Goal: Task Accomplishment & Management: Use online tool/utility

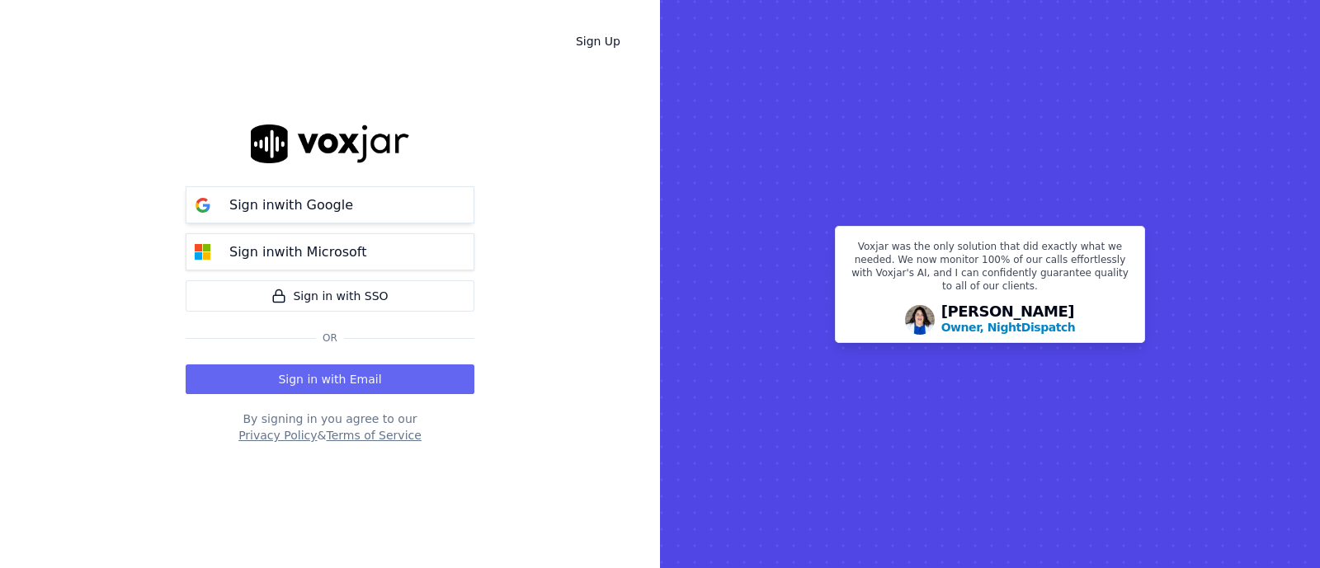
click at [290, 193] on button "Sign in with Google" at bounding box center [330, 204] width 289 height 37
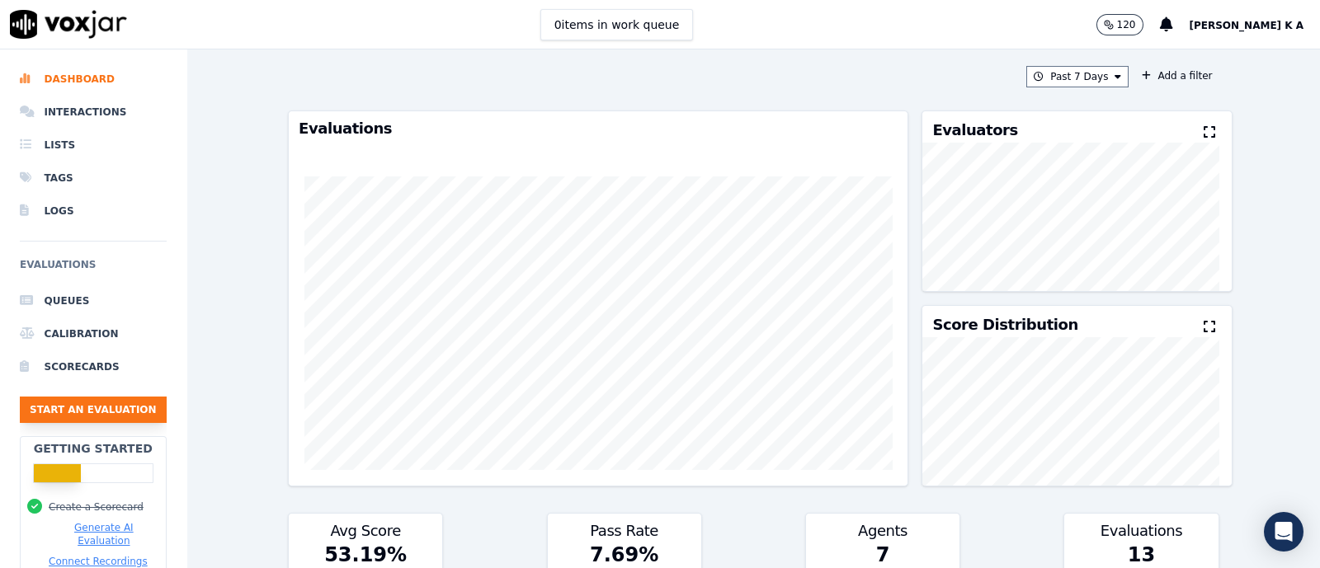
click at [66, 414] on button "Start an Evaluation" at bounding box center [93, 410] width 147 height 26
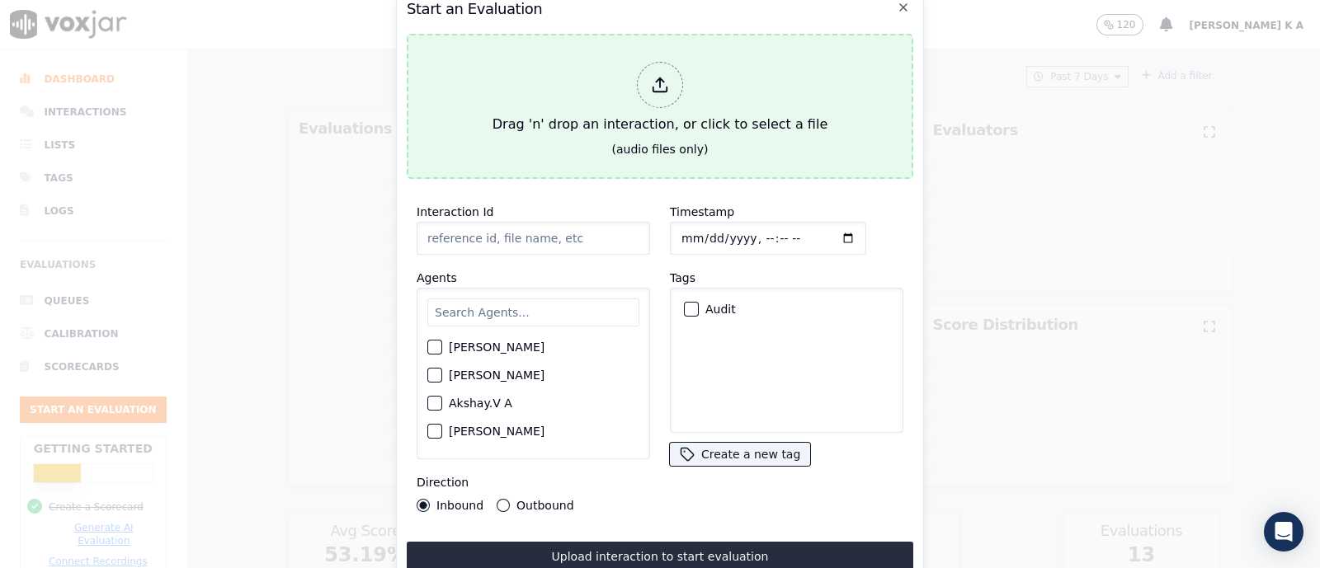
click at [670, 80] on div at bounding box center [660, 85] width 46 height 46
type input "[[PERSON_NAME] [PERSON_NAME] PH]_[PHONE_NUMBER]_20250822060028(60716).wav"
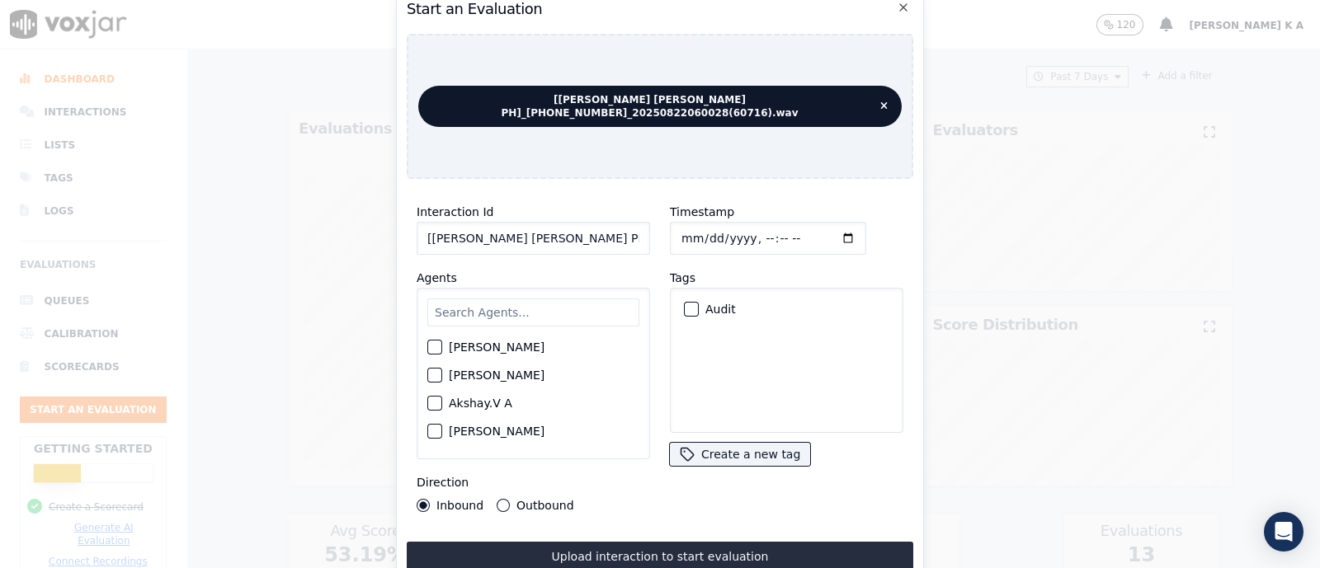
click at [507, 300] on input "text" at bounding box center [533, 313] width 212 height 28
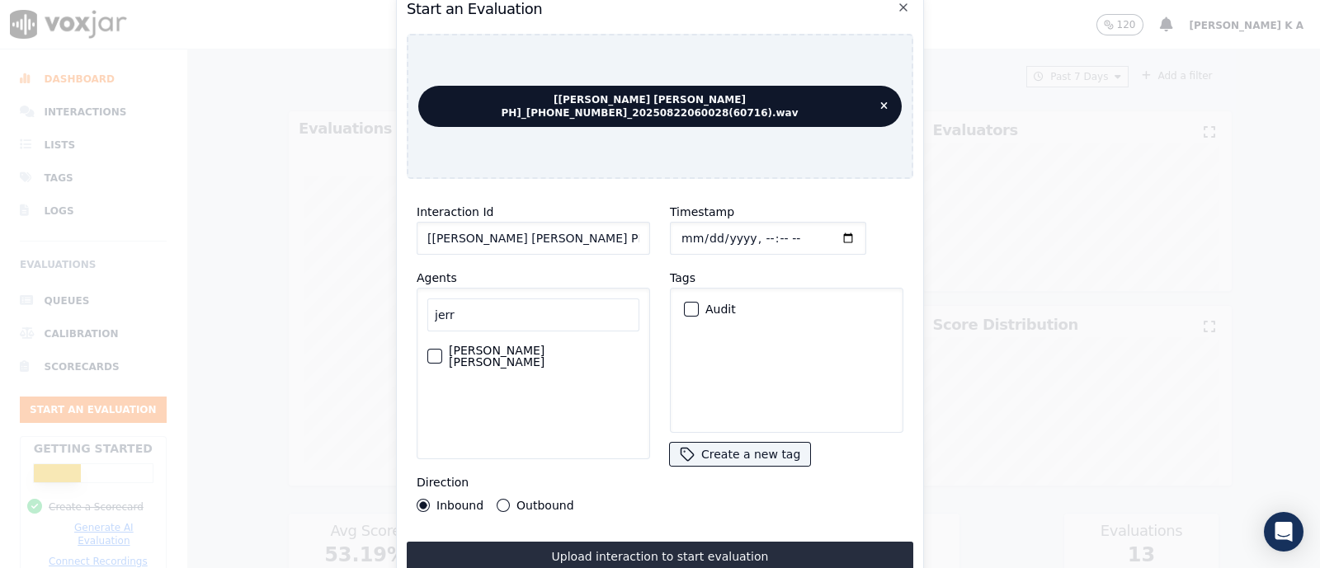
type input "jerr"
click at [434, 351] on div "button" at bounding box center [434, 357] width 12 height 12
click at [519, 500] on label "Outbound" at bounding box center [545, 506] width 57 height 12
click at [510, 499] on button "Outbound" at bounding box center [503, 505] width 13 height 13
click at [685, 304] on div "button" at bounding box center [691, 310] width 12 height 12
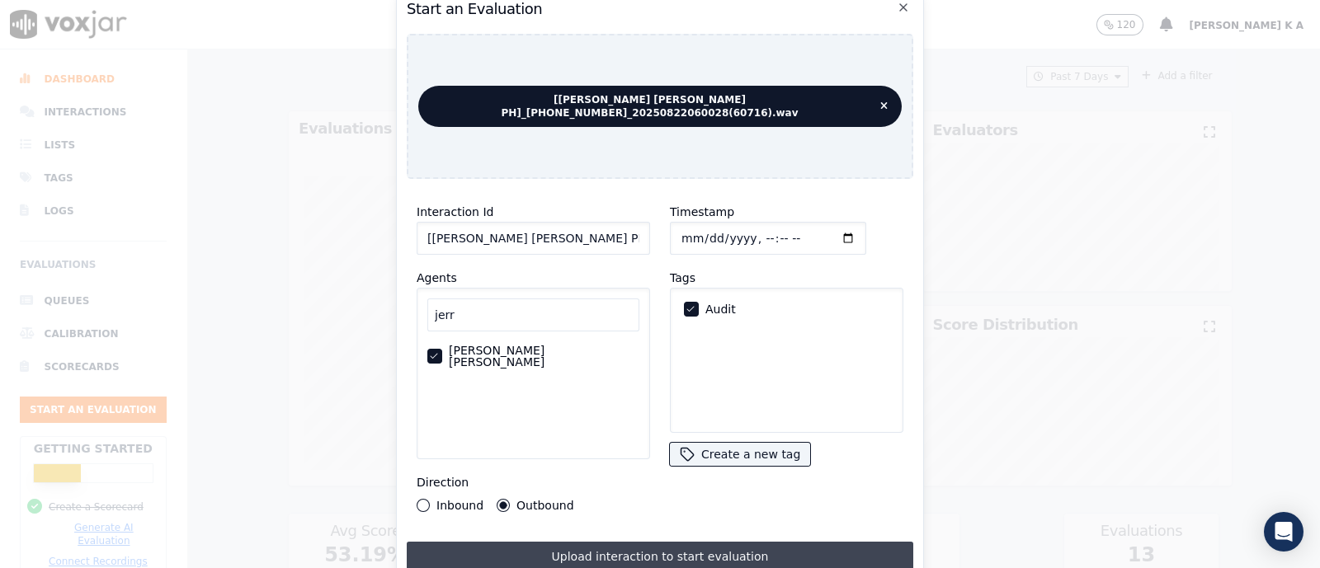
click at [616, 550] on button "Upload interaction to start evaluation" at bounding box center [660, 557] width 507 height 30
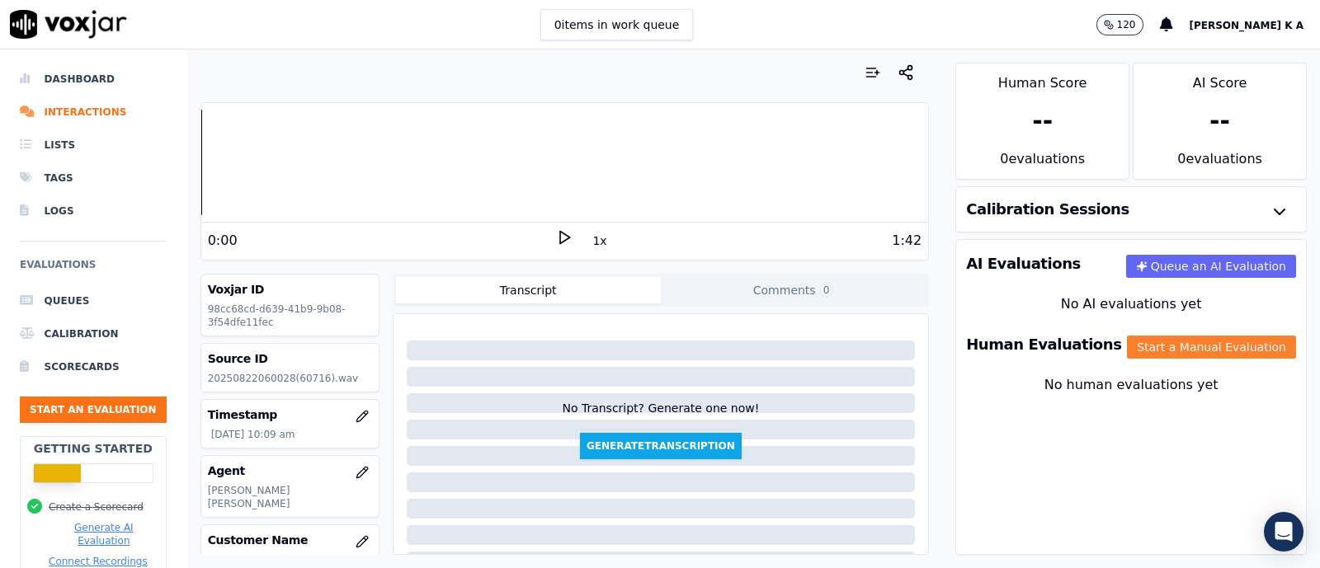
click at [1187, 347] on button "Start a Manual Evaluation" at bounding box center [1211, 347] width 169 height 23
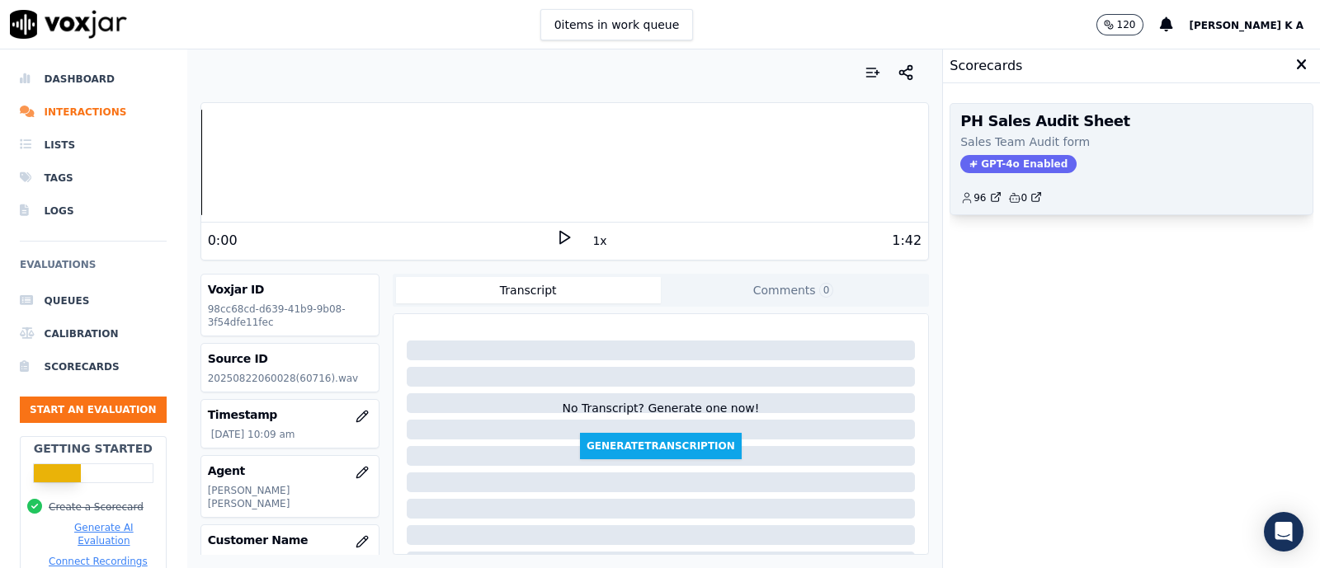
click at [997, 163] on span "GPT-4o Enabled" at bounding box center [1018, 164] width 116 height 18
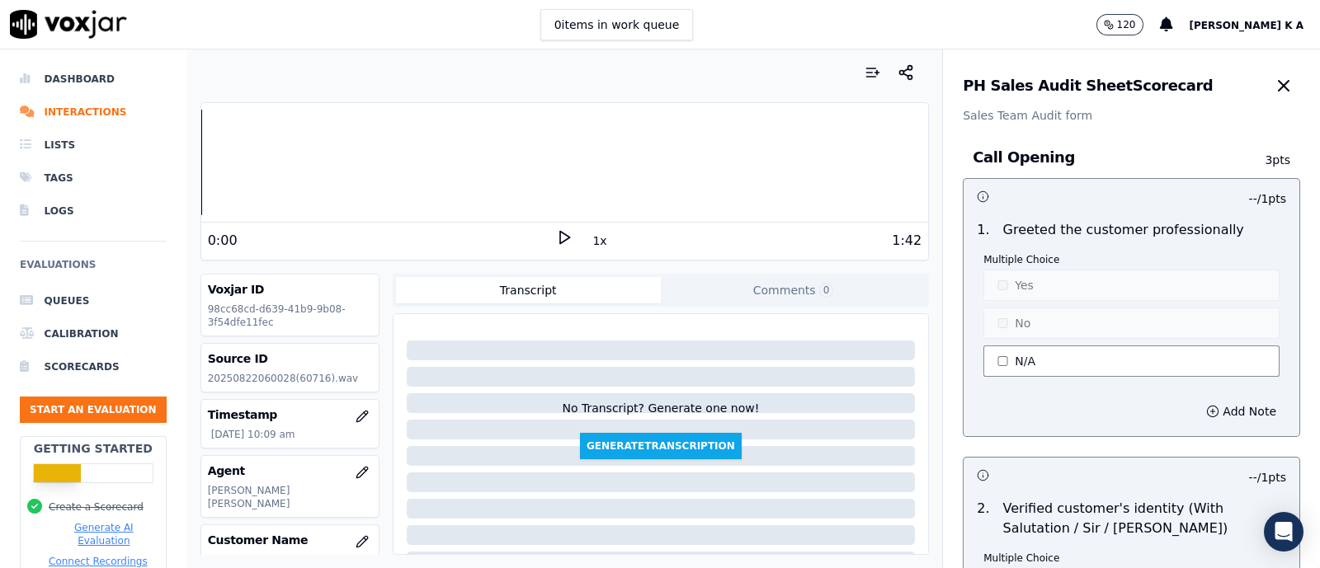
click at [1001, 364] on button "N/A" at bounding box center [1132, 361] width 296 height 31
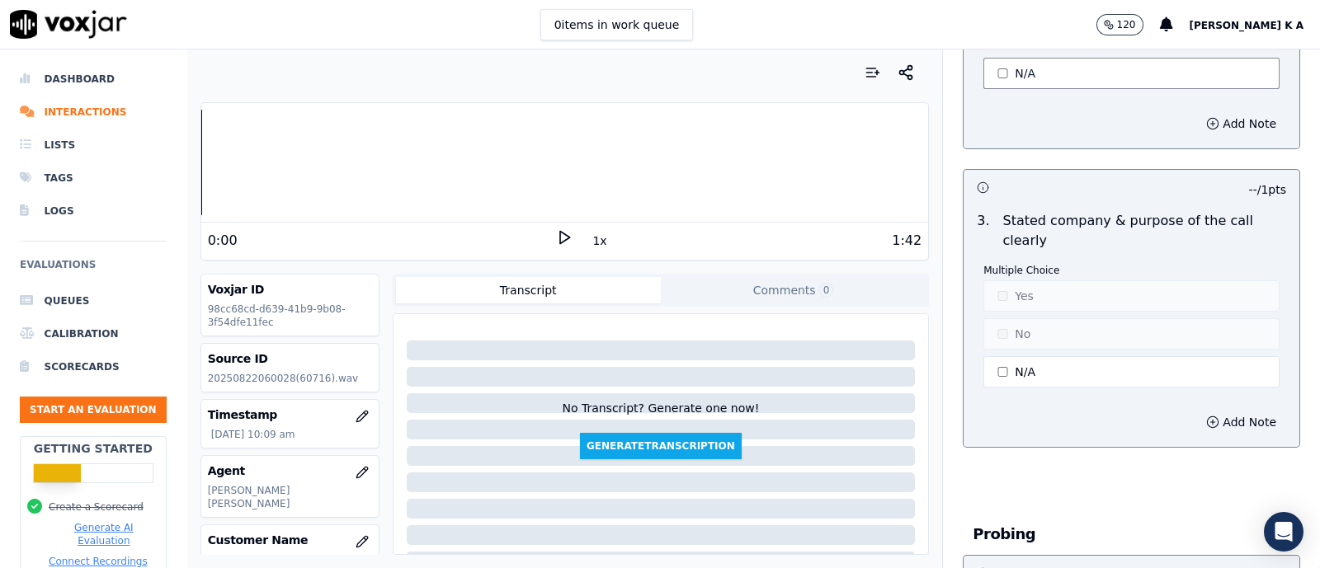
scroll to position [619, 0]
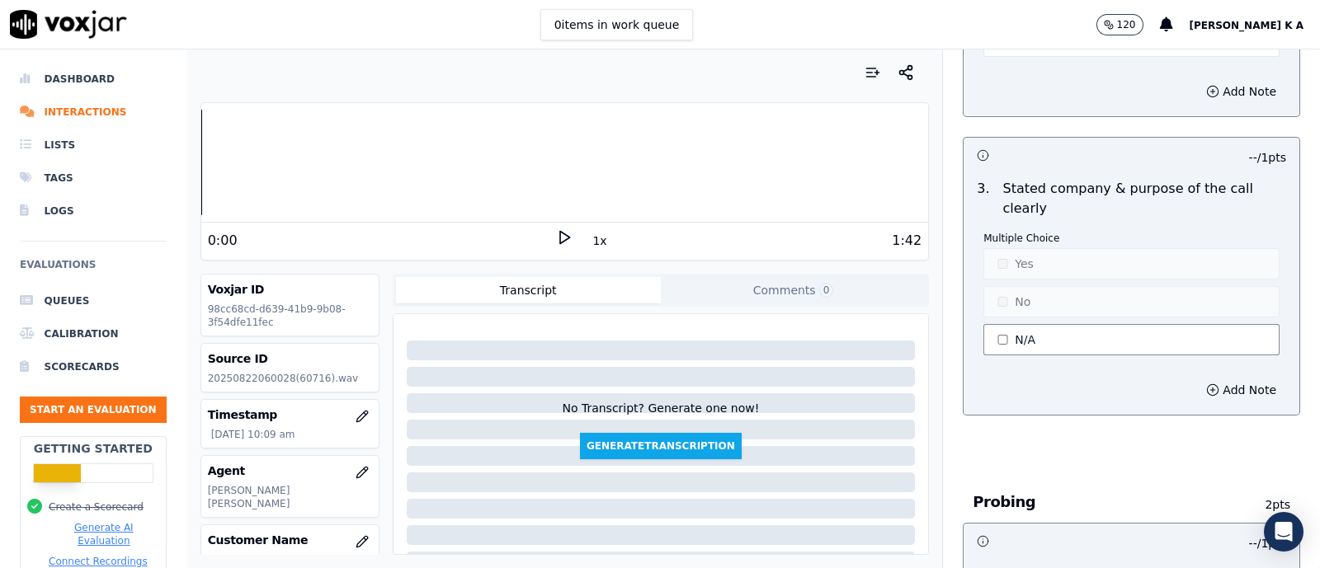
click at [990, 340] on button "N/A" at bounding box center [1132, 339] width 296 height 31
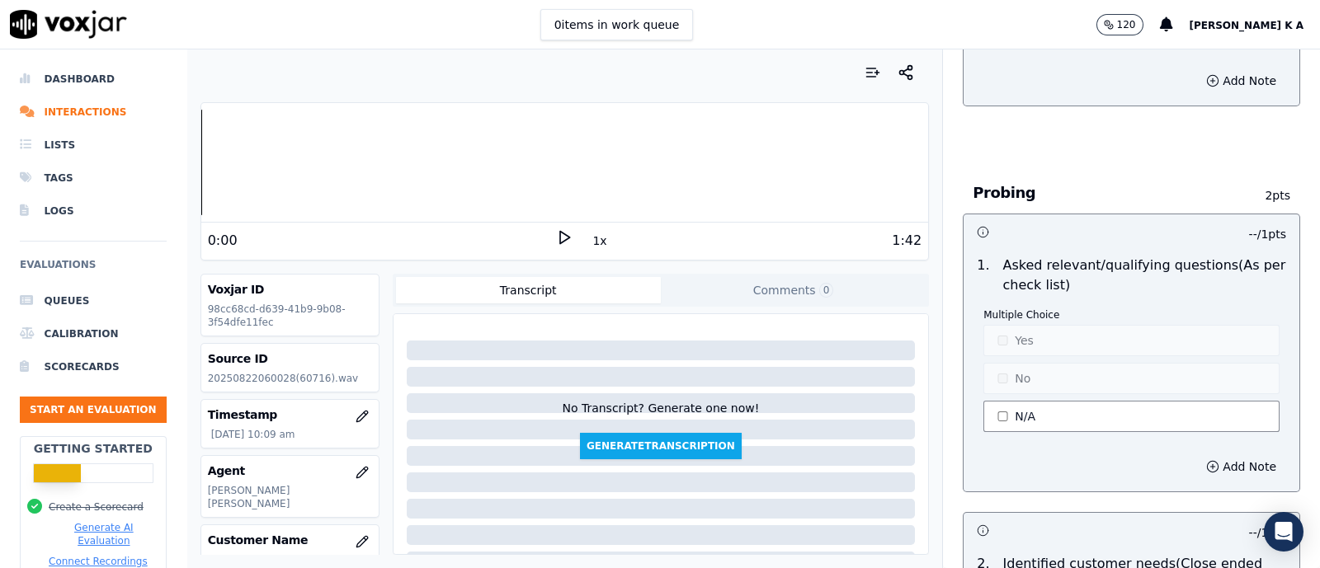
click at [1000, 414] on button "N/A" at bounding box center [1132, 416] width 296 height 31
click at [989, 372] on button "No" at bounding box center [1132, 378] width 296 height 31
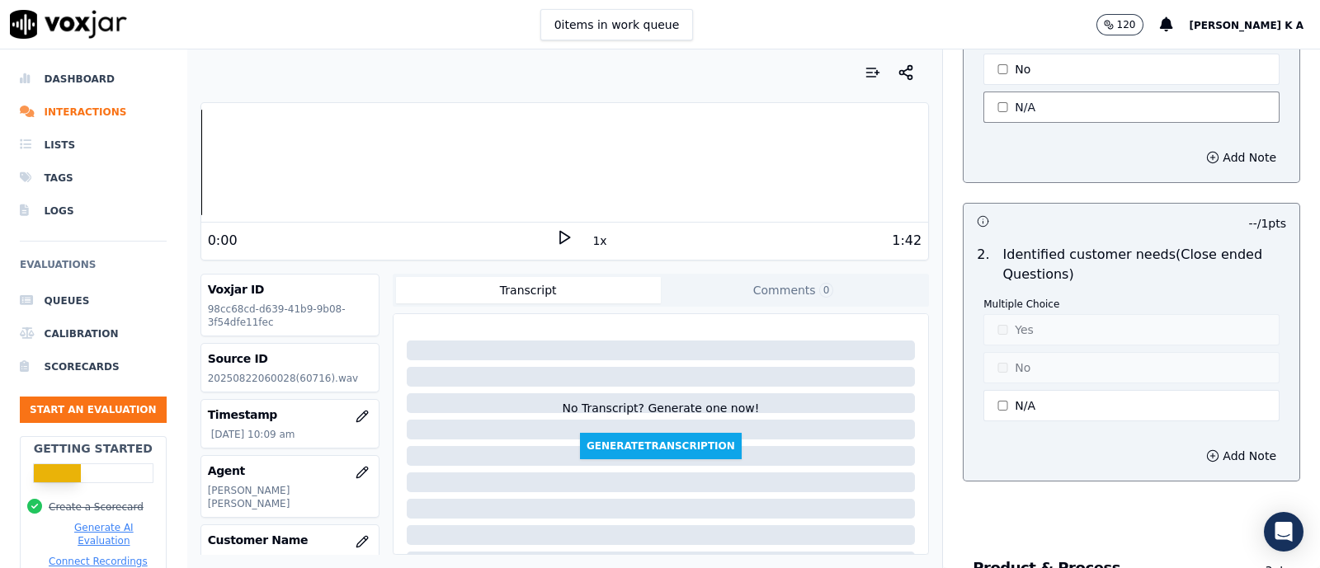
scroll to position [1340, 0]
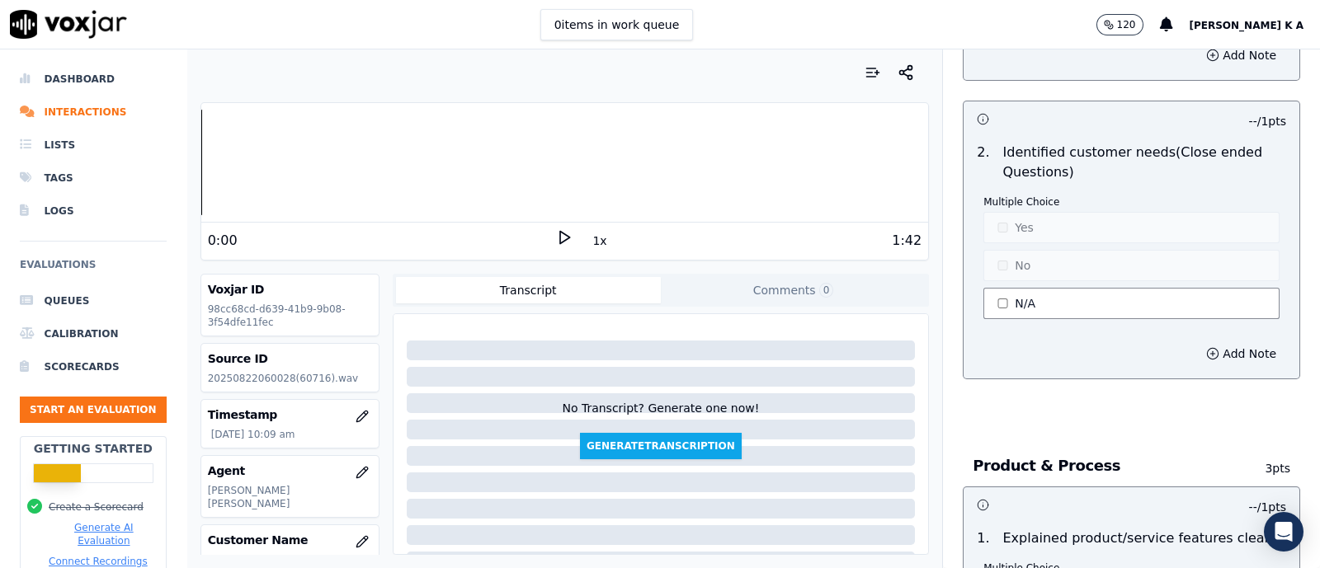
click at [995, 299] on button "N/A" at bounding box center [1132, 303] width 296 height 31
click at [1003, 262] on button "No" at bounding box center [1132, 265] width 296 height 31
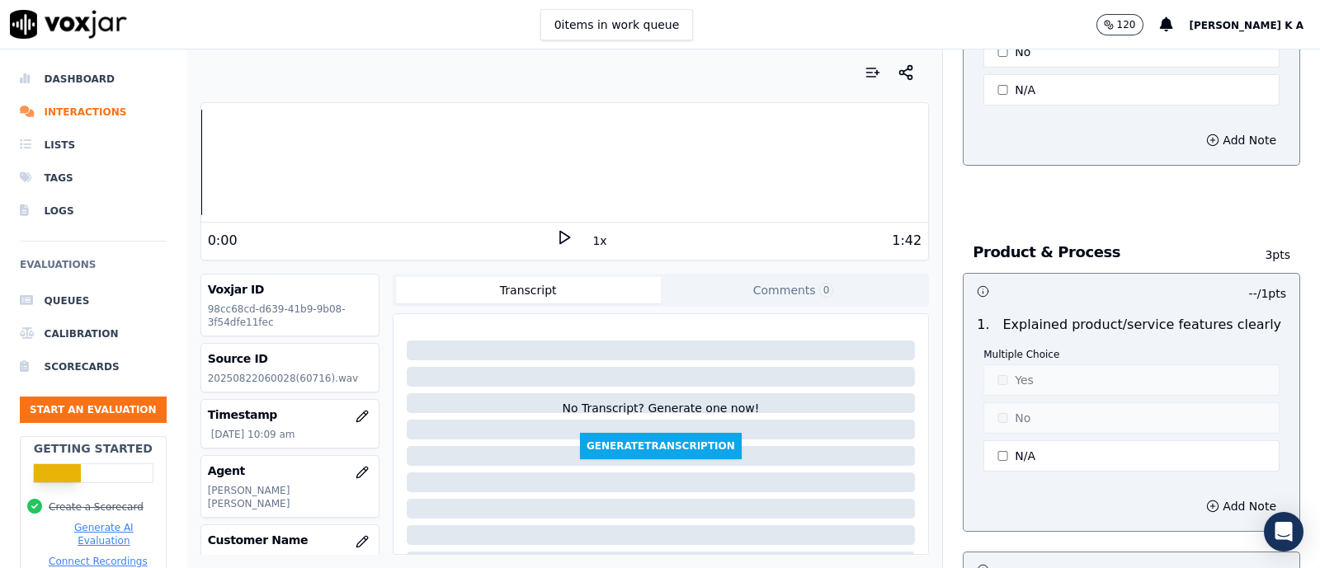
scroll to position [1649, 0]
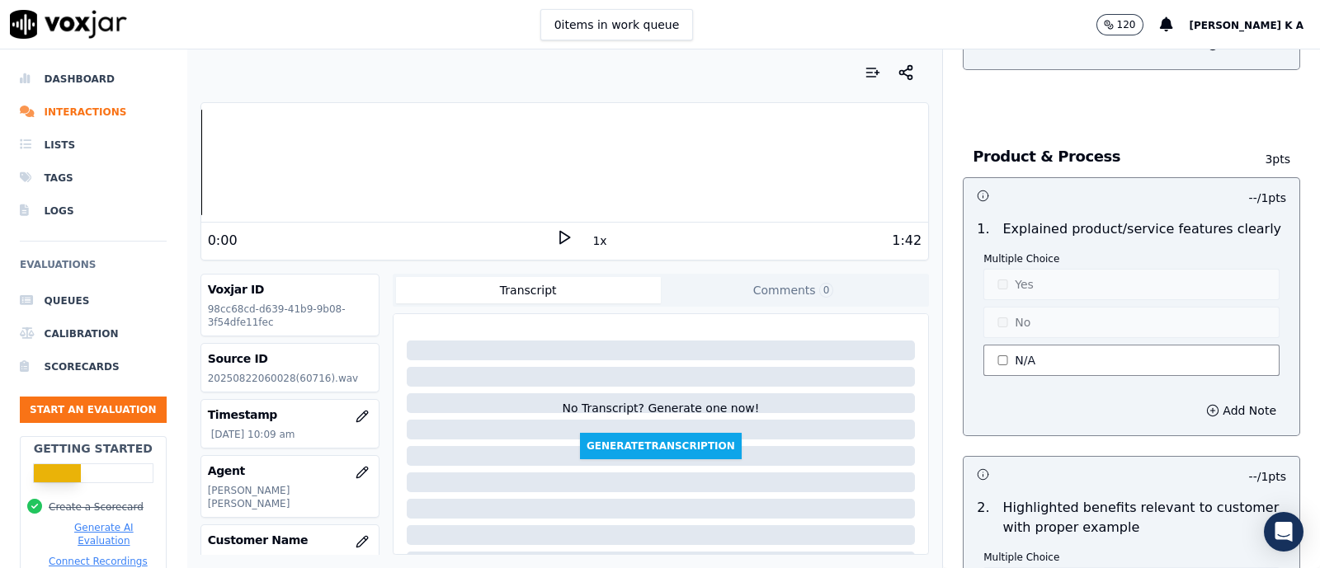
click at [1000, 362] on button "N/A" at bounding box center [1132, 360] width 296 height 31
click at [993, 327] on button "No" at bounding box center [1132, 322] width 296 height 31
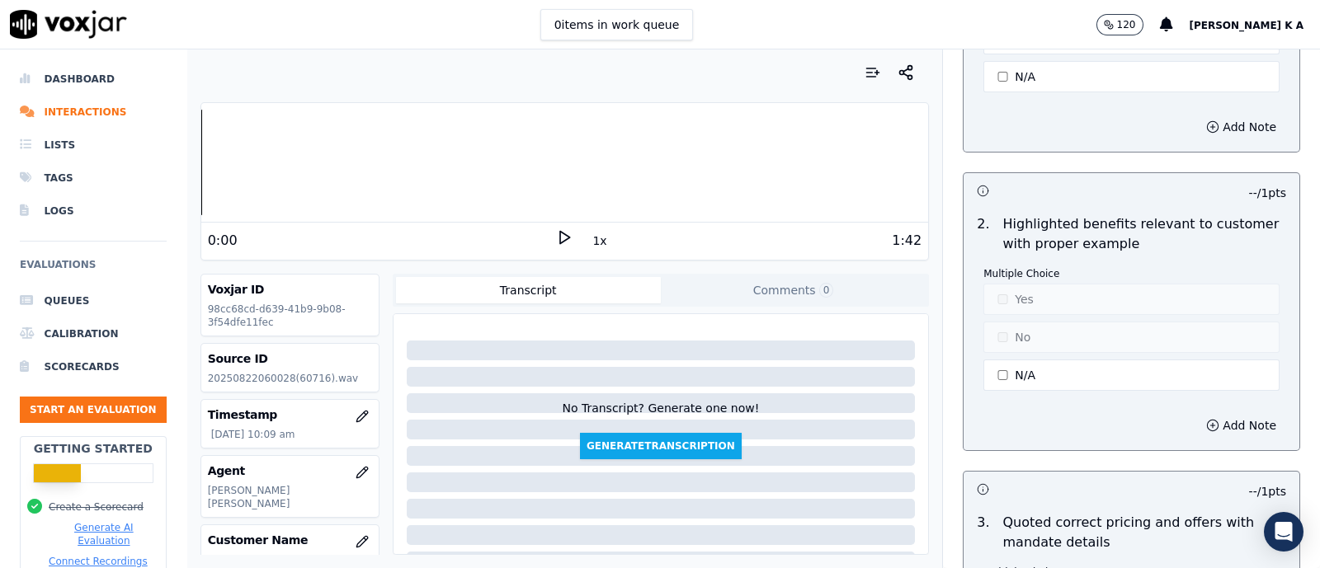
scroll to position [1960, 0]
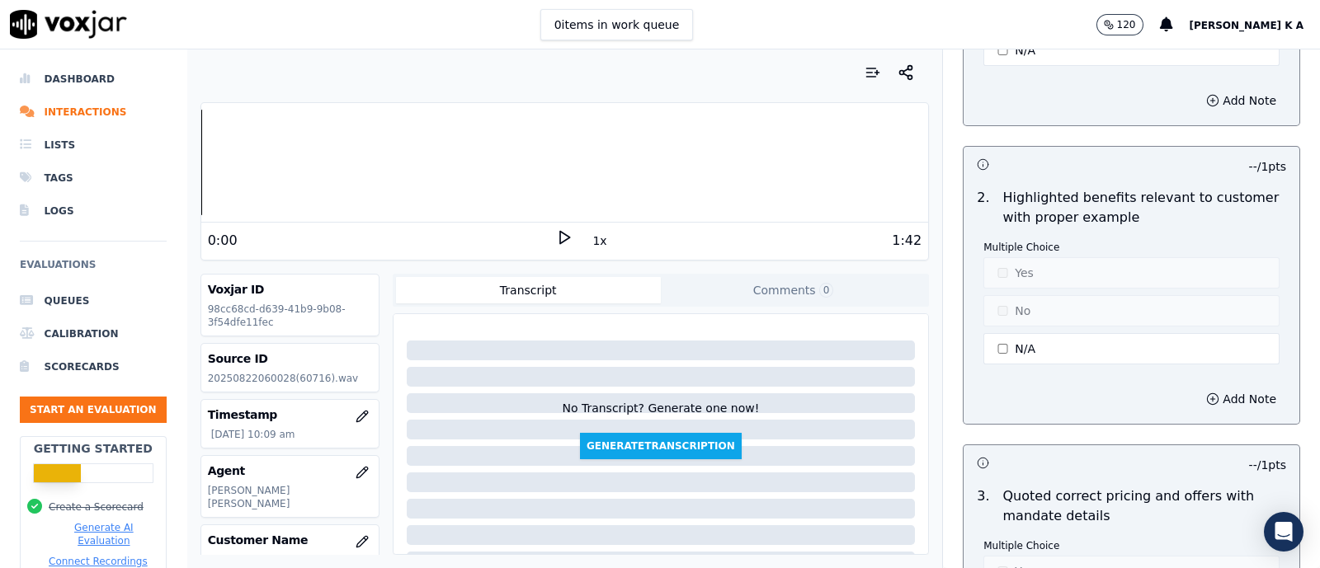
click at [998, 356] on div "Multiple Choice Yes No N/A" at bounding box center [1132, 304] width 296 height 127
click at [994, 334] on button "N/A" at bounding box center [1132, 348] width 296 height 31
click at [989, 304] on button "No" at bounding box center [1132, 310] width 296 height 31
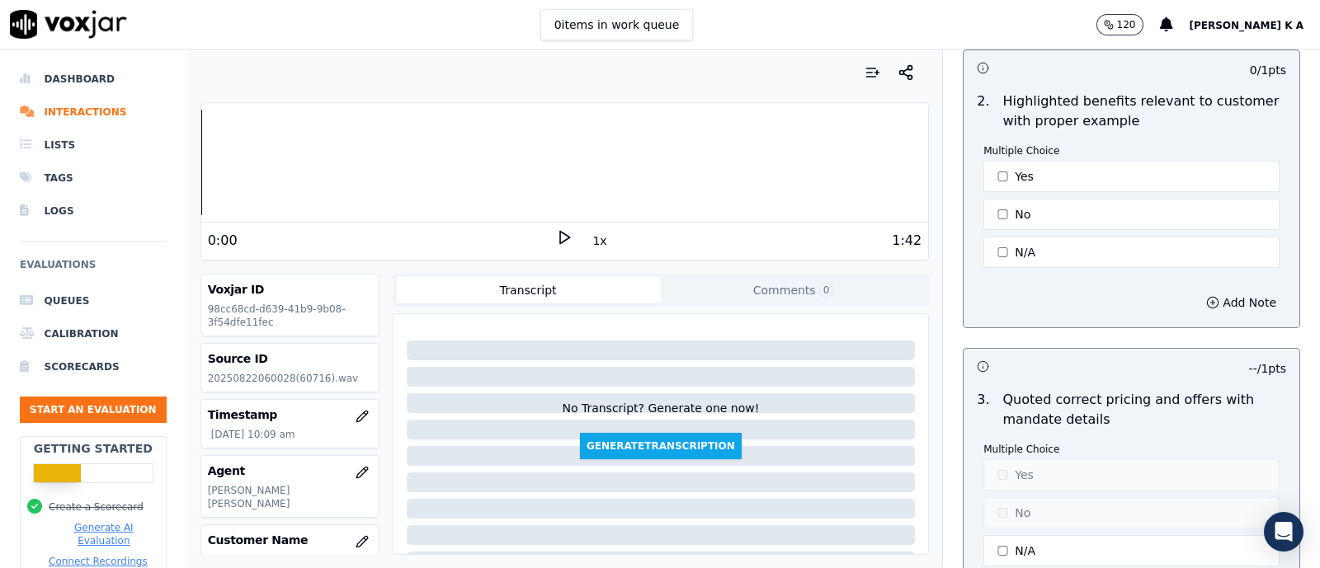
scroll to position [2166, 0]
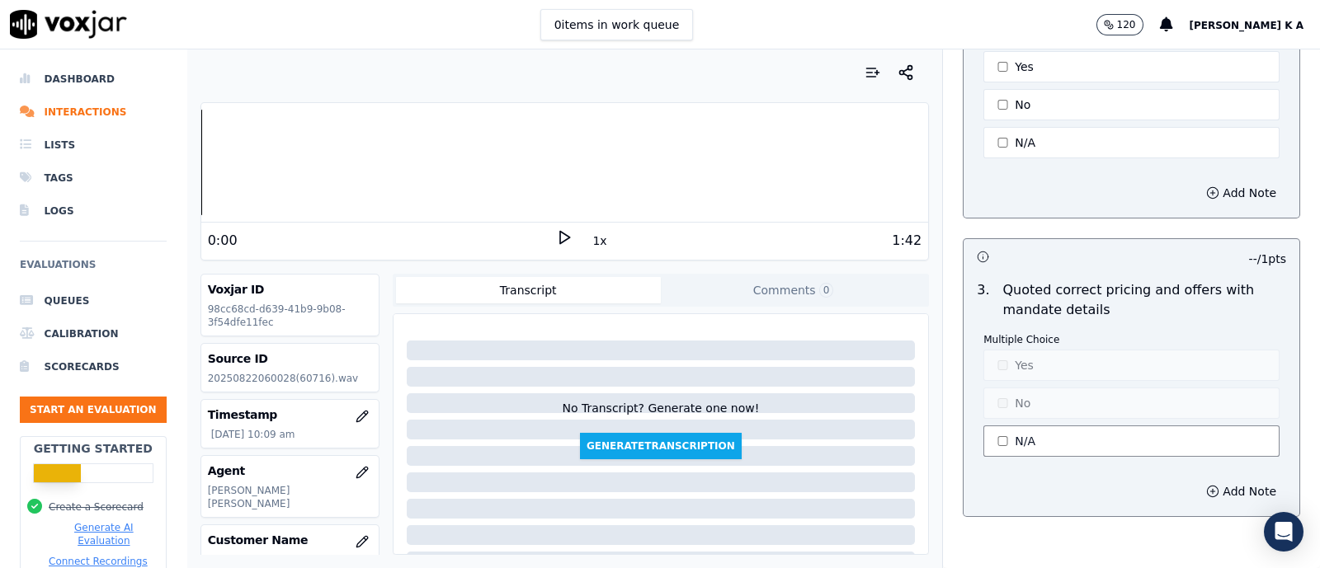
click at [1004, 433] on button "N/A" at bounding box center [1132, 441] width 296 height 31
click at [996, 395] on button "No" at bounding box center [1132, 403] width 296 height 31
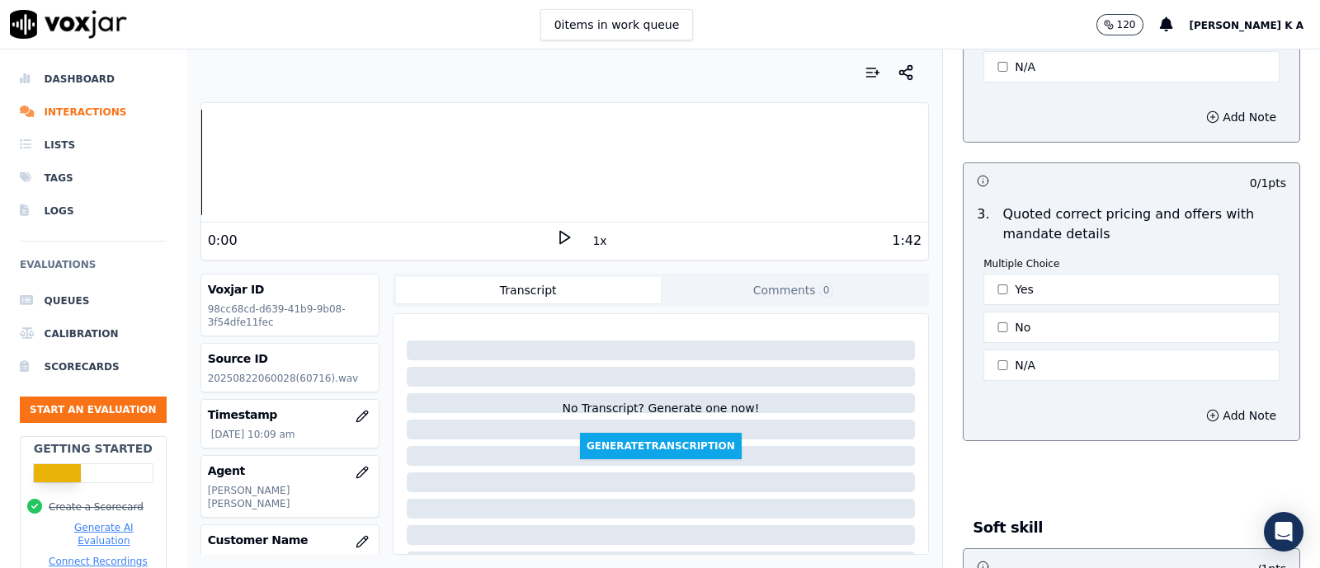
scroll to position [2475, 0]
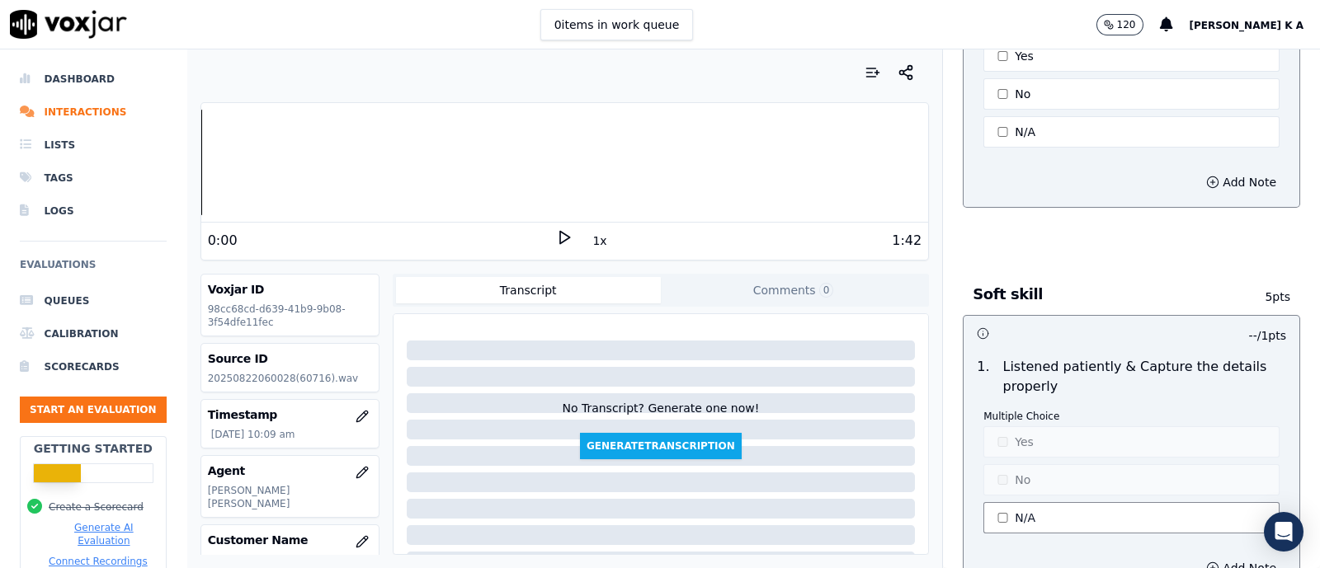
type button "0"
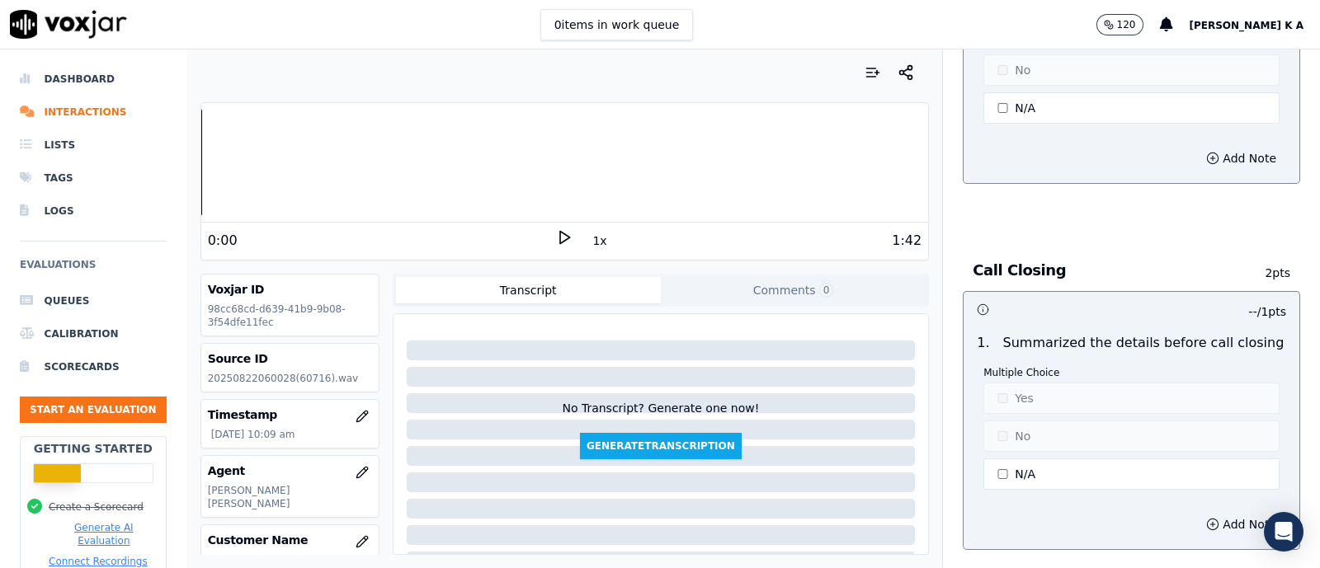
scroll to position [4125, 0]
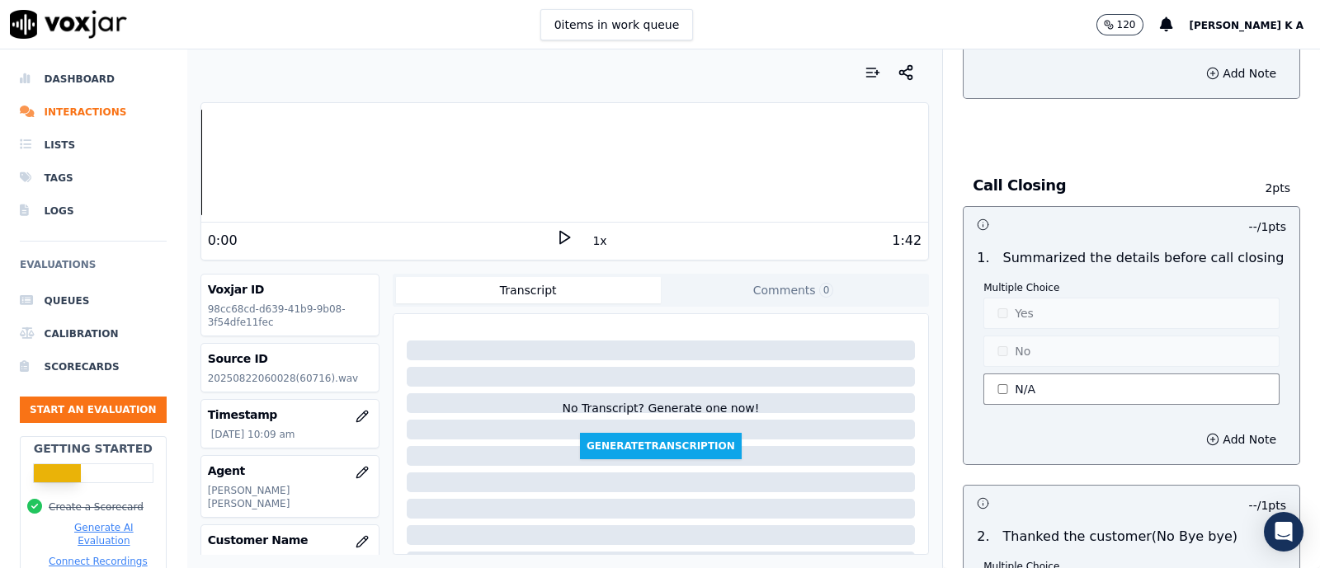
click at [984, 377] on button "N/A" at bounding box center [1132, 389] width 296 height 31
click at [989, 345] on button "No" at bounding box center [1132, 351] width 296 height 31
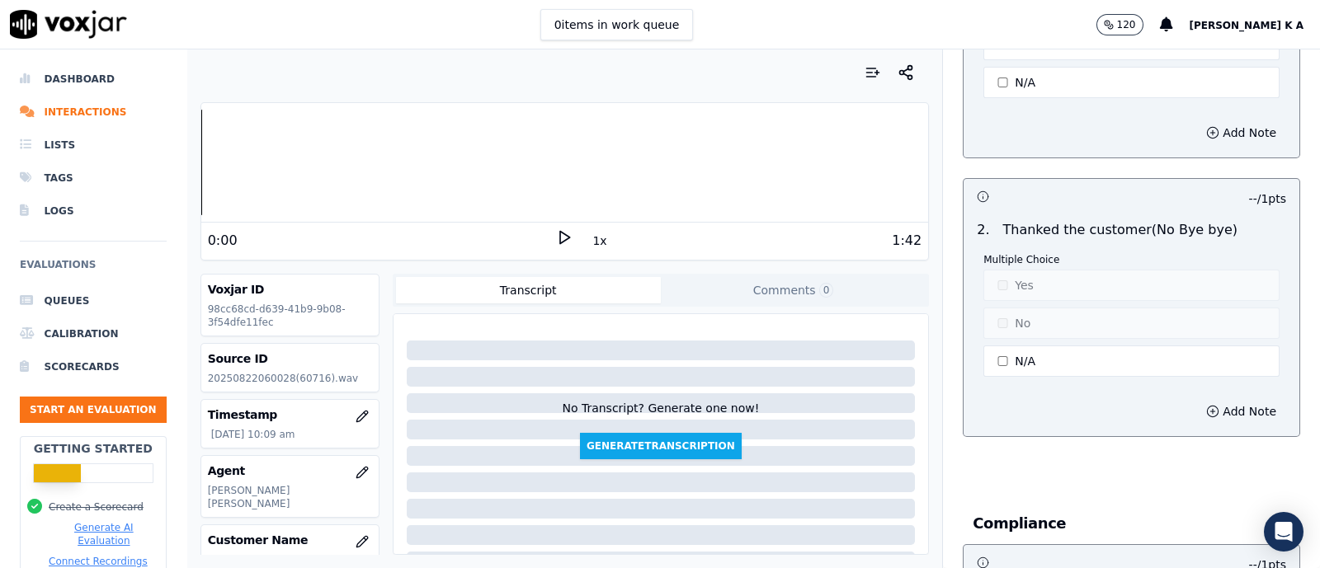
scroll to position [4435, 0]
drag, startPoint x: 998, startPoint y: 347, endPoint x: 994, endPoint y: 330, distance: 16.8
click at [998, 344] on button "N/A" at bounding box center [1132, 358] width 296 height 31
click at [990, 305] on button "No" at bounding box center [1132, 320] width 296 height 31
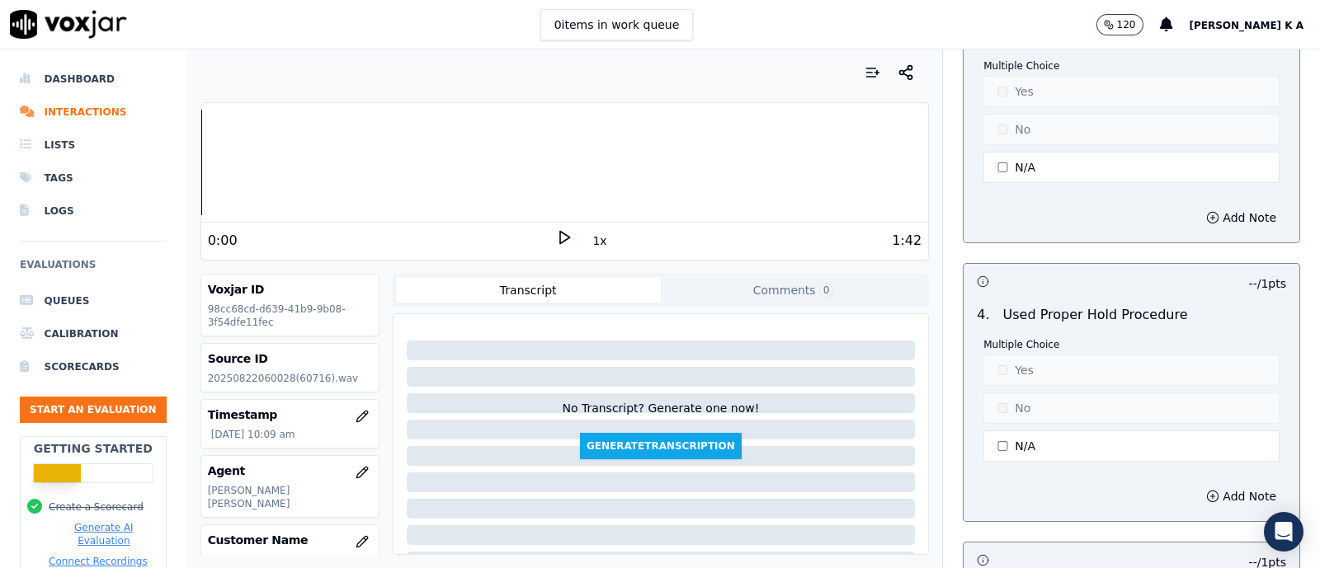
scroll to position [3196, 0]
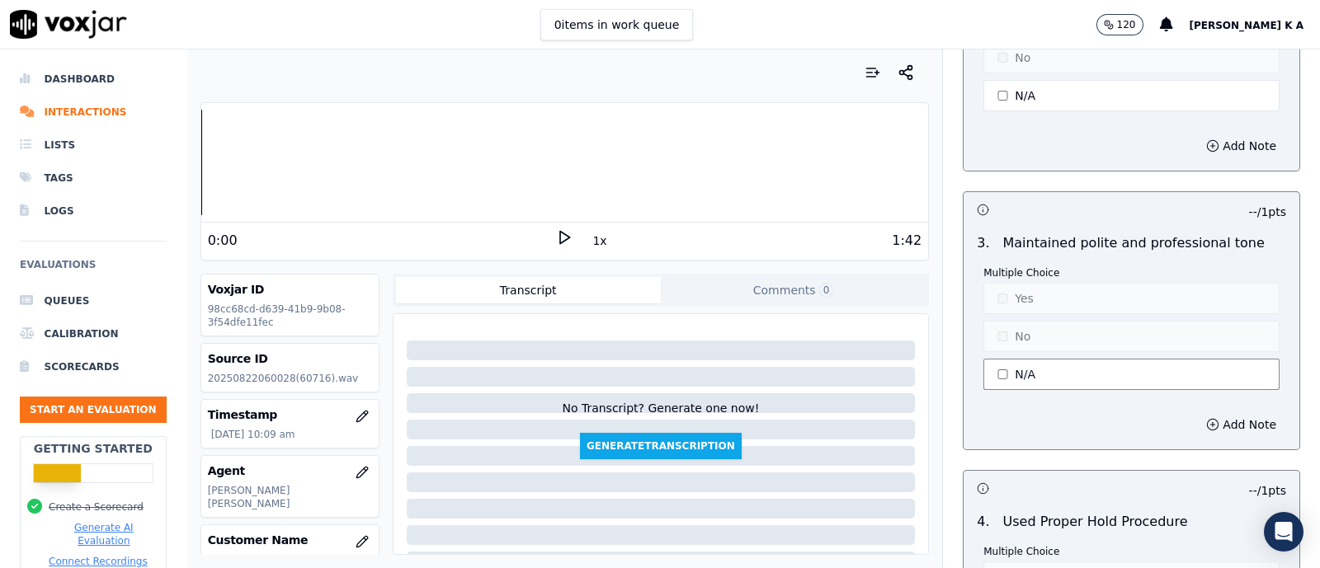
click at [1017, 359] on button "N/A" at bounding box center [1132, 374] width 296 height 31
click at [1002, 283] on button "Yes" at bounding box center [1132, 298] width 296 height 31
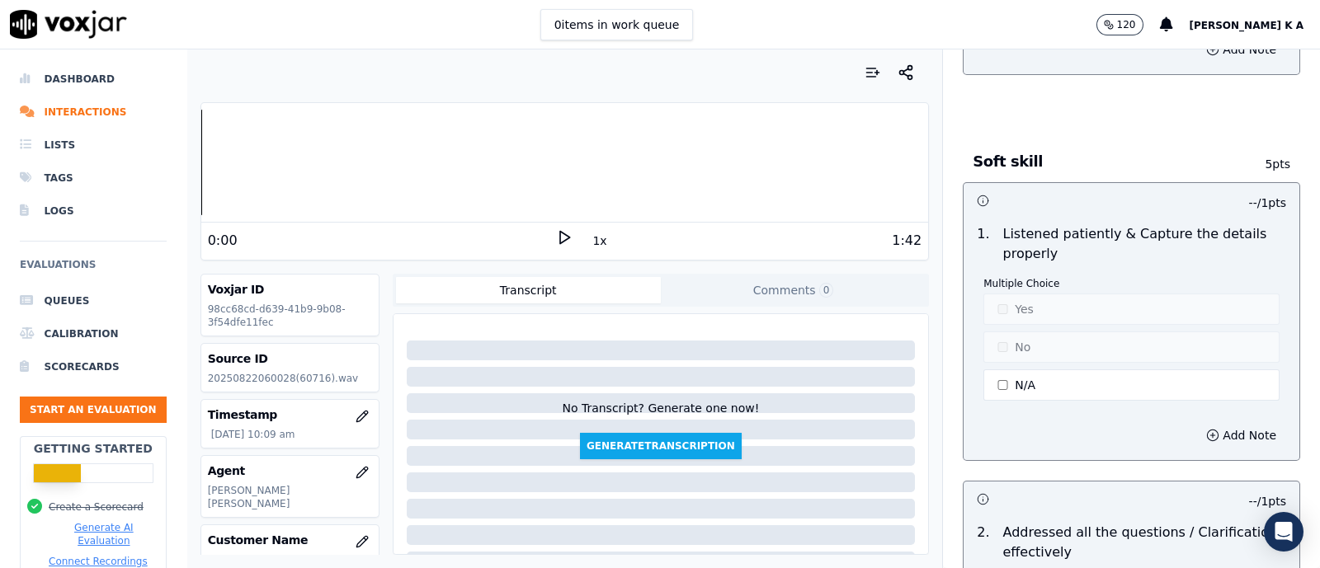
scroll to position [2578, 0]
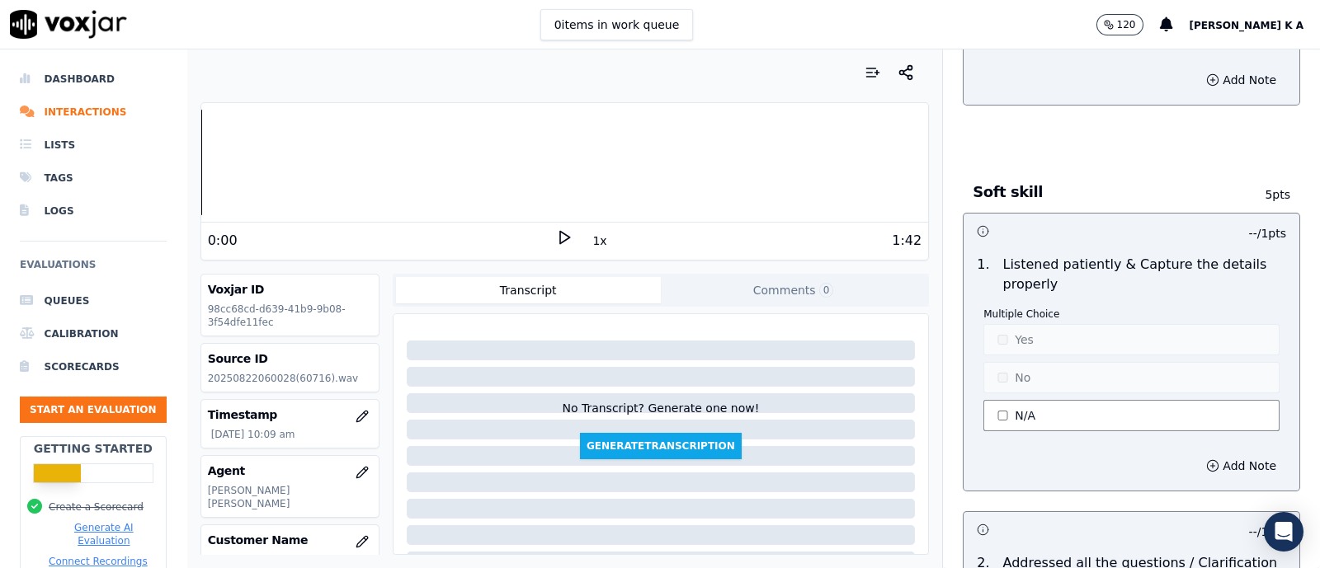
click at [1007, 406] on button "N/A" at bounding box center [1132, 415] width 296 height 31
click at [1009, 308] on p "Multiple Choice" at bounding box center [1132, 314] width 296 height 13
click at [1011, 326] on button "Yes" at bounding box center [1132, 339] width 296 height 31
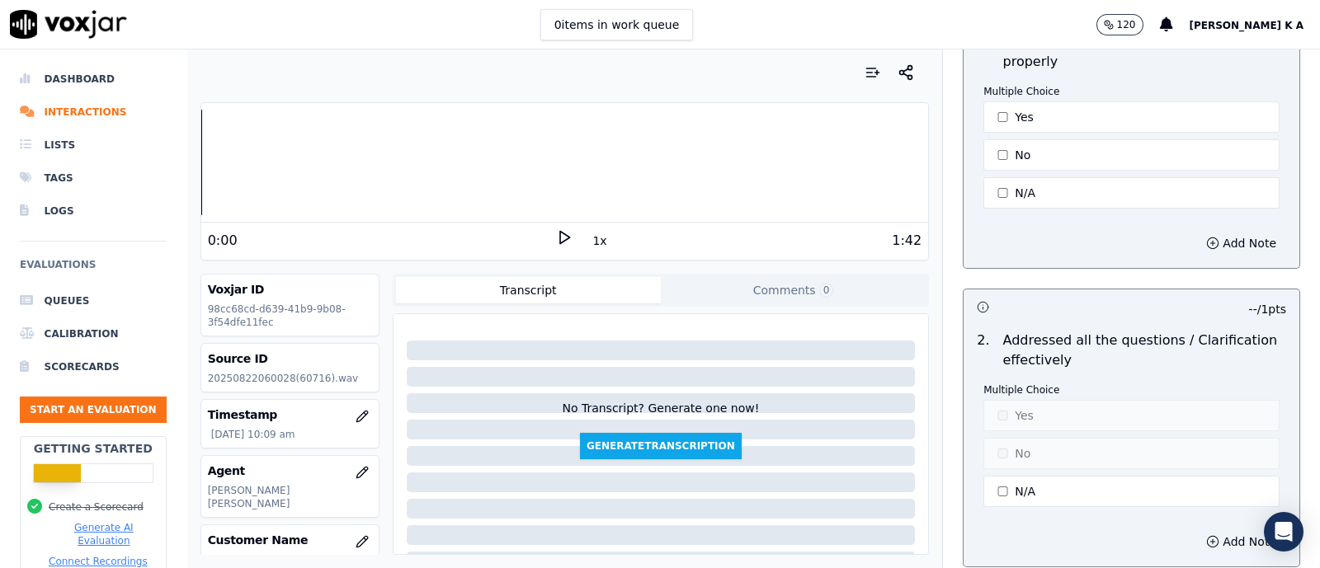
scroll to position [2887, 0]
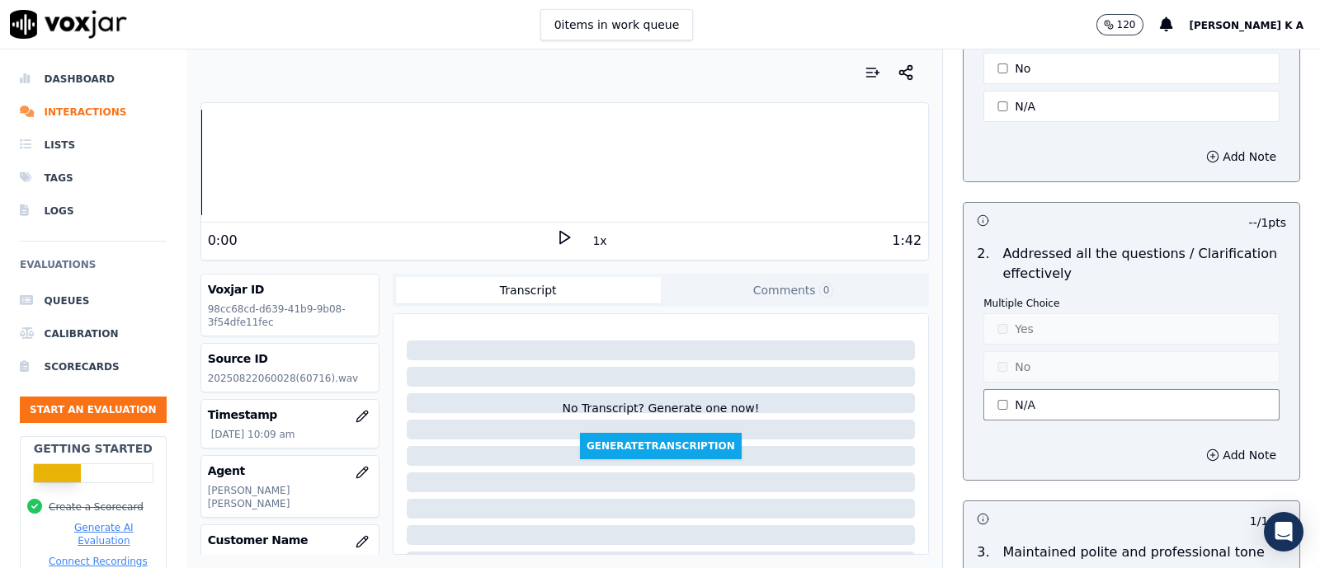
click at [994, 400] on button "N/A" at bounding box center [1132, 404] width 296 height 31
click at [1007, 314] on button "Yes" at bounding box center [1132, 329] width 296 height 31
click at [1002, 320] on button "Yes" at bounding box center [1132, 329] width 296 height 31
click at [998, 351] on button "No" at bounding box center [1132, 366] width 296 height 31
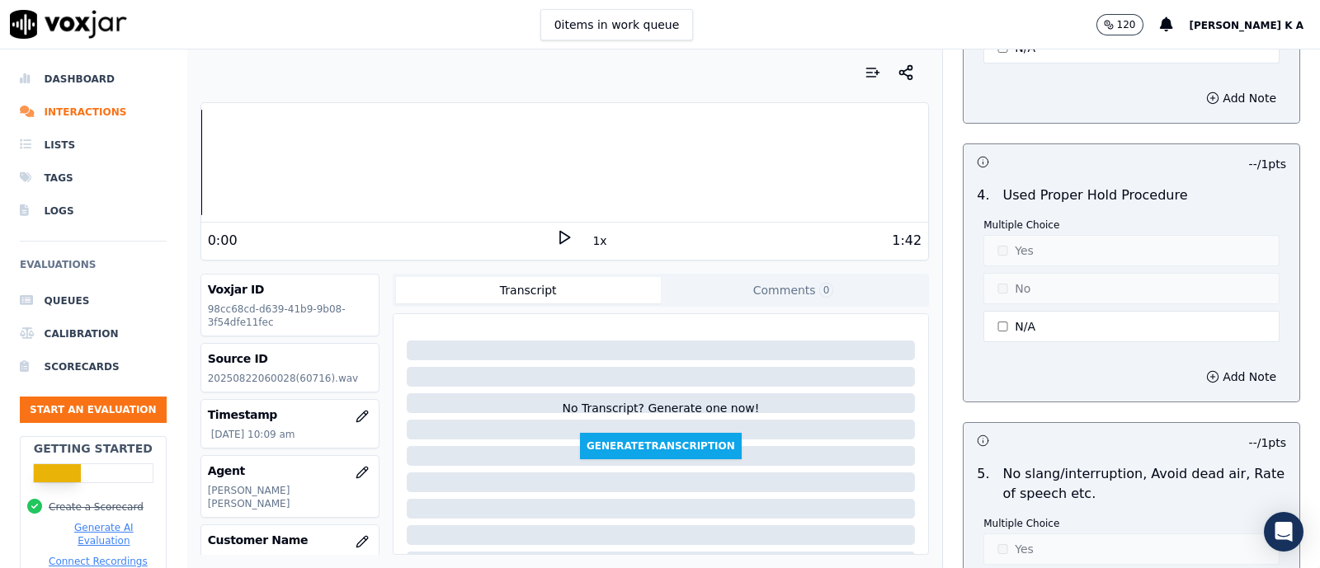
scroll to position [3610, 0]
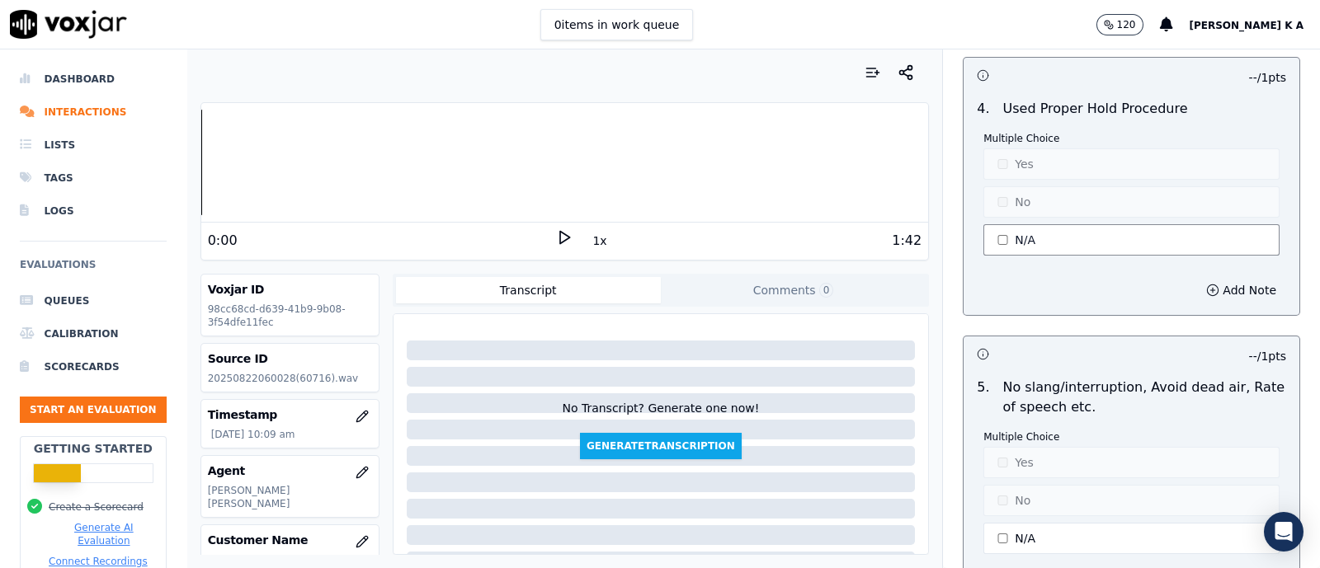
click at [991, 224] on button "N/A" at bounding box center [1132, 239] width 296 height 31
click at [1000, 154] on button "Yes" at bounding box center [1132, 164] width 296 height 31
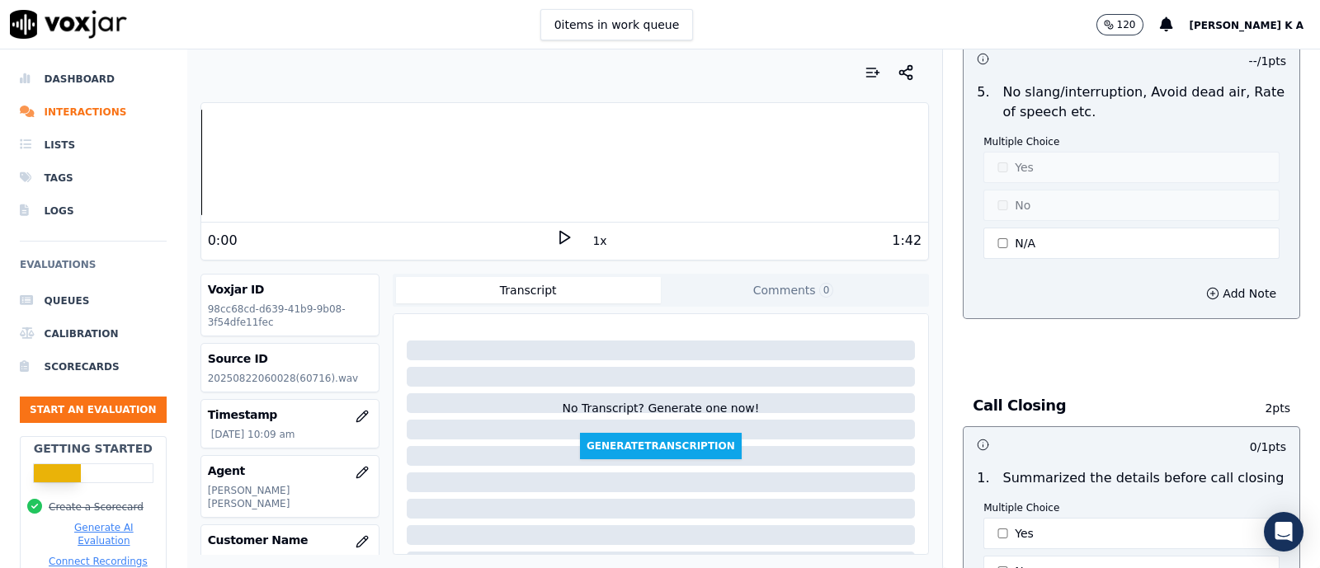
scroll to position [3919, 0]
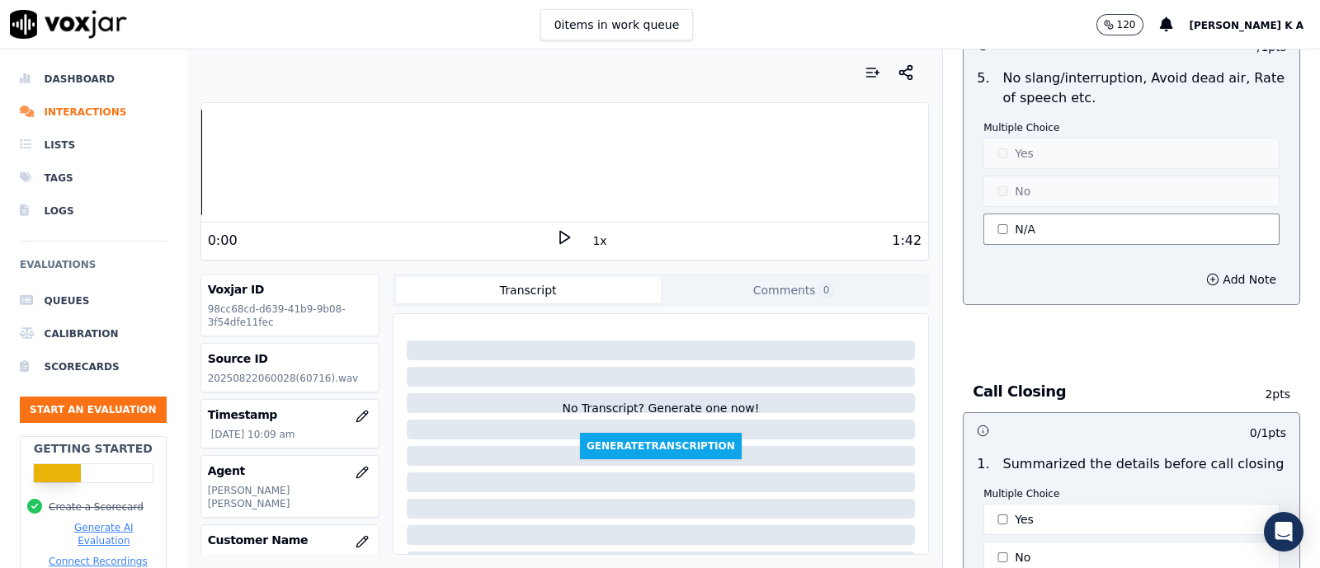
click at [998, 214] on button "N/A" at bounding box center [1132, 229] width 296 height 31
click at [1002, 157] on div "Multiple Choice Yes No N/A" at bounding box center [1132, 184] width 296 height 127
click at [1012, 140] on button "Yes" at bounding box center [1132, 153] width 296 height 31
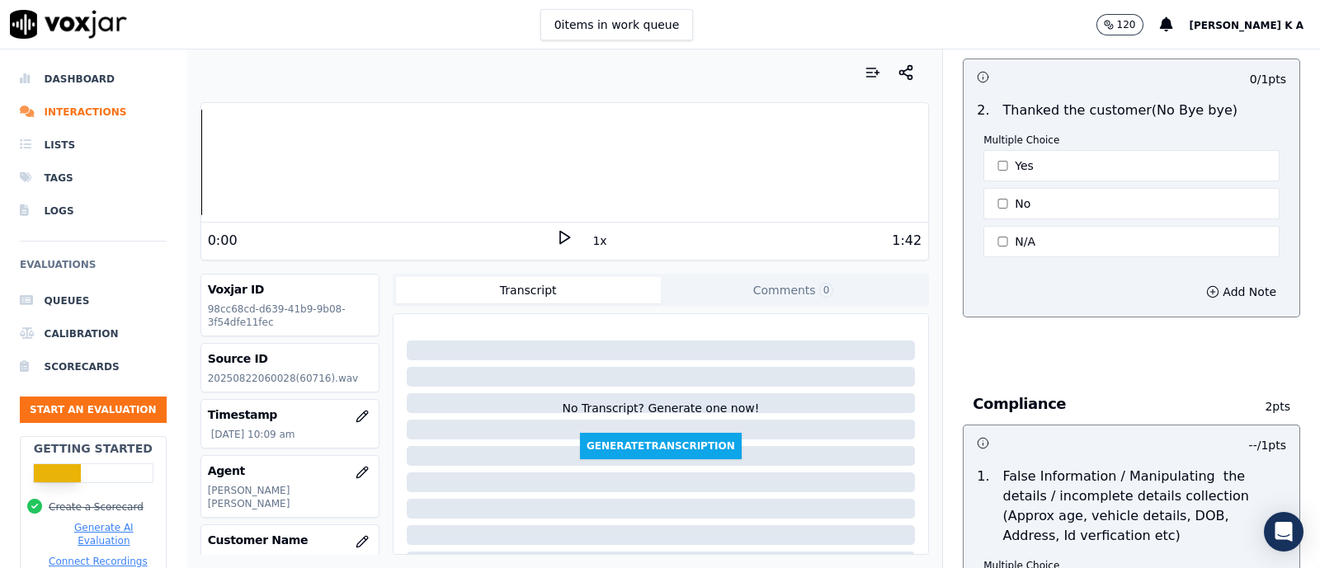
scroll to position [4744, 0]
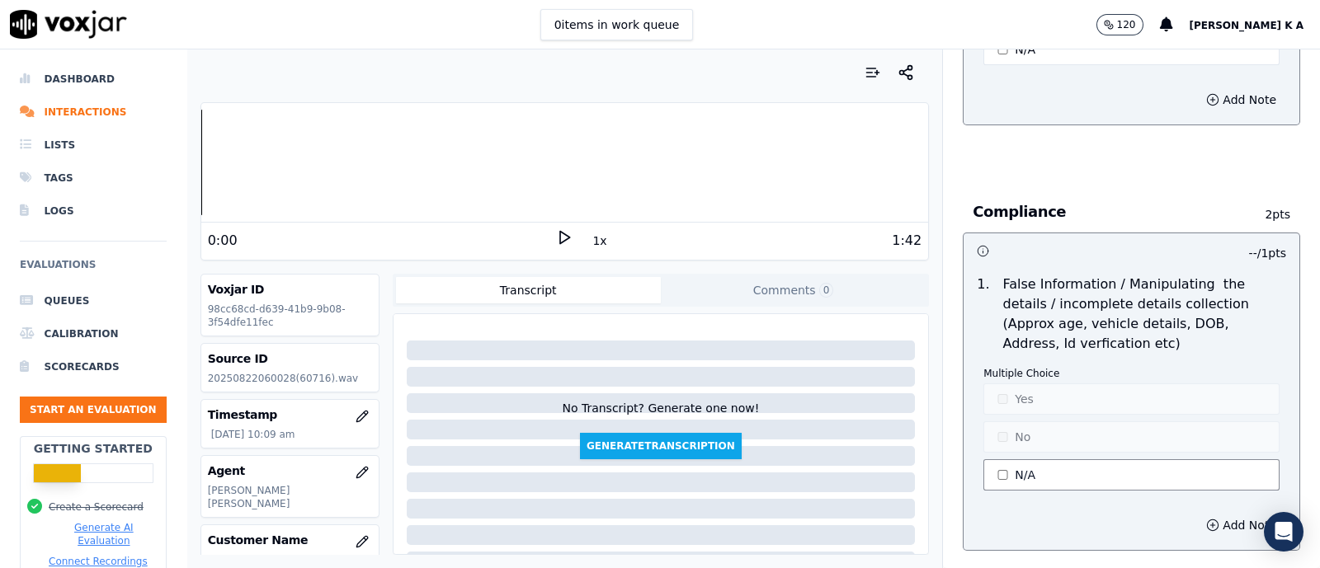
click at [991, 468] on button "N/A" at bounding box center [1132, 475] width 296 height 31
click at [1001, 384] on button "Yes" at bounding box center [1132, 399] width 296 height 31
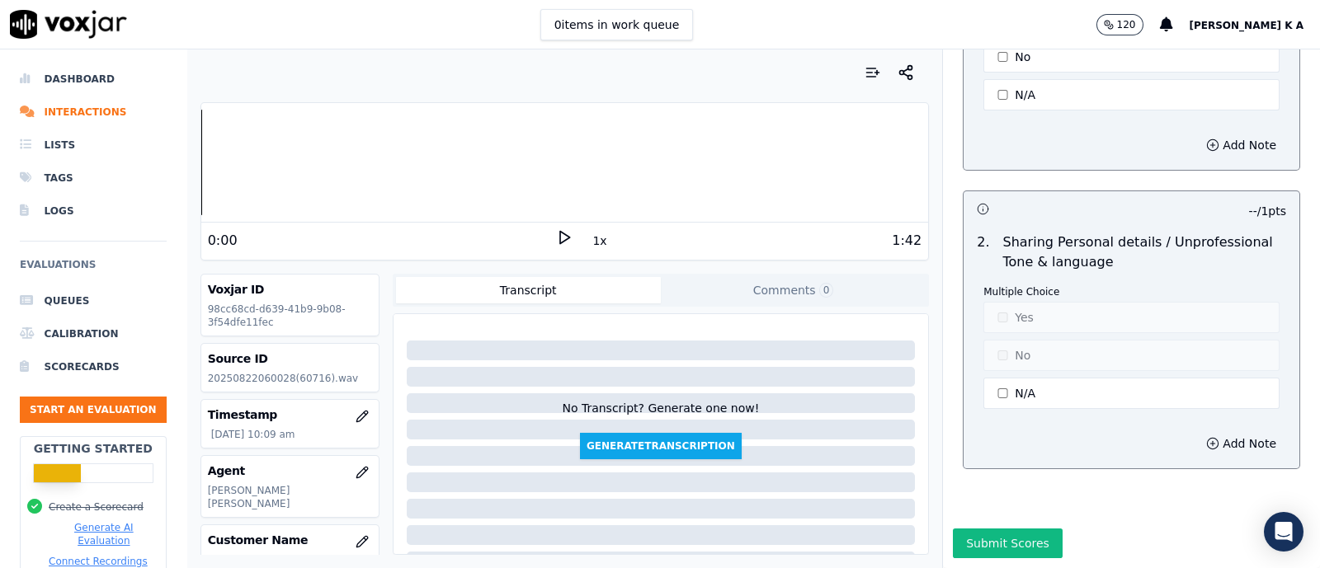
scroll to position [5151, 0]
click at [1008, 378] on button "N/A" at bounding box center [1132, 393] width 296 height 31
click at [1002, 302] on button "Yes" at bounding box center [1132, 317] width 296 height 31
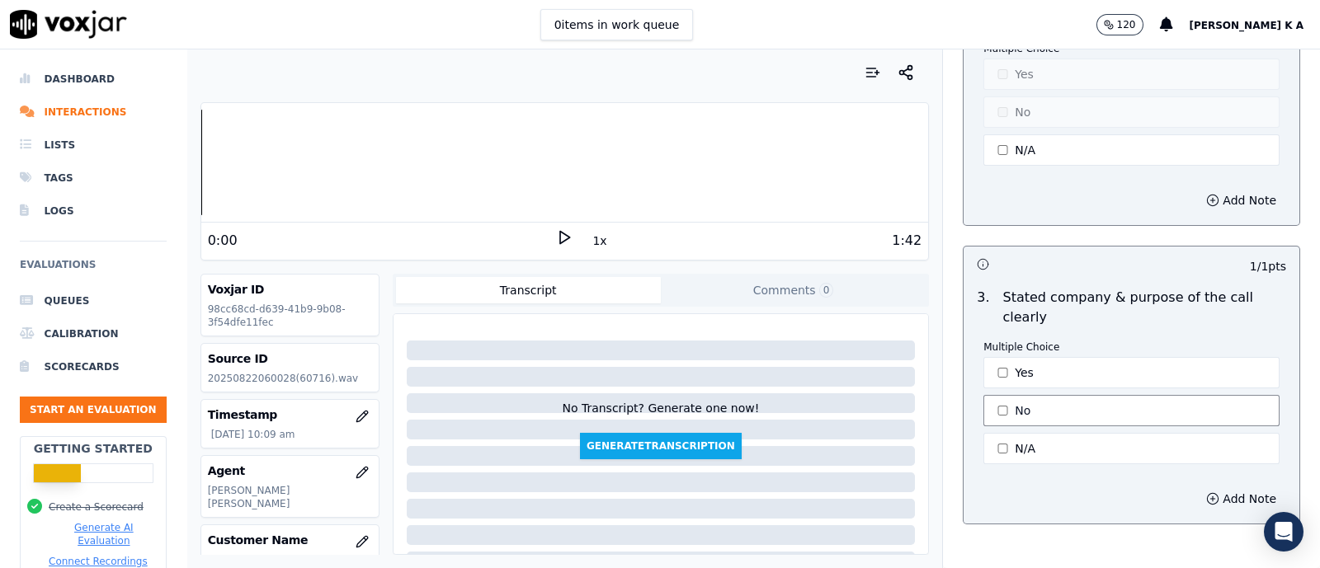
scroll to position [0, 0]
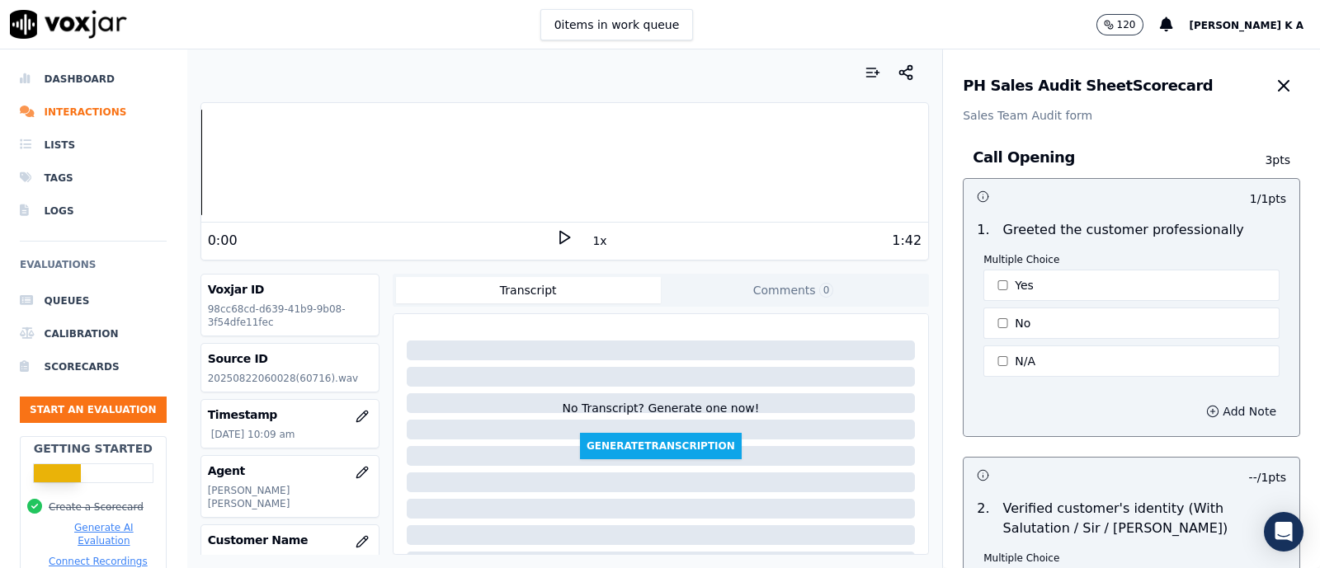
click at [1212, 406] on button "Add Note" at bounding box center [1241, 411] width 90 height 23
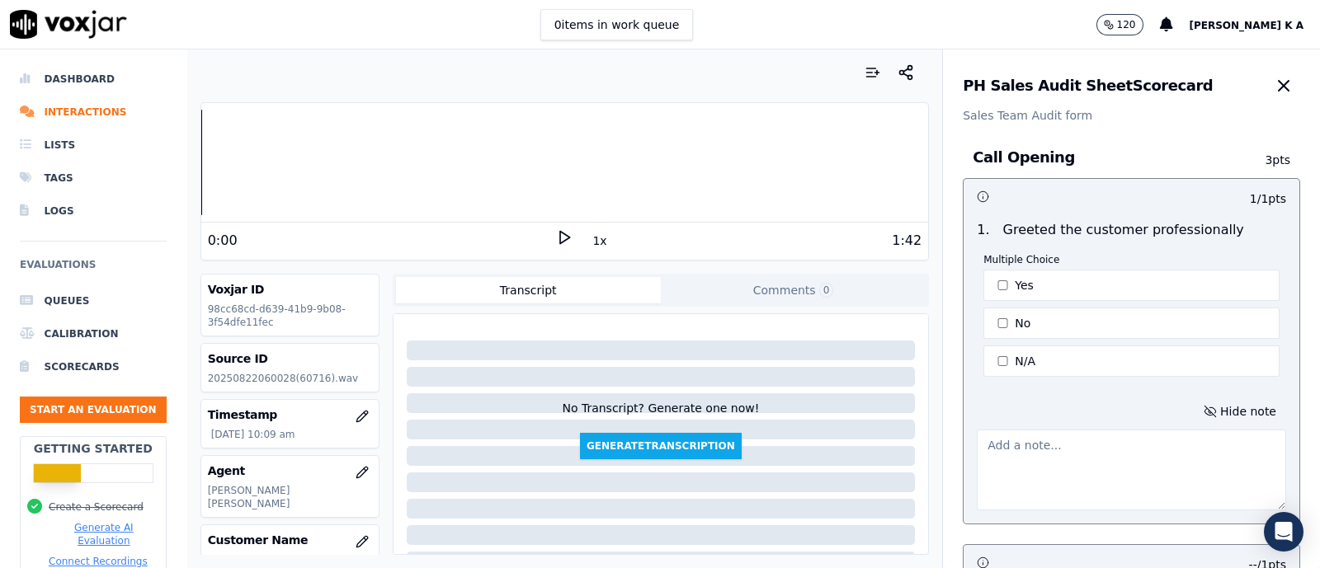
click at [1050, 430] on textarea at bounding box center [1131, 470] width 309 height 81
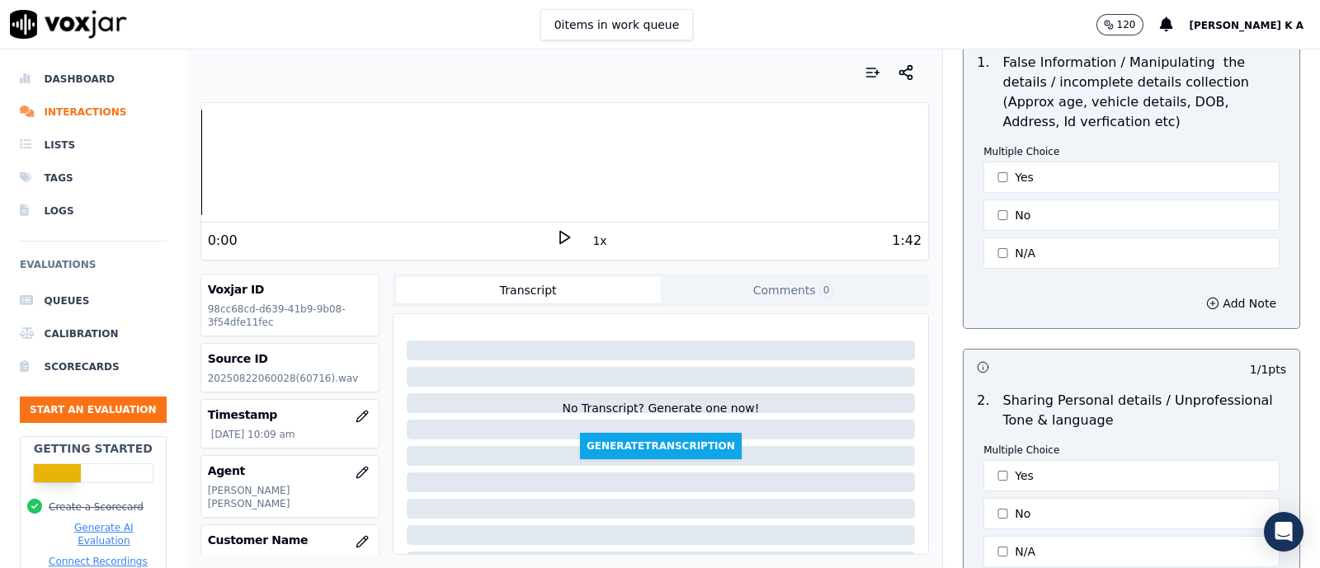
scroll to position [5238, 0]
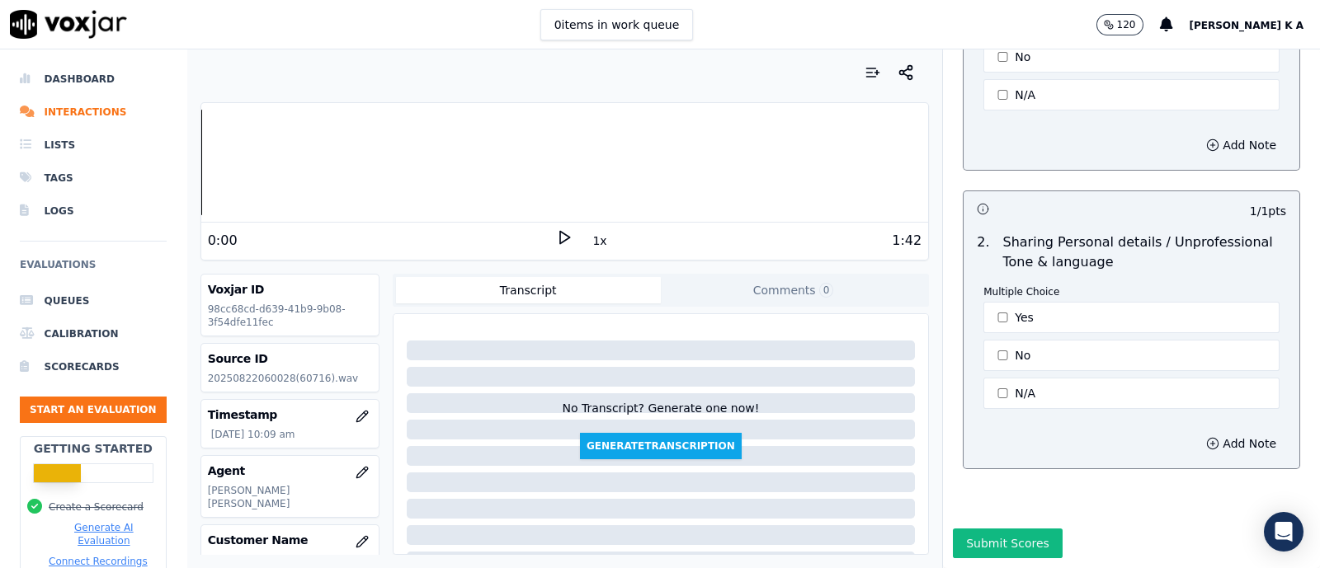
type textarea "lack of product explanation/ convincing / voucher sharing/ simply give up"
click at [965, 529] on button "Submit Scores" at bounding box center [1008, 544] width 110 height 30
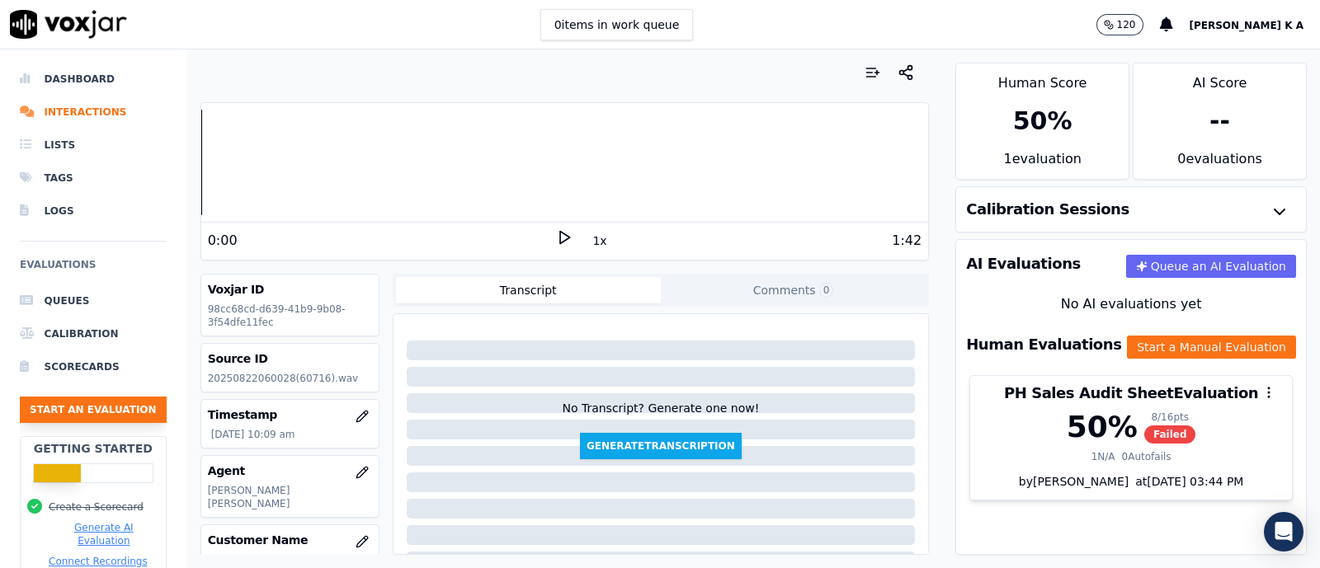
click at [126, 404] on button "Start an Evaluation" at bounding box center [93, 410] width 147 height 26
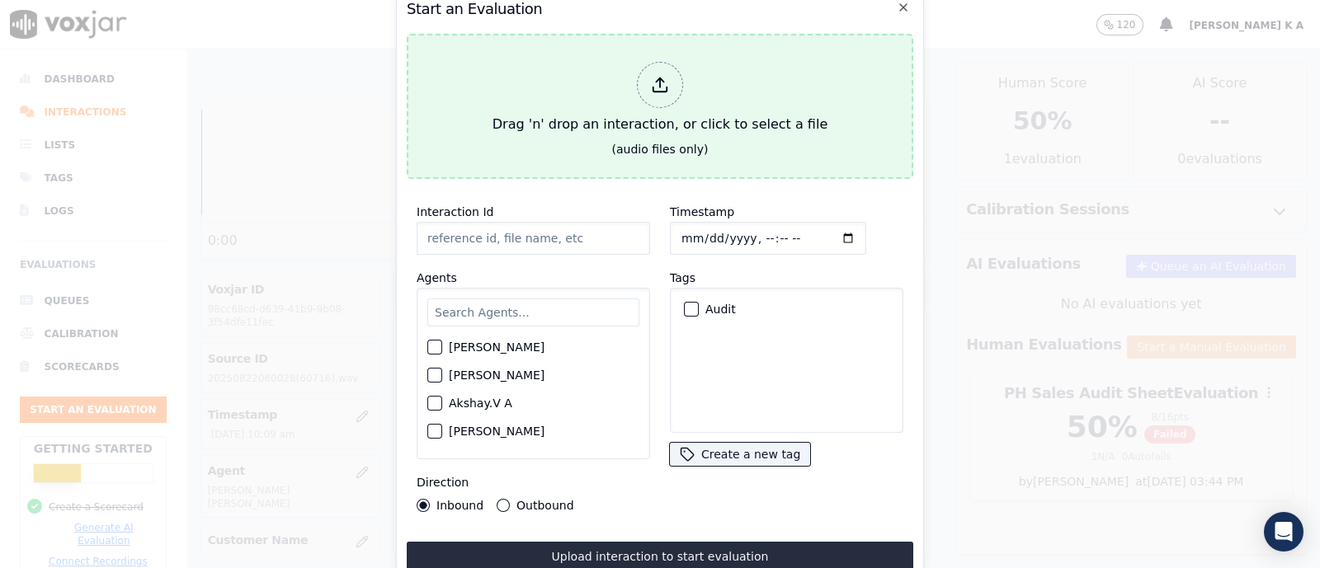
click at [668, 79] on icon at bounding box center [660, 85] width 18 height 18
type input "[[PERSON_NAME] PH]_[PHONE_NUMBER]_20250818094043(24197).wav"
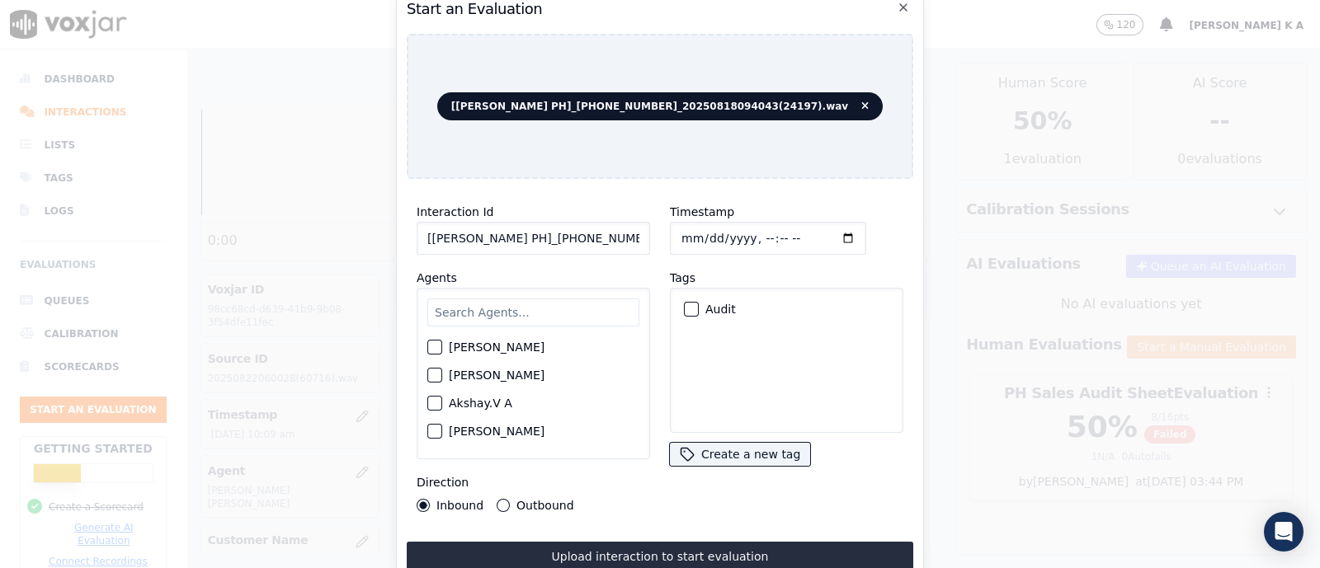
click at [490, 300] on input "text" at bounding box center [533, 313] width 212 height 28
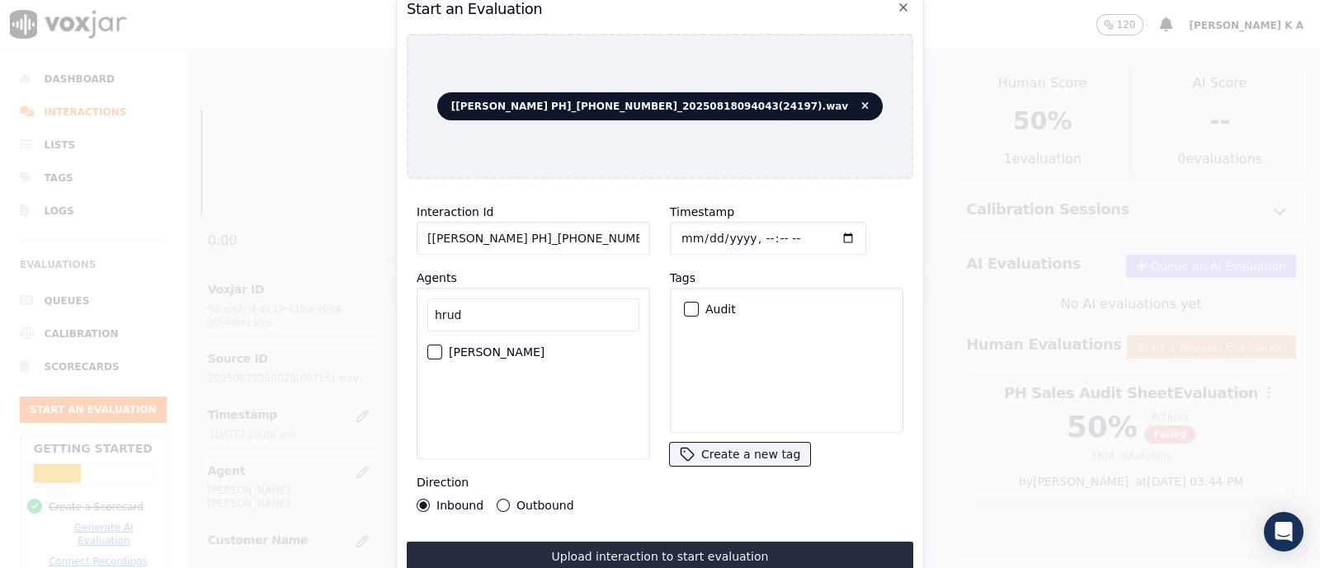
type input "hrud"
click at [428, 352] on div "[PERSON_NAME]" at bounding box center [533, 352] width 212 height 28
click at [429, 348] on div "button" at bounding box center [434, 353] width 12 height 12
click at [500, 499] on button "Outbound" at bounding box center [503, 505] width 13 height 13
click at [685, 304] on div "button" at bounding box center [691, 310] width 12 height 12
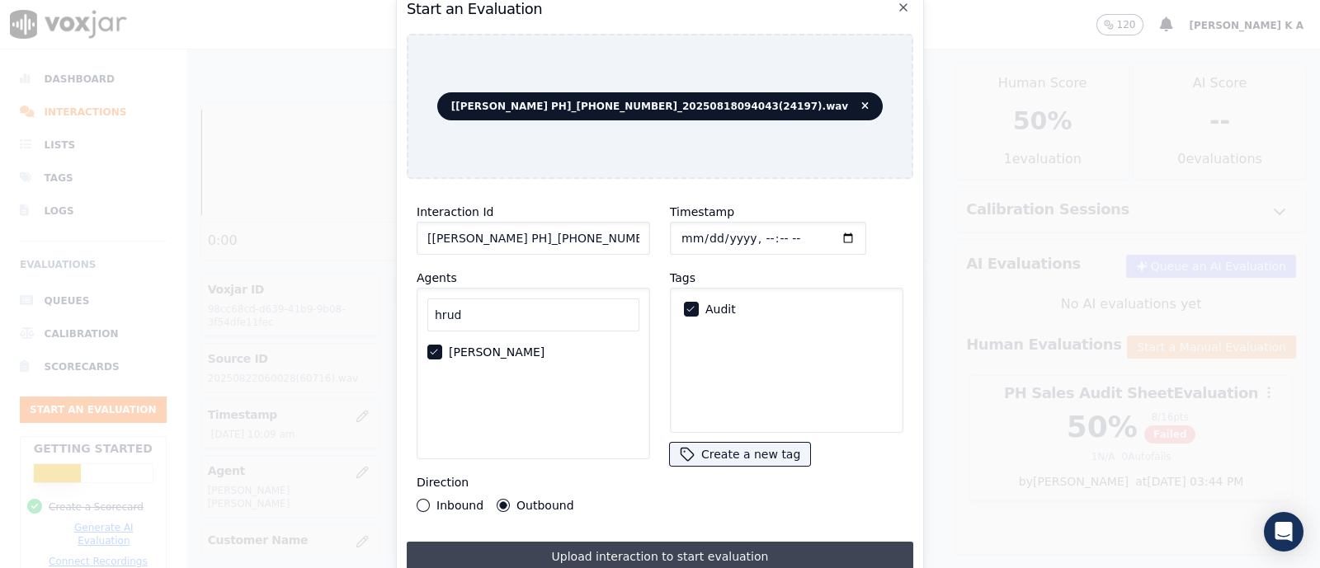
click at [649, 546] on button "Upload interaction to start evaluation" at bounding box center [660, 557] width 507 height 30
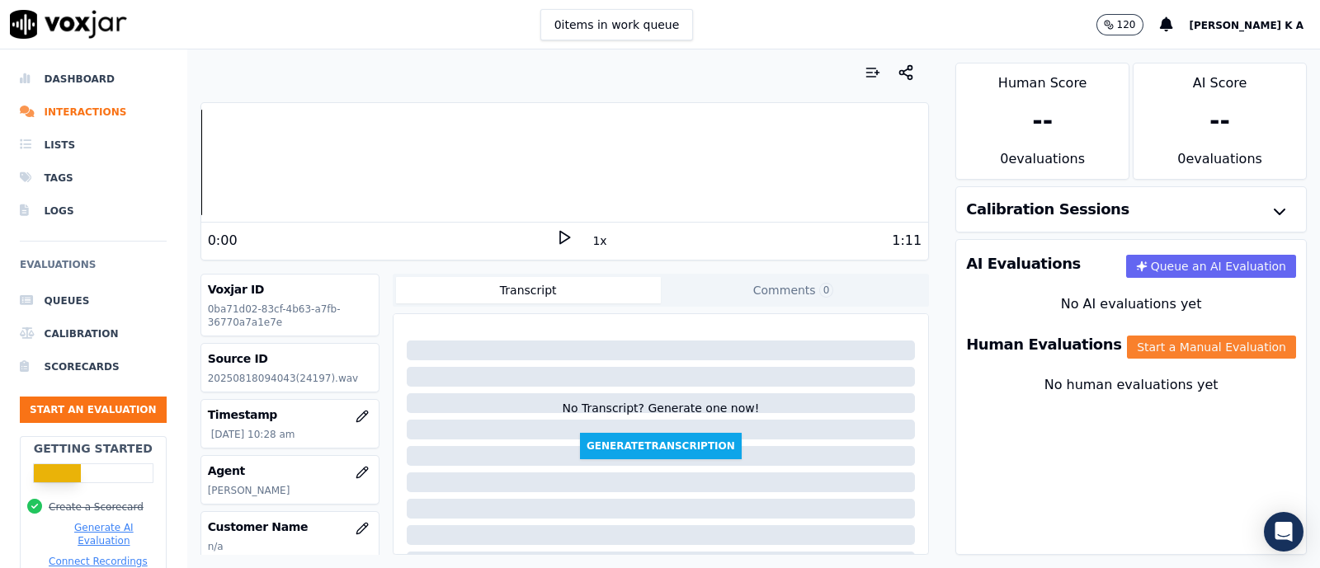
click at [1144, 354] on button "Start a Manual Evaluation" at bounding box center [1211, 347] width 169 height 23
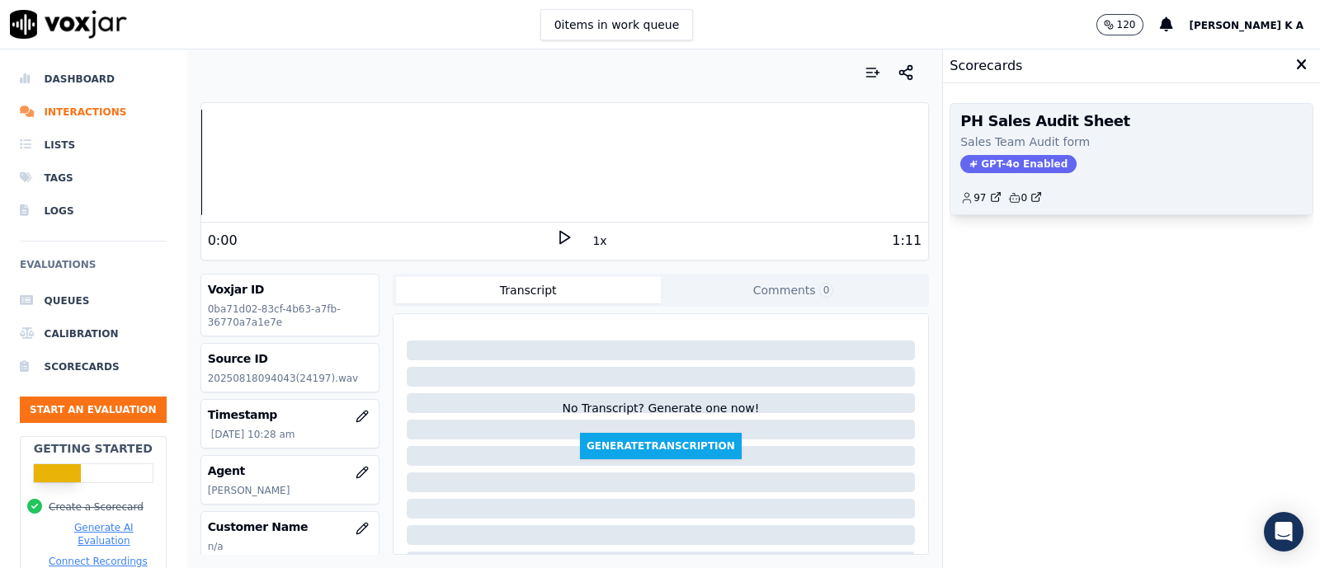
click at [1007, 162] on span "GPT-4o Enabled" at bounding box center [1018, 164] width 116 height 18
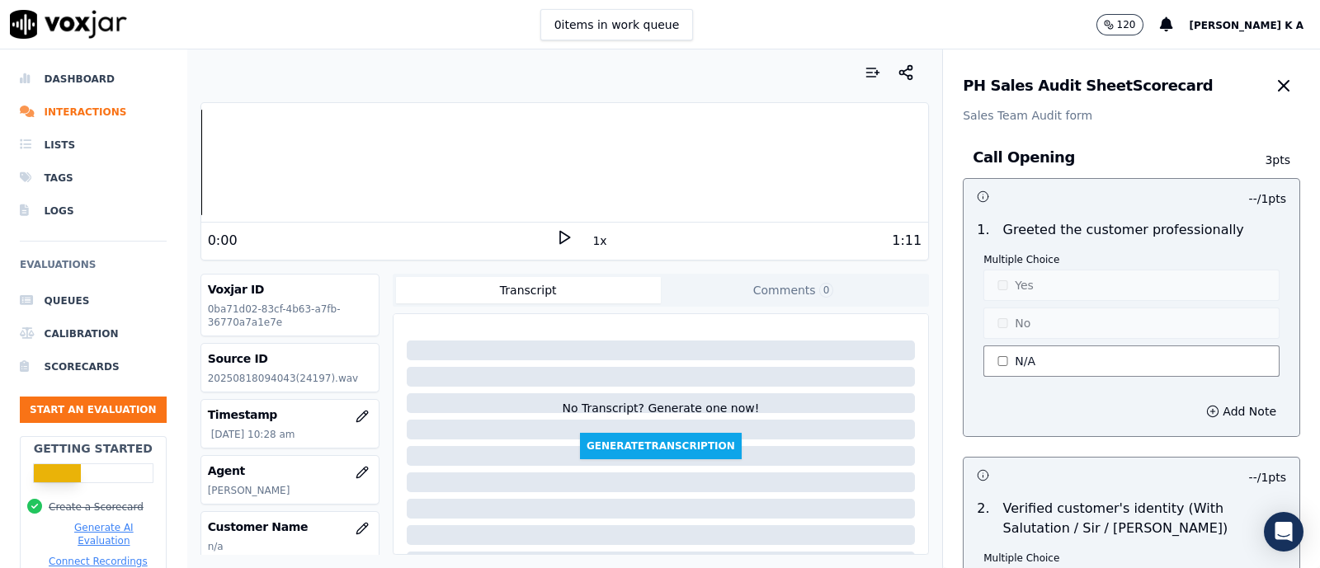
click at [994, 363] on button "N/A" at bounding box center [1132, 361] width 296 height 31
click at [994, 280] on button "Yes" at bounding box center [1132, 285] width 296 height 31
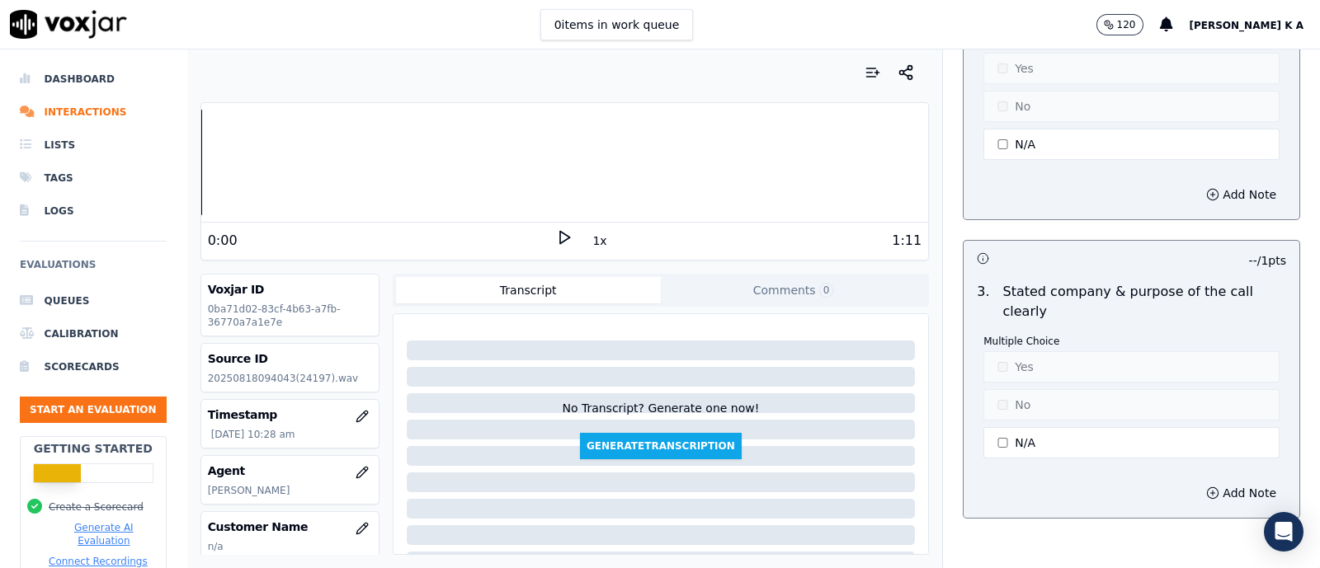
scroll to position [619, 0]
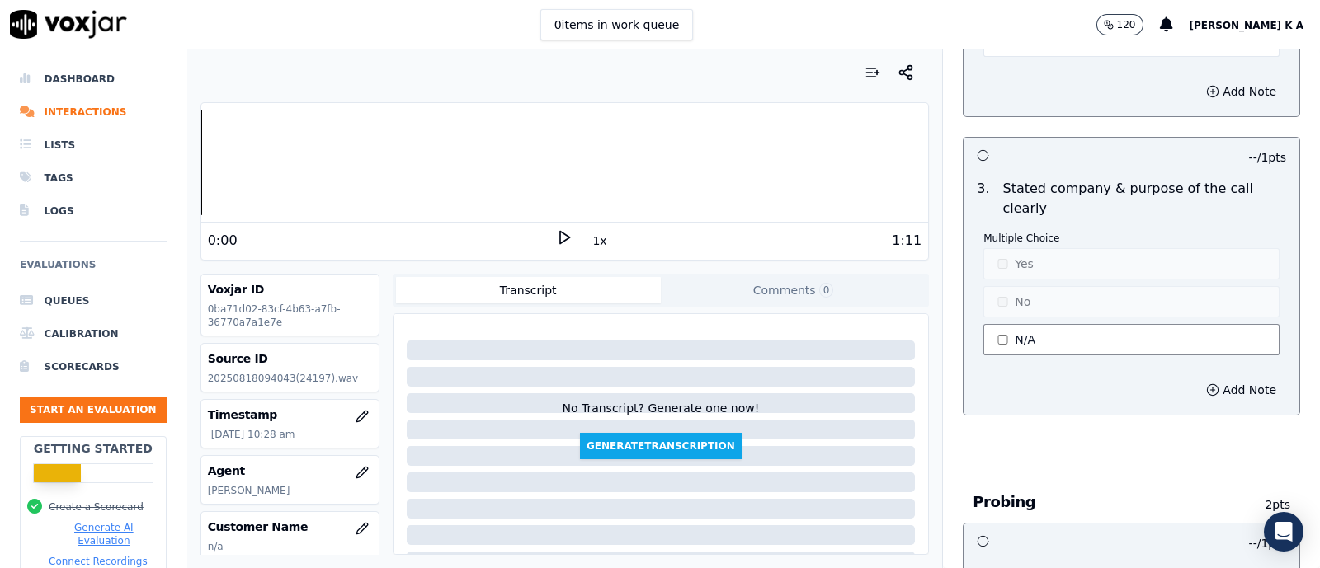
click at [993, 339] on button "N/A" at bounding box center [1132, 339] width 296 height 31
click at [1017, 241] on p "Multiple Choice" at bounding box center [1132, 238] width 296 height 13
click at [1010, 262] on button "Yes" at bounding box center [1132, 263] width 296 height 31
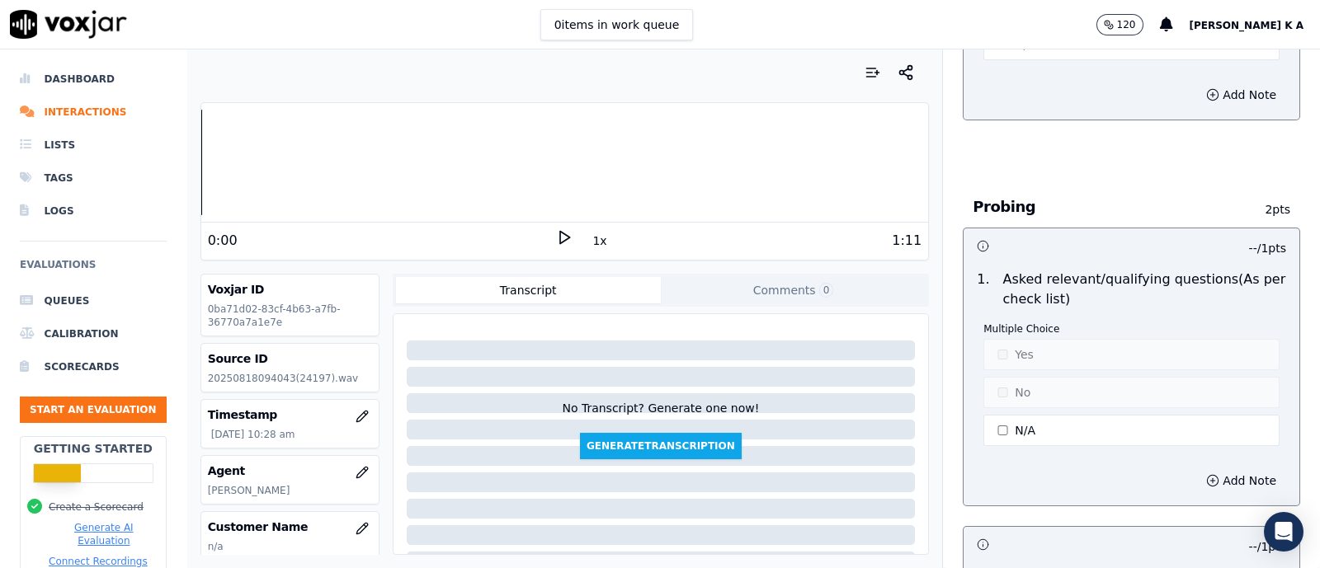
scroll to position [1031, 0]
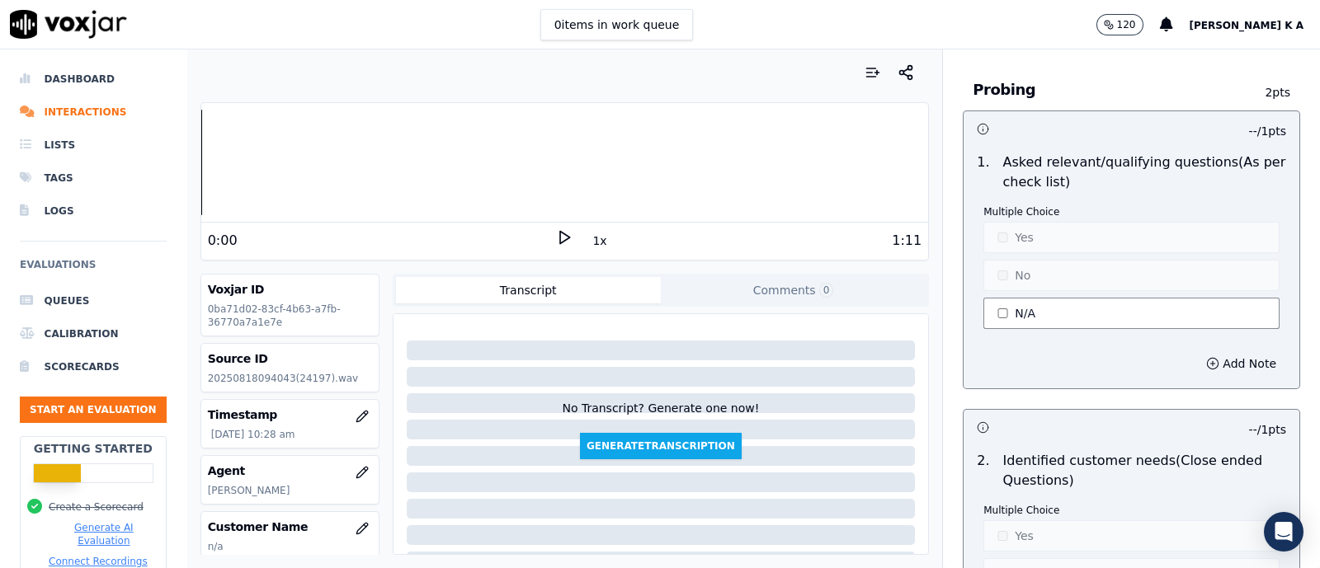
click at [1007, 315] on button "N/A" at bounding box center [1132, 313] width 296 height 31
click at [995, 231] on button "Yes" at bounding box center [1132, 237] width 296 height 31
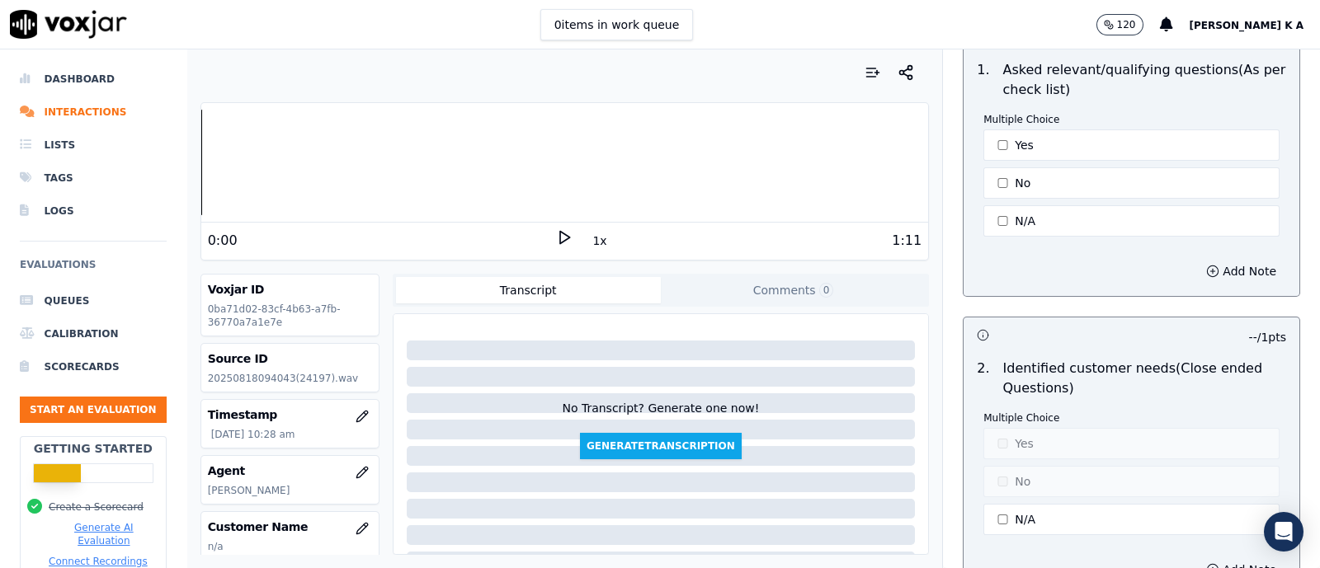
scroll to position [1340, 0]
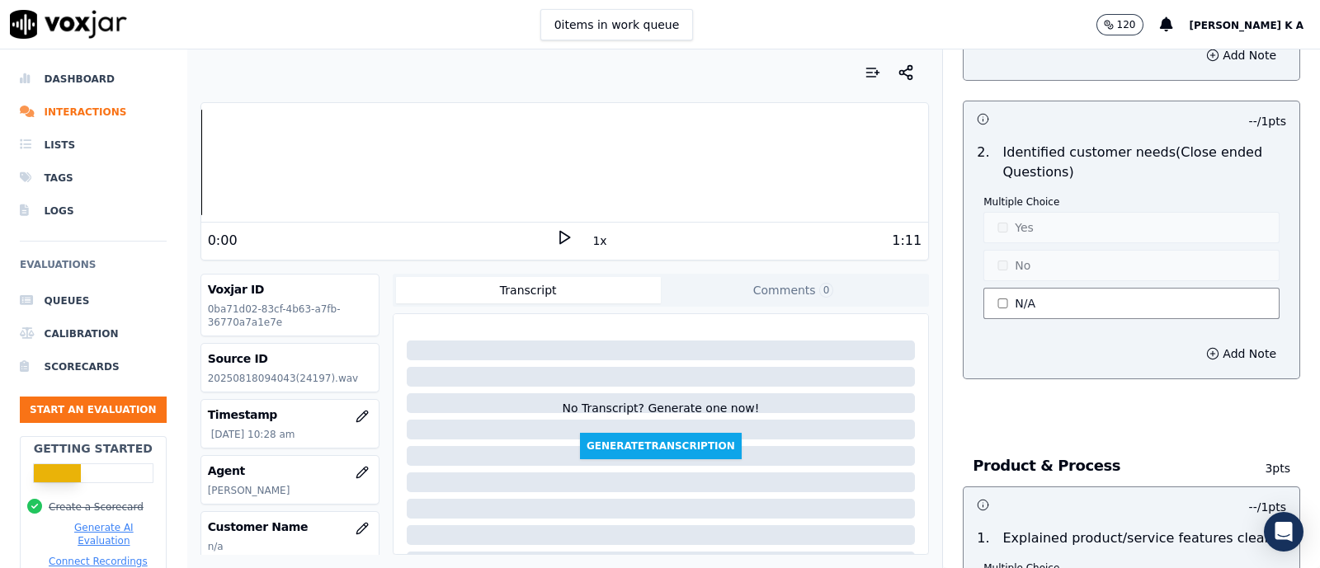
click at [997, 295] on button "N/A" at bounding box center [1132, 303] width 296 height 31
click at [998, 234] on button "Yes" at bounding box center [1132, 227] width 296 height 31
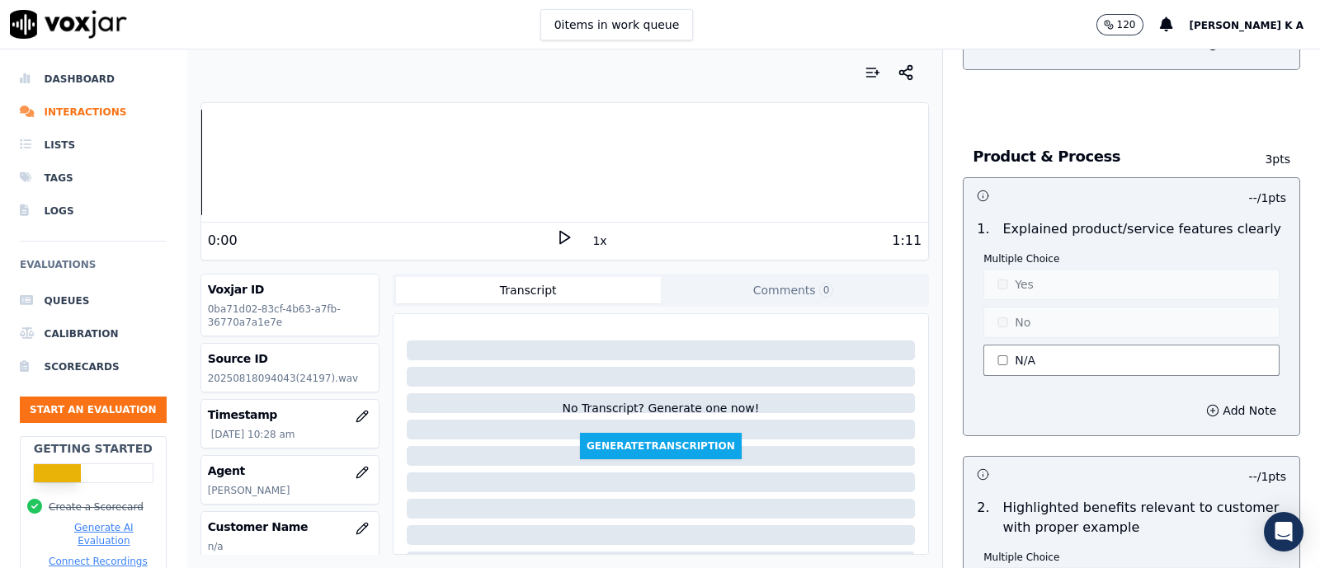
drag, startPoint x: 1005, startPoint y: 356, endPoint x: 1000, endPoint y: 323, distance: 32.6
click at [1005, 355] on button "N/A" at bounding box center [1132, 360] width 296 height 31
click at [993, 307] on button "No" at bounding box center [1132, 322] width 296 height 31
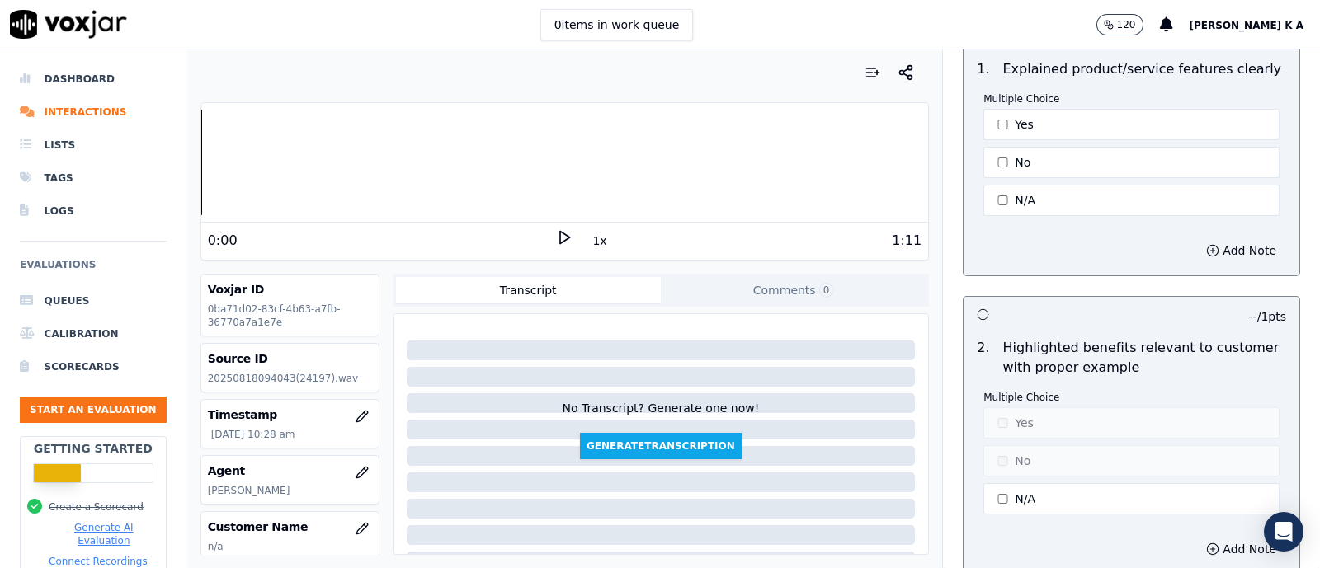
scroll to position [1960, 0]
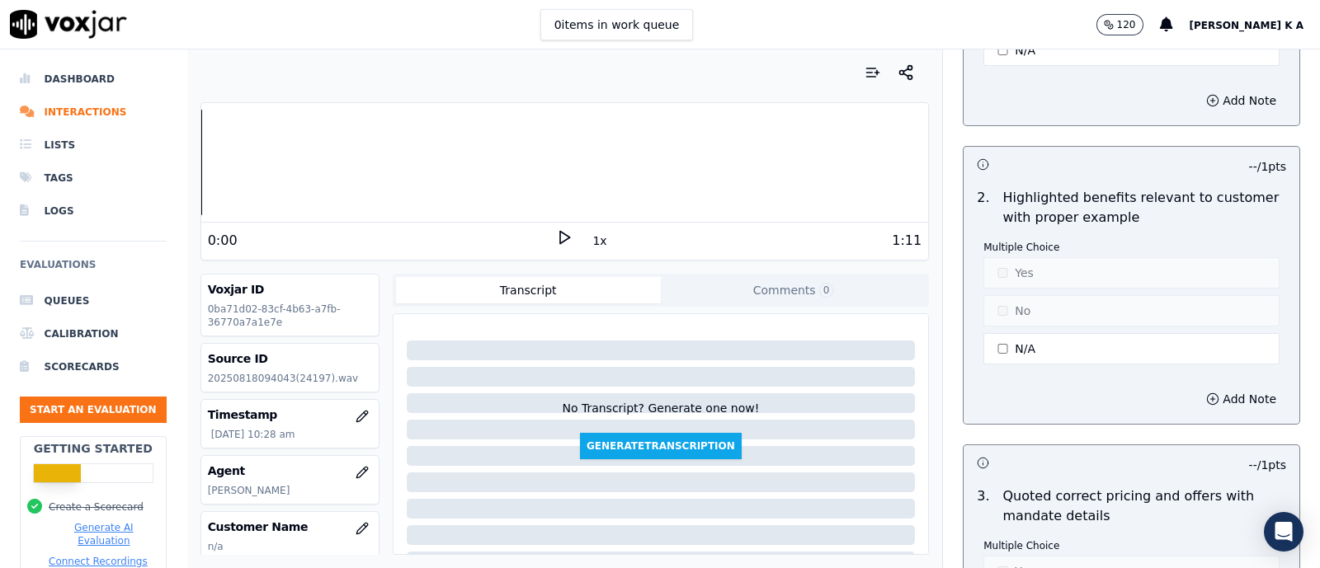
click at [998, 340] on button "N/A" at bounding box center [1132, 348] width 296 height 31
click at [1001, 314] on button "No" at bounding box center [1132, 310] width 296 height 31
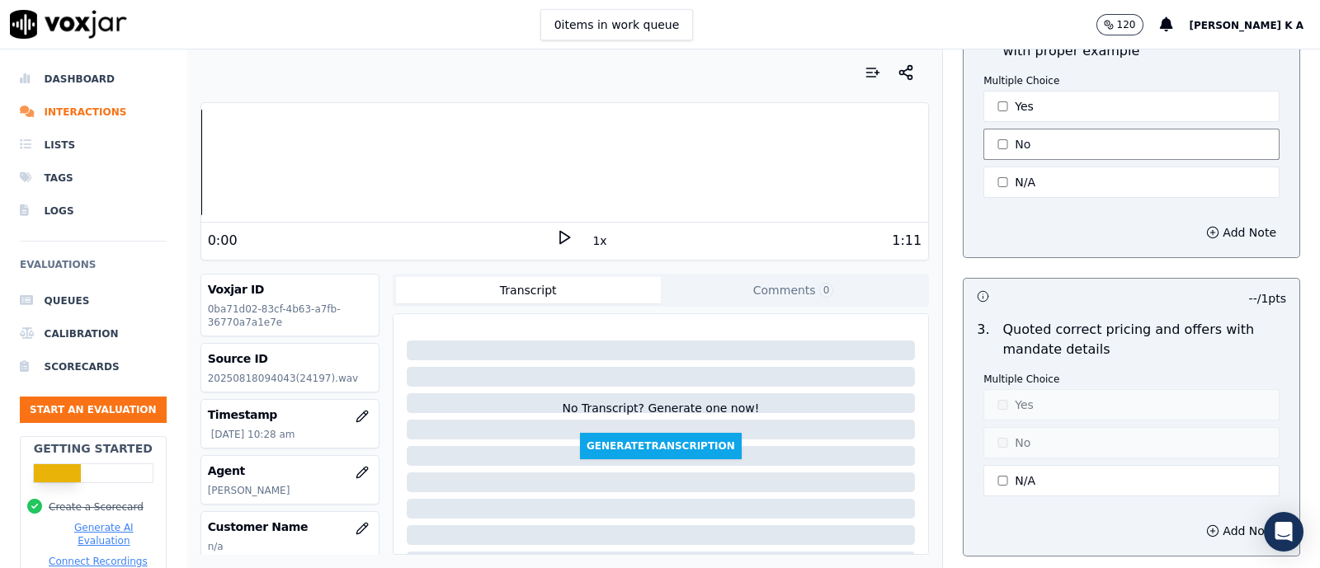
scroll to position [2269, 0]
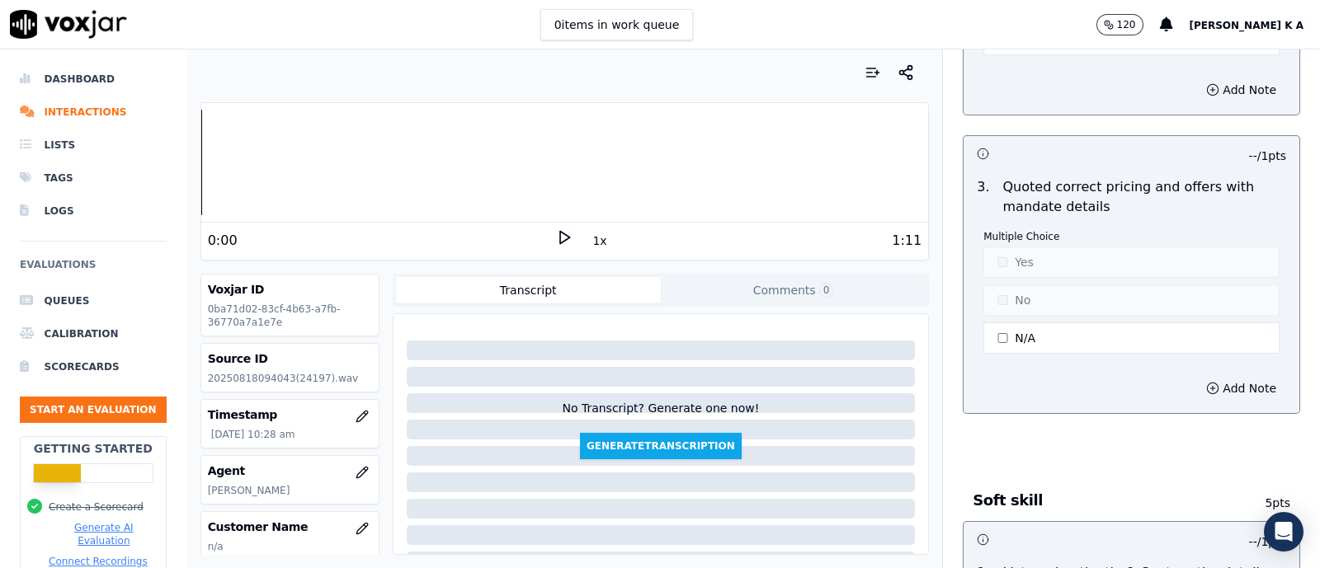
click at [1001, 323] on button "N/A" at bounding box center [1132, 338] width 296 height 31
click at [1003, 287] on button "No" at bounding box center [1132, 300] width 296 height 31
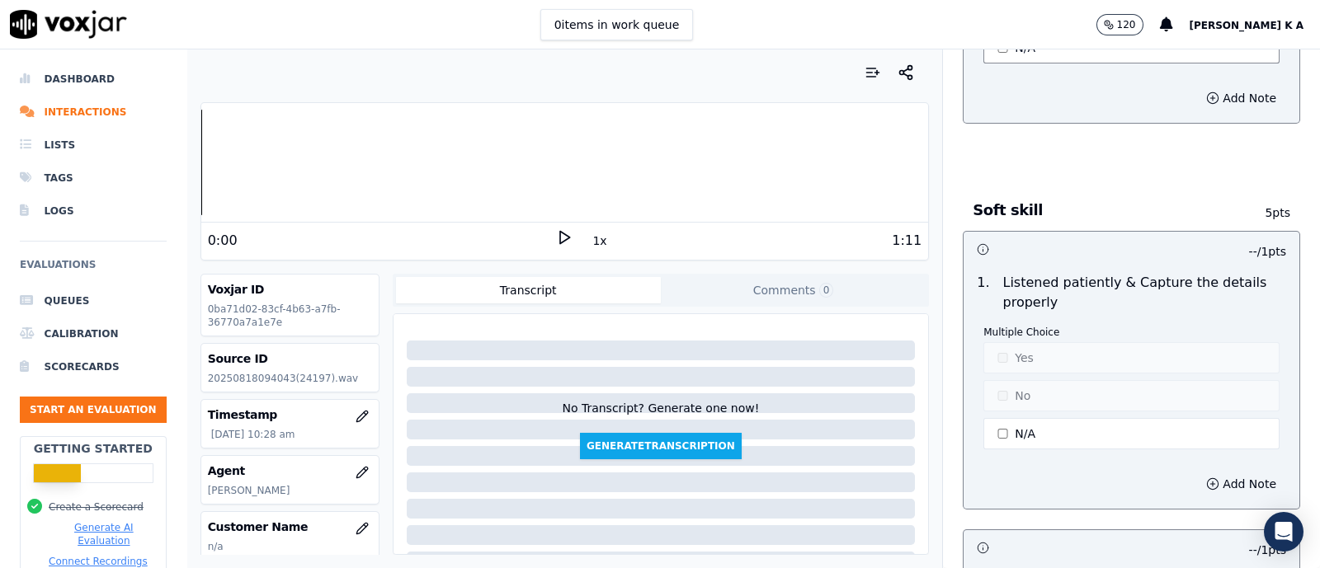
scroll to position [2578, 0]
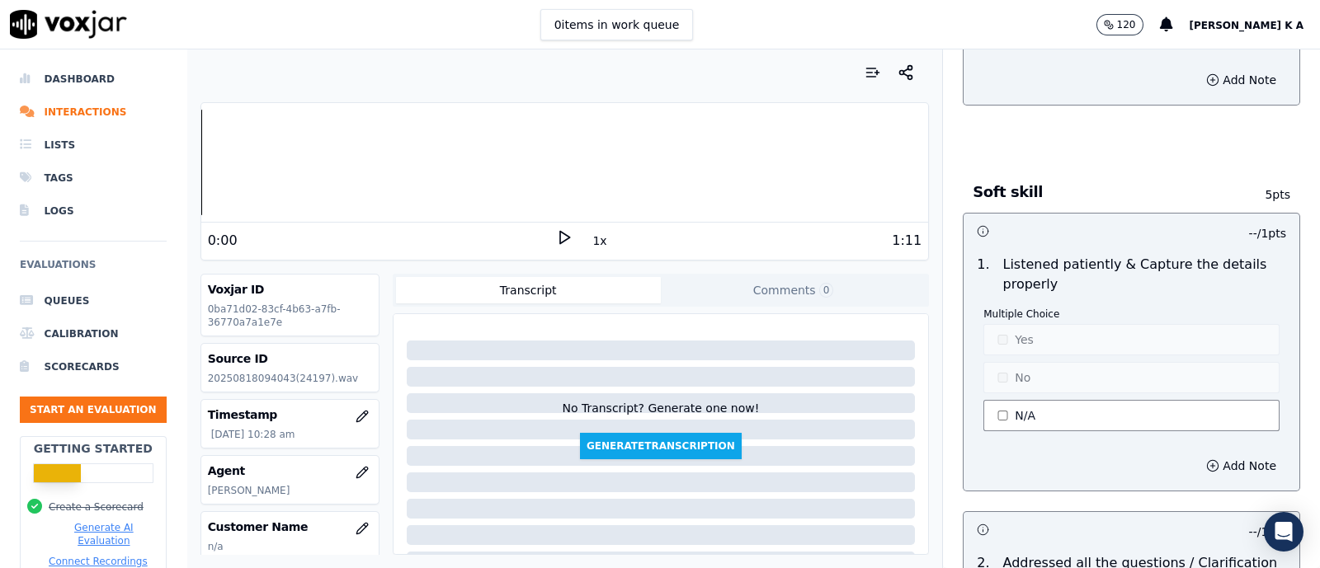
click at [1007, 402] on button "N/A" at bounding box center [1132, 415] width 296 height 31
click at [1003, 362] on button "No" at bounding box center [1132, 377] width 296 height 31
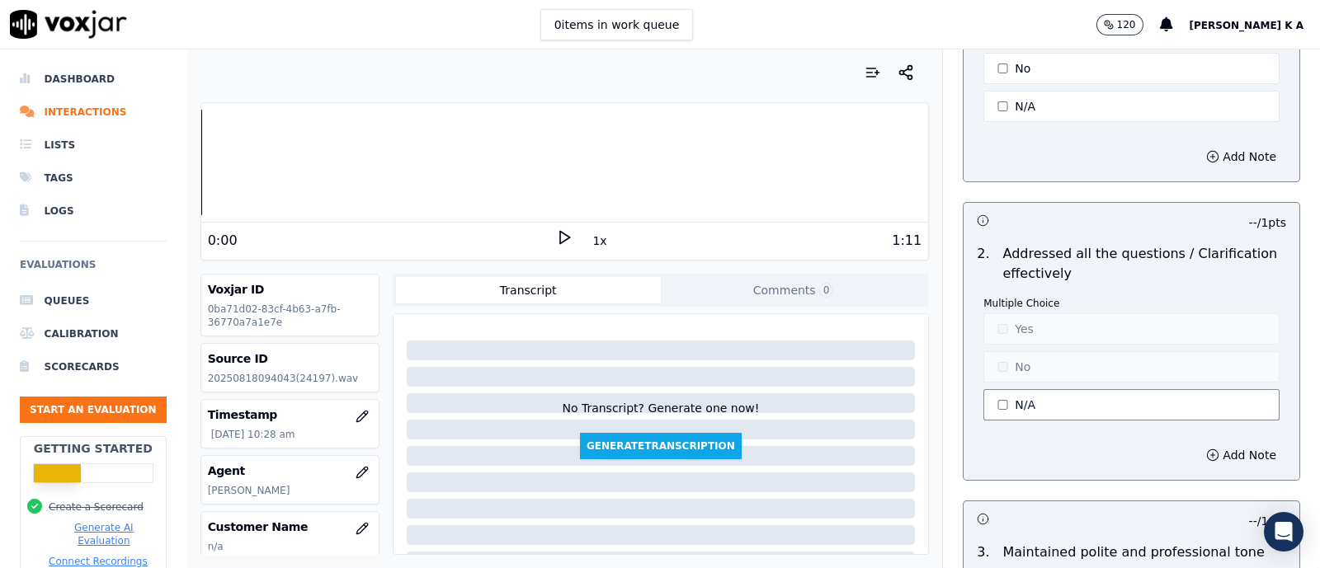
click at [1004, 389] on button "N/A" at bounding box center [1132, 404] width 296 height 31
click at [1007, 321] on button "Yes" at bounding box center [1132, 329] width 296 height 31
click at [993, 369] on button "No" at bounding box center [1132, 366] width 296 height 31
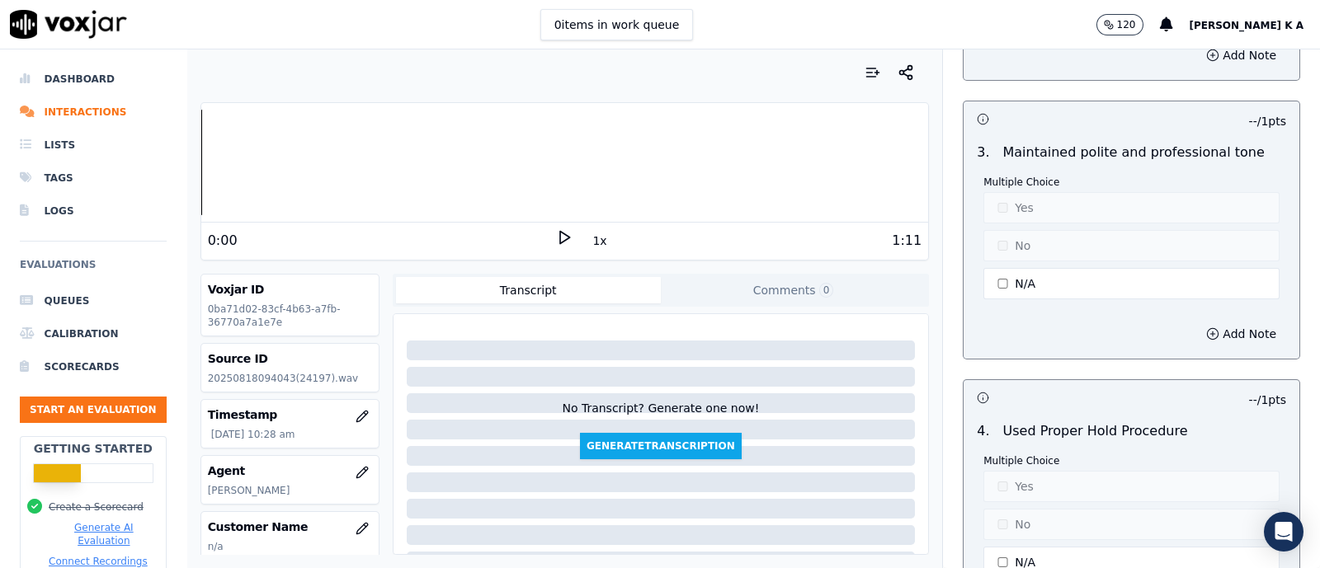
scroll to position [3300, 0]
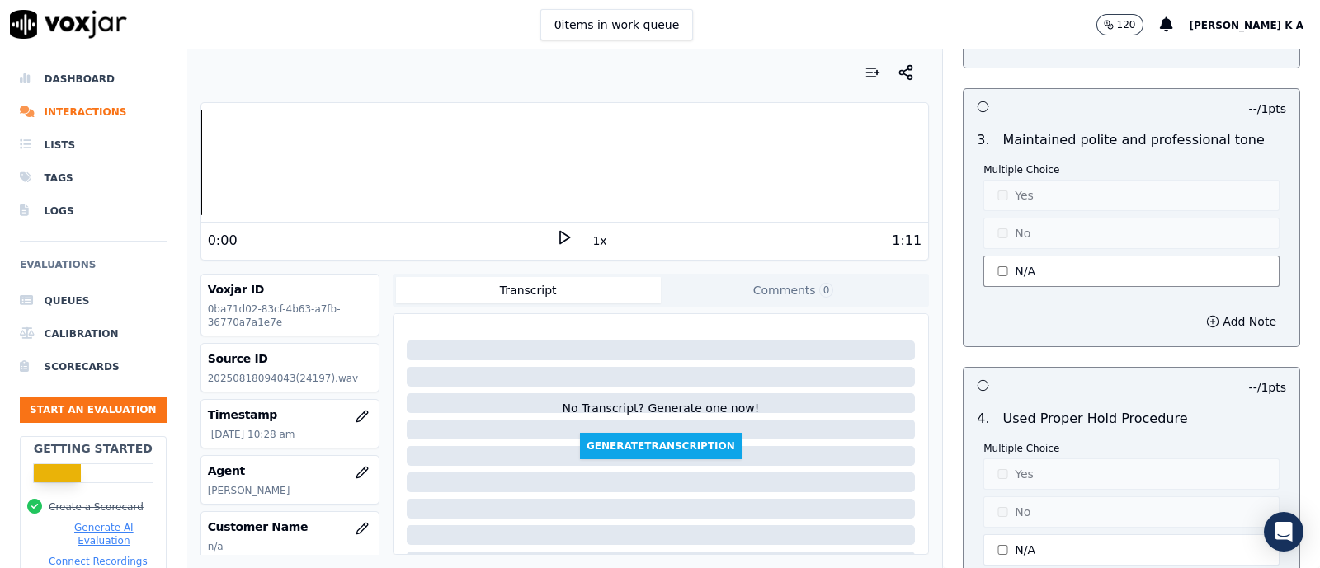
click at [987, 256] on button "N/A" at bounding box center [1132, 271] width 296 height 31
click at [1005, 180] on button "Yes" at bounding box center [1132, 195] width 296 height 31
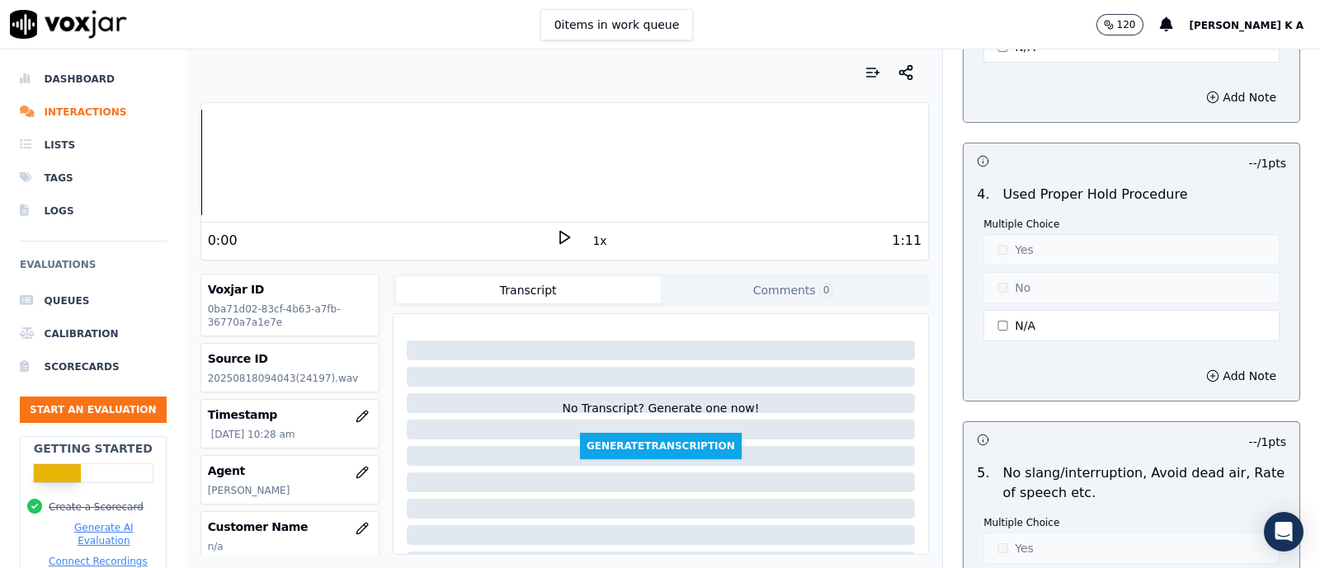
scroll to position [3610, 0]
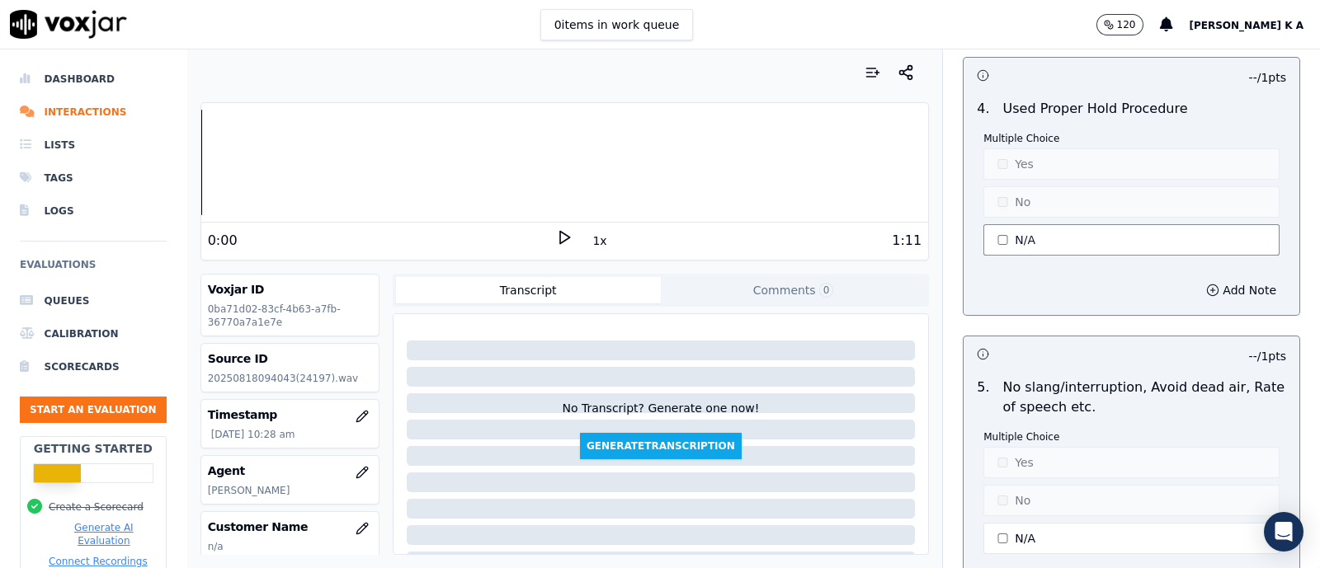
click at [1002, 228] on button "N/A" at bounding box center [1132, 239] width 296 height 31
click at [1002, 156] on button "Yes" at bounding box center [1132, 164] width 296 height 31
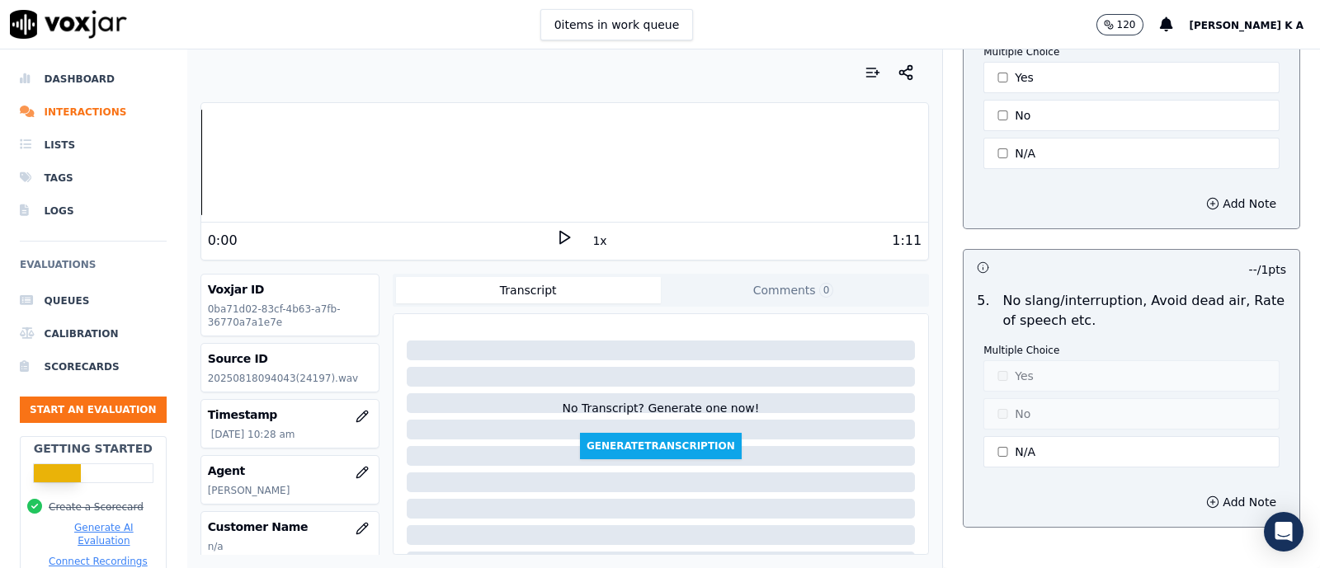
scroll to position [3816, 0]
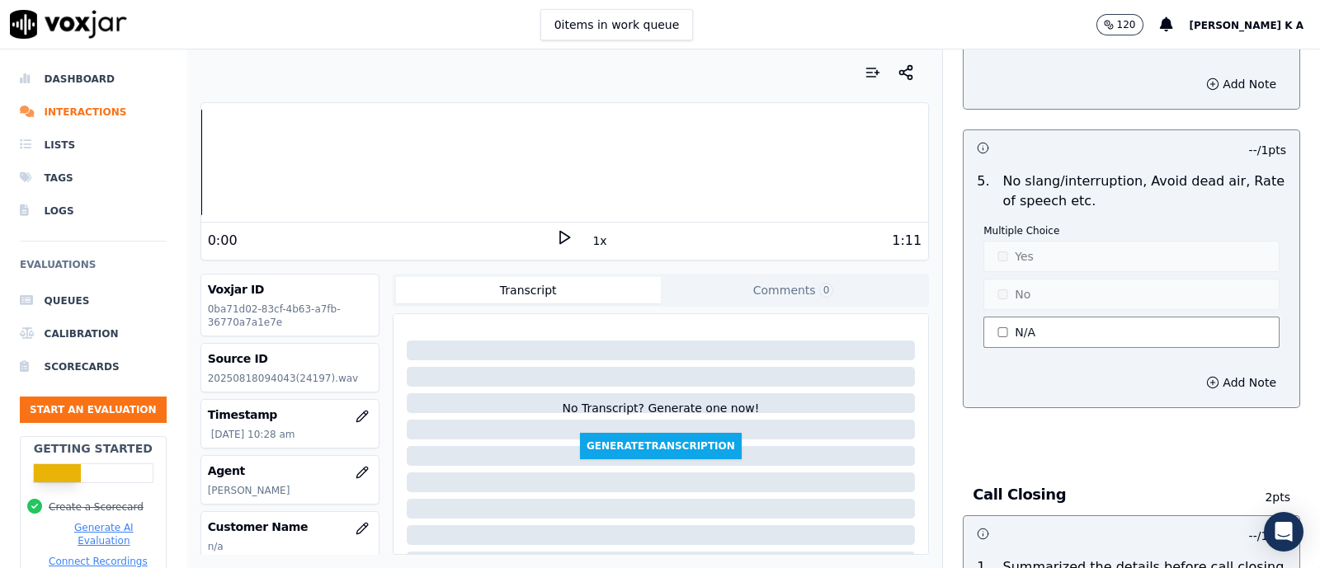
click at [1002, 323] on button "N/A" at bounding box center [1132, 332] width 296 height 31
click at [998, 241] on button "Yes" at bounding box center [1132, 256] width 296 height 31
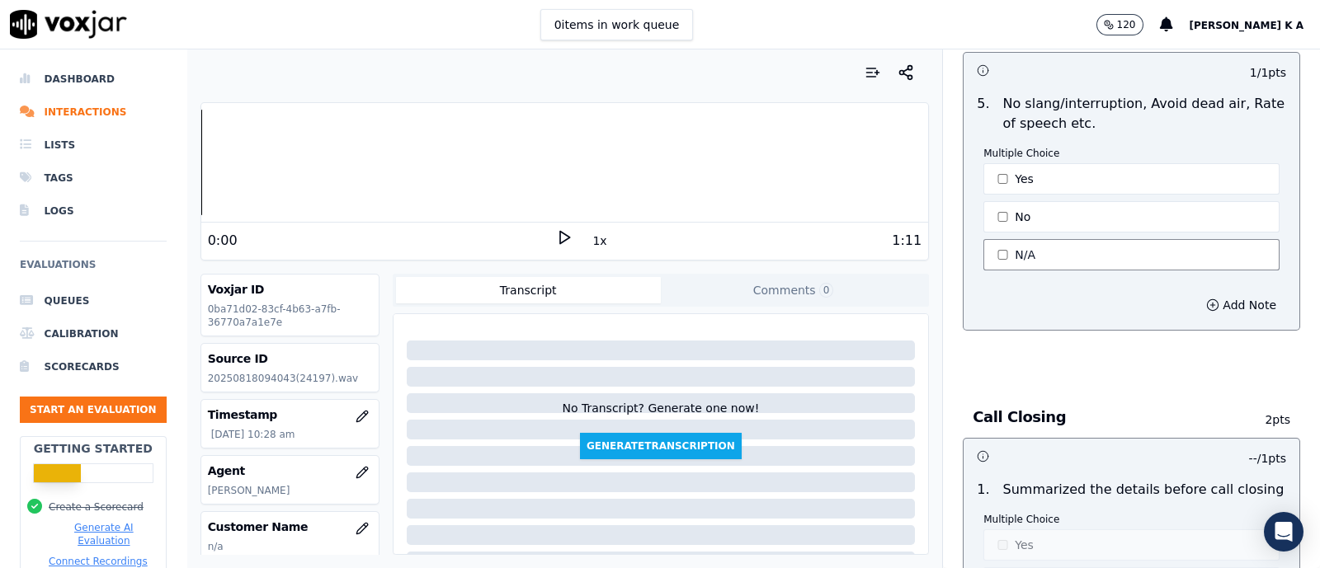
scroll to position [4125, 0]
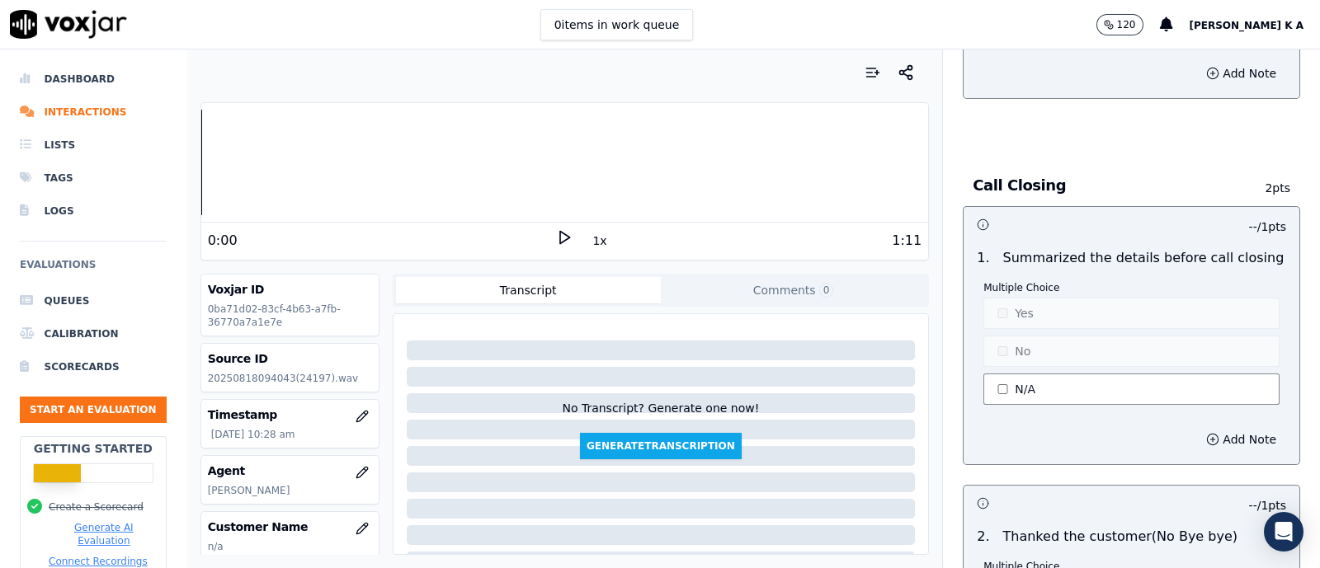
click at [1002, 381] on button "N/A" at bounding box center [1132, 389] width 296 height 31
click at [998, 336] on button "No" at bounding box center [1132, 351] width 296 height 31
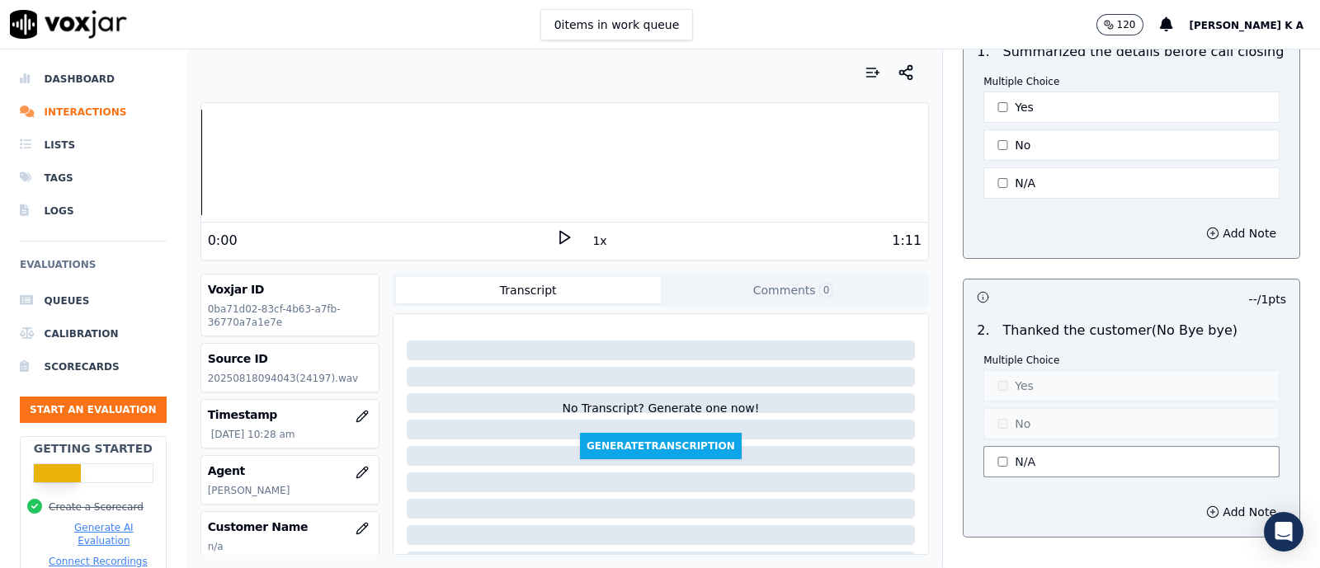
click at [994, 453] on button "N/A" at bounding box center [1132, 461] width 296 height 31
click at [1005, 370] on button "Yes" at bounding box center [1132, 385] width 296 height 31
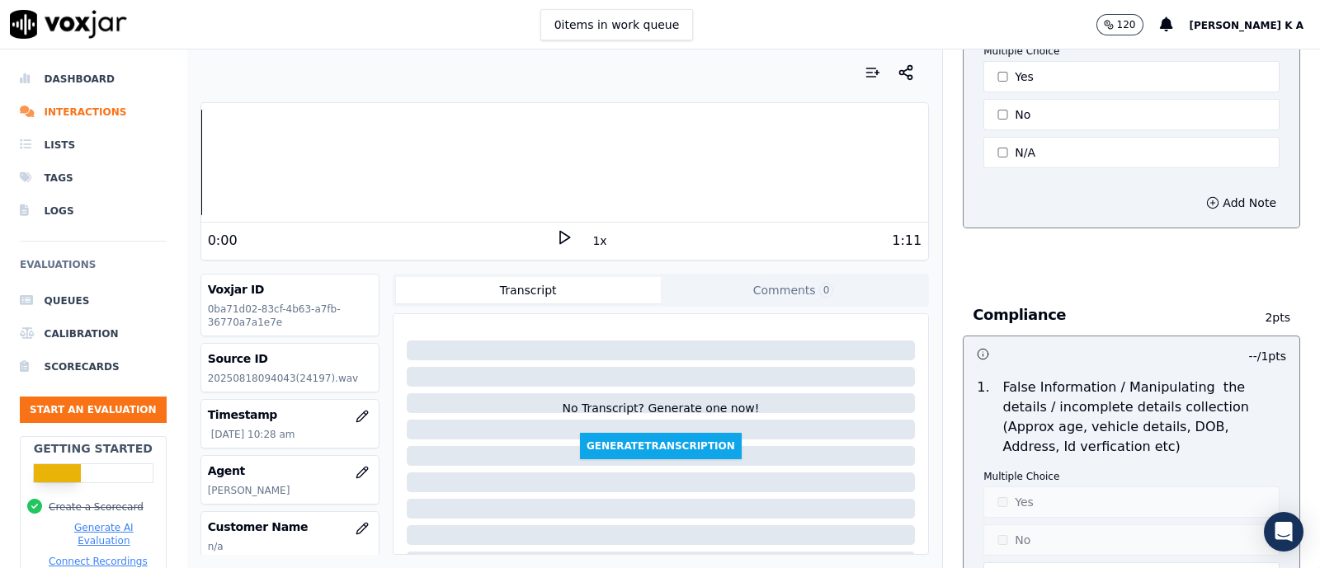
scroll to position [4951, 0]
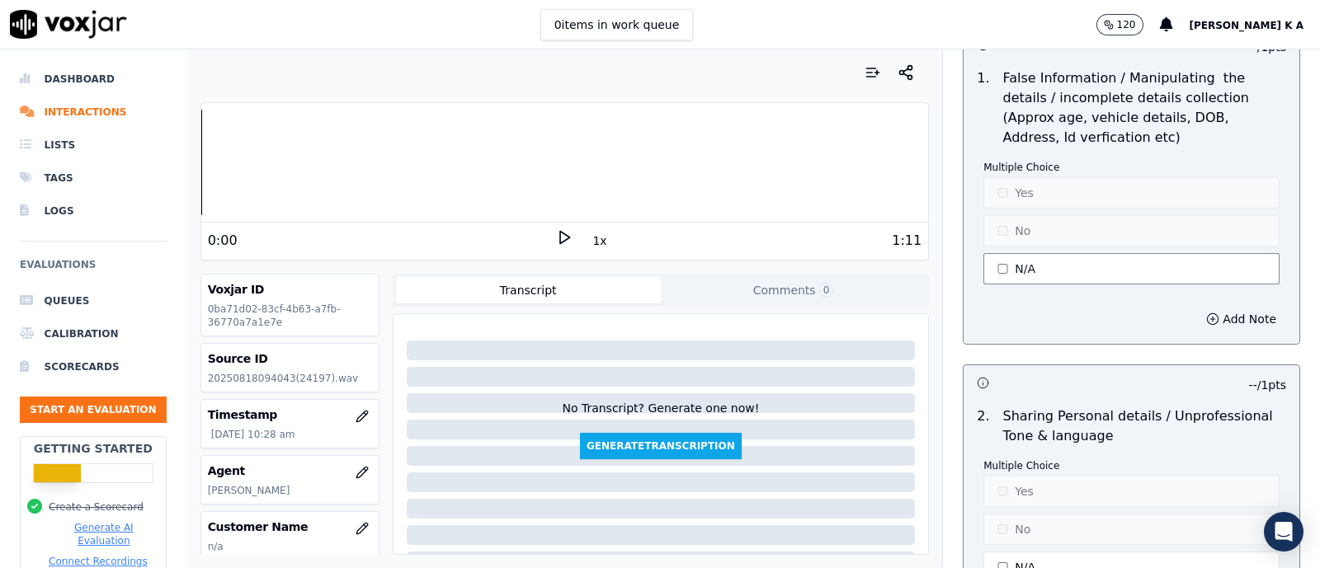
click at [1000, 253] on button "N/A" at bounding box center [1132, 268] width 296 height 31
click at [1003, 185] on button "Yes" at bounding box center [1132, 192] width 296 height 31
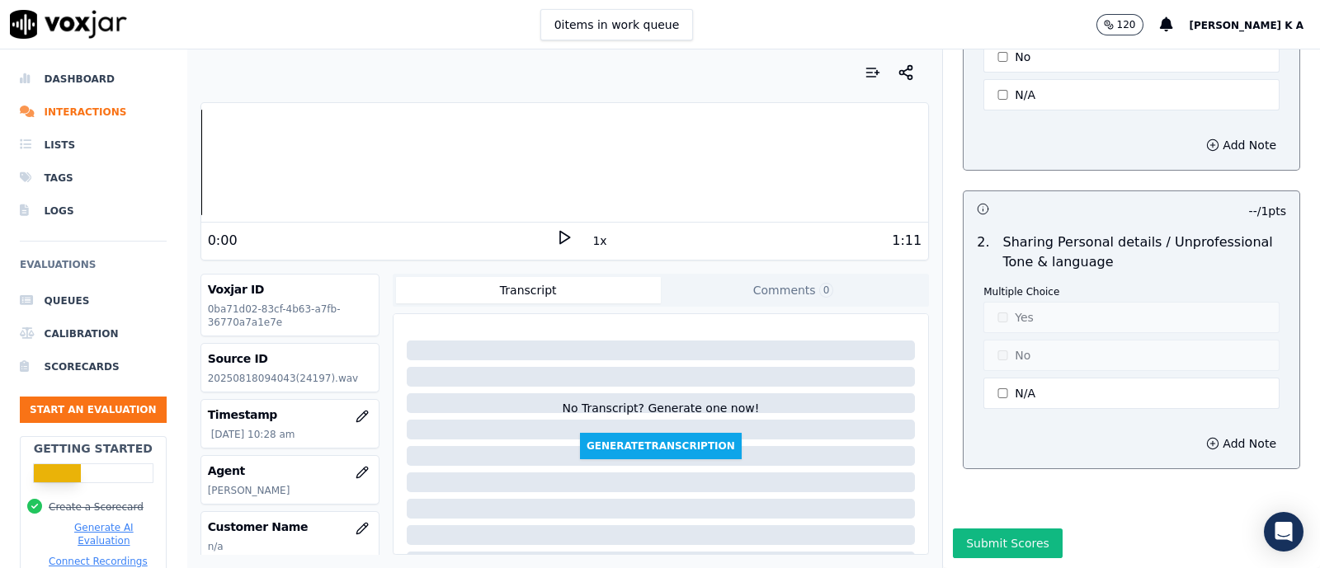
scroll to position [5151, 0]
click at [1009, 378] on button "N/A" at bounding box center [1132, 393] width 296 height 31
click at [993, 302] on button "Yes" at bounding box center [1132, 317] width 296 height 31
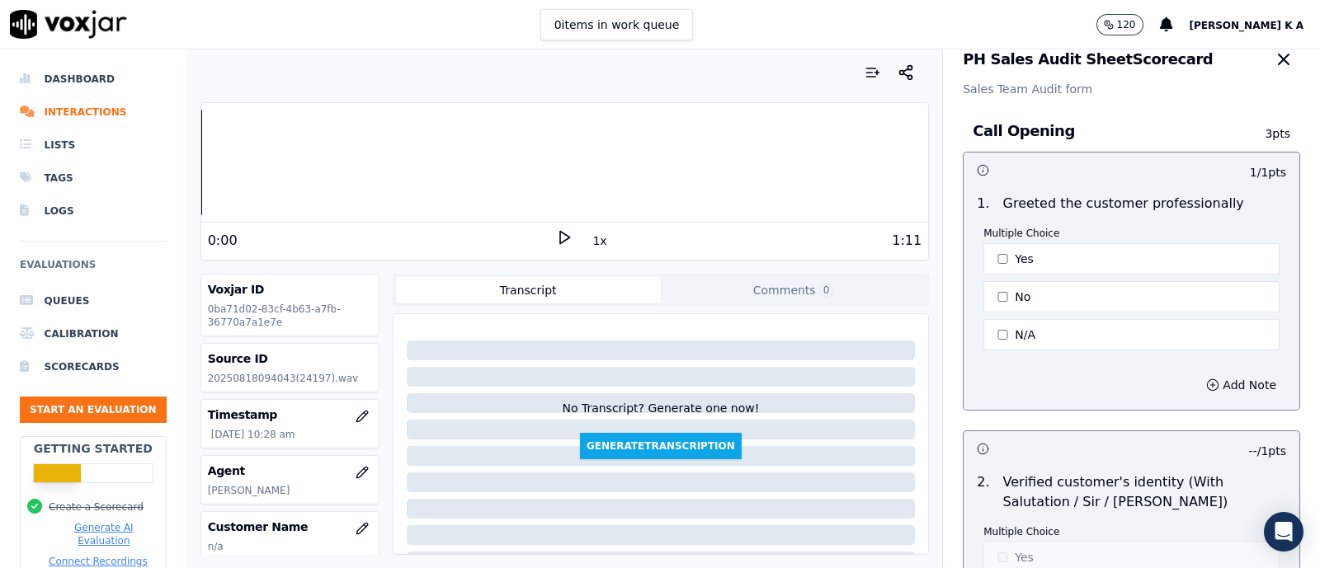
scroll to position [0, 0]
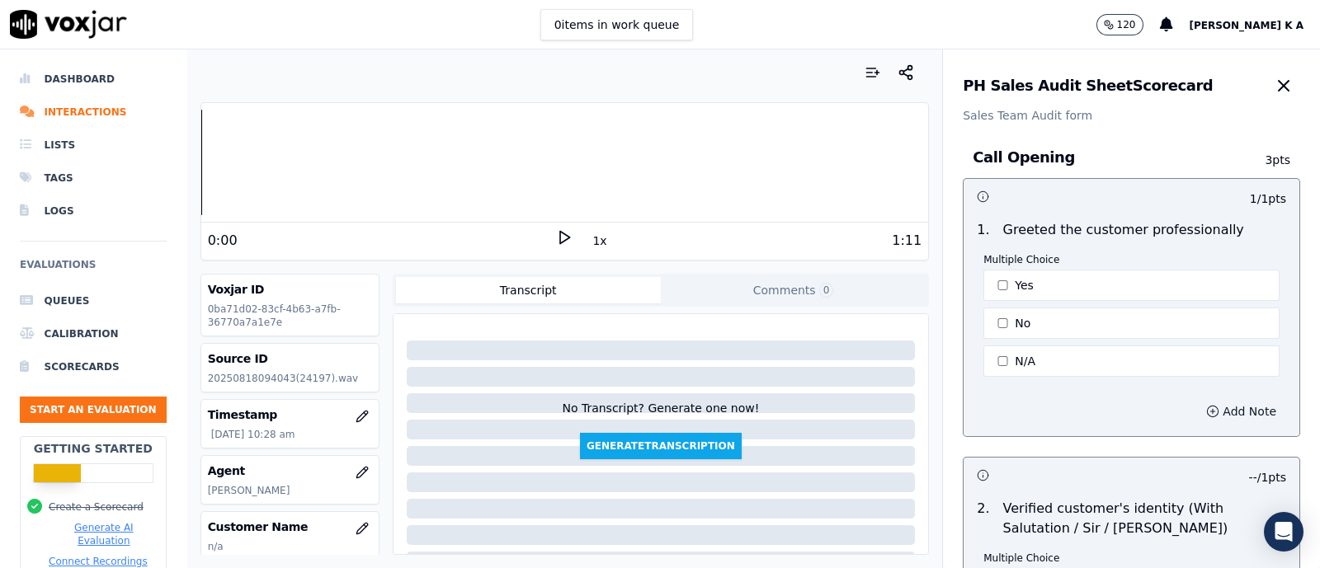
click at [1196, 416] on button "Add Note" at bounding box center [1241, 411] width 90 height 23
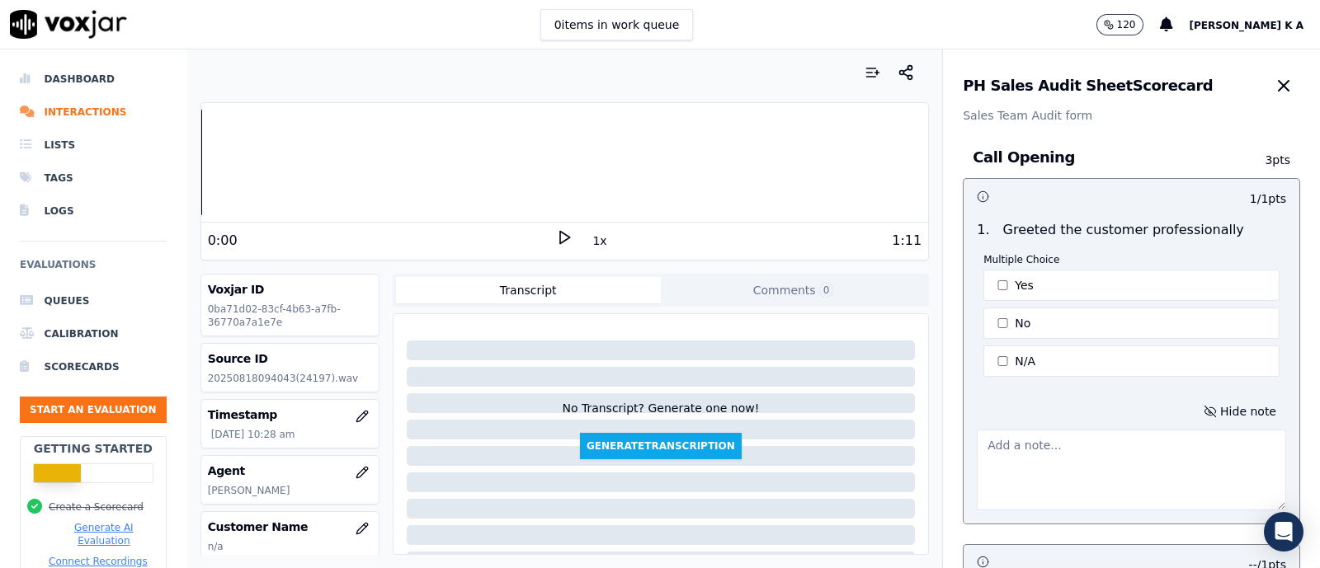
scroll to position [309, 0]
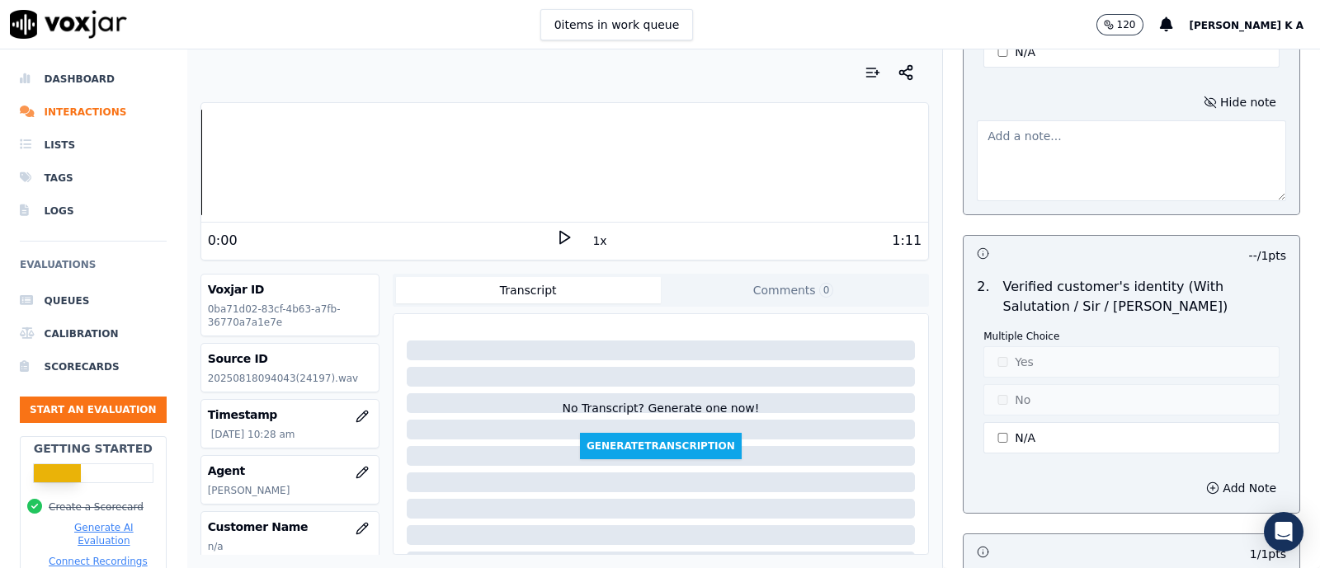
click at [994, 154] on textarea at bounding box center [1131, 160] width 309 height 81
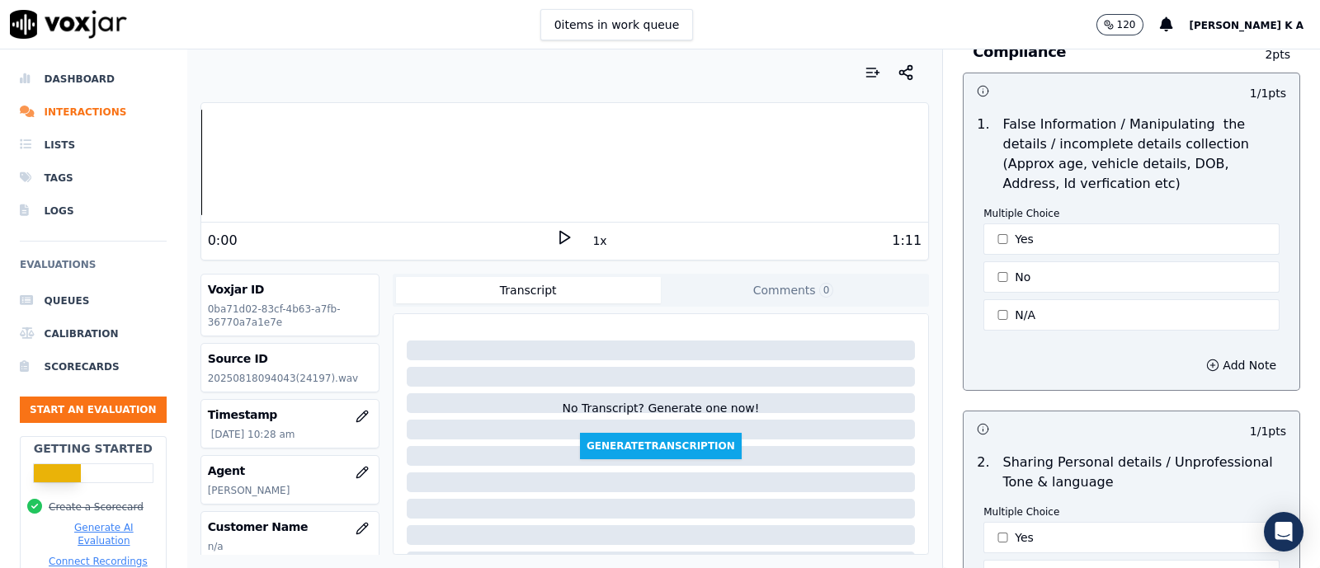
scroll to position [5238, 0]
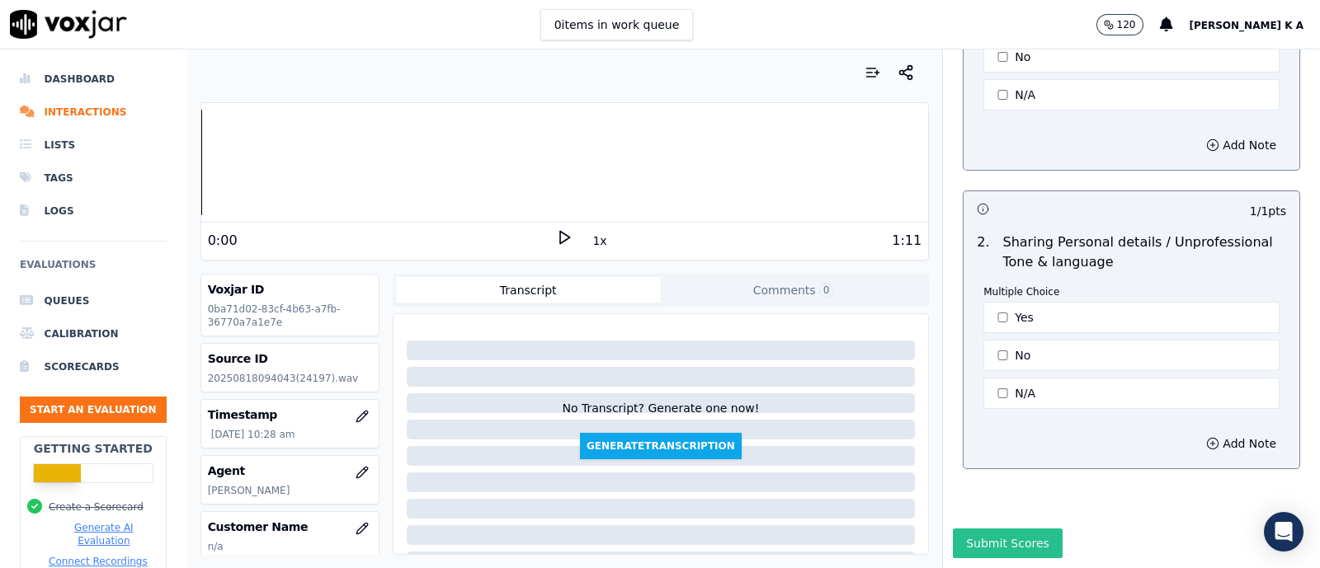
type textarea "rush to end the call/ no details were shatred in the call/ no product pitching …"
click at [968, 529] on button "Submit Scores" at bounding box center [1008, 544] width 110 height 30
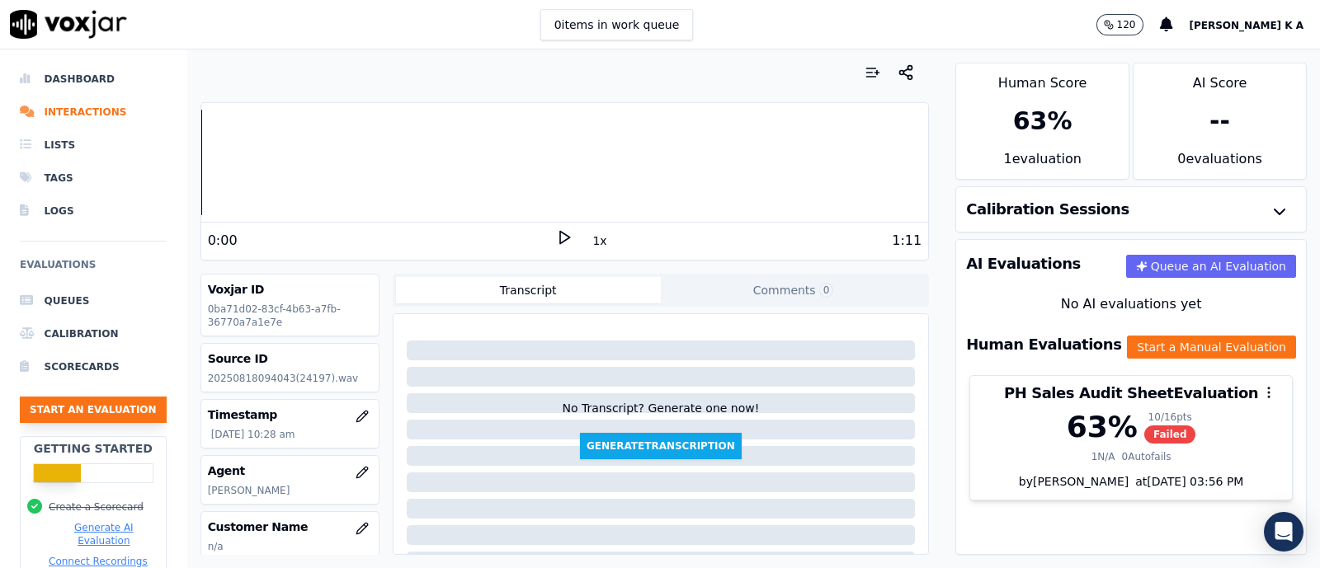
click at [98, 417] on button "Start an Evaluation" at bounding box center [93, 410] width 147 height 26
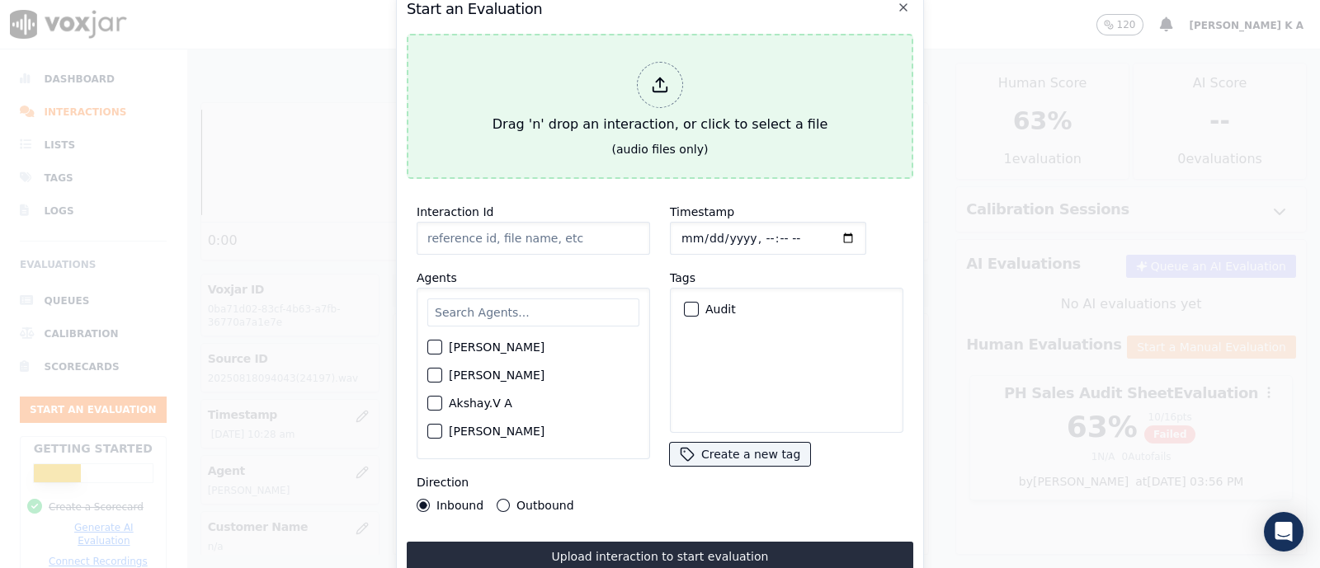
click at [658, 87] on icon at bounding box center [660, 89] width 14 height 5
type input "[[PERSON_NAME] PH]_[PHONE_NUMBER]_20250819154937(40084).wav"
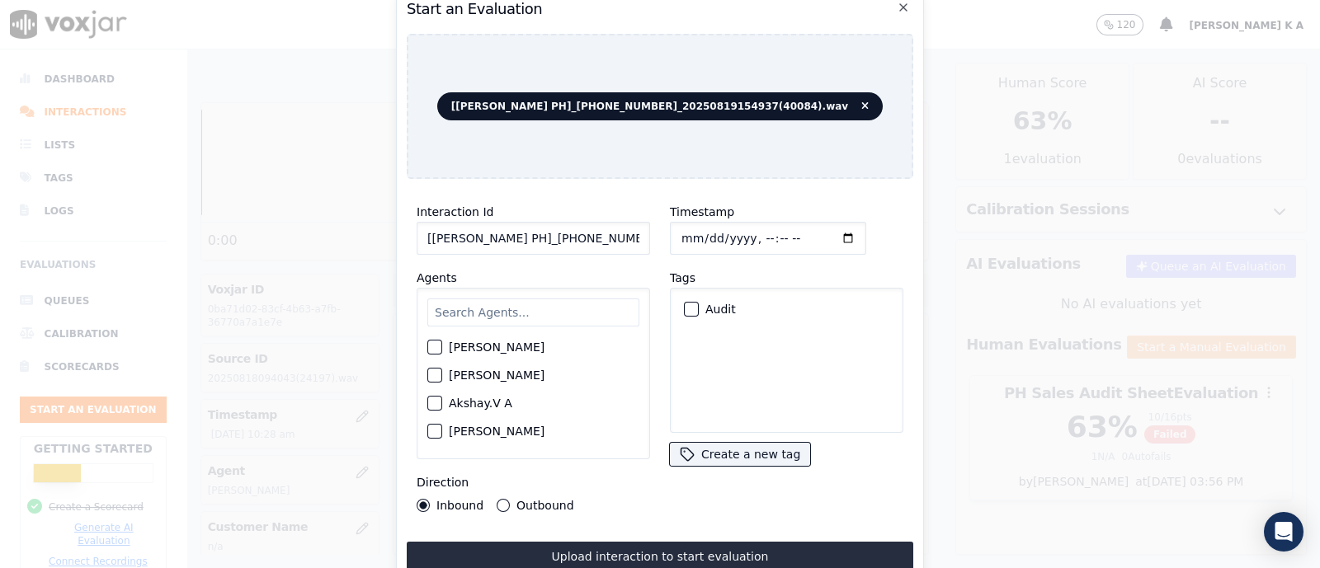
click at [459, 300] on input "text" at bounding box center [533, 313] width 212 height 28
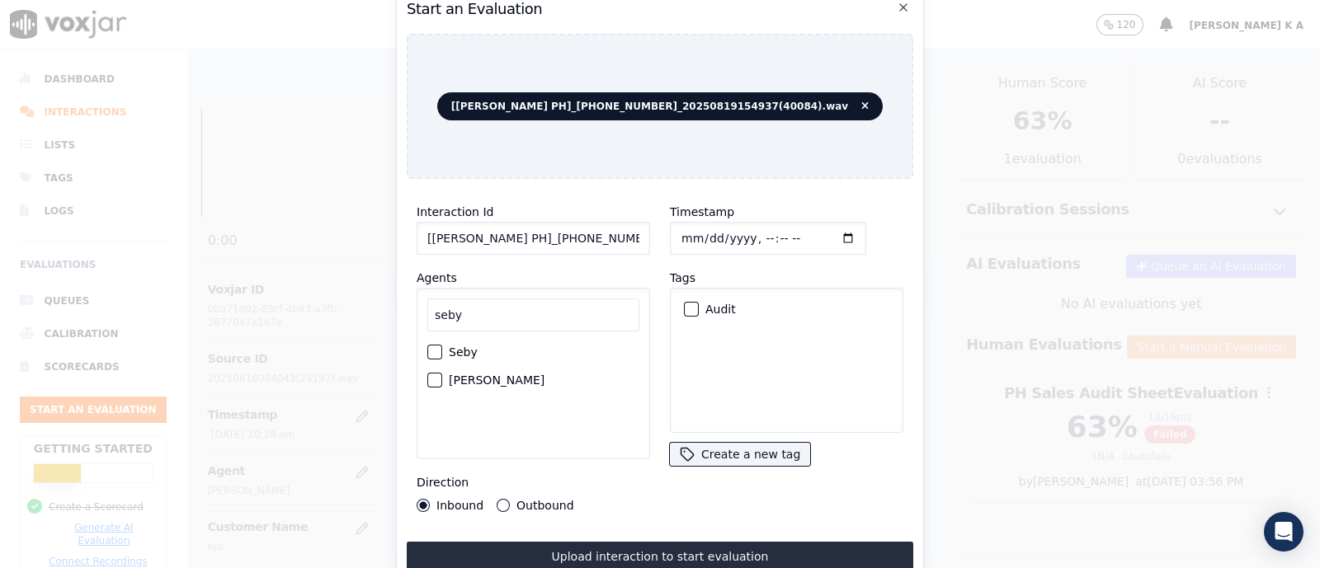
type input "seby"
click at [457, 375] on label "[PERSON_NAME]" at bounding box center [497, 381] width 96 height 12
click at [442, 373] on button "[PERSON_NAME]" at bounding box center [434, 380] width 15 height 15
click at [497, 499] on div "Outbound" at bounding box center [535, 505] width 77 height 13
click at [502, 499] on button "Outbound" at bounding box center [503, 505] width 13 height 13
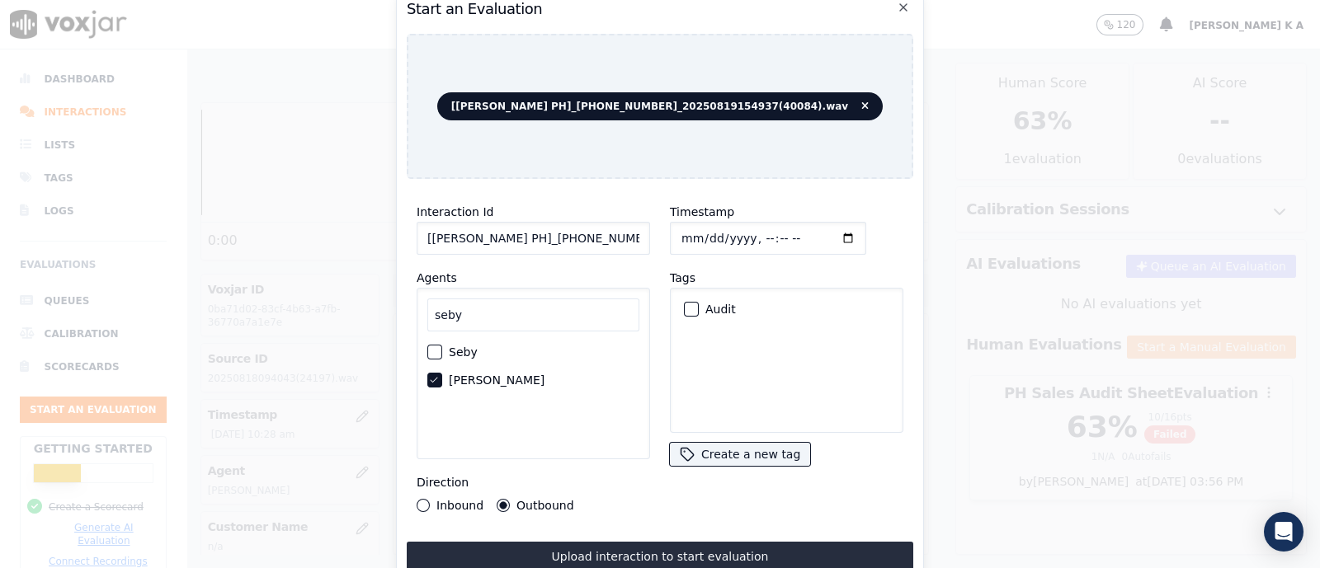
click at [685, 304] on div "button" at bounding box center [691, 310] width 12 height 12
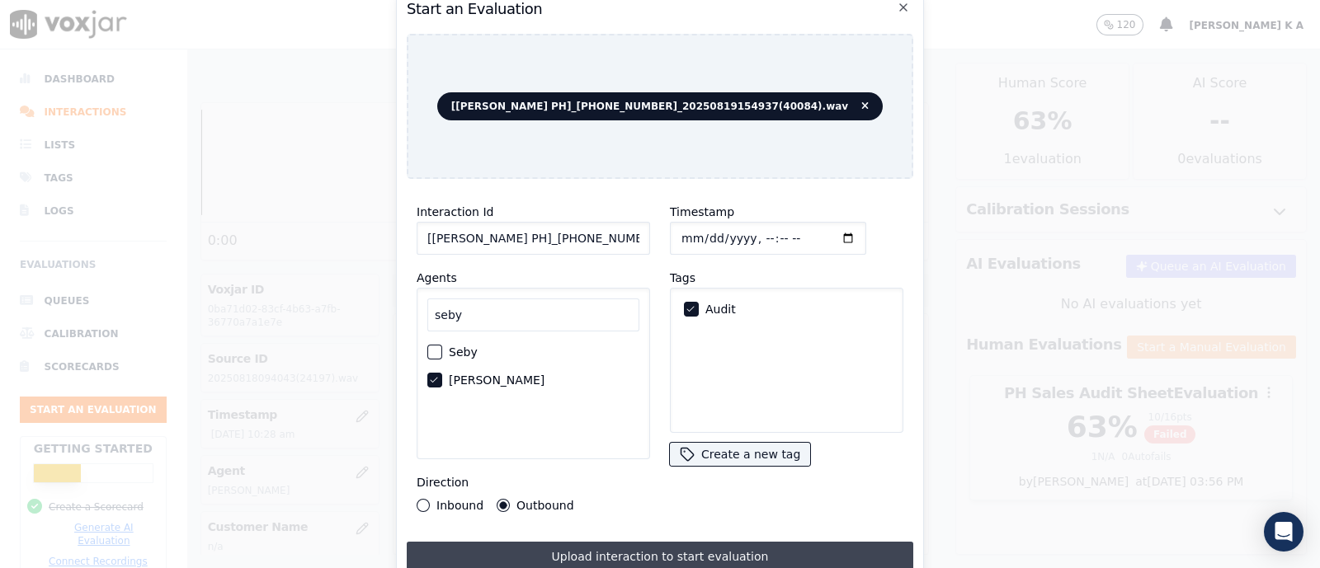
click at [621, 542] on button "Upload interaction to start evaluation" at bounding box center [660, 557] width 507 height 30
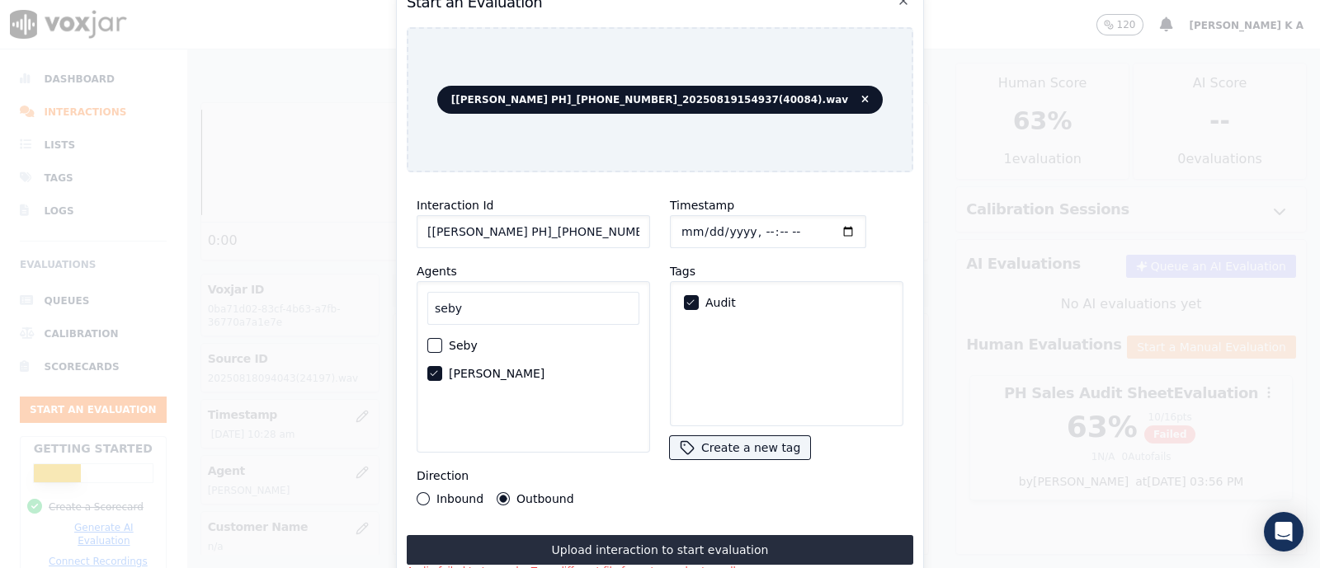
click at [627, 470] on div "Direction Inbound Outbound" at bounding box center [533, 486] width 233 height 40
click at [437, 360] on div "[PERSON_NAME]" at bounding box center [533, 374] width 212 height 28
click at [437, 340] on div "button" at bounding box center [434, 346] width 12 height 12
click at [428, 370] on button "[PERSON_NAME]" at bounding box center [434, 373] width 15 height 15
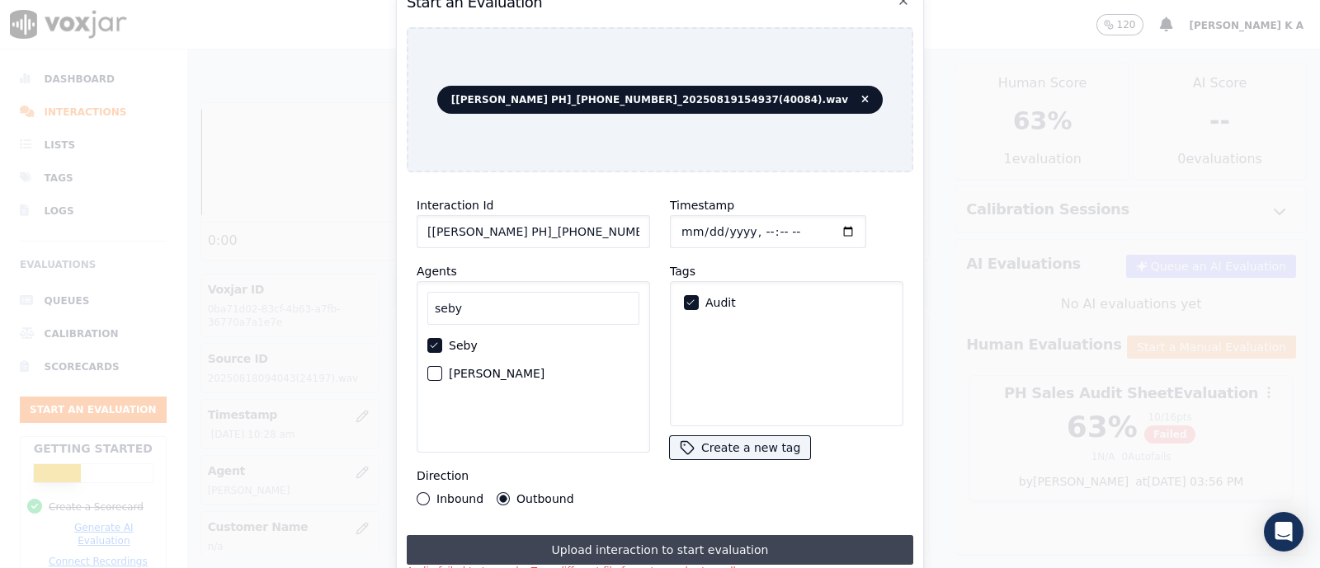
click at [611, 546] on button "Upload interaction to start evaluation" at bounding box center [660, 550] width 507 height 30
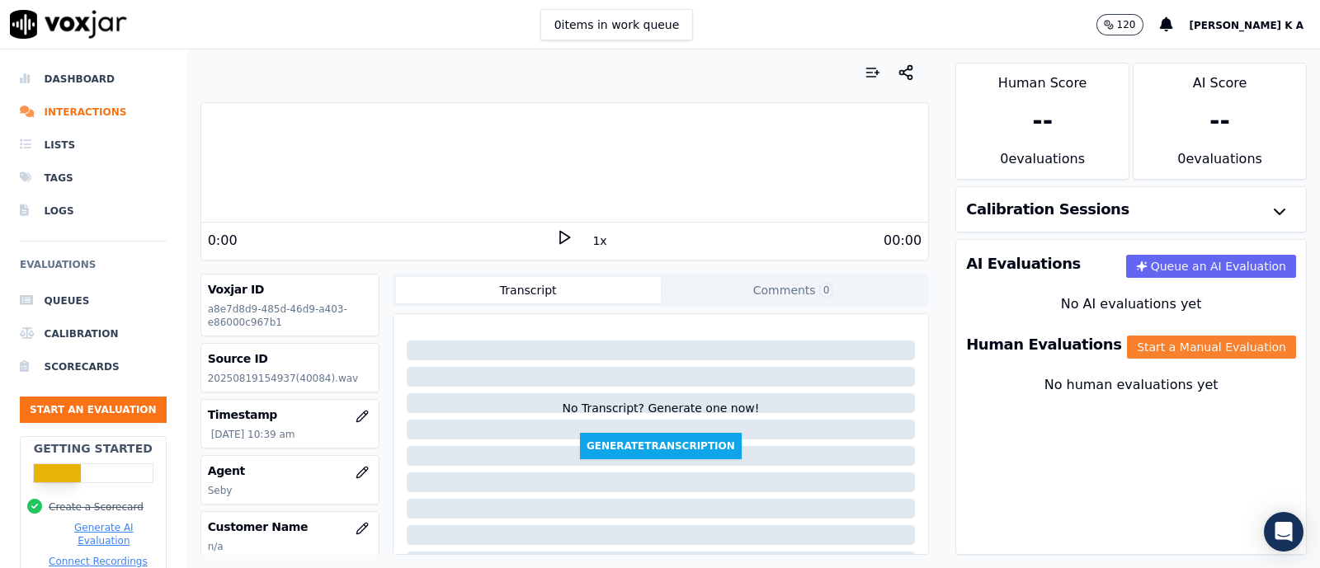
click at [1175, 349] on button "Start a Manual Evaluation" at bounding box center [1211, 347] width 169 height 23
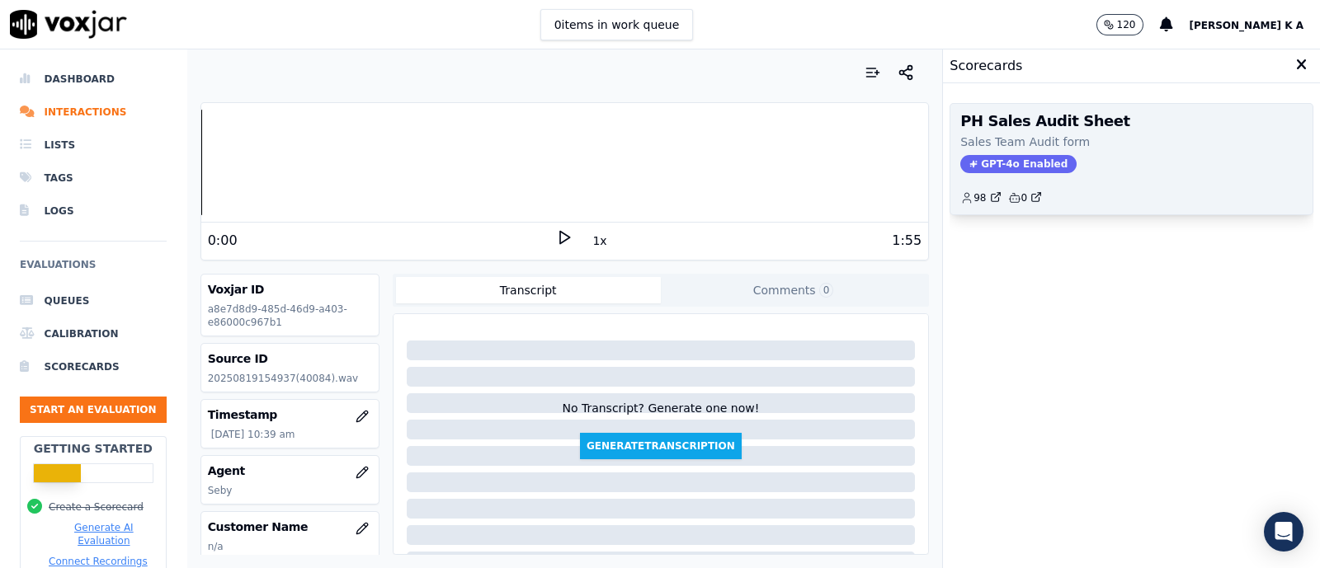
click at [1001, 157] on span "GPT-4o Enabled" at bounding box center [1018, 164] width 116 height 18
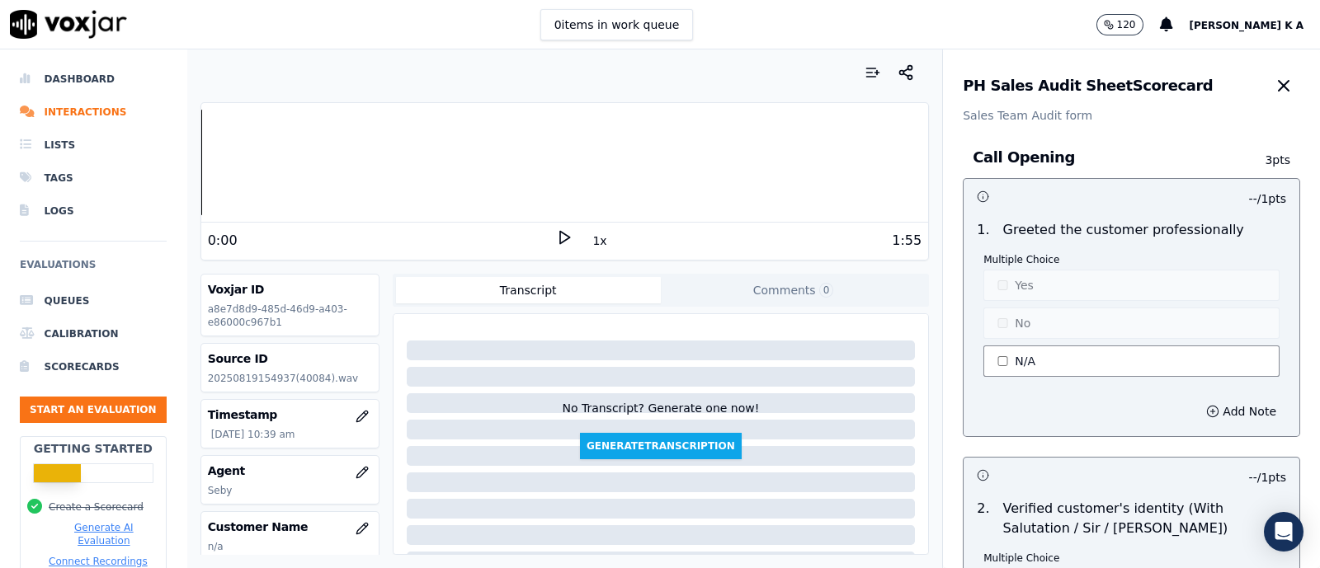
click at [1002, 352] on button "N/A" at bounding box center [1132, 361] width 296 height 31
click at [1003, 281] on button "Yes" at bounding box center [1132, 285] width 296 height 31
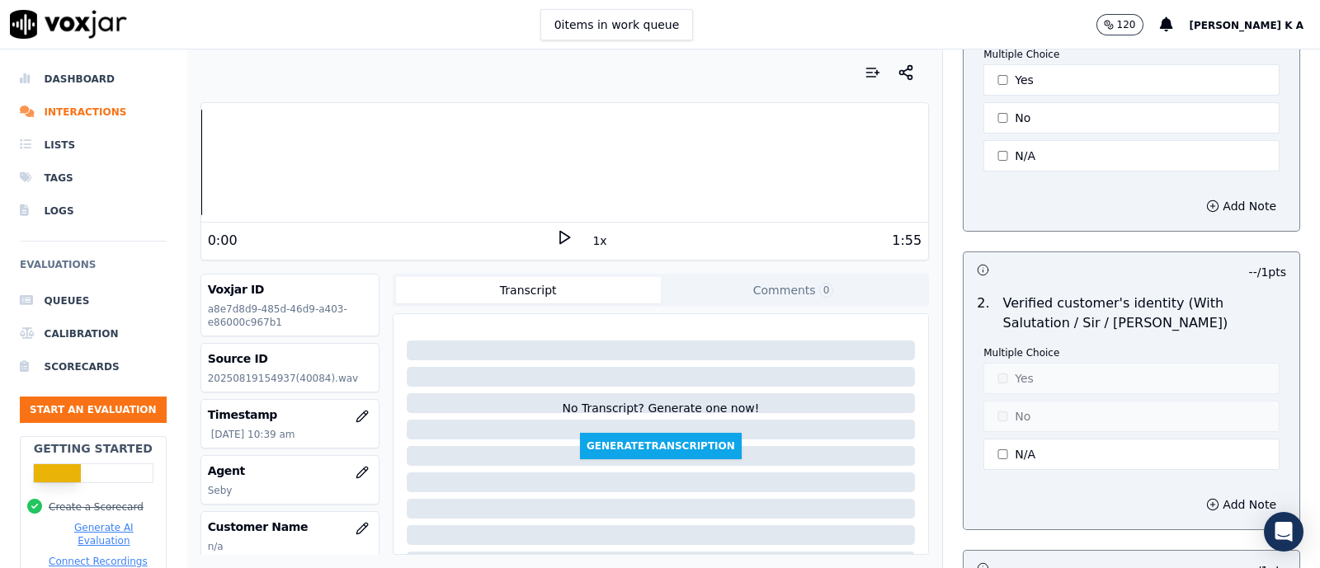
scroll to position [516, 0]
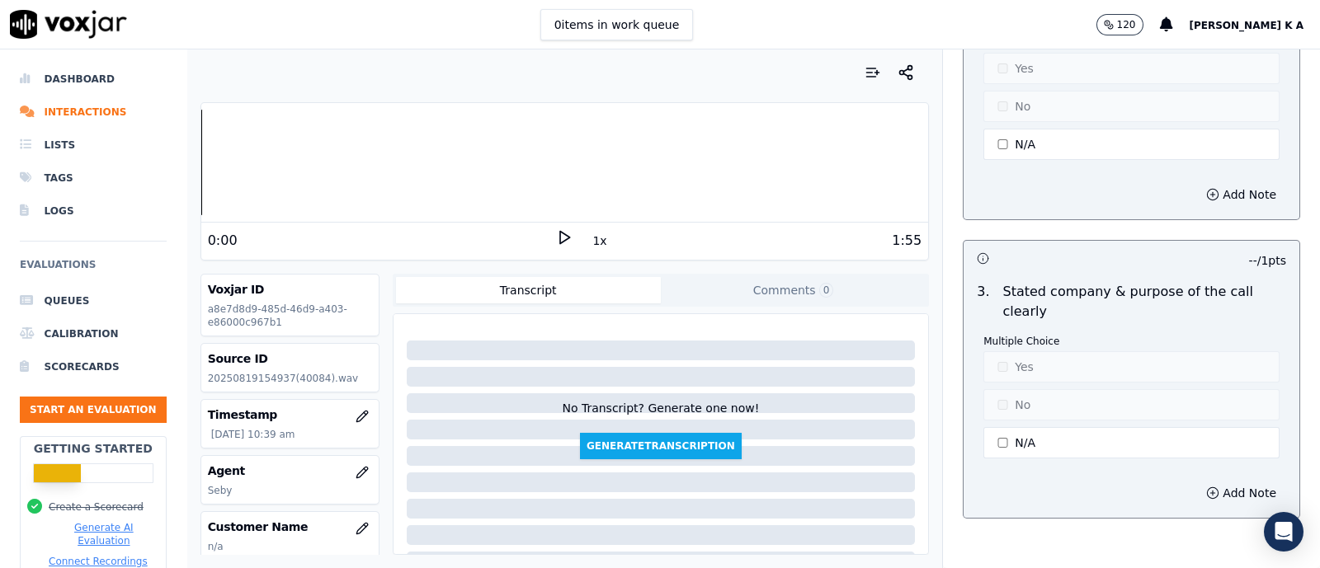
type button "1"
click at [950, 216] on div "Call Opening 3 pts 1 / 1 pts 1 . Greeted the customer professionally Multiple C…" at bounding box center [1132, 80] width 364 height 944
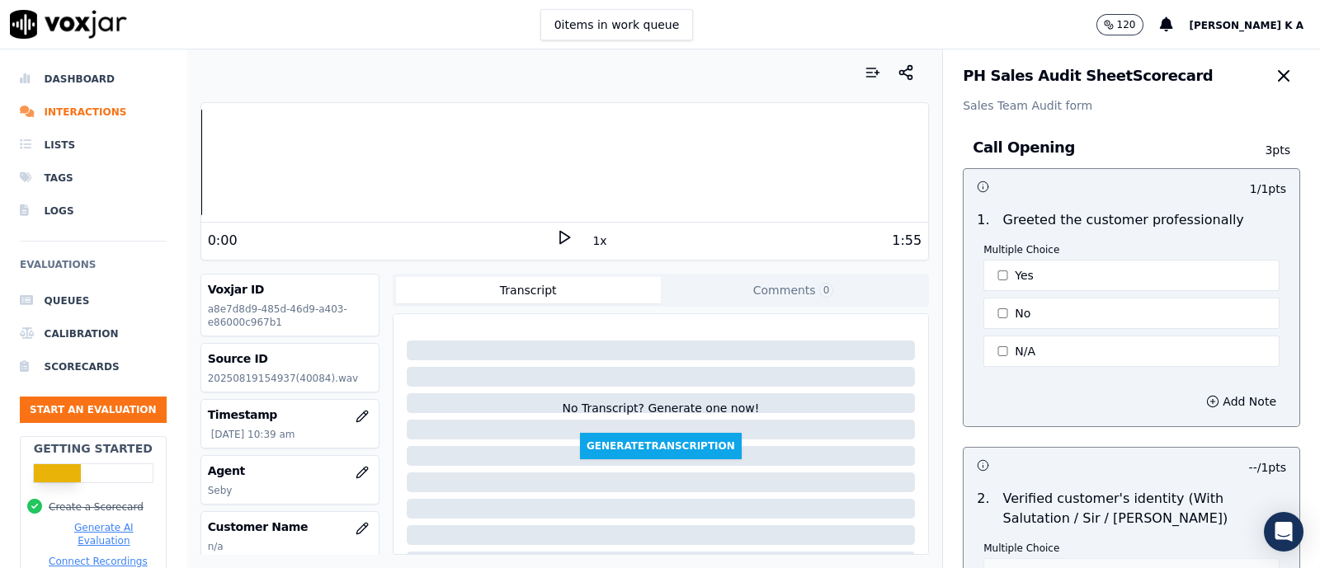
scroll to position [0, 0]
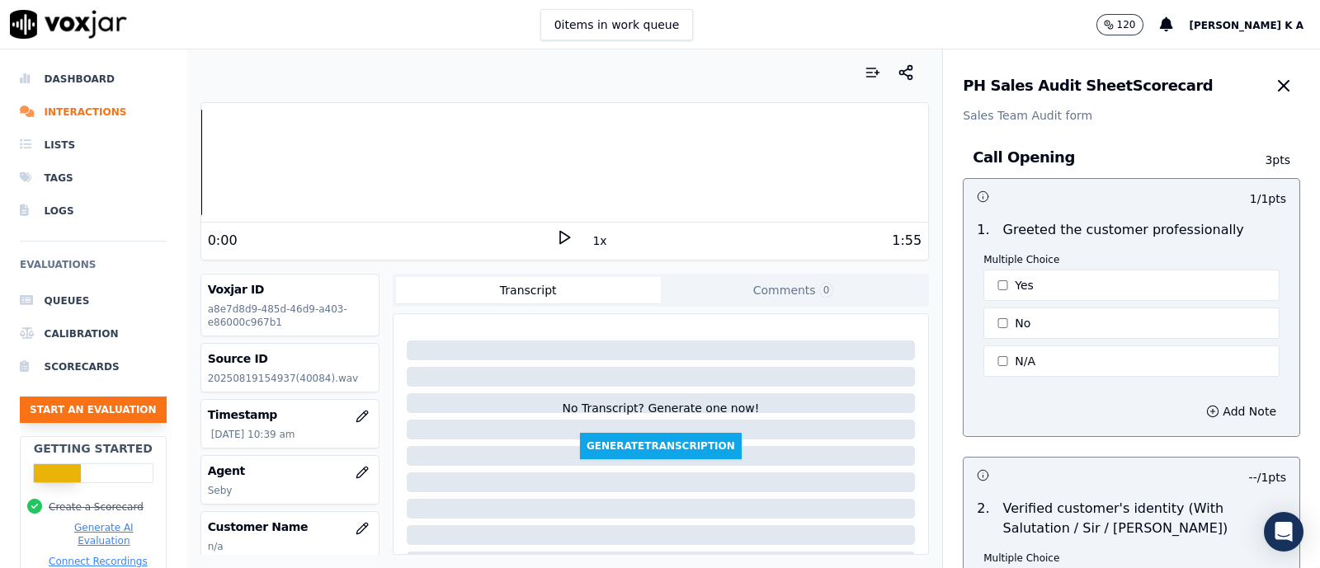
click at [75, 417] on button "Start an Evaluation" at bounding box center [93, 410] width 147 height 26
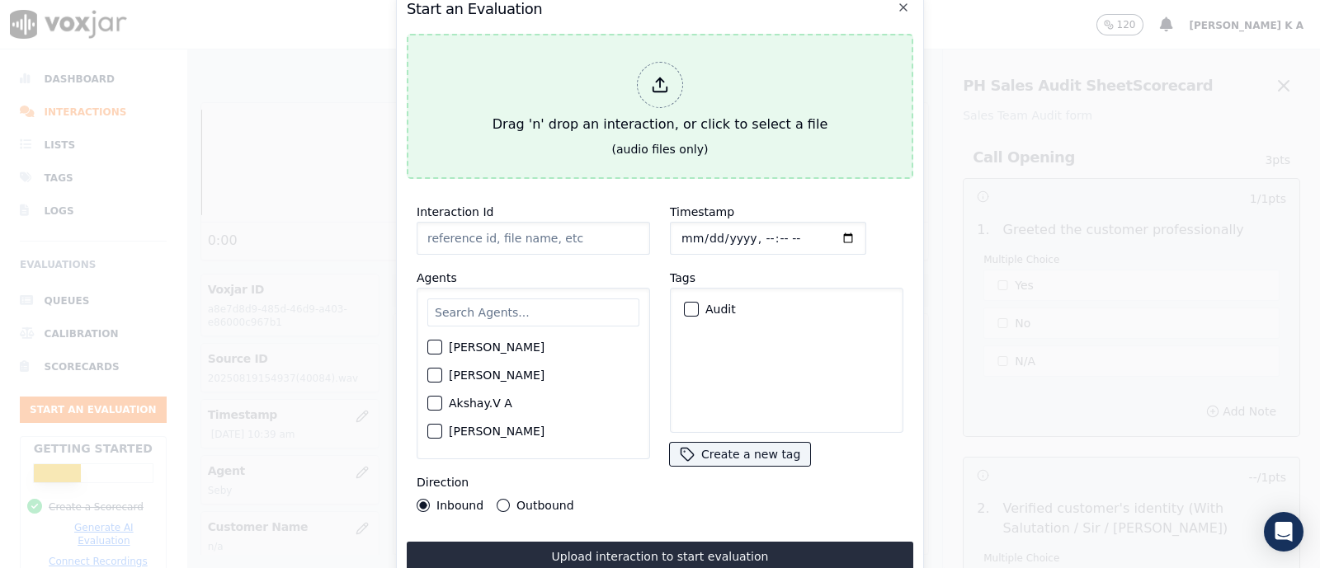
click at [656, 76] on icon at bounding box center [660, 85] width 18 height 18
type input "[[PERSON_NAME] PH]_[PHONE_NUMBER]_20250821055104(50941).wav"
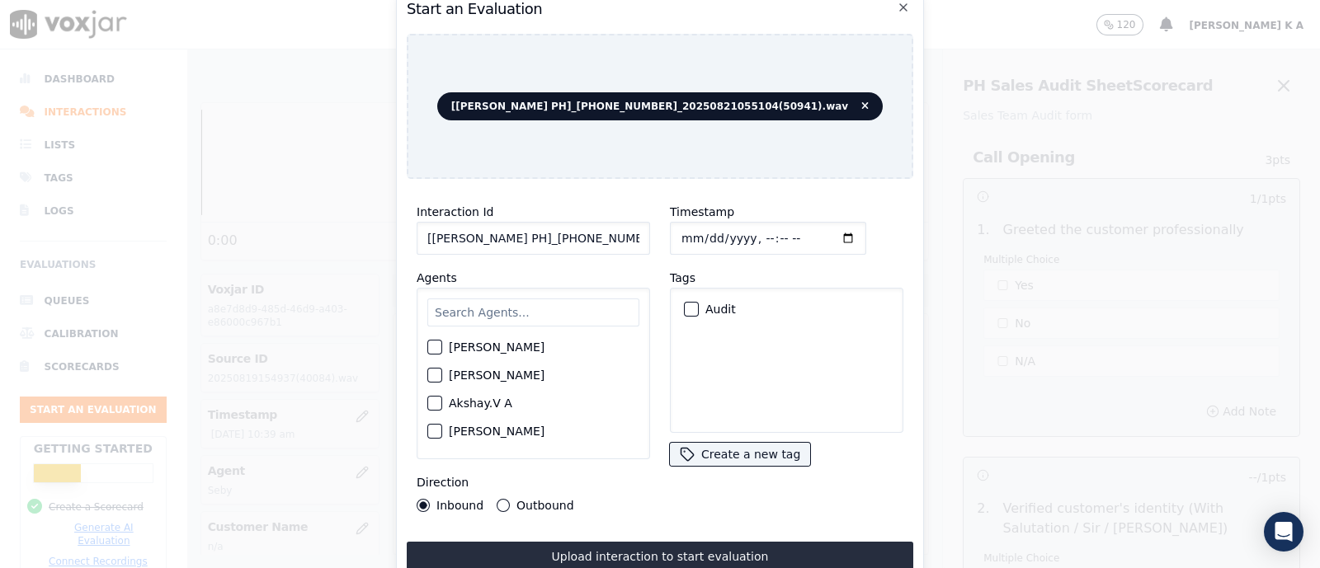
click at [507, 309] on input "text" at bounding box center [533, 313] width 212 height 28
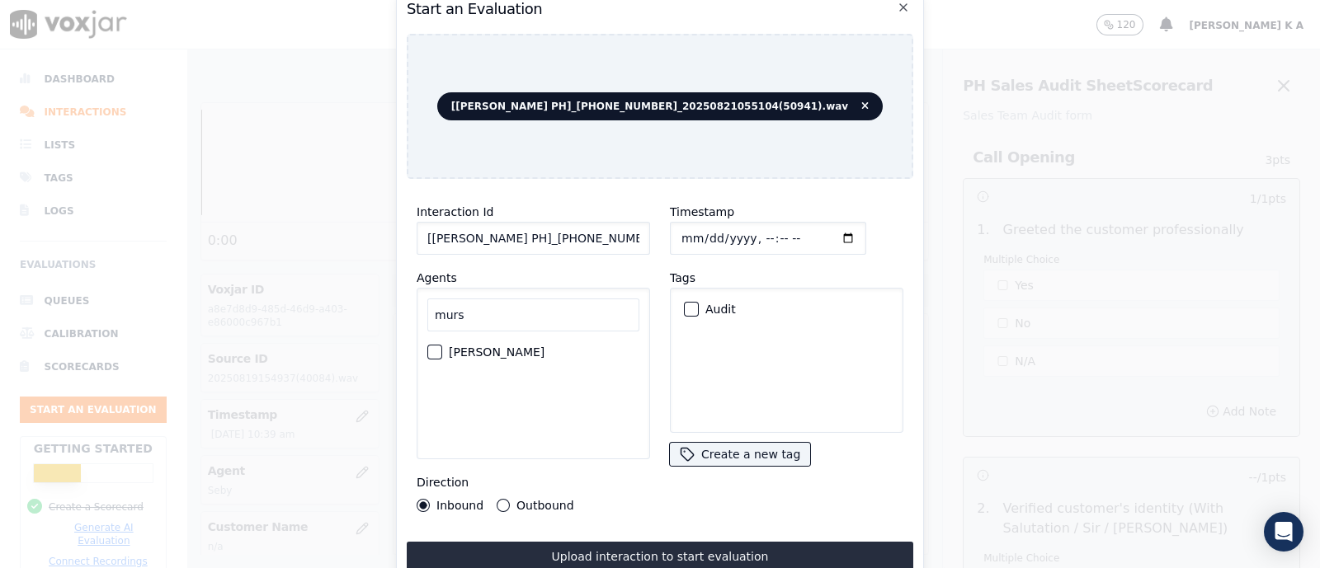
type input "murs"
click at [478, 347] on label "[PERSON_NAME]" at bounding box center [497, 353] width 96 height 12
click at [442, 345] on button "[PERSON_NAME]" at bounding box center [434, 352] width 15 height 15
click at [493, 499] on div "Inbound Outbound" at bounding box center [496, 505] width 158 height 13
click at [502, 500] on button "Outbound" at bounding box center [503, 505] width 13 height 13
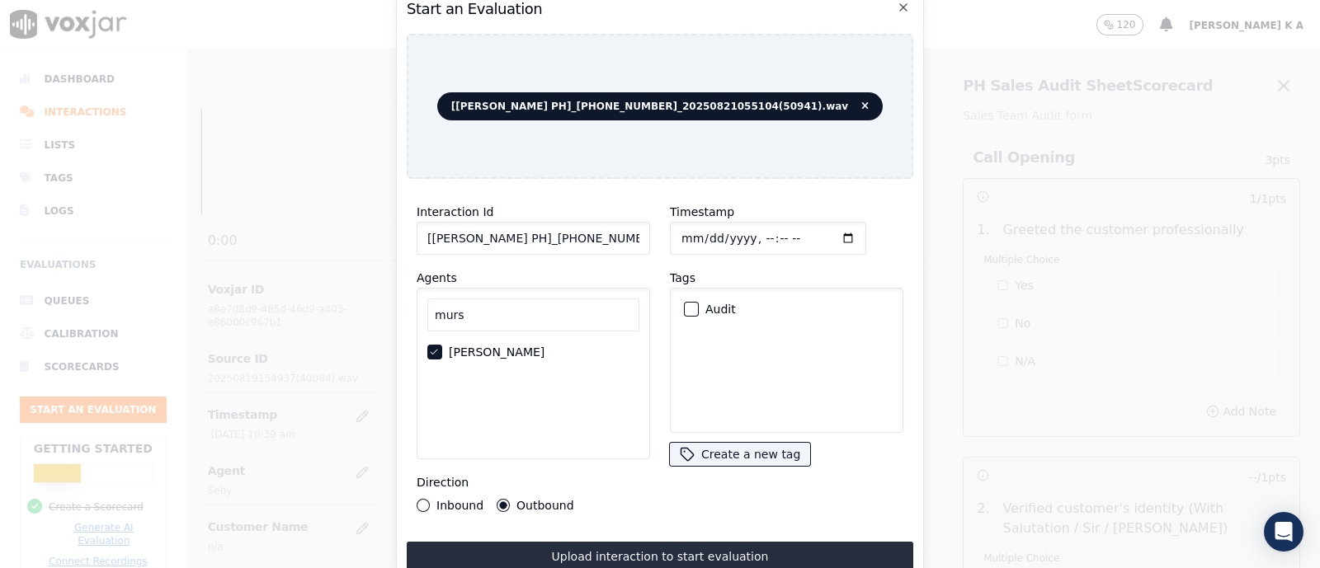
click at [677, 306] on div "Audit" at bounding box center [786, 309] width 219 height 28
click at [685, 304] on div "button" at bounding box center [691, 310] width 12 height 12
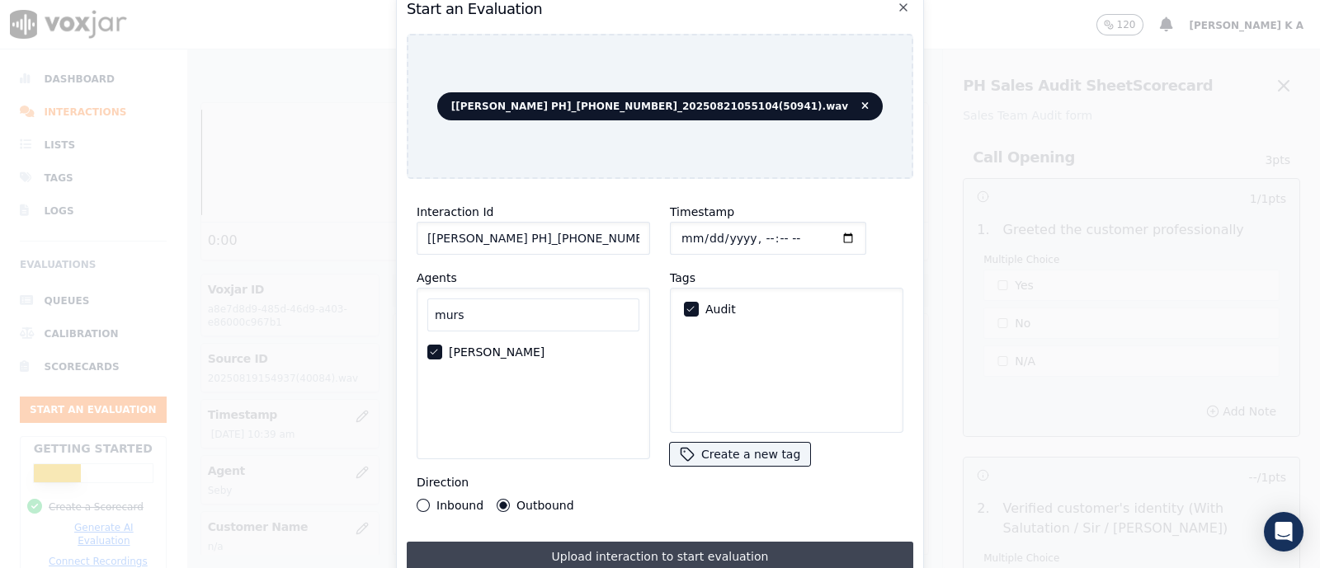
click at [644, 543] on button "Upload interaction to start evaluation" at bounding box center [660, 557] width 507 height 30
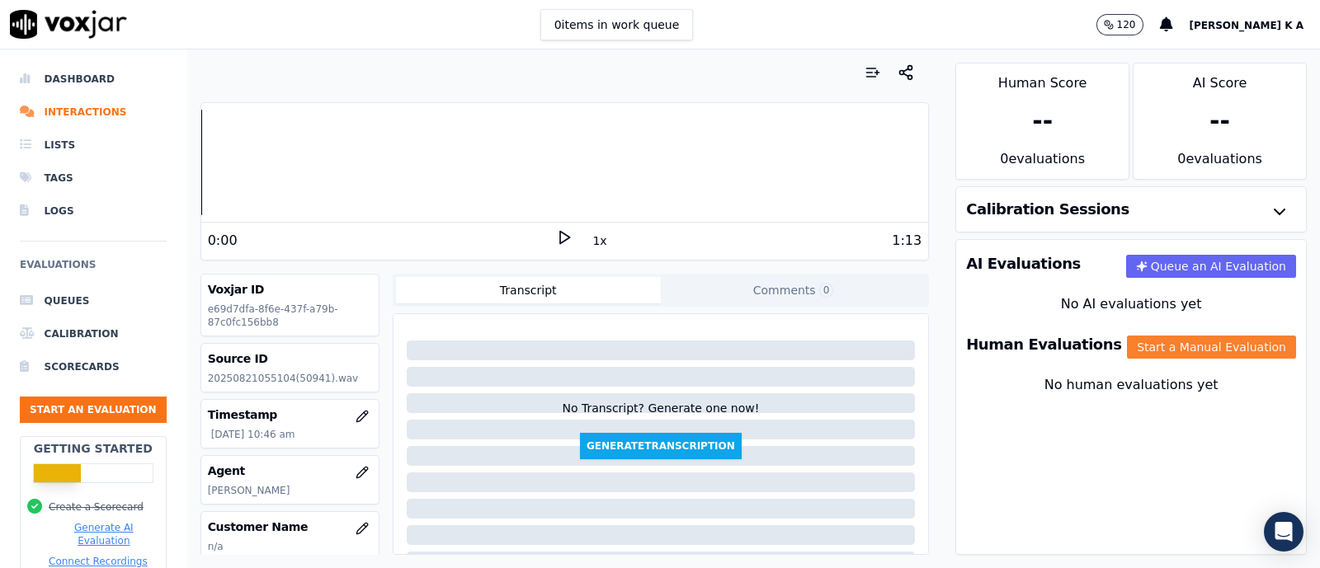
click at [1175, 347] on button "Start a Manual Evaluation" at bounding box center [1211, 347] width 169 height 23
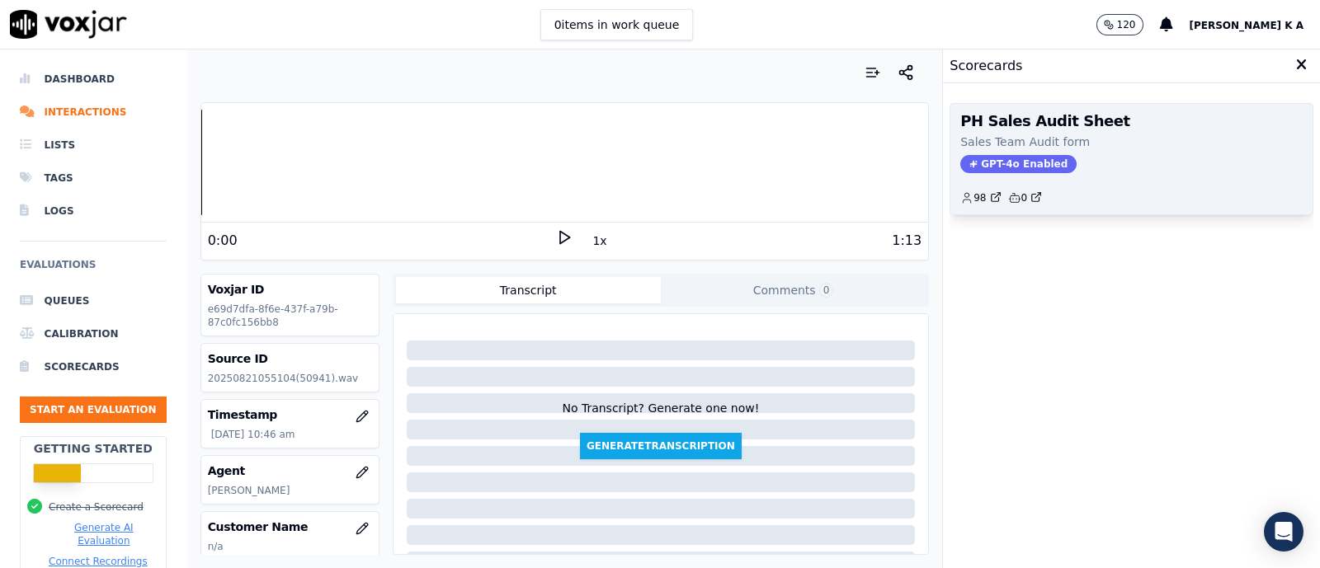
click at [1004, 167] on span "GPT-4o Enabled" at bounding box center [1018, 164] width 116 height 18
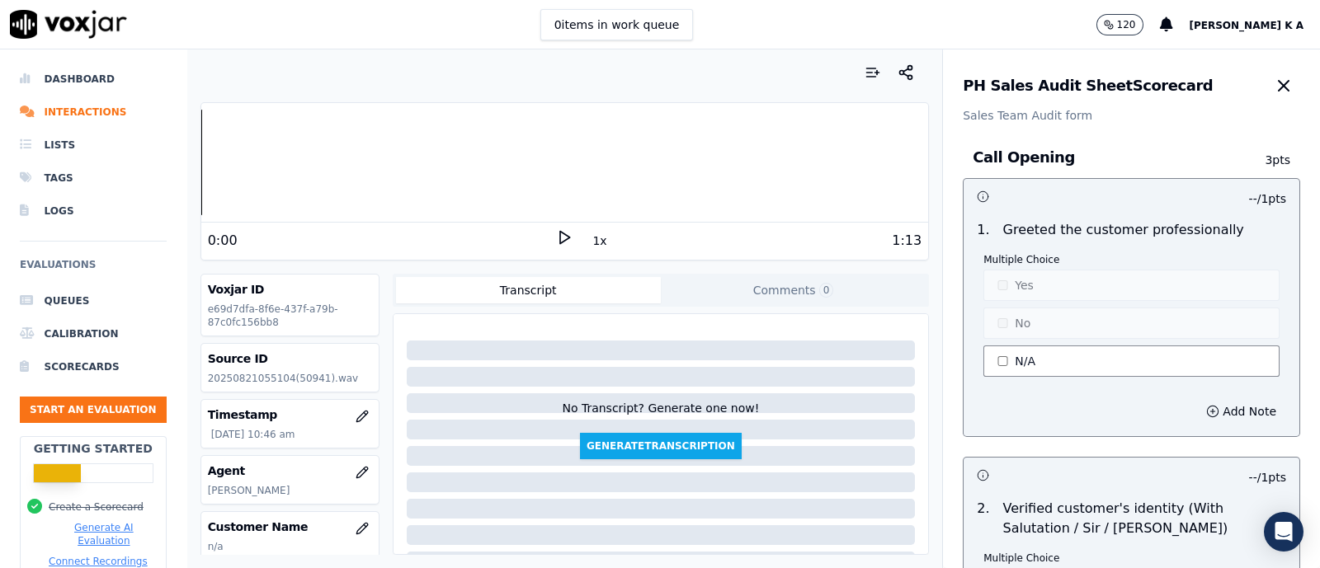
click at [984, 356] on button "N/A" at bounding box center [1132, 361] width 296 height 31
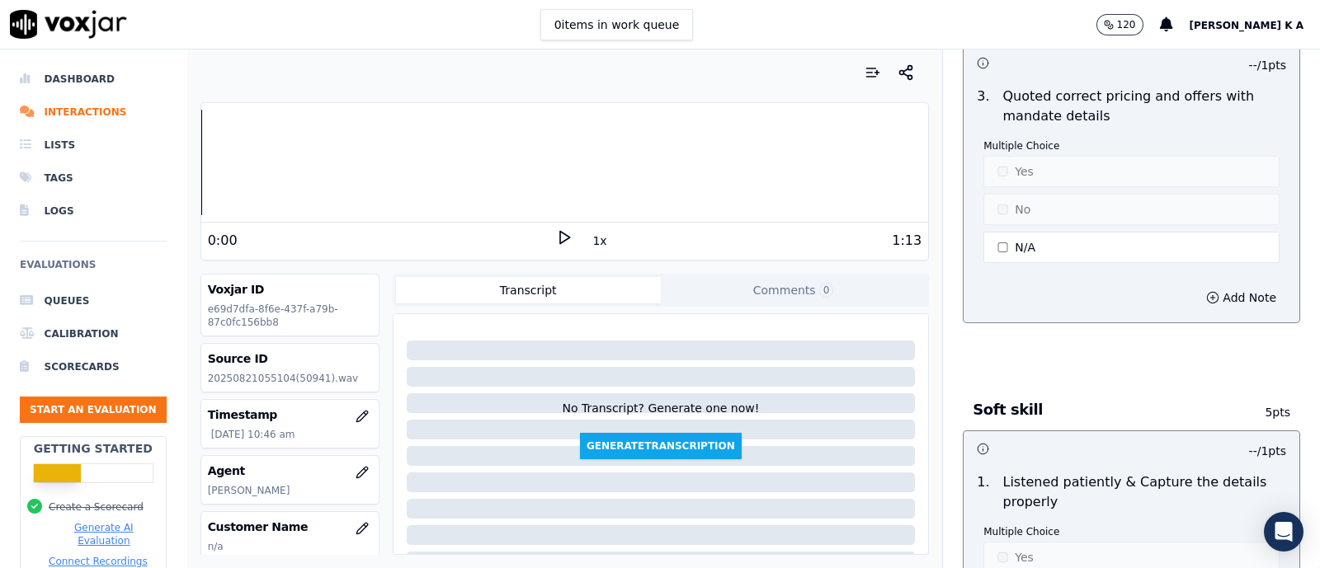
scroll to position [2475, 0]
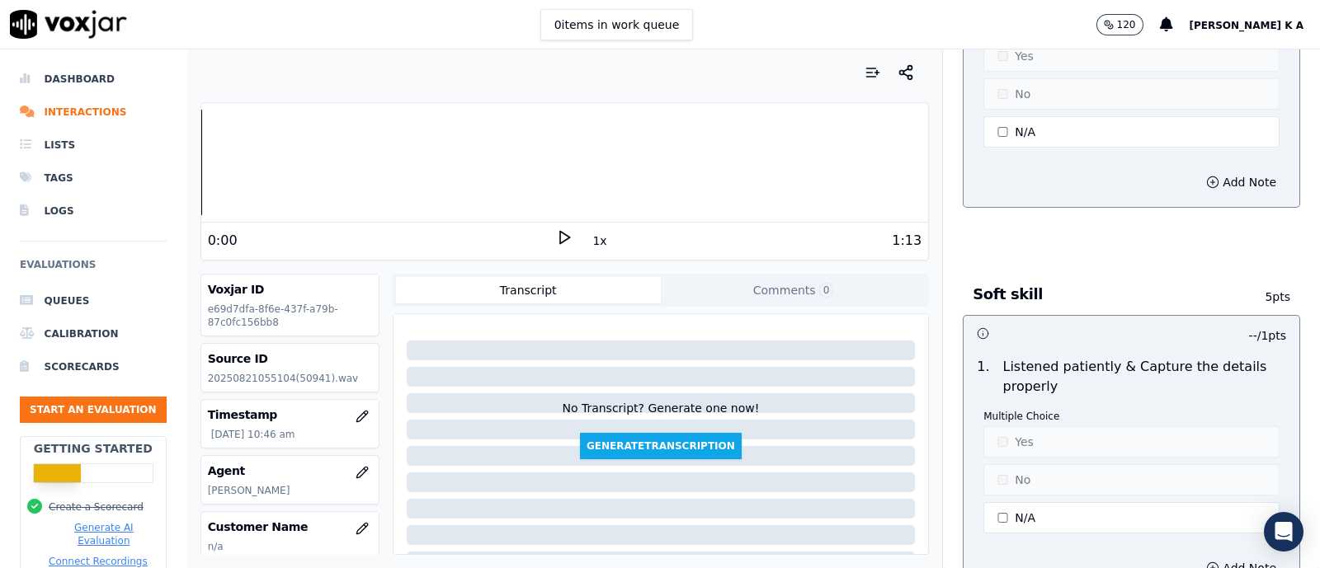
drag, startPoint x: 1003, startPoint y: 500, endPoint x: 1002, endPoint y: 485, distance: 14.9
click at [1004, 502] on button "N/A" at bounding box center [1132, 517] width 296 height 31
click at [1009, 412] on p "Multiple Choice" at bounding box center [1132, 416] width 296 height 13
click at [1007, 436] on button "Yes" at bounding box center [1132, 442] width 296 height 31
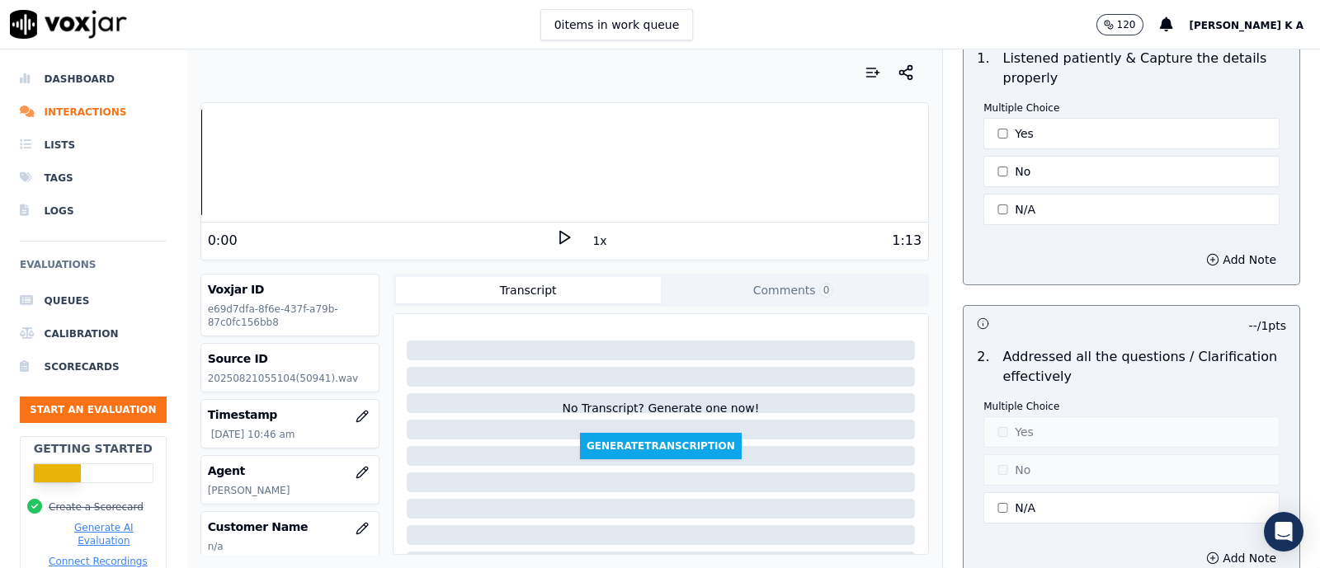
scroll to position [2887, 0]
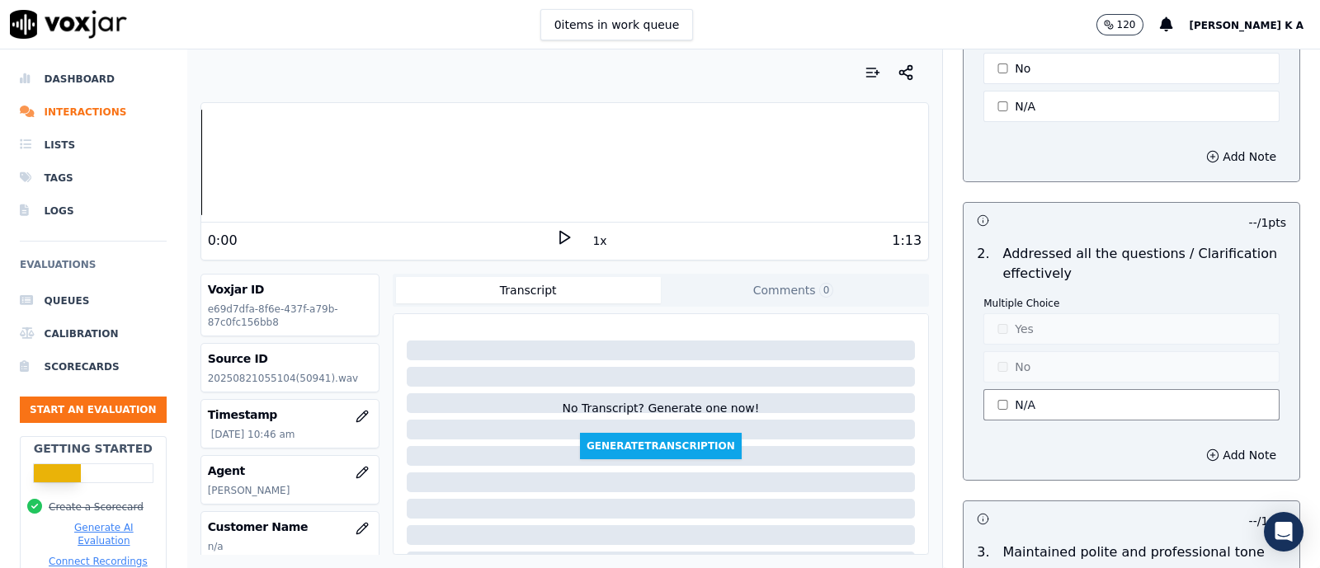
click at [1007, 394] on button "N/A" at bounding box center [1132, 404] width 296 height 31
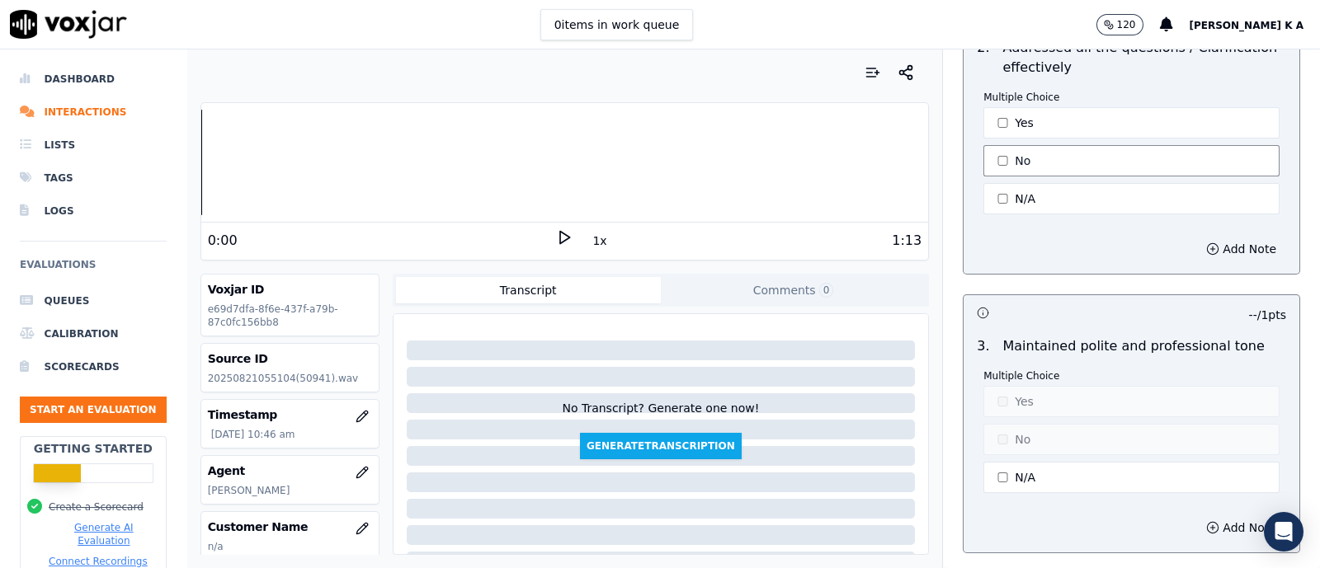
scroll to position [3300, 0]
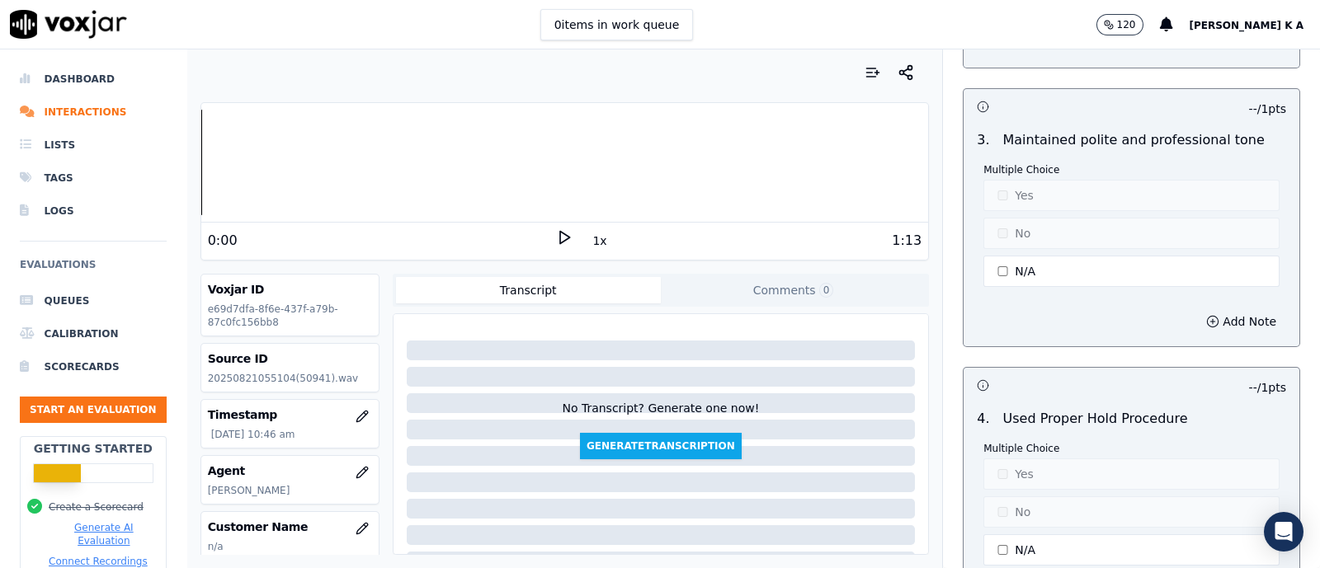
click at [993, 275] on div "Multiple Choice Yes No N/A" at bounding box center [1132, 226] width 296 height 127
click at [999, 262] on button "N/A" at bounding box center [1132, 271] width 296 height 31
click at [994, 183] on button "Yes" at bounding box center [1132, 195] width 296 height 31
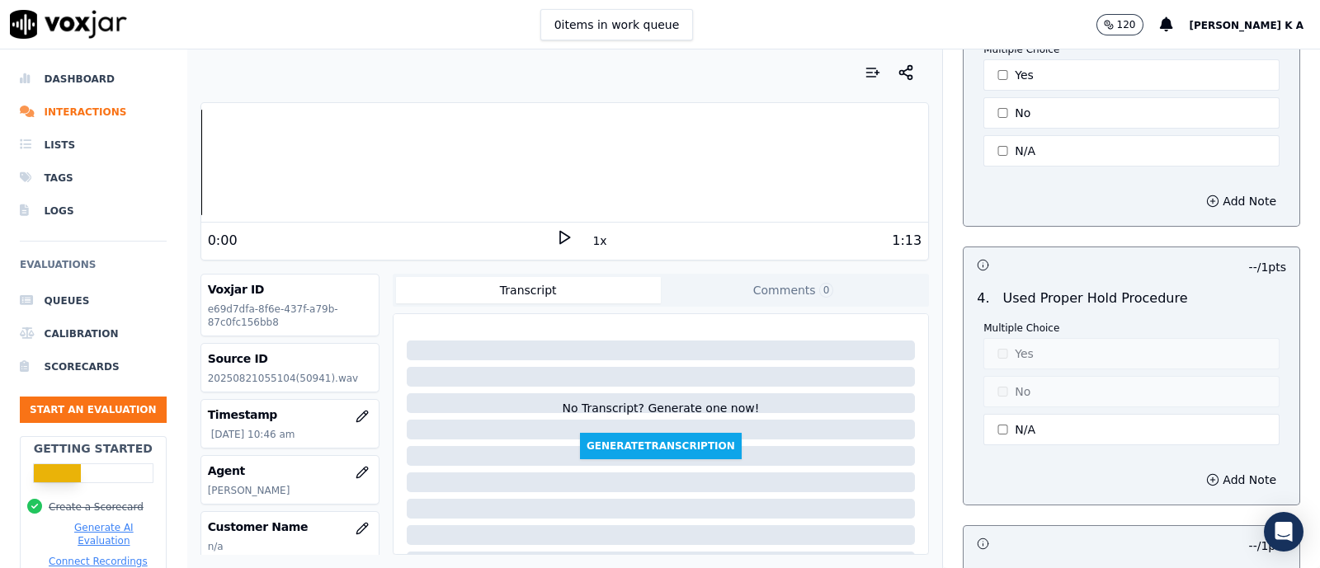
scroll to position [3507, 0]
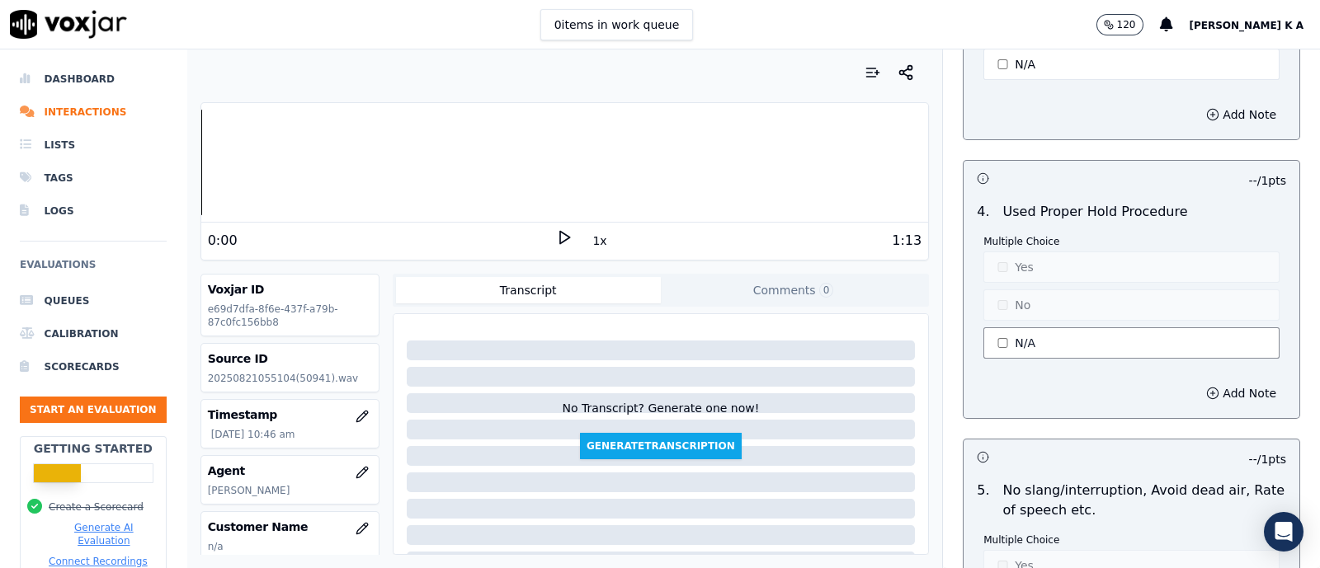
click at [1012, 328] on button "N/A" at bounding box center [1132, 343] width 296 height 31
click at [1007, 265] on button "Yes" at bounding box center [1132, 267] width 296 height 31
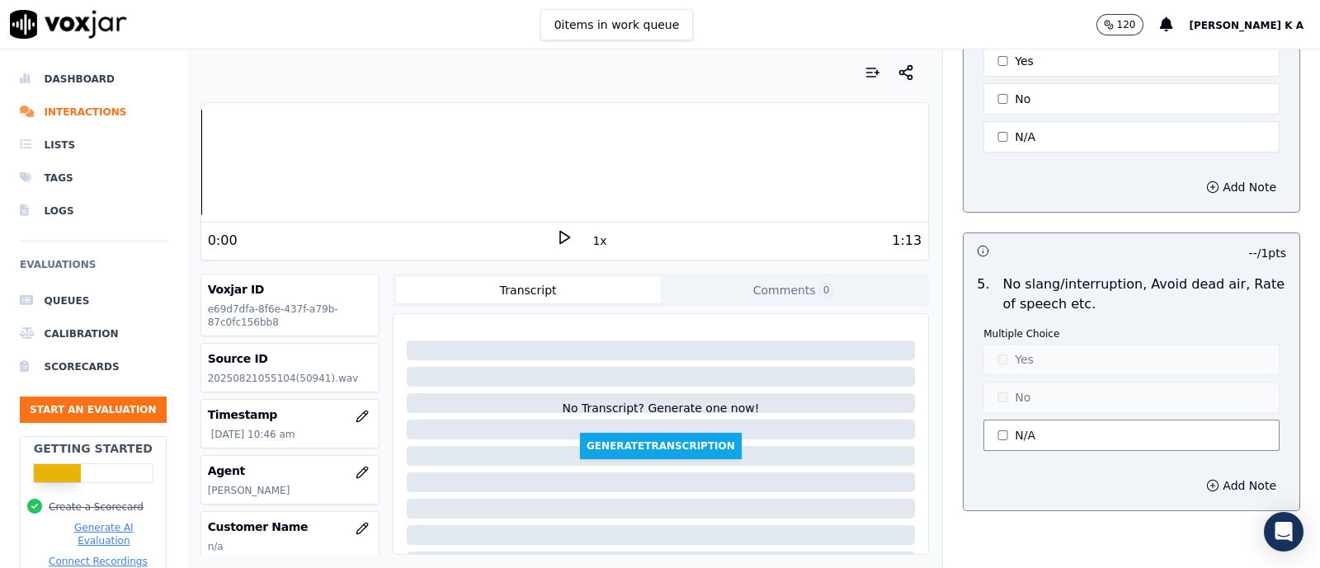
click at [1003, 420] on button "N/A" at bounding box center [1132, 435] width 296 height 31
click at [1006, 353] on button "Yes" at bounding box center [1132, 359] width 296 height 31
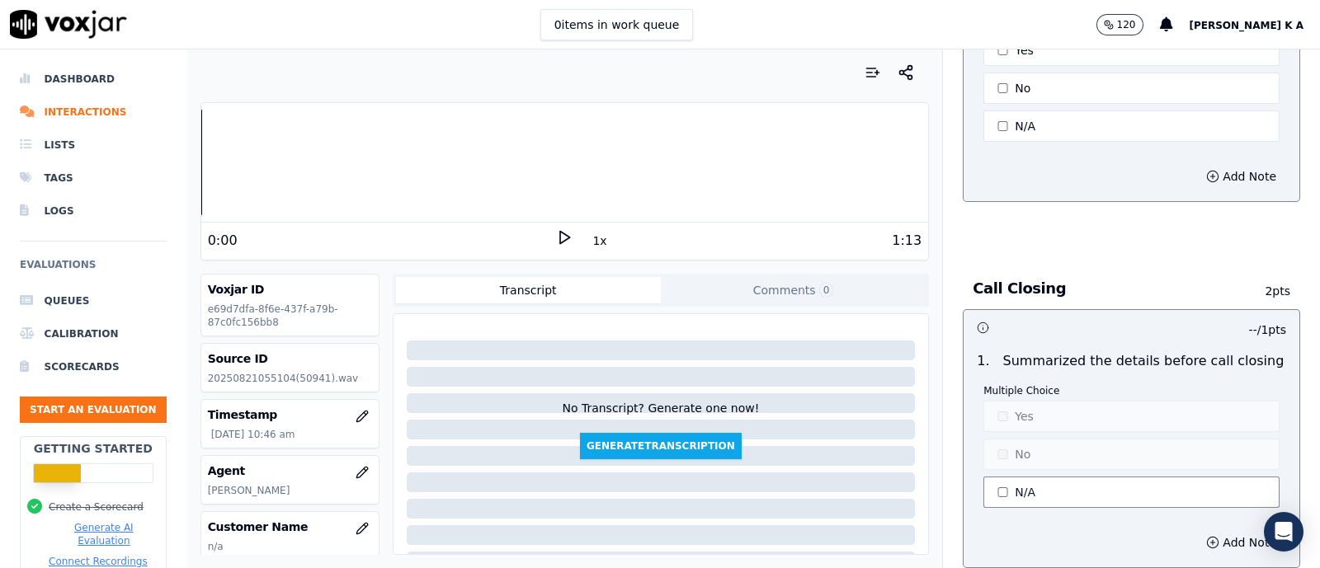
click at [1021, 477] on button "N/A" at bounding box center [1132, 492] width 296 height 31
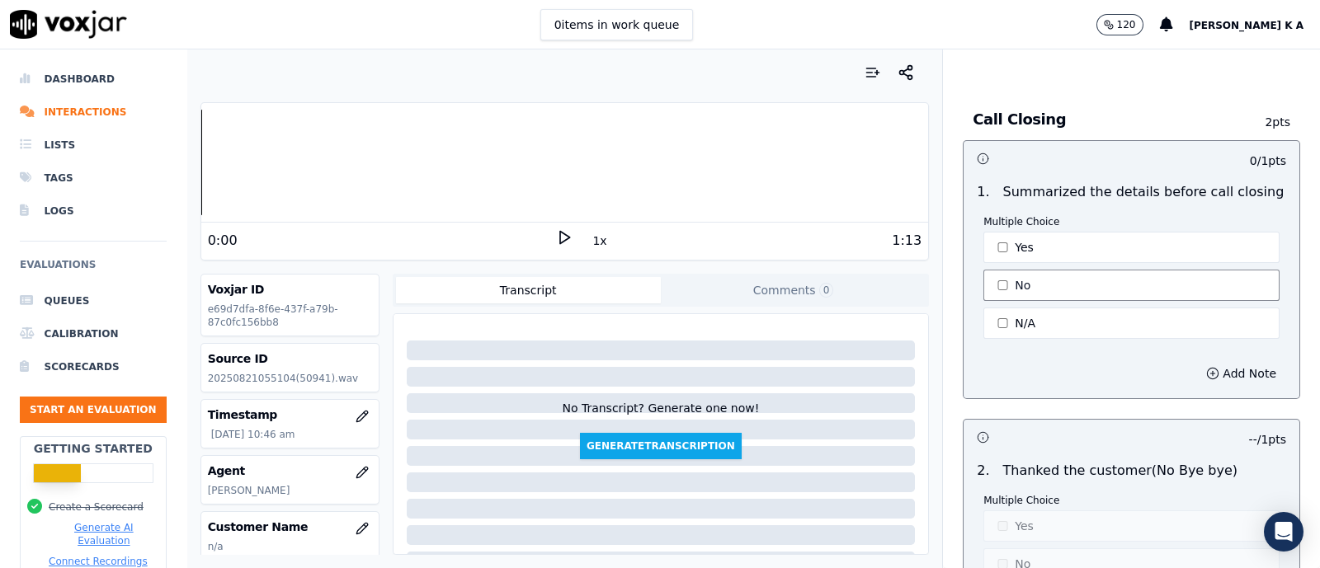
scroll to position [4332, 0]
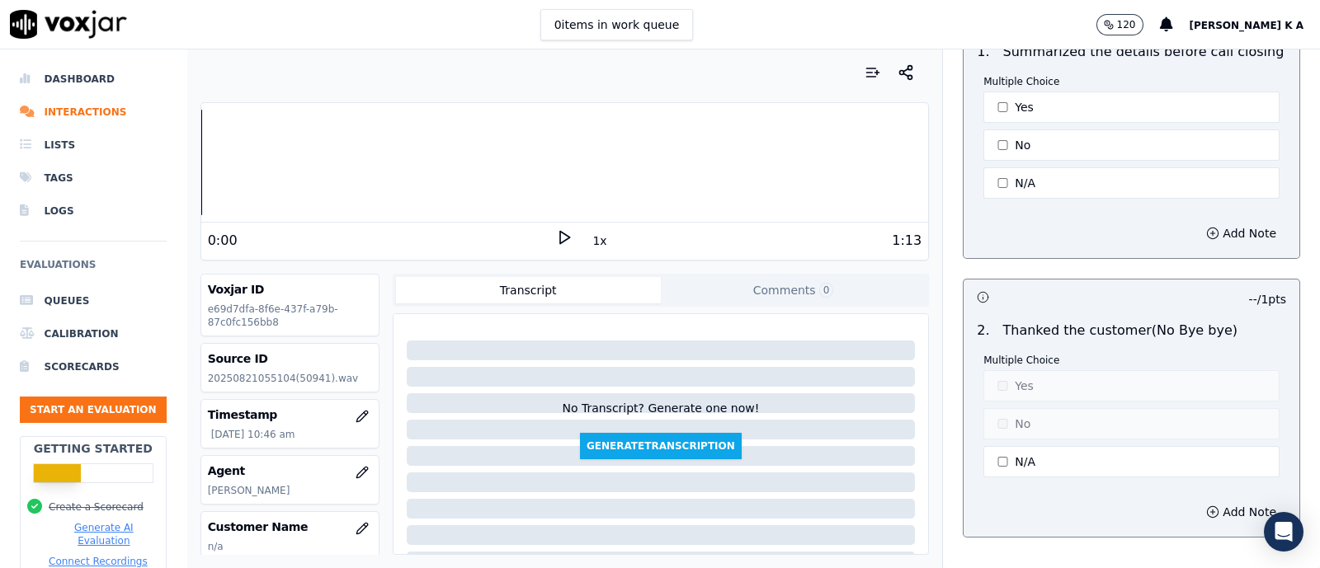
click at [1013, 425] on div "Multiple Choice Yes No N/A" at bounding box center [1132, 417] width 296 height 127
click at [1007, 446] on button "N/A" at bounding box center [1132, 461] width 296 height 31
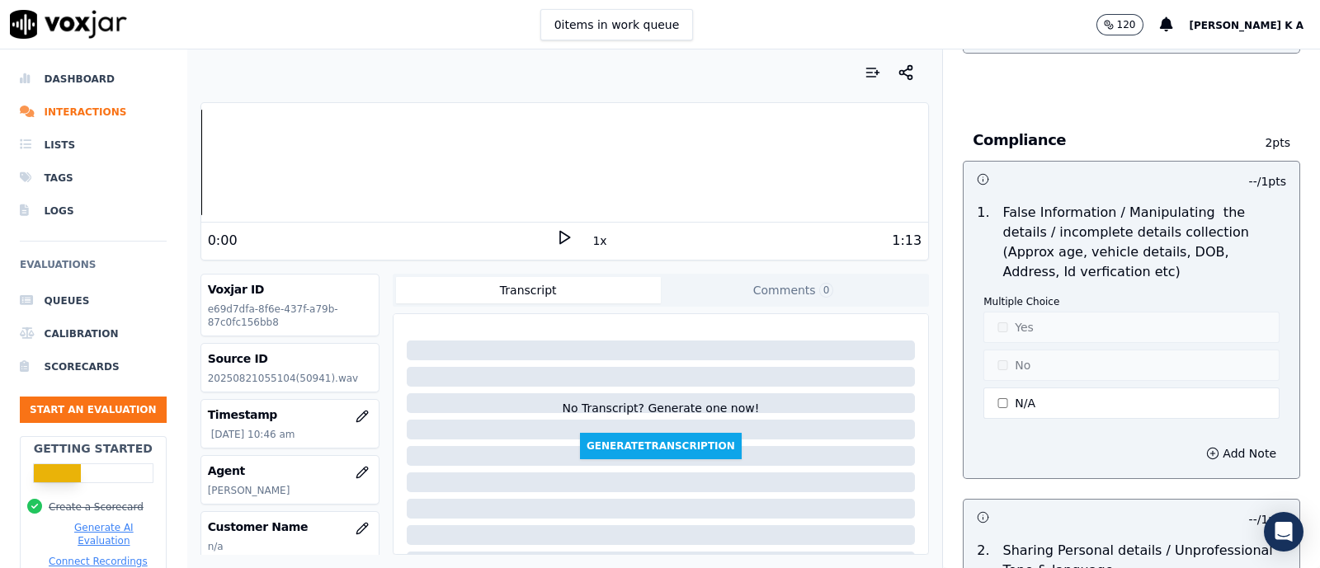
scroll to position [4951, 0]
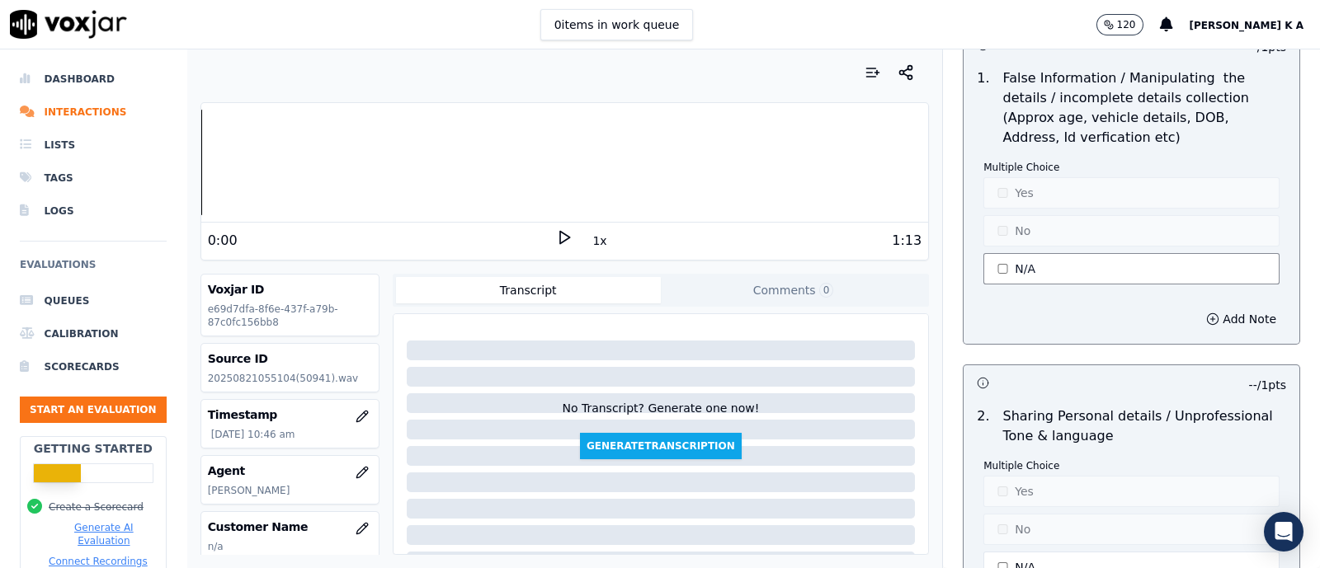
click at [1008, 253] on button "N/A" at bounding box center [1132, 268] width 296 height 31
click at [1001, 181] on button "Yes" at bounding box center [1132, 192] width 296 height 31
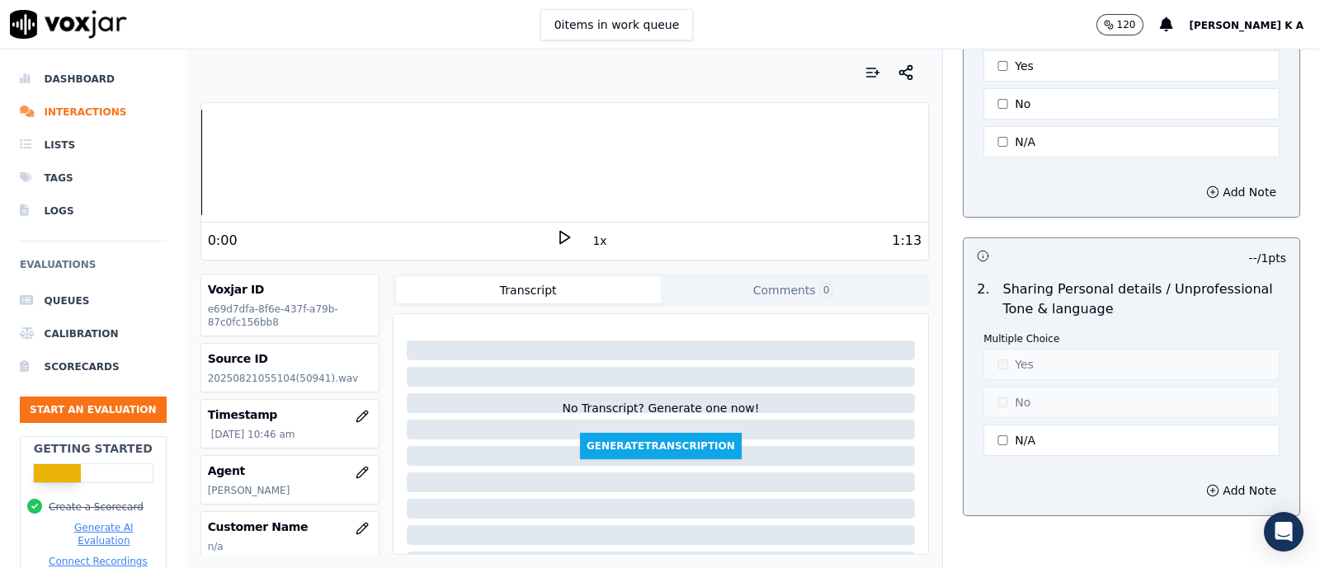
scroll to position [5151, 0]
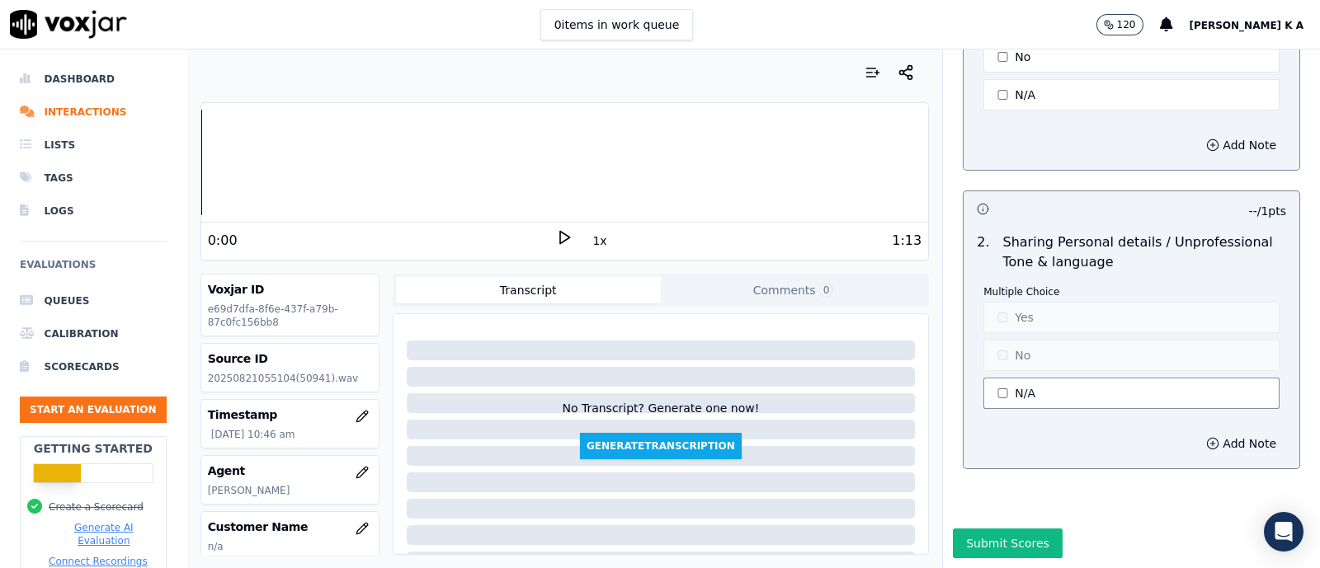
click at [1009, 378] on button "N/A" at bounding box center [1132, 393] width 296 height 31
click at [1006, 302] on button "Yes" at bounding box center [1132, 317] width 296 height 31
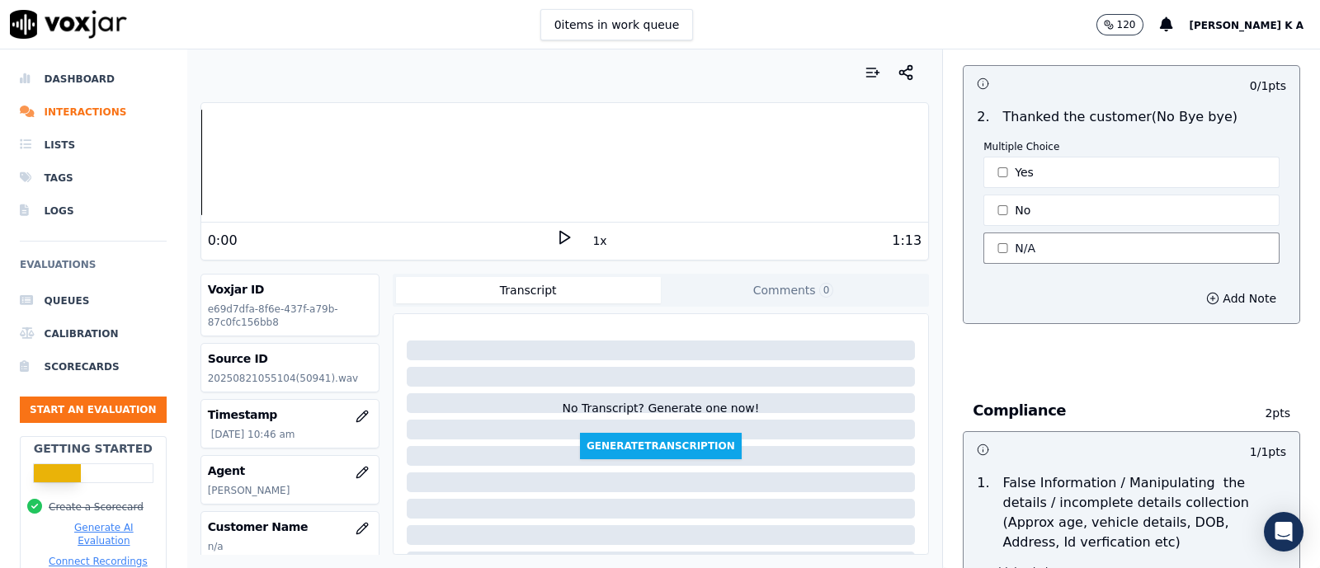
scroll to position [4429, 0]
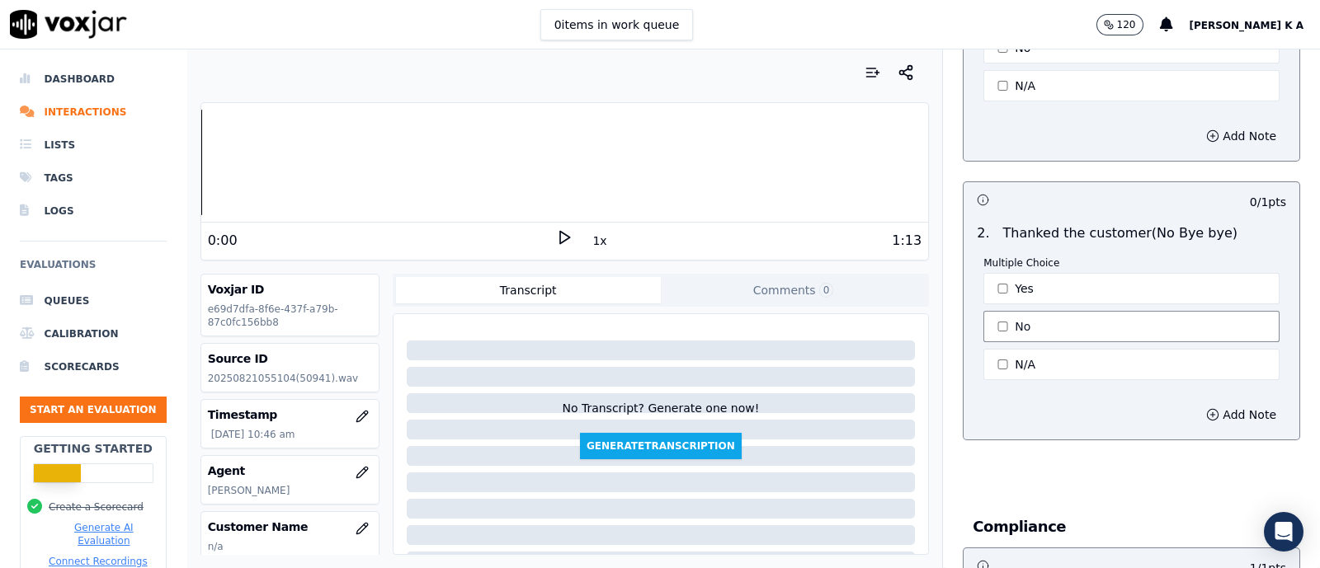
click at [1016, 316] on button "No" at bounding box center [1132, 326] width 296 height 31
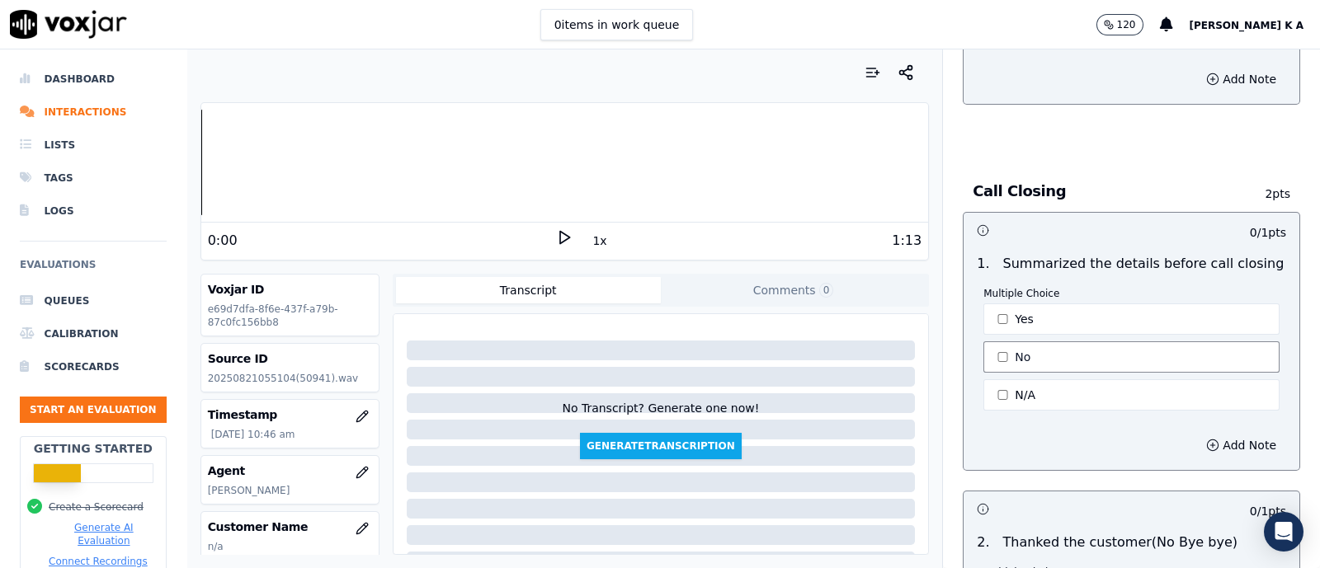
click at [1011, 346] on button "No" at bounding box center [1132, 357] width 296 height 31
click at [1257, 262] on div "Call Closing 2 pts 0 / 1 pts 1 . Summarized the details before call closing Mul…" at bounding box center [1132, 470] width 364 height 625
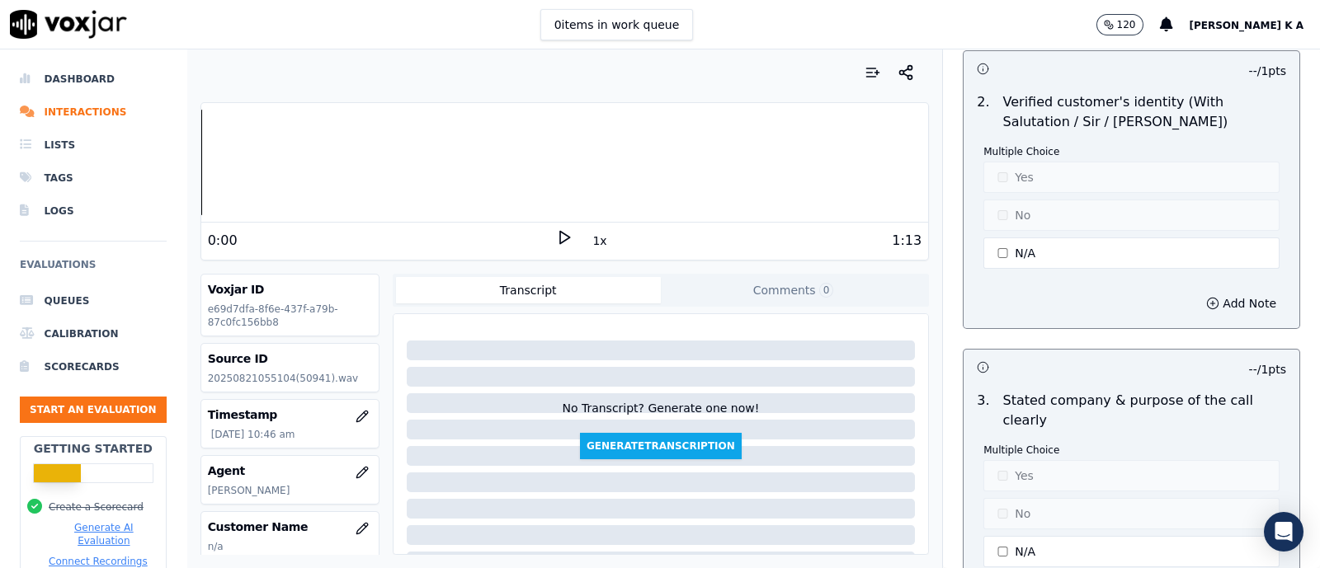
scroll to position [0, 0]
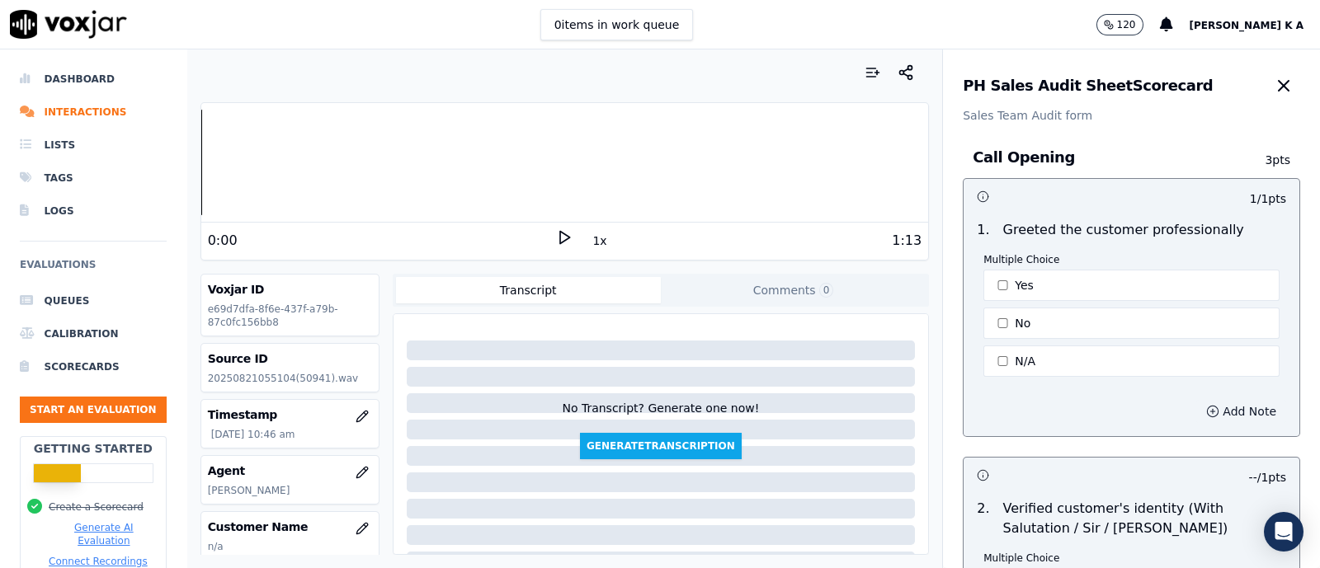
click at [1196, 407] on button "Add Note" at bounding box center [1241, 411] width 90 height 23
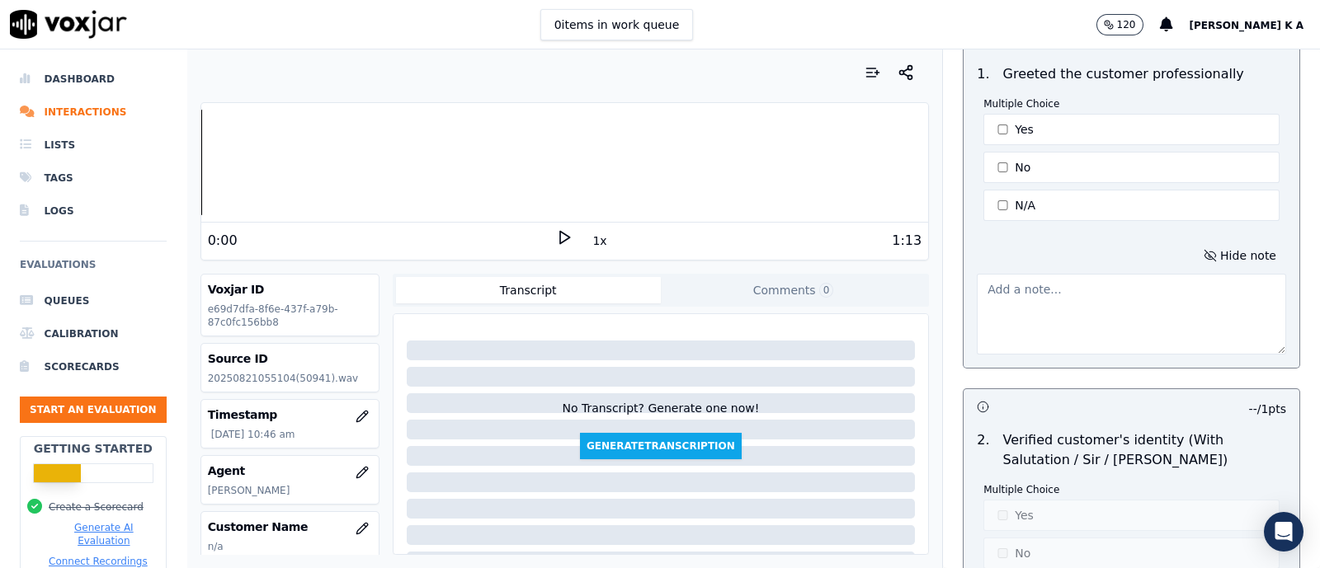
scroll to position [309, 0]
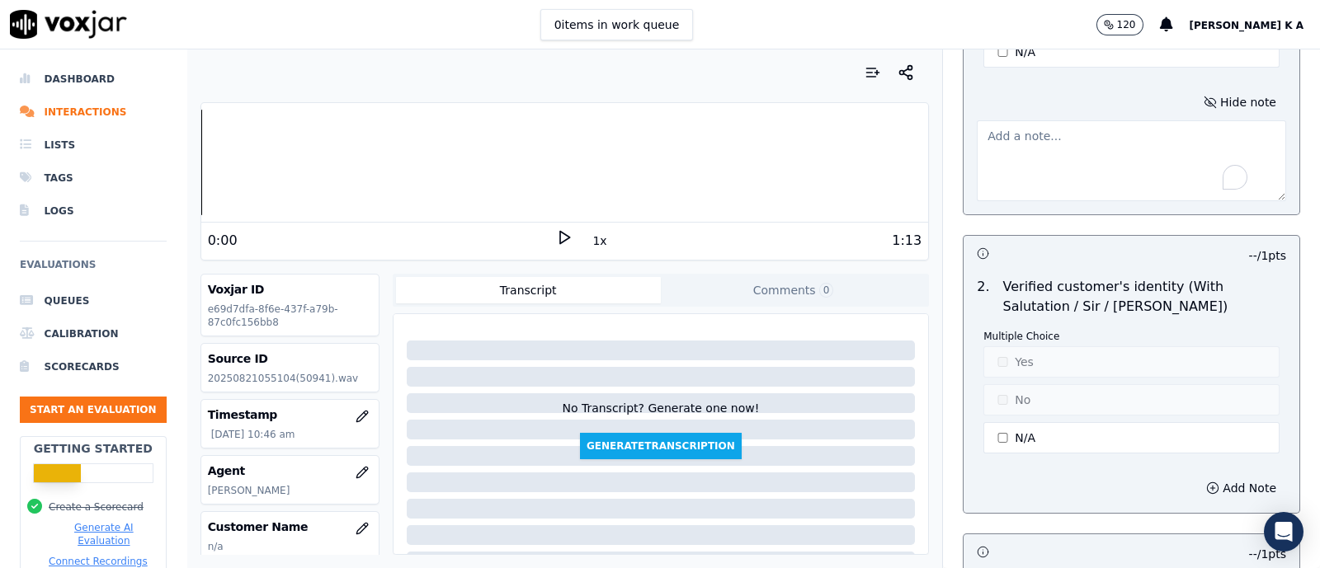
click at [1056, 130] on textarea "To enrich screen reader interactions, please activate Accessibility in Grammarl…" at bounding box center [1131, 160] width 309 height 81
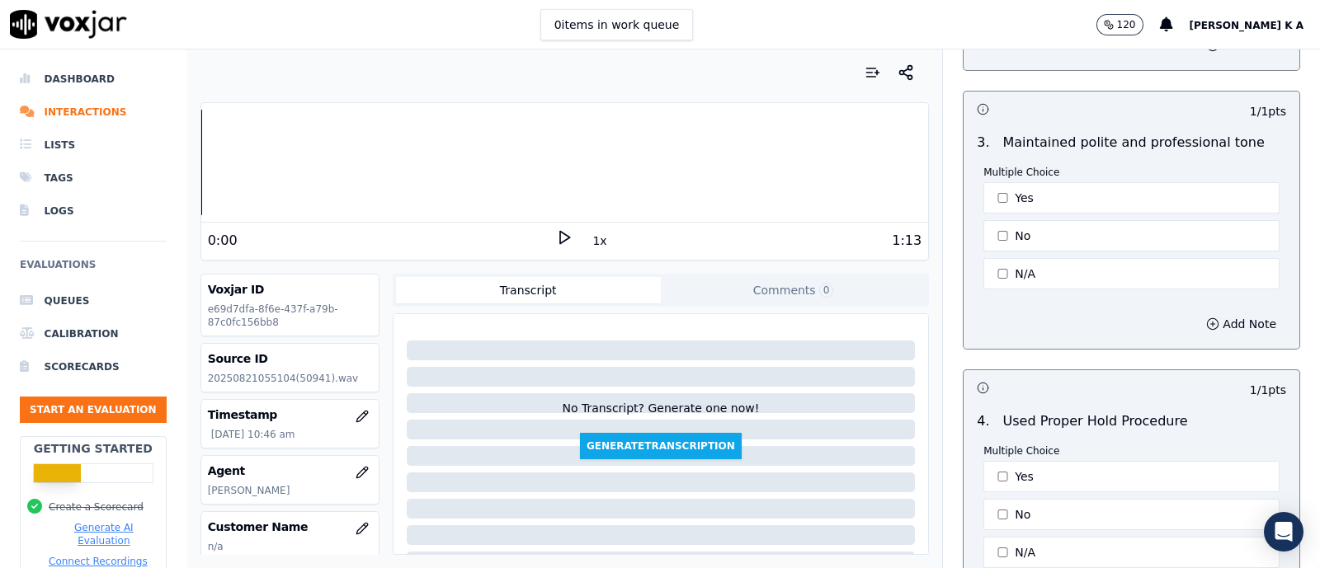
scroll to position [5238, 0]
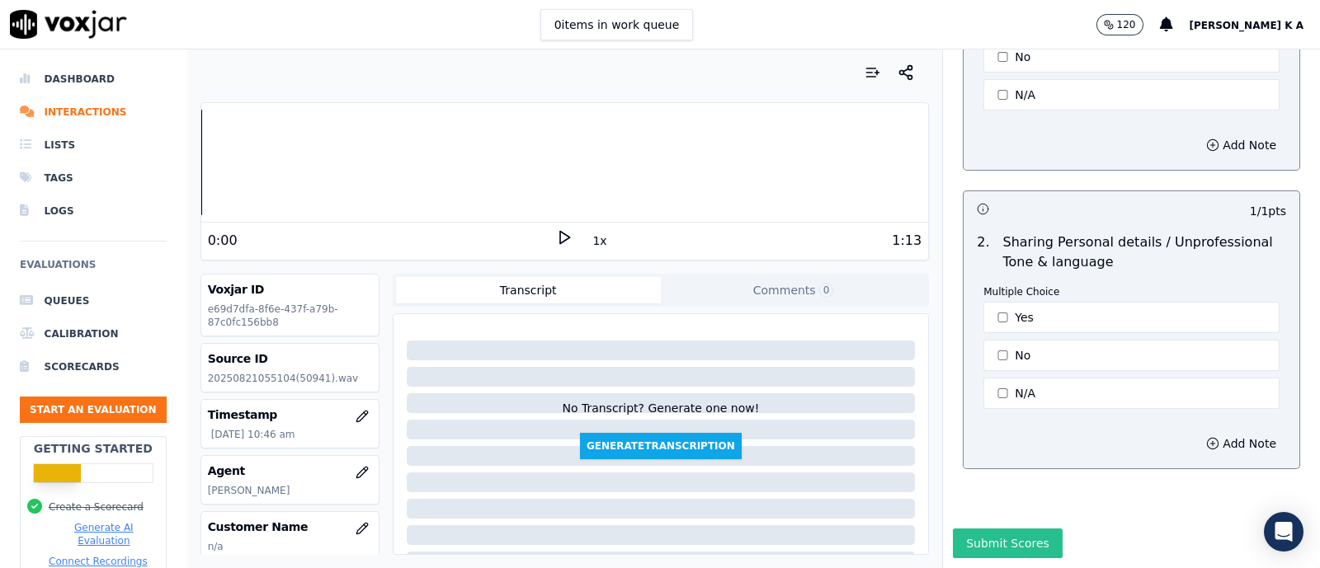
type textarea "xc got tokio our request got rejected"
click at [1023, 529] on button "Submit Scores" at bounding box center [1008, 544] width 110 height 30
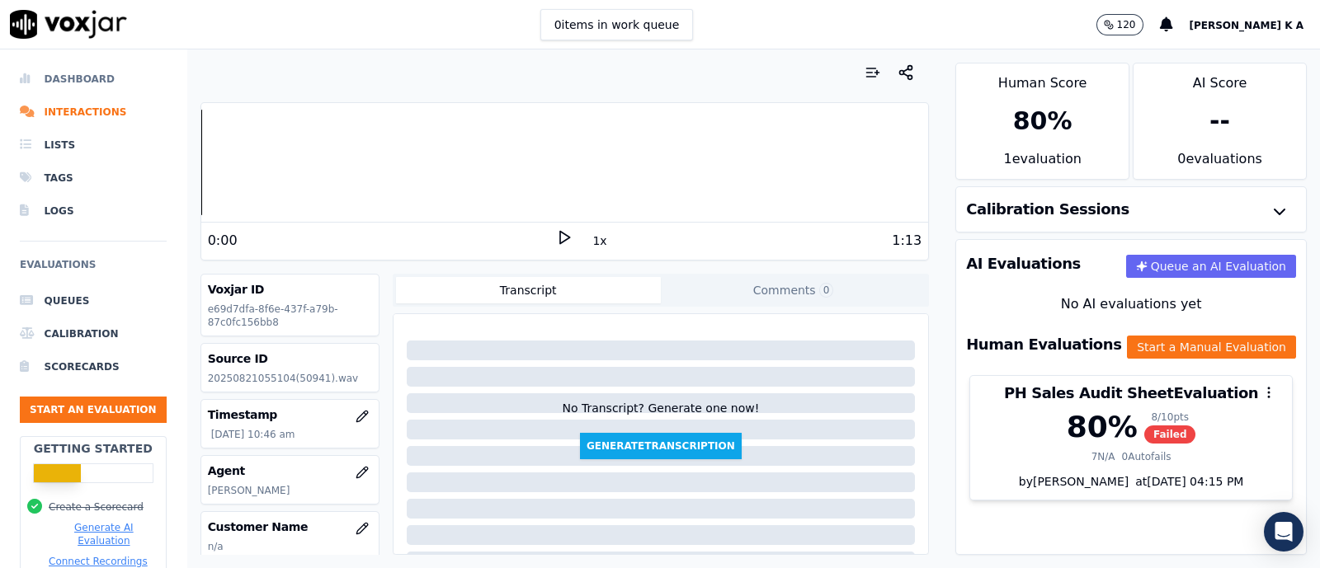
click at [72, 78] on li "Dashboard" at bounding box center [93, 79] width 147 height 33
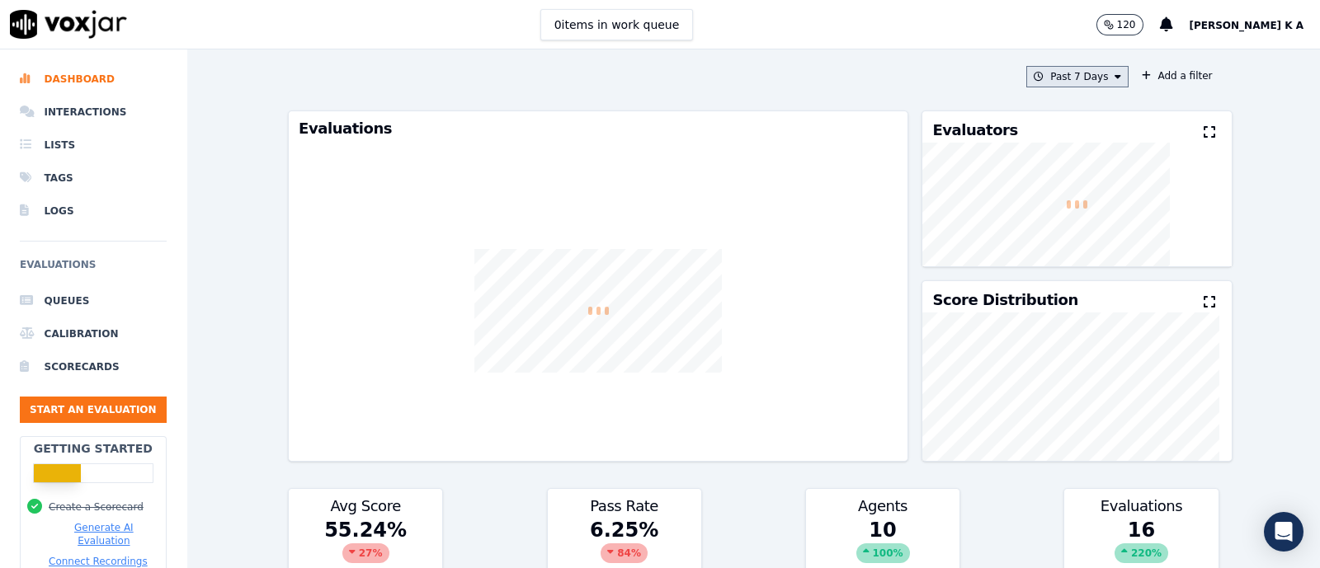
click at [1115, 73] on icon at bounding box center [1118, 77] width 7 height 10
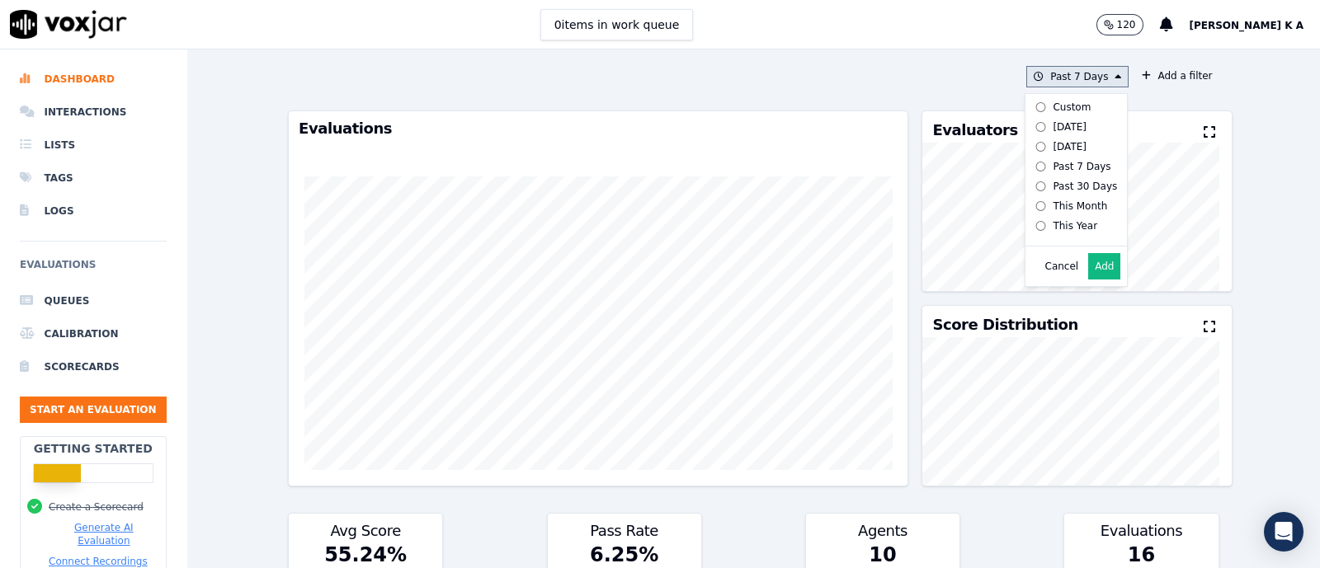
click at [1053, 132] on div "[DATE]" at bounding box center [1070, 126] width 34 height 13
click at [1088, 280] on button "Add" at bounding box center [1104, 266] width 32 height 26
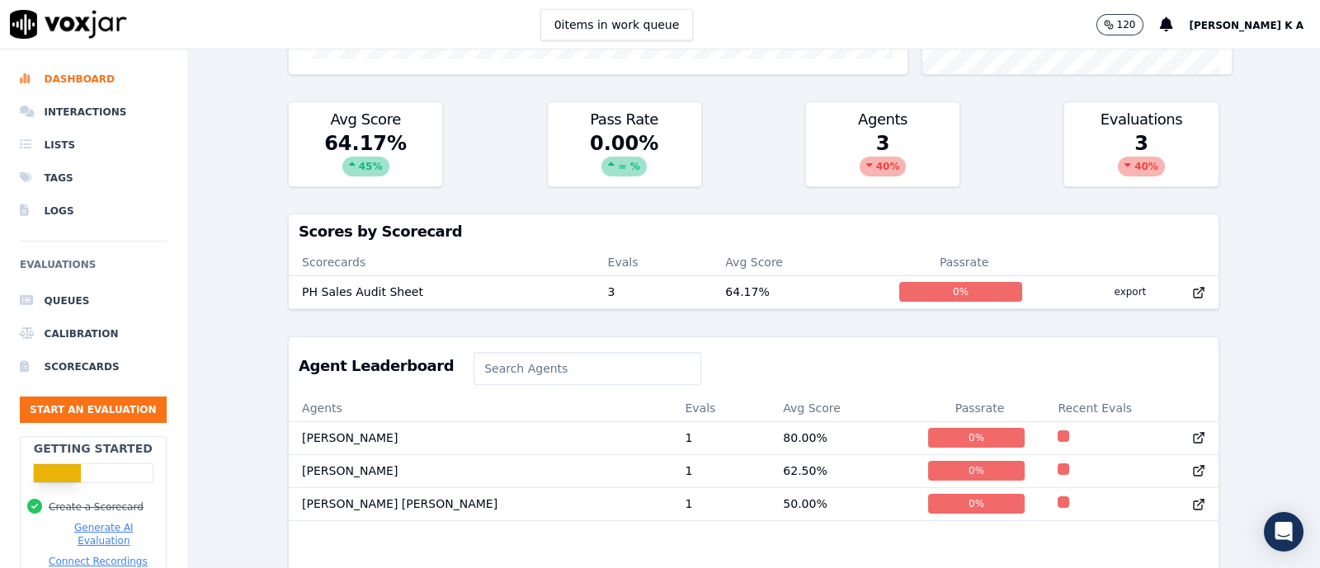
scroll to position [516, 0]
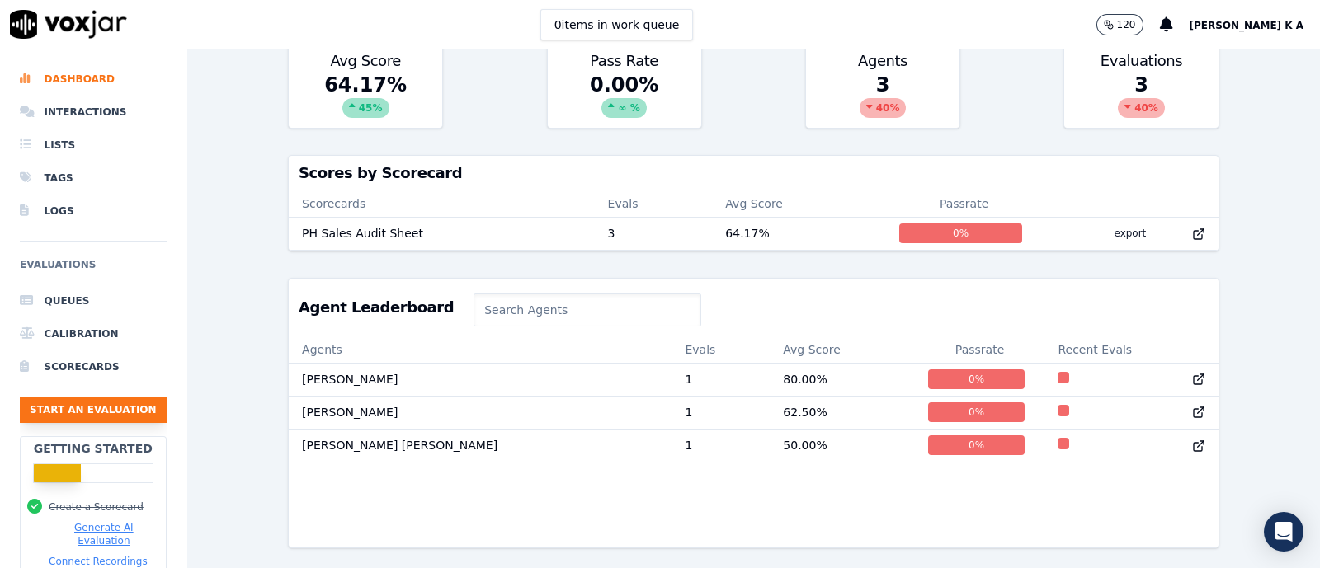
click at [116, 397] on button "Start an Evaluation" at bounding box center [93, 410] width 147 height 26
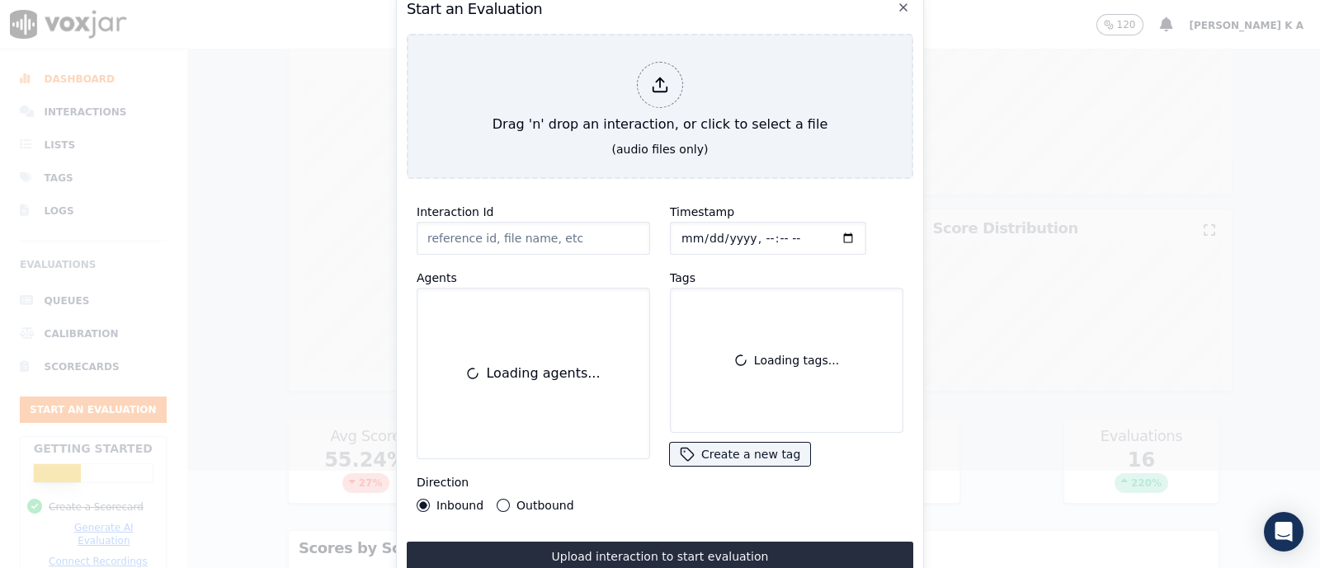
scroll to position [98, 0]
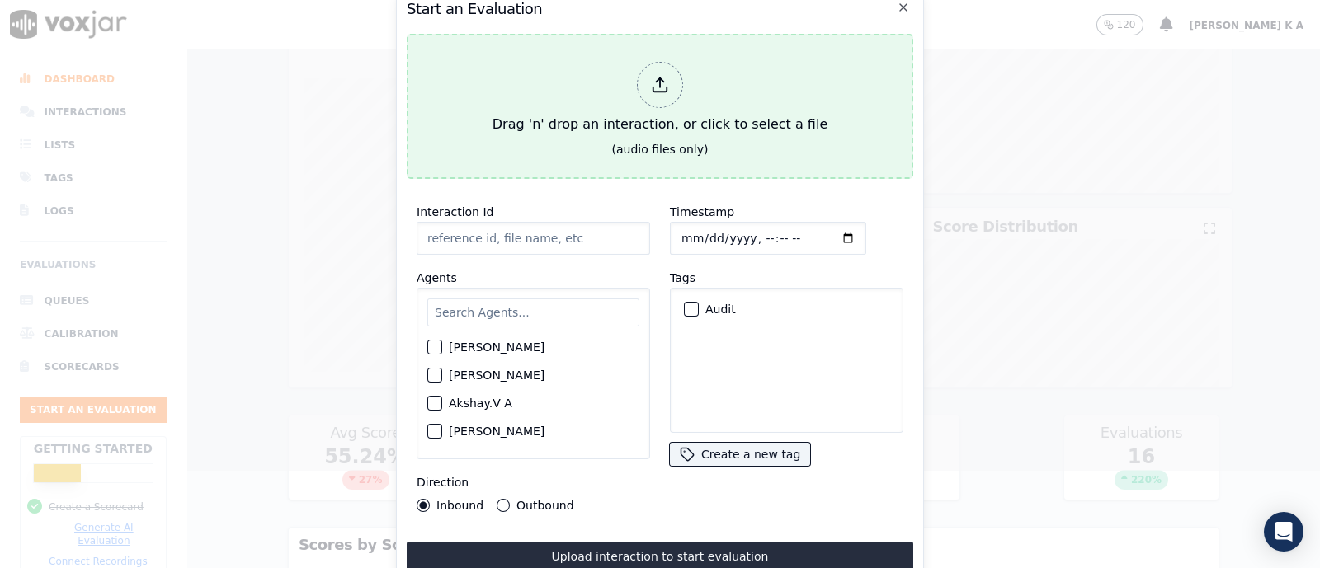
click at [660, 76] on icon at bounding box center [660, 85] width 18 height 18
type input "[[PERSON_NAME] PH]_[PHONE_NUMBER]_20250819103137(35472).wav"
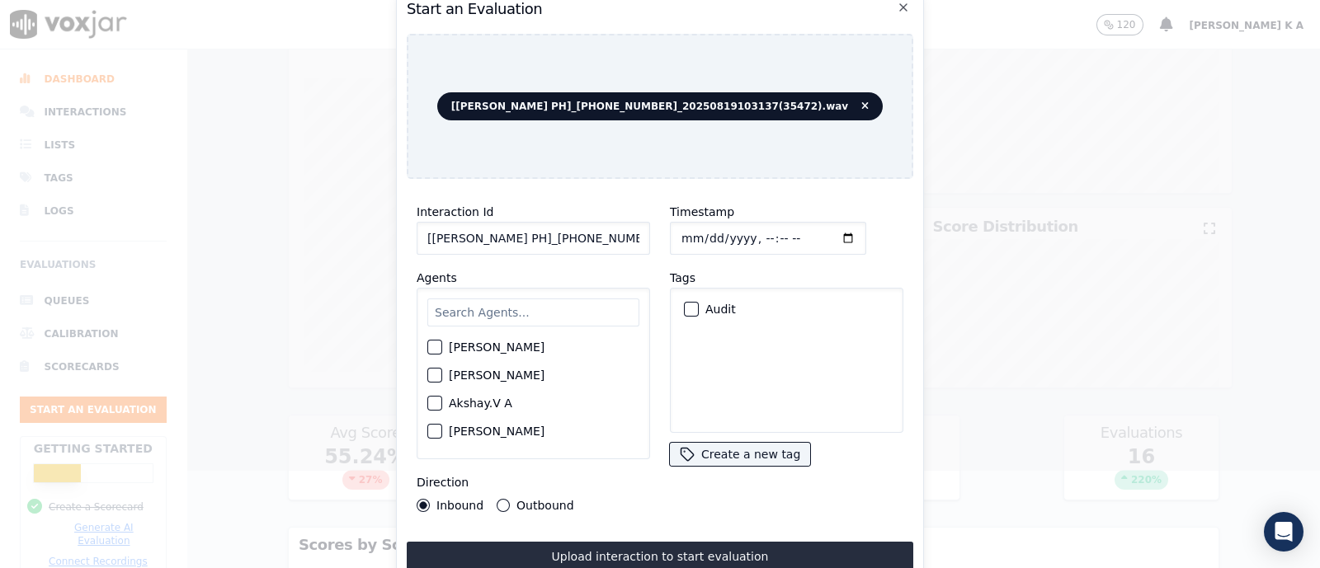
click at [491, 309] on input "text" at bounding box center [533, 313] width 212 height 28
type input "seb"
click at [439, 352] on div "Seby" at bounding box center [533, 352] width 212 height 28
click at [429, 347] on div "button" at bounding box center [434, 353] width 12 height 12
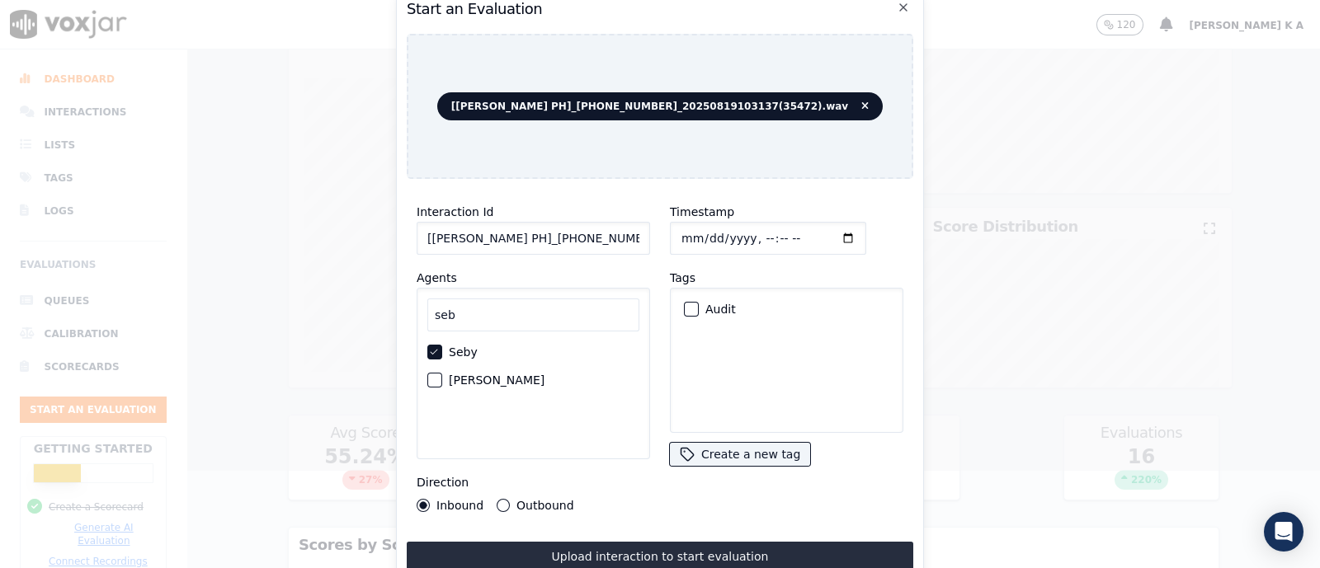
click at [501, 499] on button "Outbound" at bounding box center [503, 505] width 13 height 13
click at [681, 312] on div "Audit" at bounding box center [786, 309] width 219 height 28
click at [685, 304] on div "button" at bounding box center [691, 310] width 12 height 12
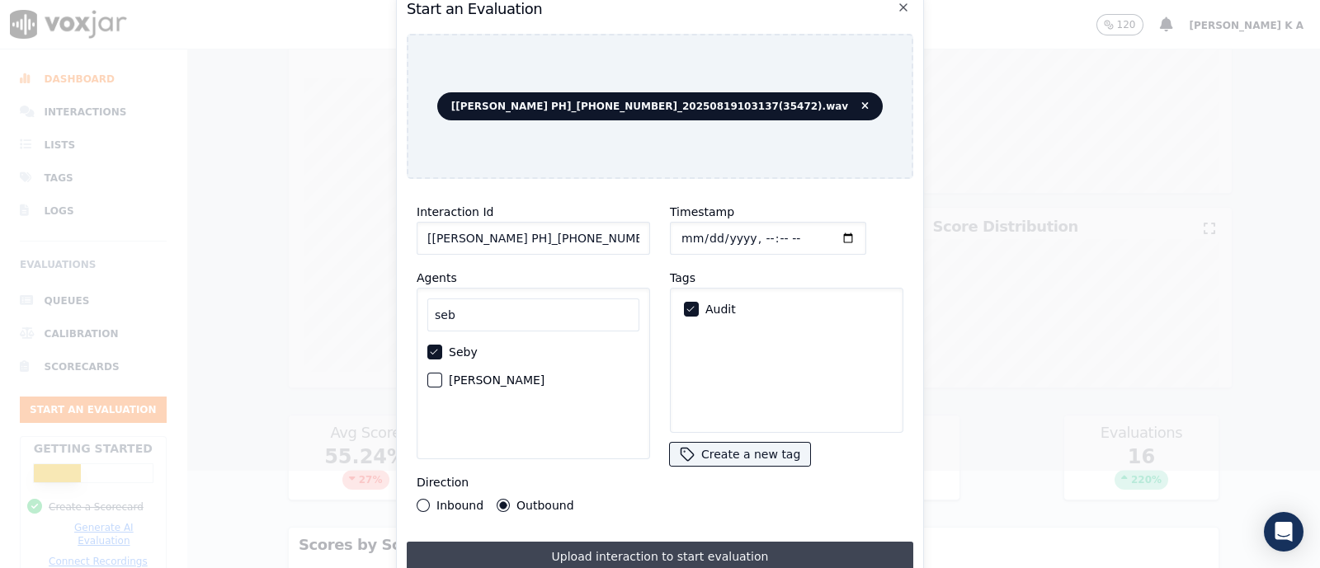
click at [664, 553] on button "Upload interaction to start evaluation" at bounding box center [660, 557] width 507 height 30
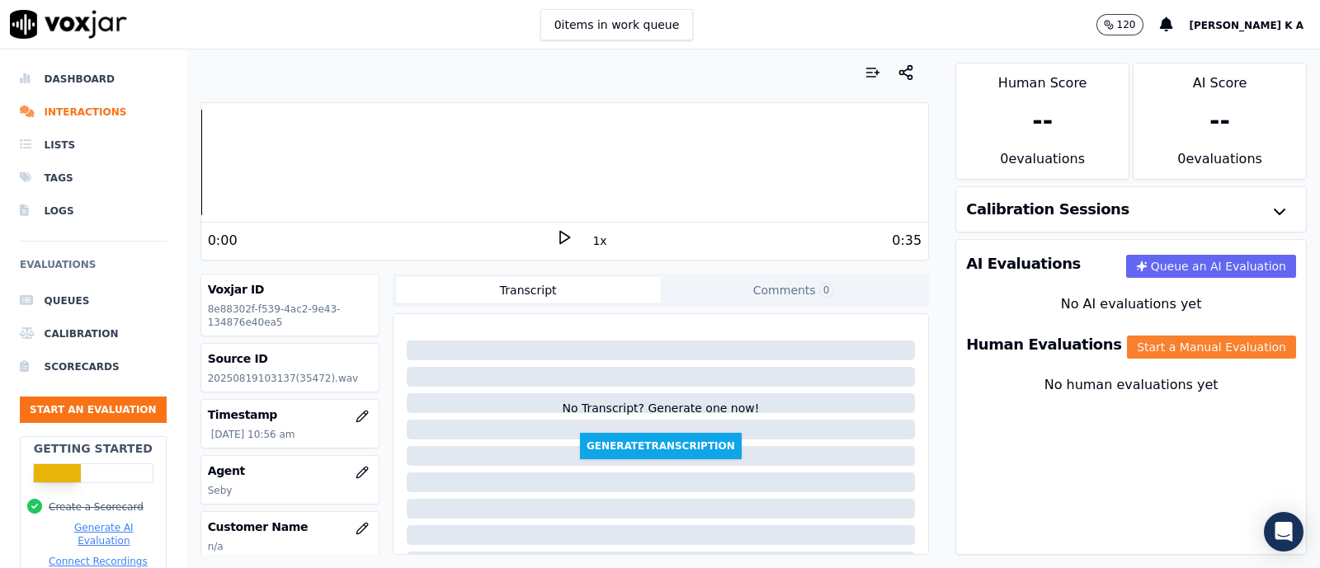
click at [1184, 348] on button "Start a Manual Evaluation" at bounding box center [1211, 347] width 169 height 23
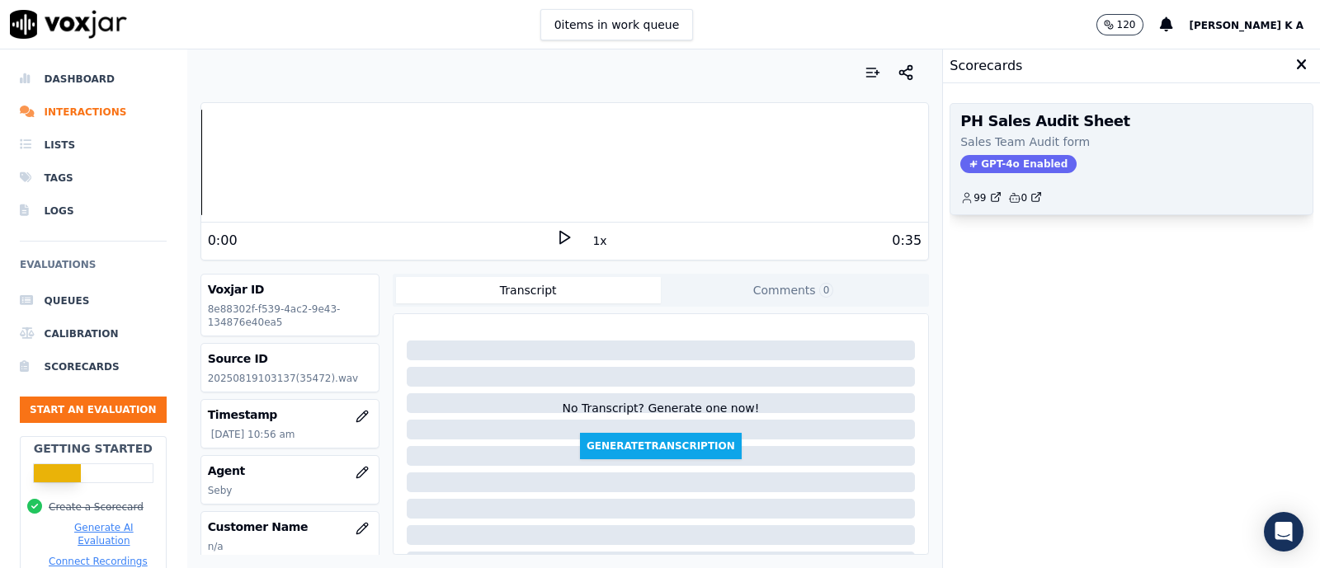
click at [998, 159] on span "GPT-4o Enabled" at bounding box center [1018, 164] width 116 height 18
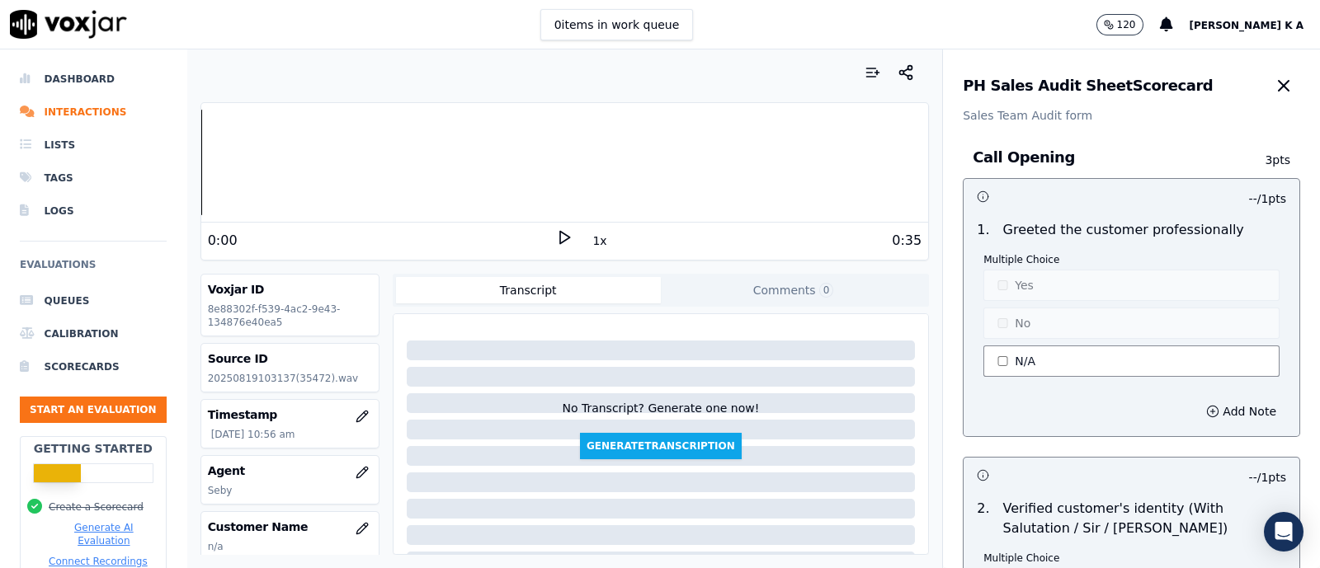
click at [996, 366] on button "N/A" at bounding box center [1132, 361] width 296 height 31
click at [1002, 290] on button "Yes" at bounding box center [1132, 285] width 296 height 31
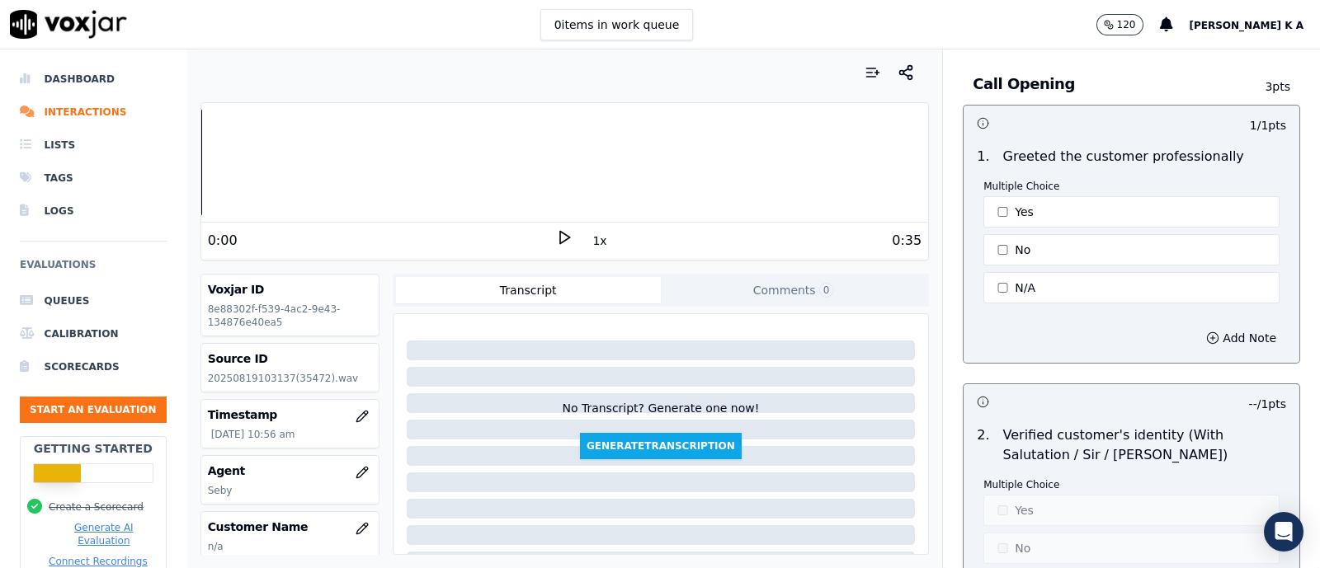
scroll to position [102, 0]
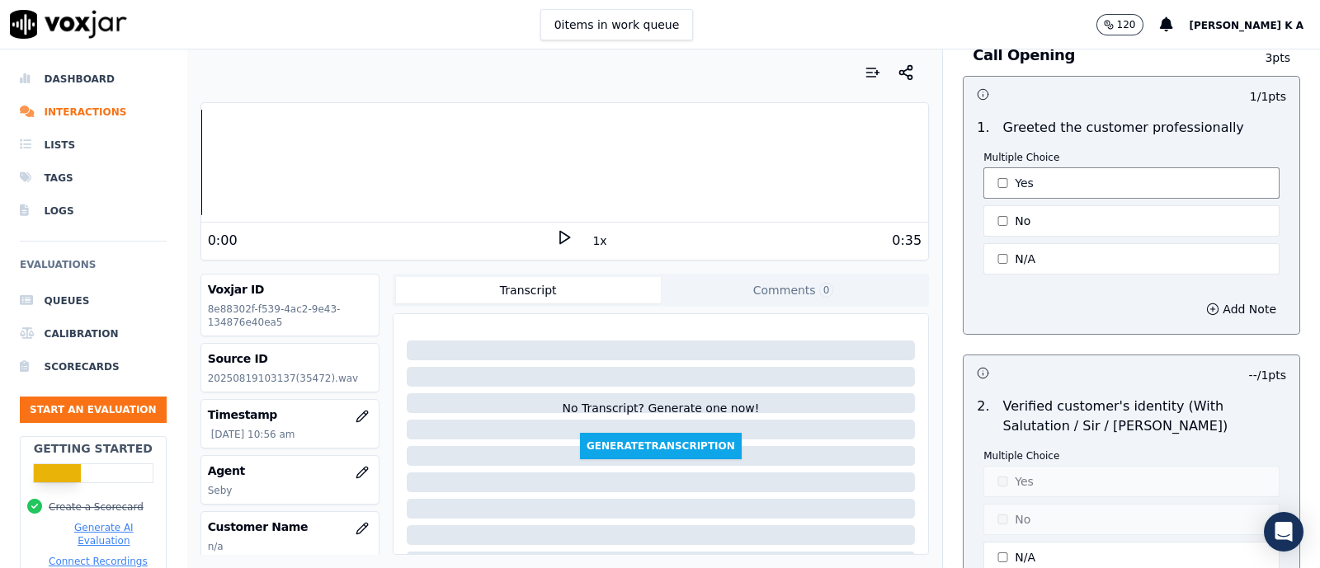
click at [984, 167] on button "Yes" at bounding box center [1132, 182] width 296 height 31
click at [984, 211] on button "No" at bounding box center [1132, 220] width 296 height 31
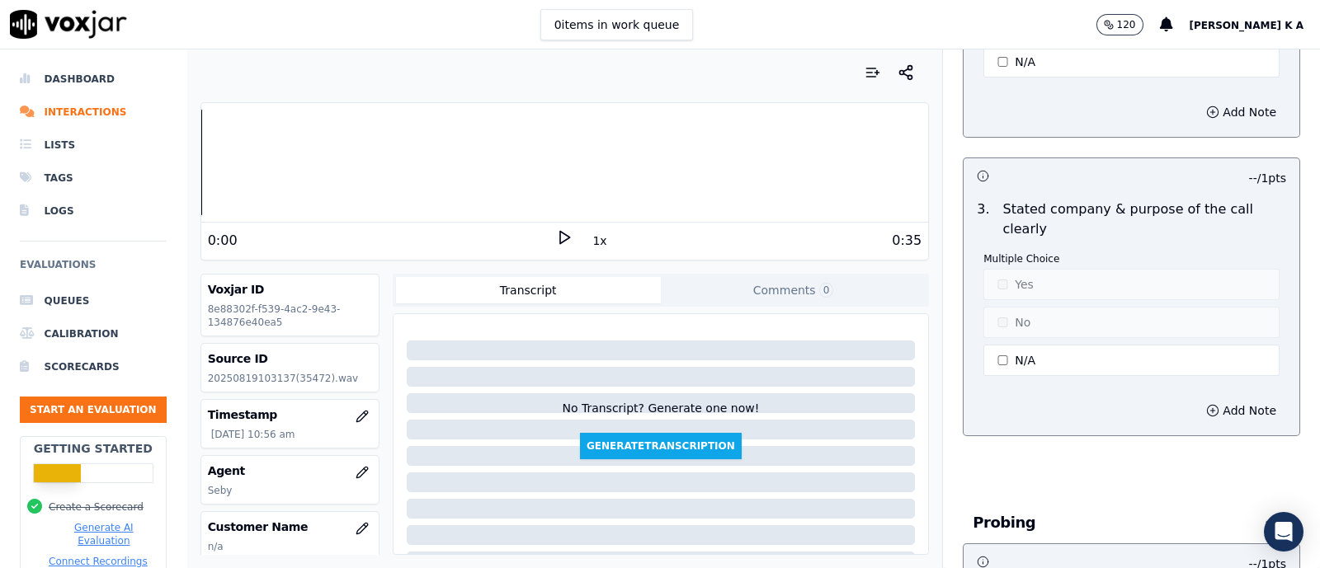
scroll to position [619, 0]
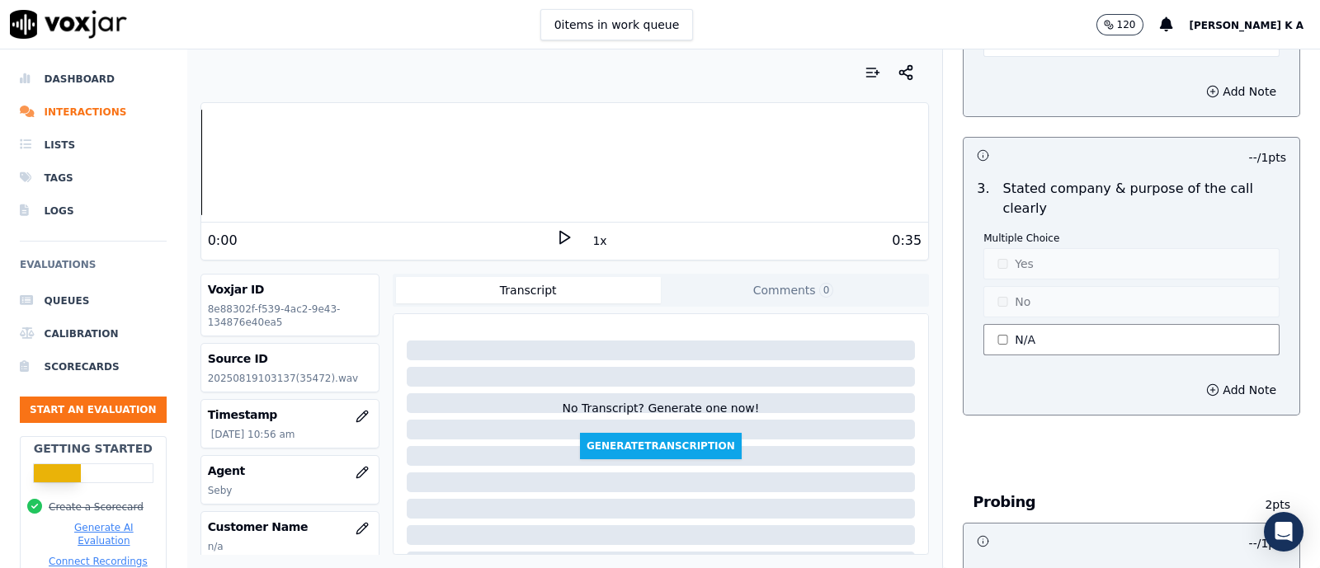
click at [1002, 336] on button "N/A" at bounding box center [1132, 339] width 296 height 31
click at [1009, 262] on button "Yes" at bounding box center [1132, 263] width 296 height 31
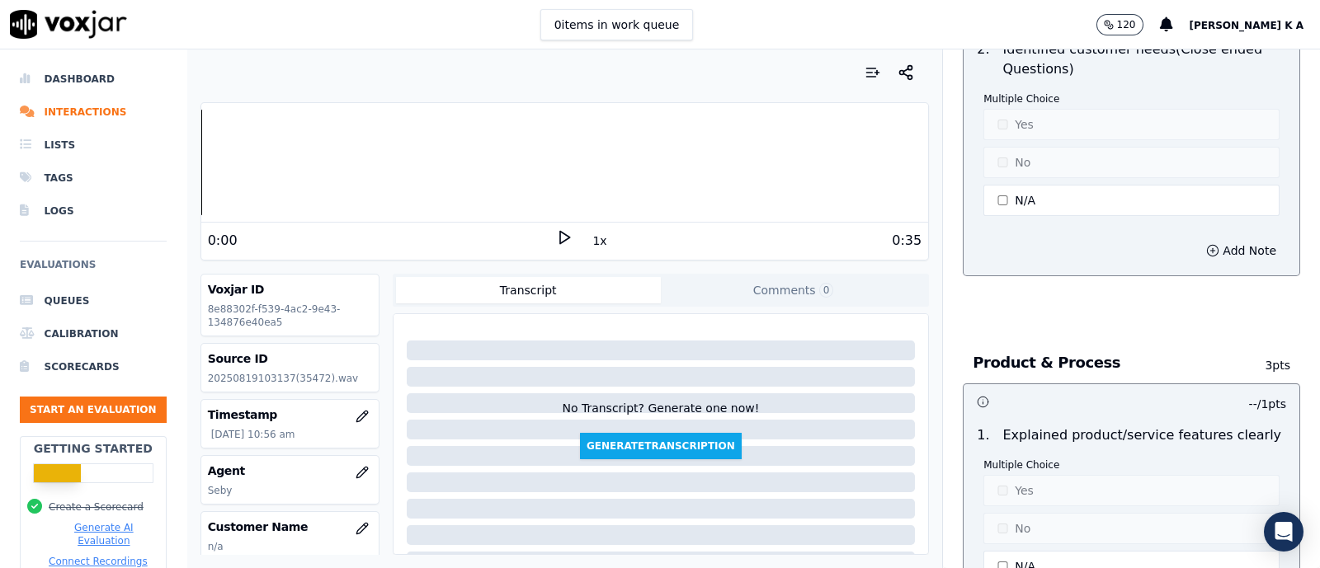
scroll to position [1649, 0]
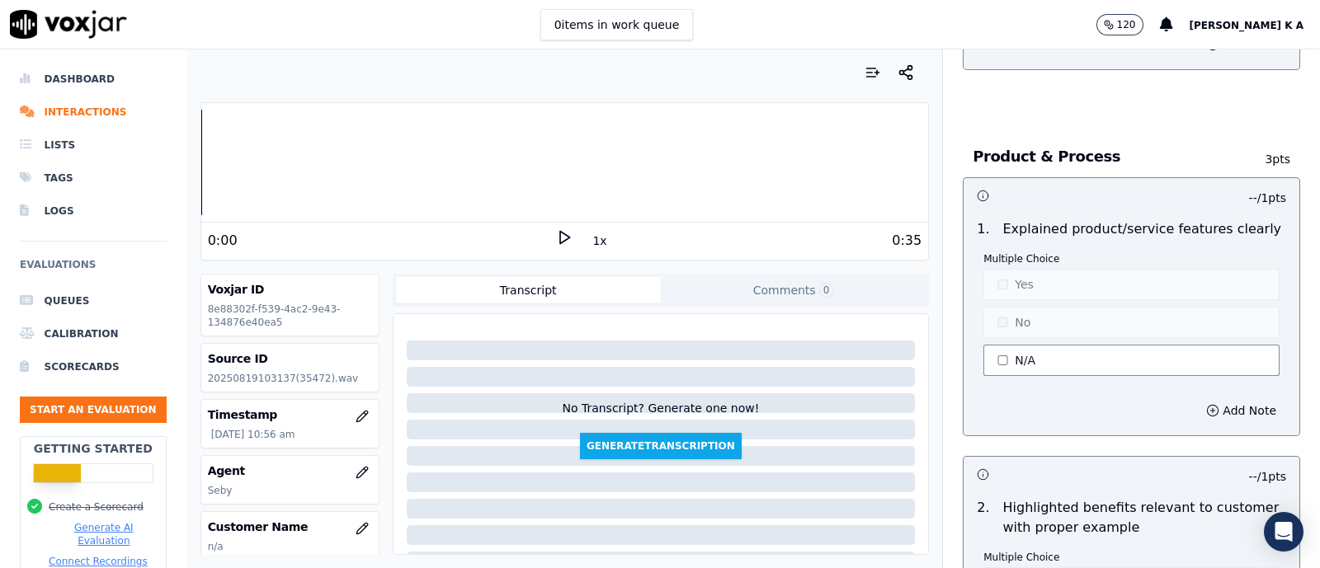
click at [990, 357] on button "N/A" at bounding box center [1132, 360] width 296 height 31
click at [998, 328] on button "No" at bounding box center [1132, 322] width 296 height 31
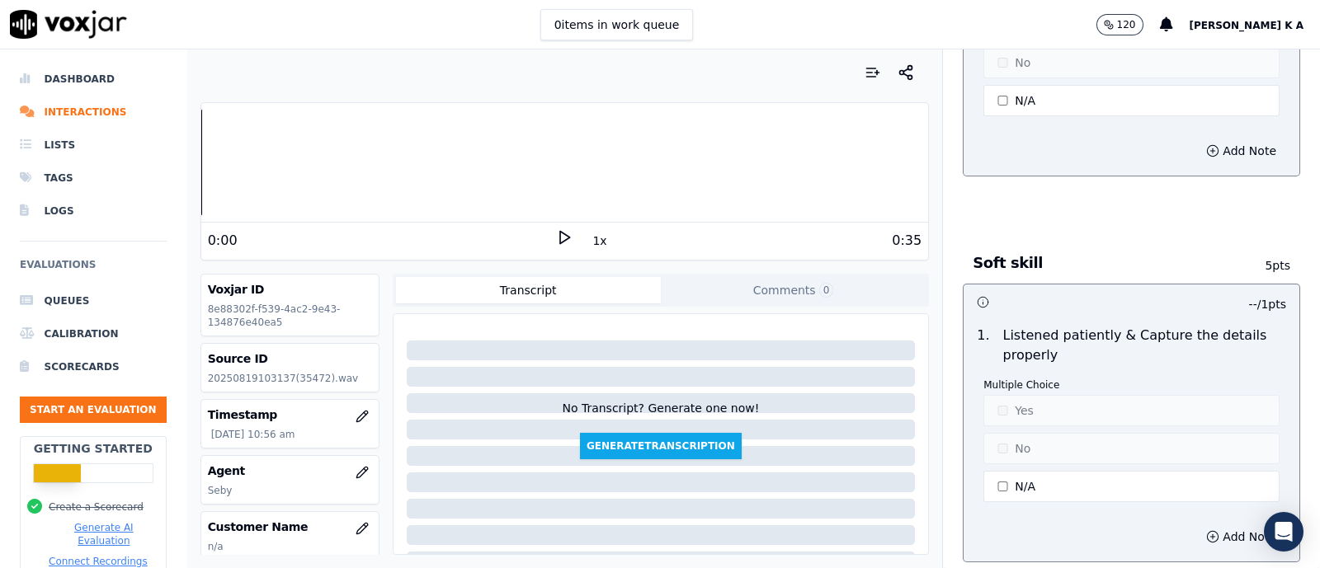
scroll to position [2578, 0]
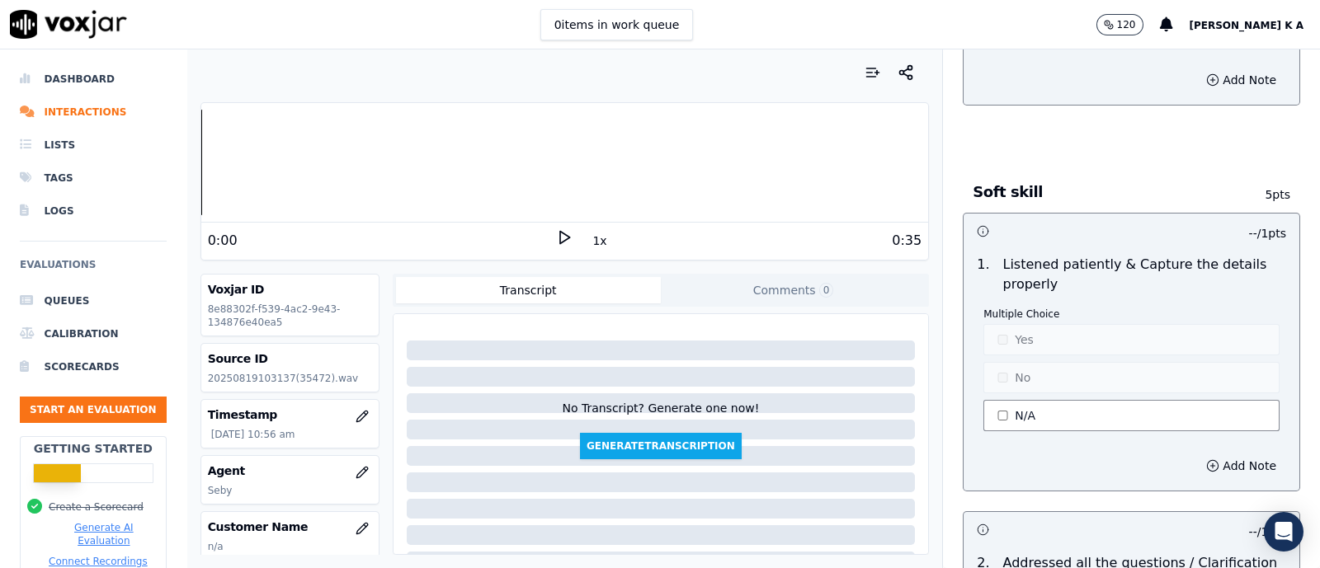
click at [997, 402] on button "N/A" at bounding box center [1132, 415] width 296 height 31
click at [1003, 333] on button "Yes" at bounding box center [1132, 339] width 296 height 31
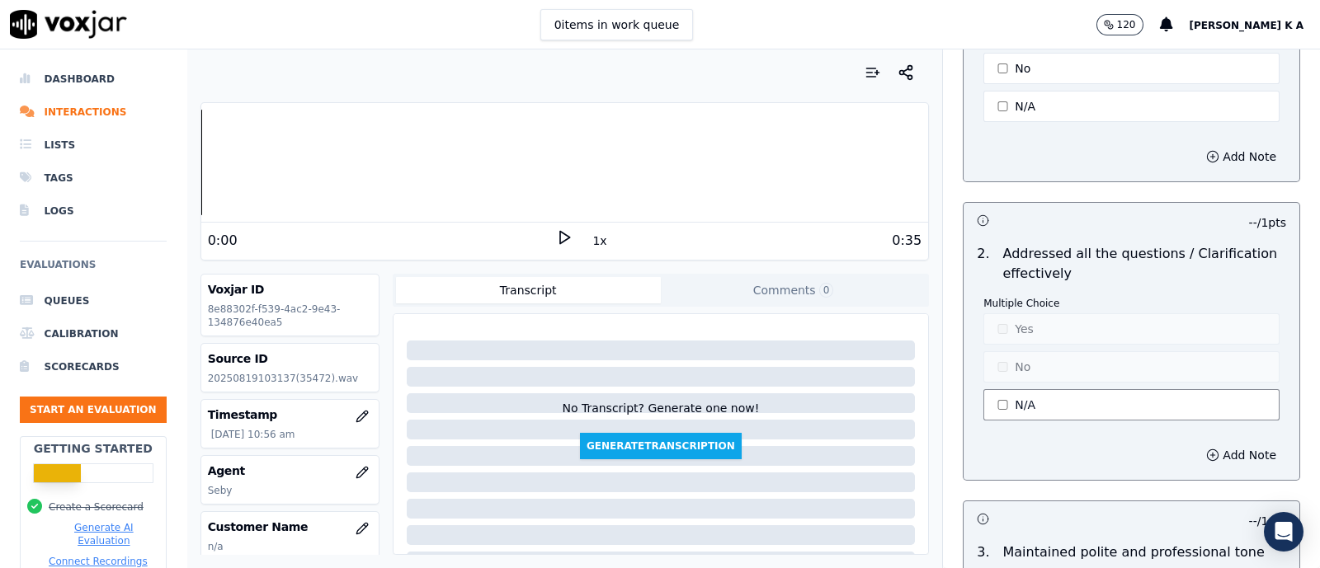
click at [1012, 395] on button "N/A" at bounding box center [1132, 404] width 296 height 31
click at [993, 297] on p "Multiple Choice" at bounding box center [1132, 303] width 296 height 13
click at [997, 317] on button "Yes" at bounding box center [1132, 329] width 296 height 31
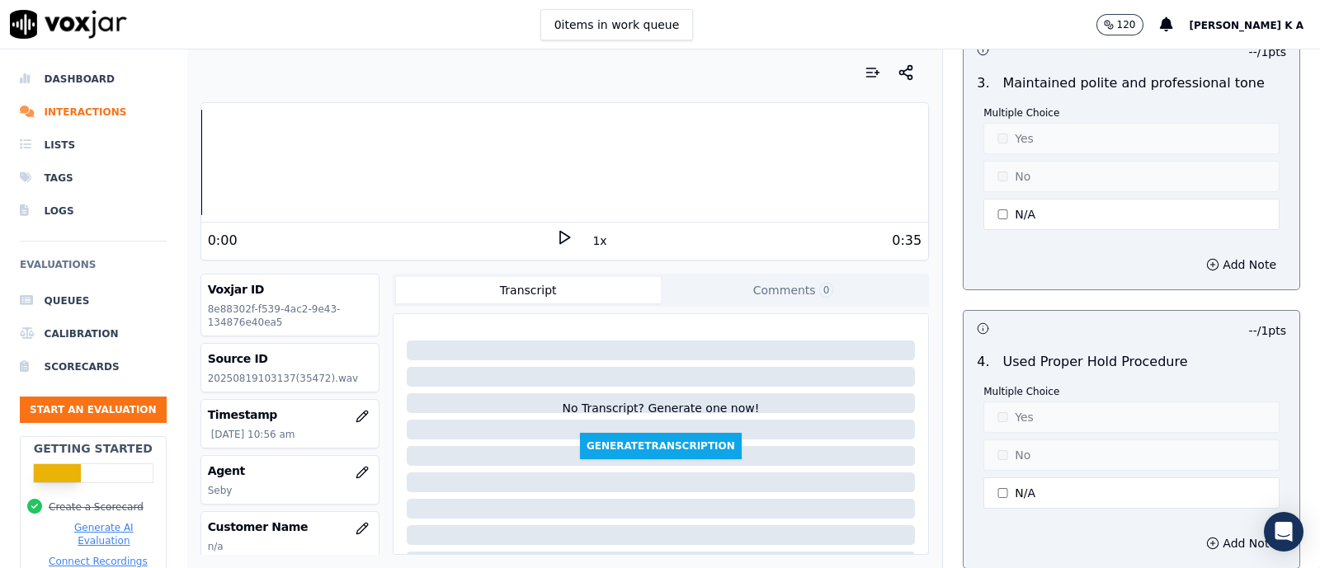
scroll to position [3403, 0]
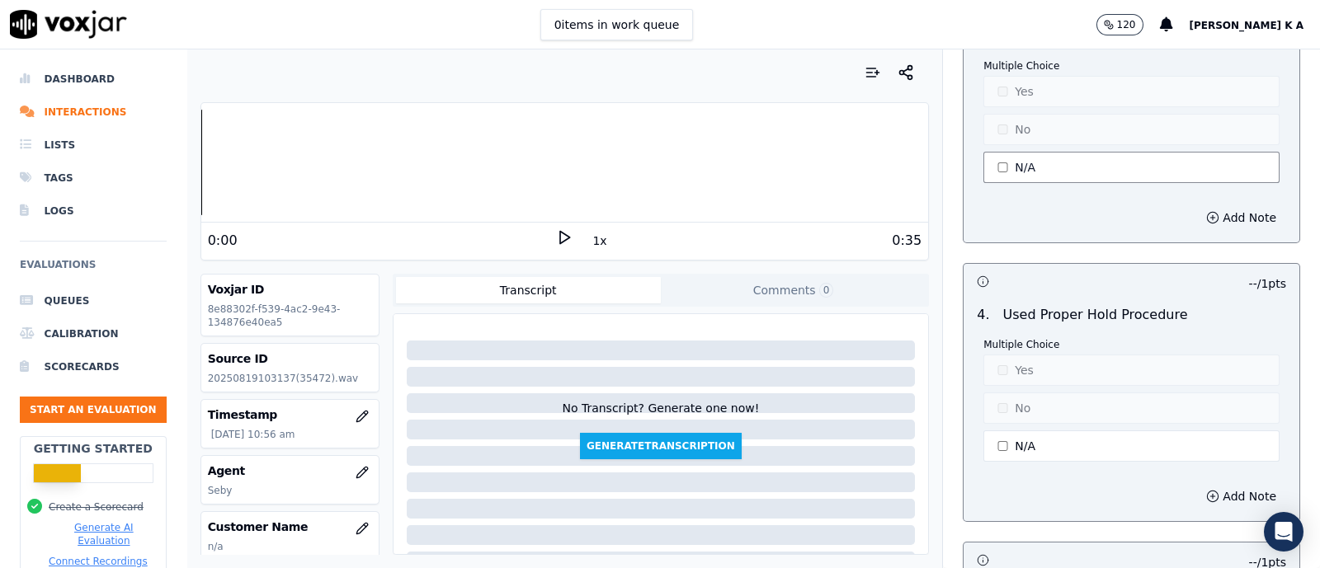
click at [990, 152] on button "N/A" at bounding box center [1132, 167] width 296 height 31
click at [992, 78] on button "Yes" at bounding box center [1132, 91] width 296 height 31
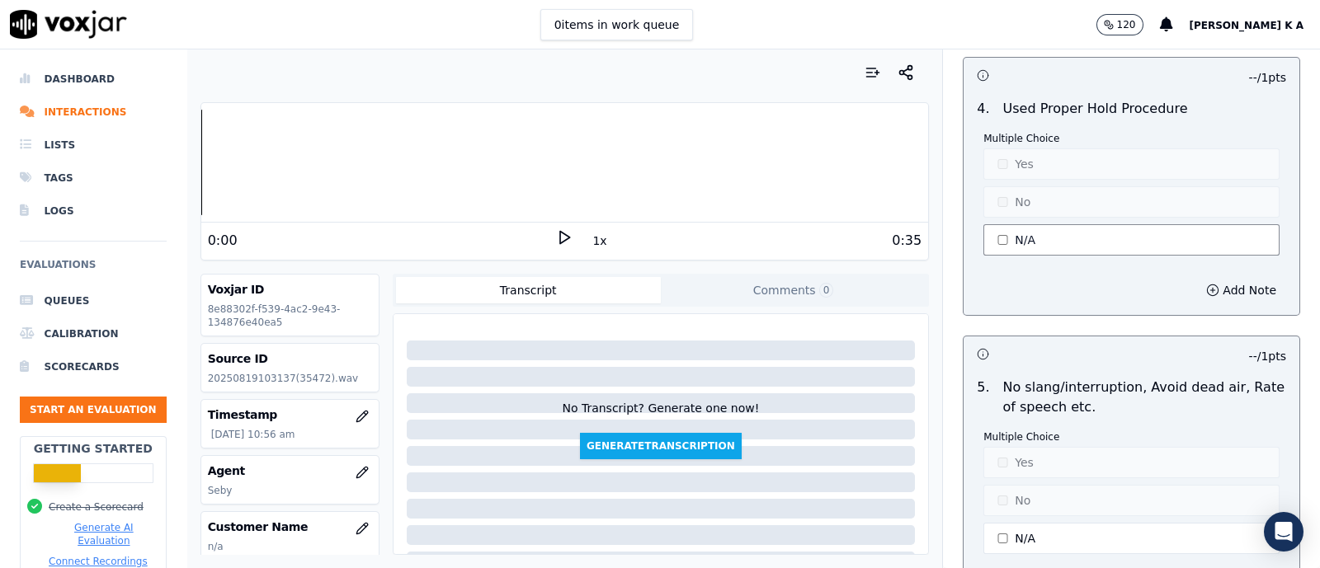
click at [1007, 224] on button "N/A" at bounding box center [1132, 239] width 296 height 31
click at [984, 132] on div "Multiple Choice Yes No N/A" at bounding box center [1132, 195] width 296 height 127
click at [988, 149] on button "Yes" at bounding box center [1132, 164] width 296 height 31
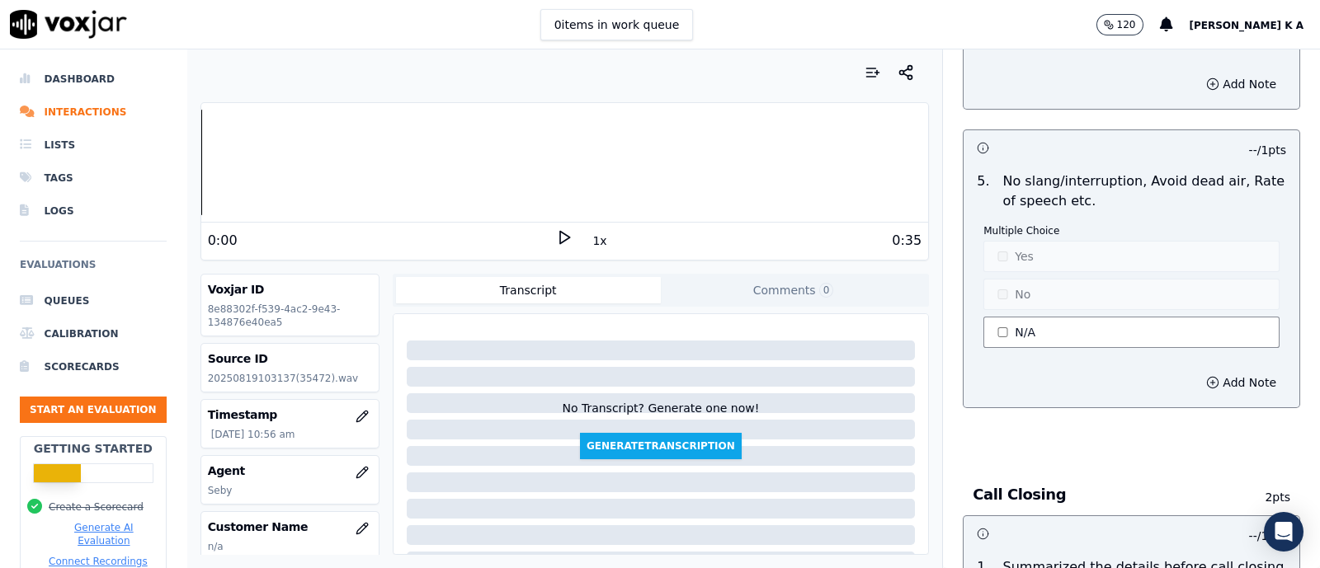
drag, startPoint x: 1007, startPoint y: 323, endPoint x: 1000, endPoint y: 274, distance: 50.1
click at [1007, 323] on button "N/A" at bounding box center [1132, 332] width 296 height 31
click at [1004, 241] on button "Yes" at bounding box center [1132, 256] width 296 height 31
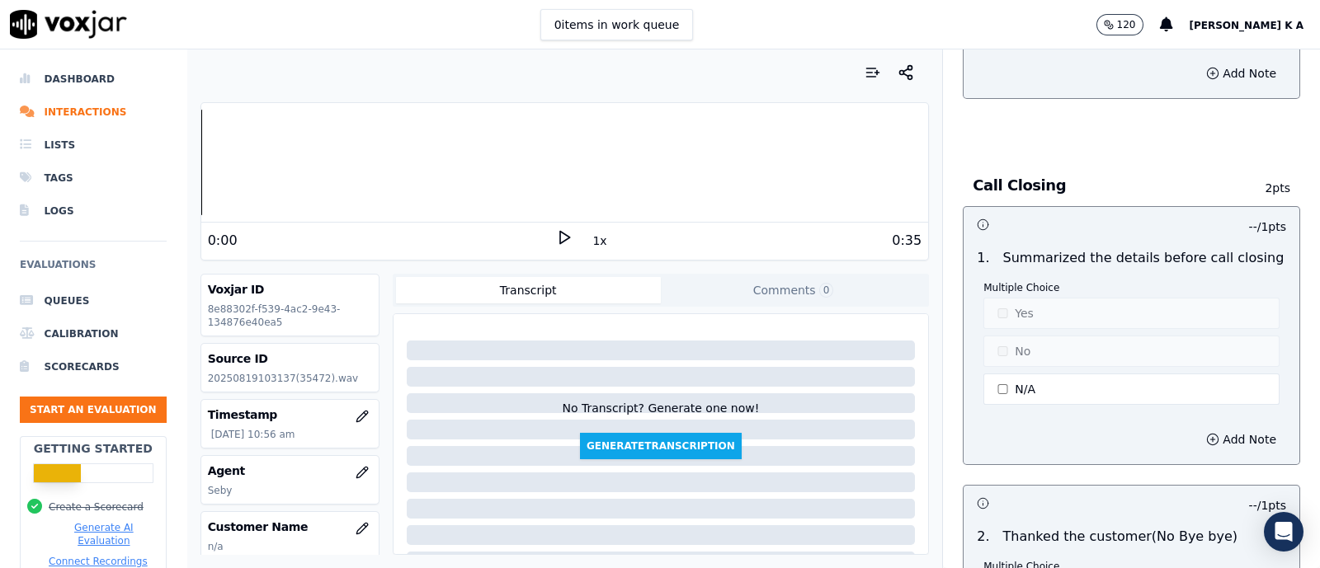
click at [1004, 389] on div "Multiple Choice Yes No N/A" at bounding box center [1132, 344] width 296 height 127
click at [1012, 374] on button "N/A" at bounding box center [1132, 389] width 296 height 31
click at [1006, 374] on button "N/A" at bounding box center [1132, 389] width 296 height 31
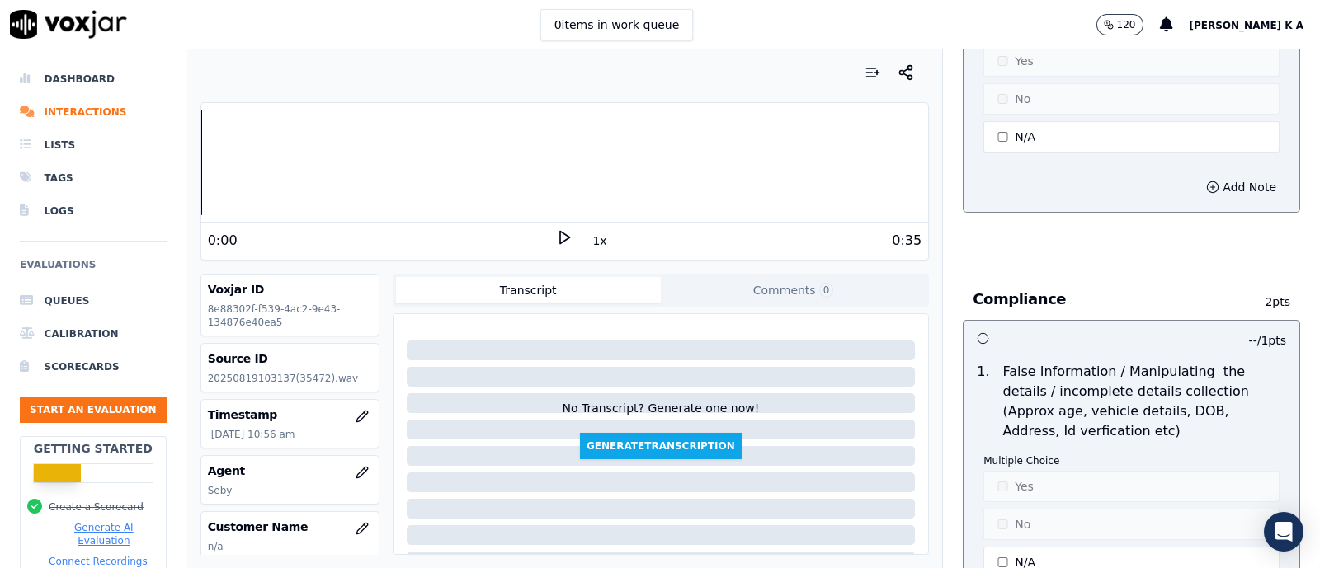
scroll to position [4744, 0]
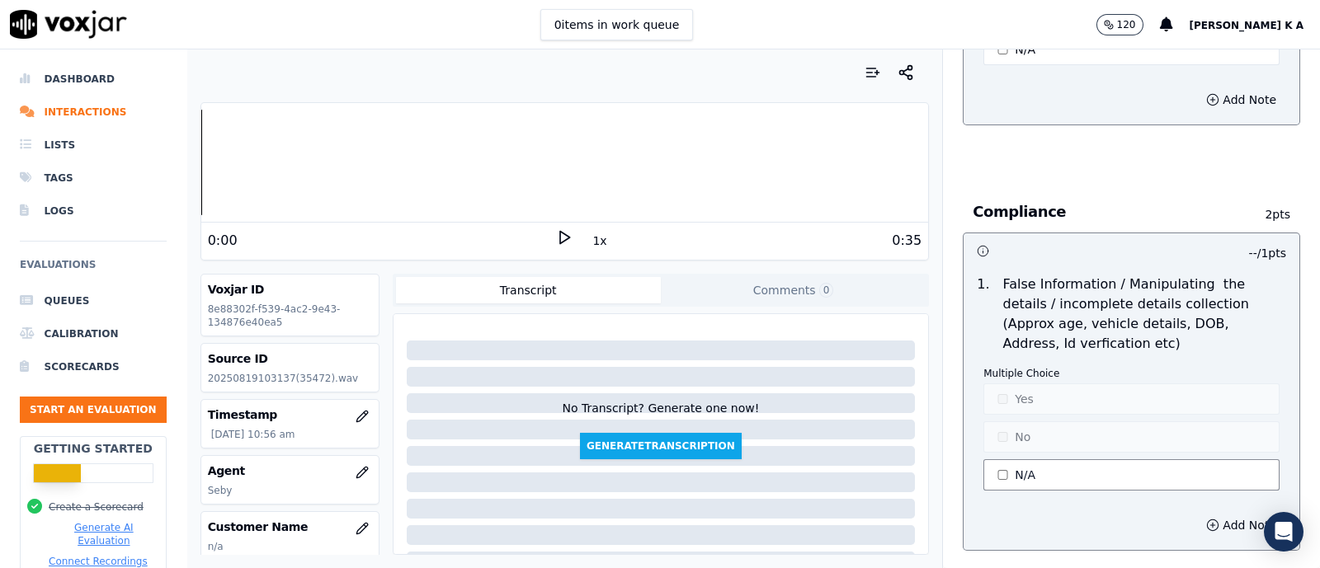
click at [1007, 460] on button "N/A" at bounding box center [1132, 475] width 296 height 31
click at [1002, 393] on button "Yes" at bounding box center [1132, 399] width 296 height 31
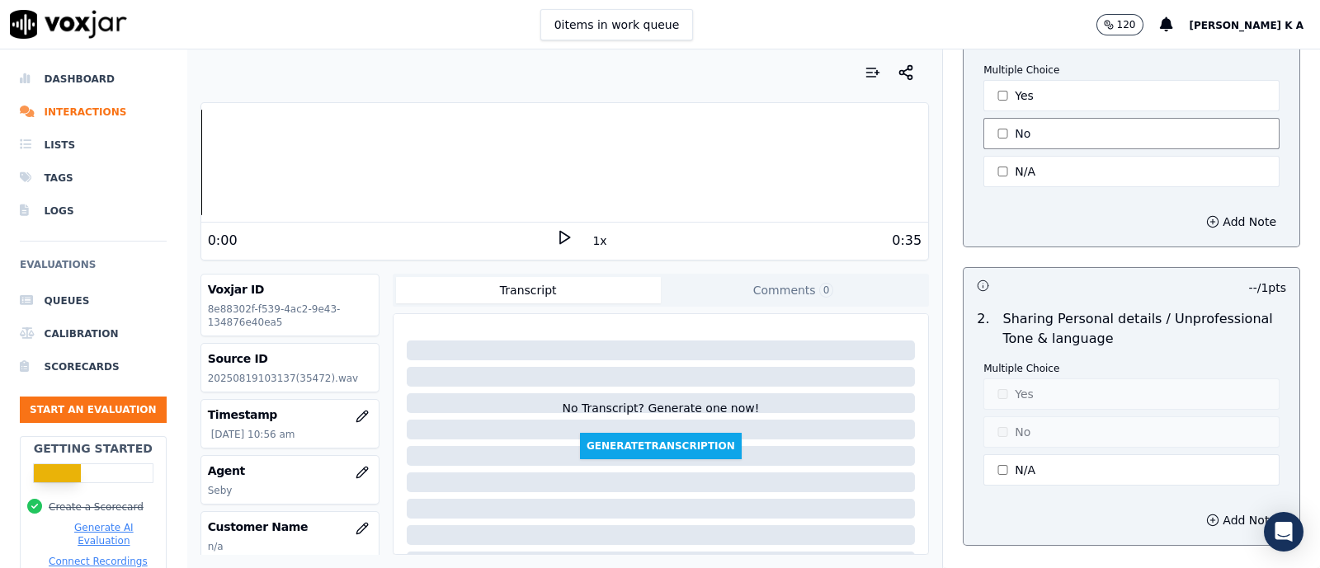
scroll to position [5054, 0]
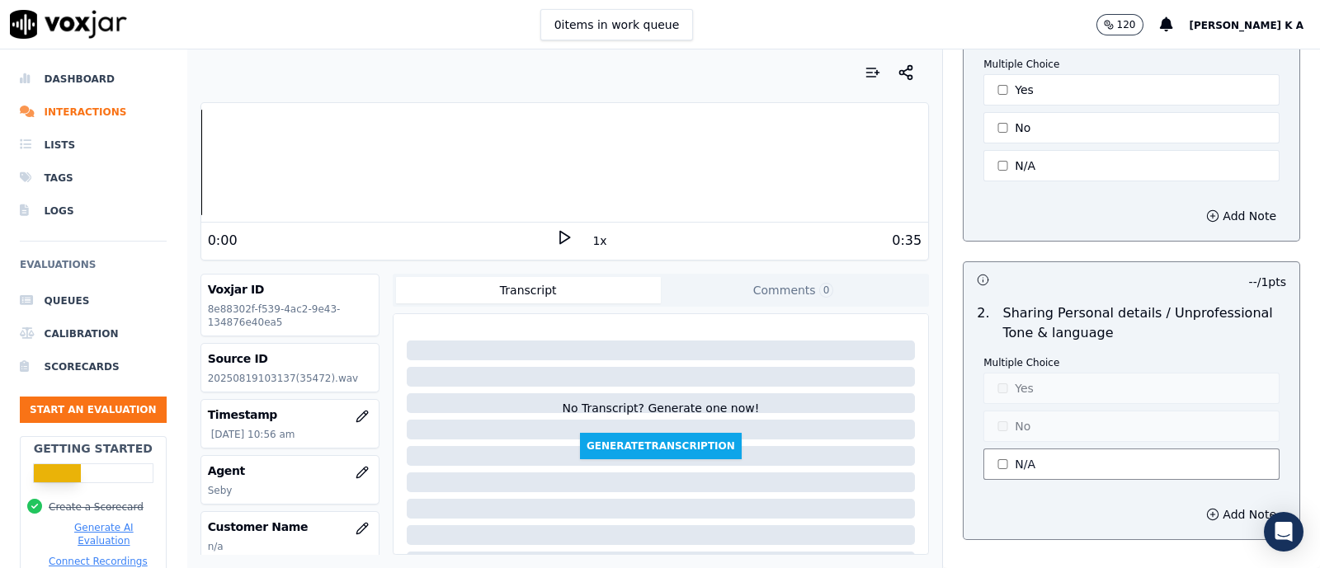
click at [1011, 449] on button "N/A" at bounding box center [1132, 464] width 296 height 31
click at [998, 373] on button "Yes" at bounding box center [1132, 388] width 296 height 31
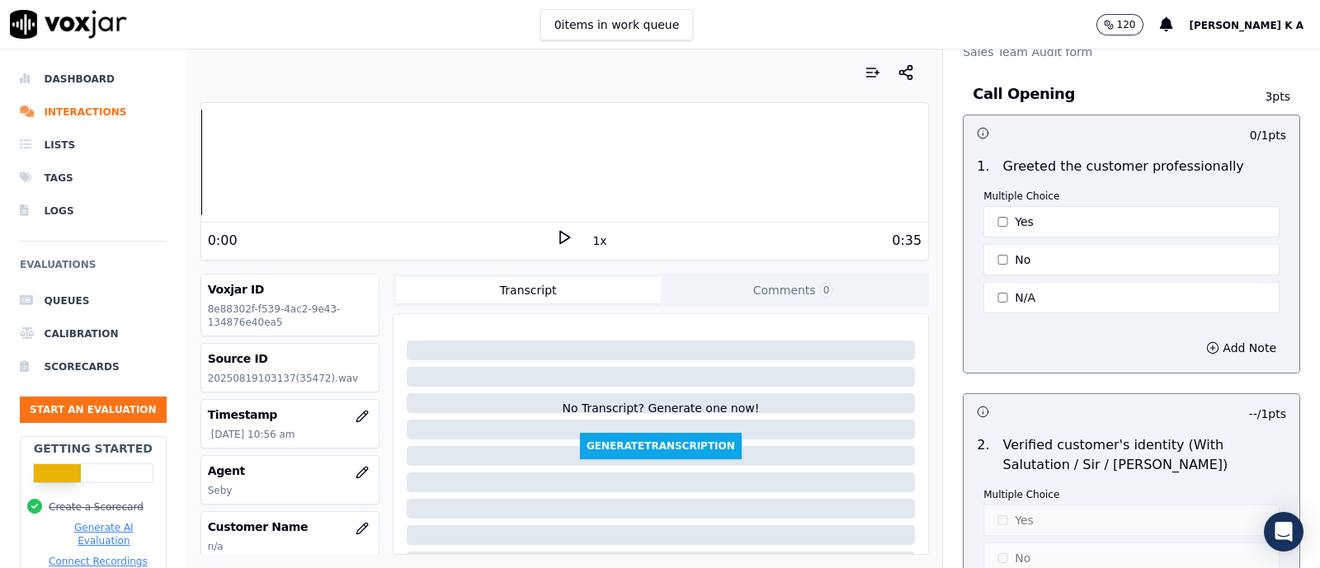
scroll to position [0, 0]
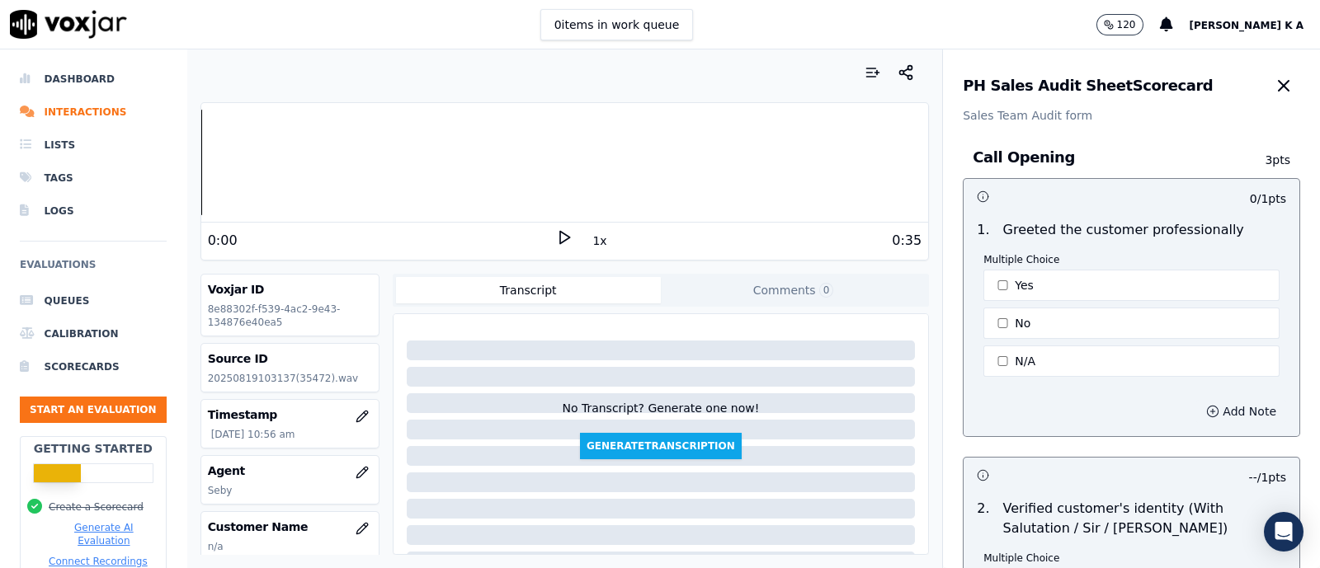
click at [1202, 416] on button "Add Note" at bounding box center [1241, 411] width 90 height 23
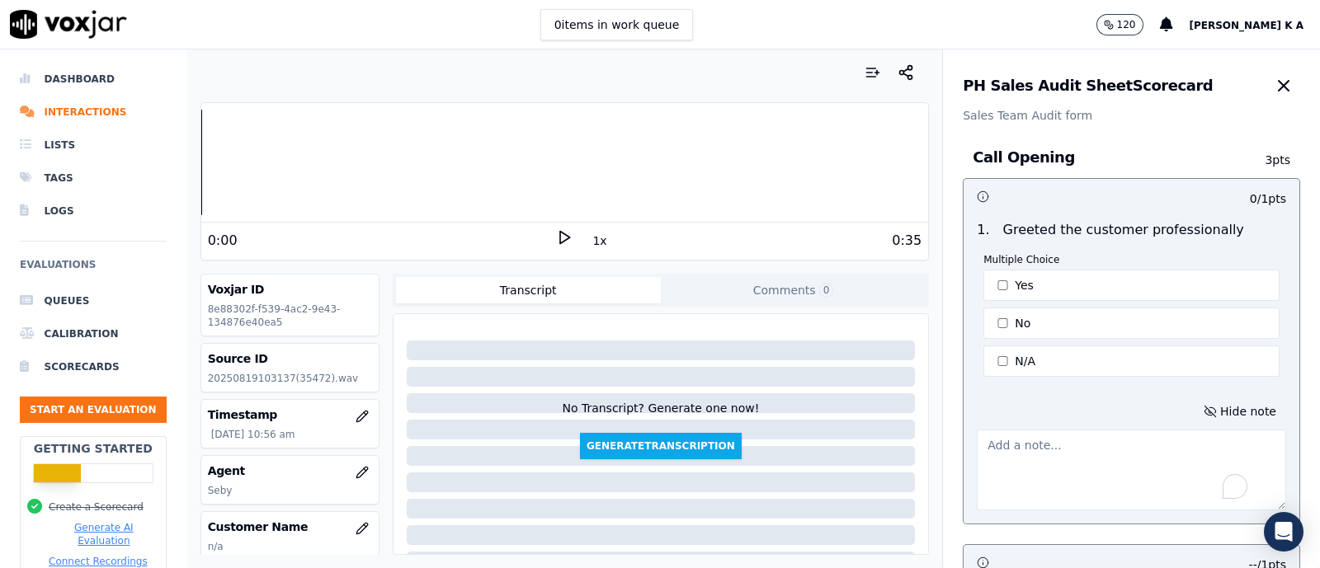
click at [1047, 451] on textarea "To enrich screen reader interactions, please activate Accessibility in Grammarl…" at bounding box center [1131, 470] width 309 height 81
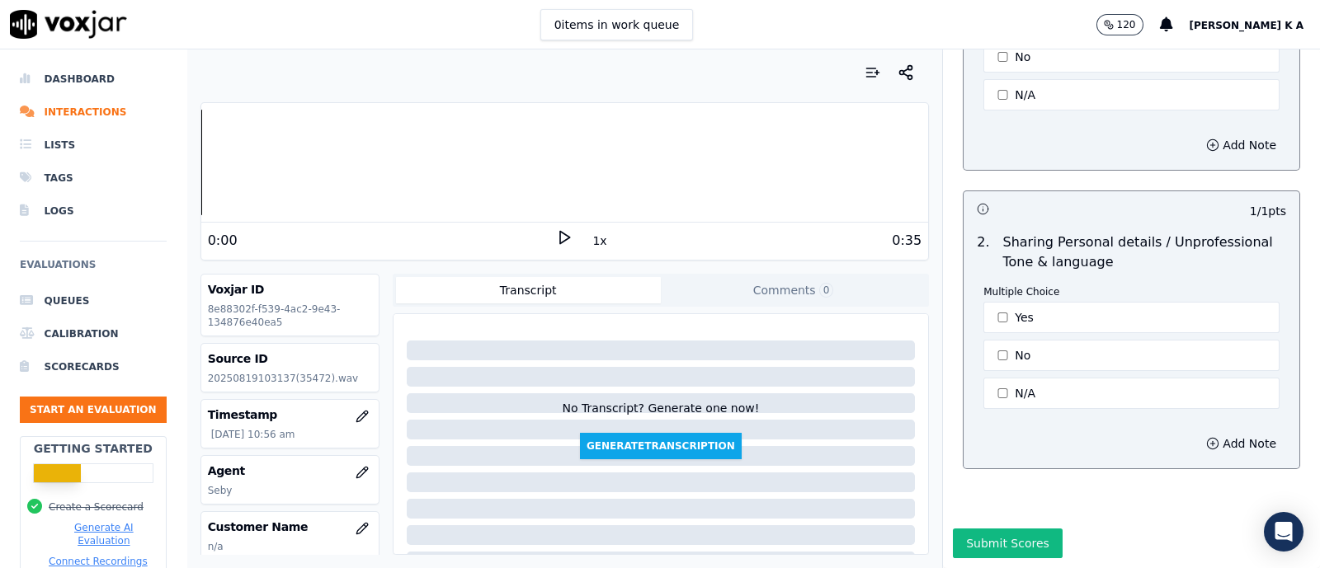
scroll to position [5238, 0]
type textarea "call dropped in between"
click at [990, 529] on button "Submit Scores" at bounding box center [1008, 544] width 110 height 30
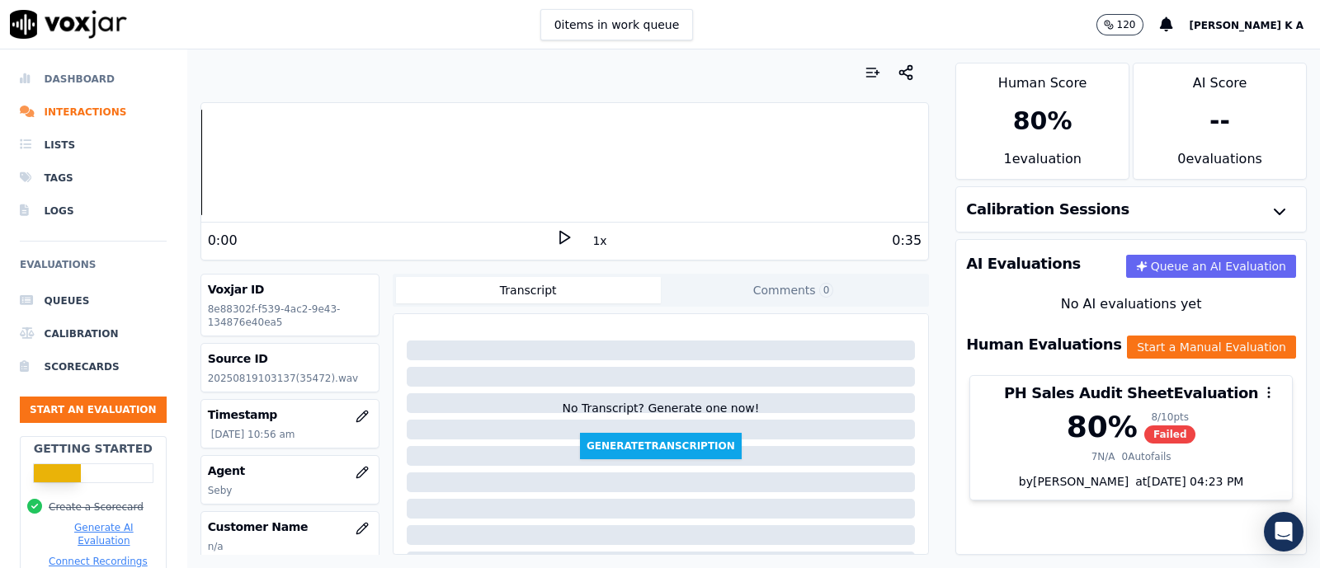
click at [96, 81] on li "Dashboard" at bounding box center [93, 79] width 147 height 33
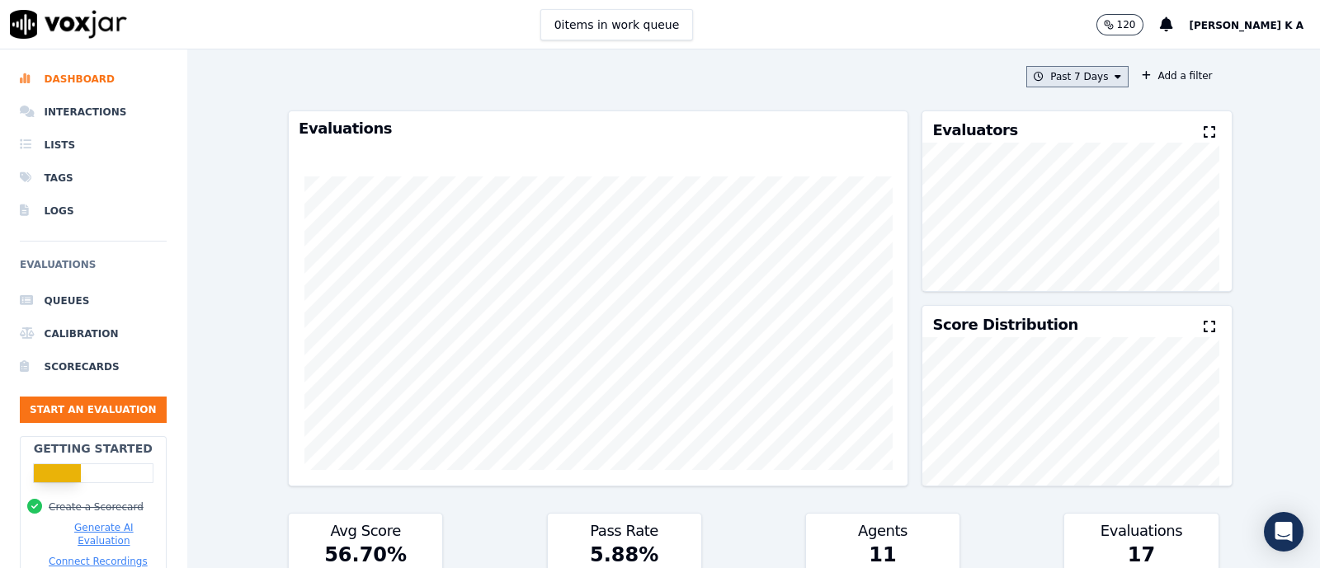
click at [1077, 69] on button "Past 7 Days" at bounding box center [1077, 76] width 102 height 21
click at [1053, 130] on div "[DATE]" at bounding box center [1070, 126] width 34 height 13
click at [1088, 280] on button "Add" at bounding box center [1104, 266] width 32 height 26
click at [112, 402] on button "Start an Evaluation" at bounding box center [93, 410] width 147 height 26
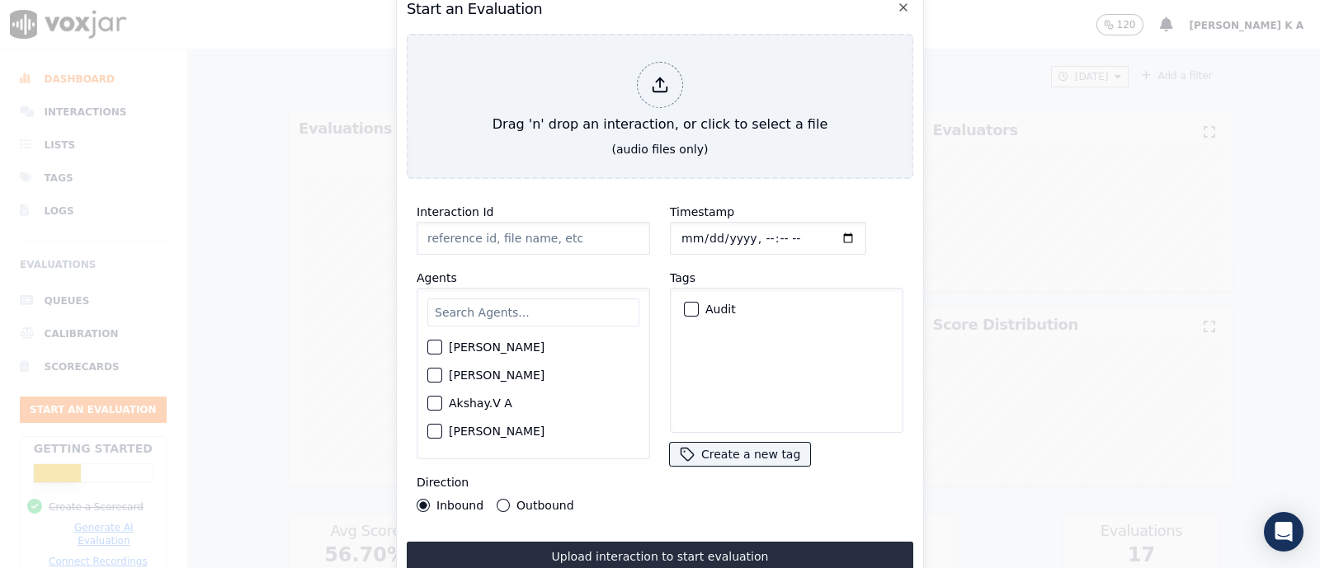
click at [495, 222] on input "Interaction Id" at bounding box center [533, 238] width 233 height 33
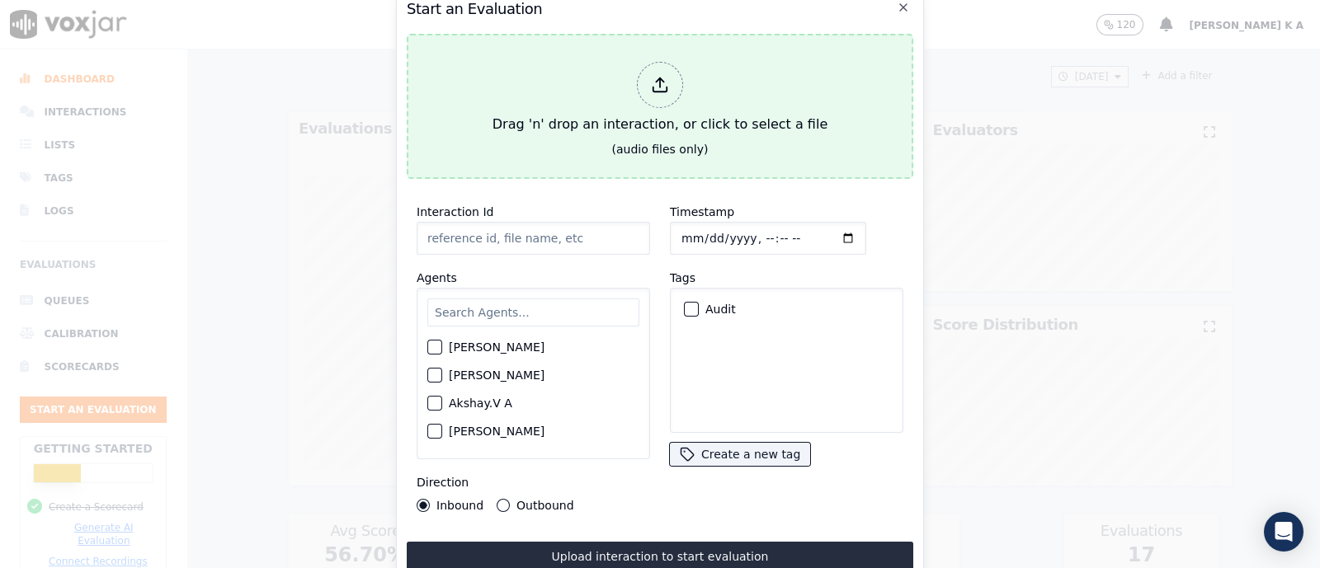
click at [656, 85] on icon at bounding box center [660, 85] width 18 height 18
type input "[[PERSON_NAME] PH]_[PHONE_NUMBER]_20250819065832(32144).wav"
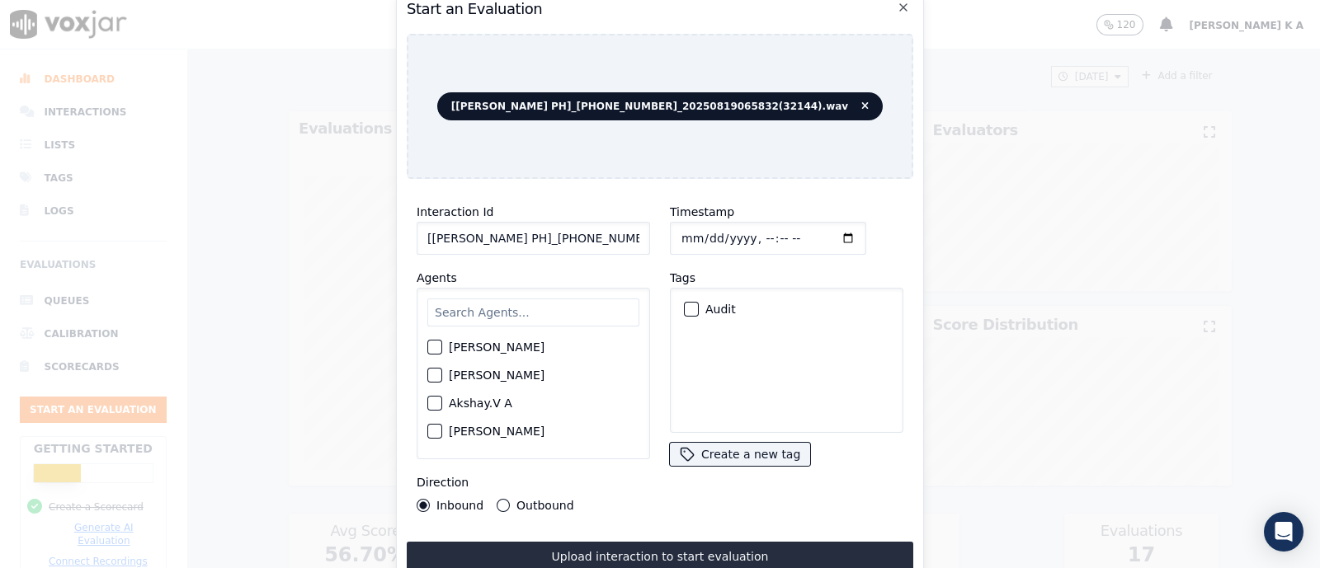
click at [466, 299] on input "text" at bounding box center [533, 313] width 212 height 28
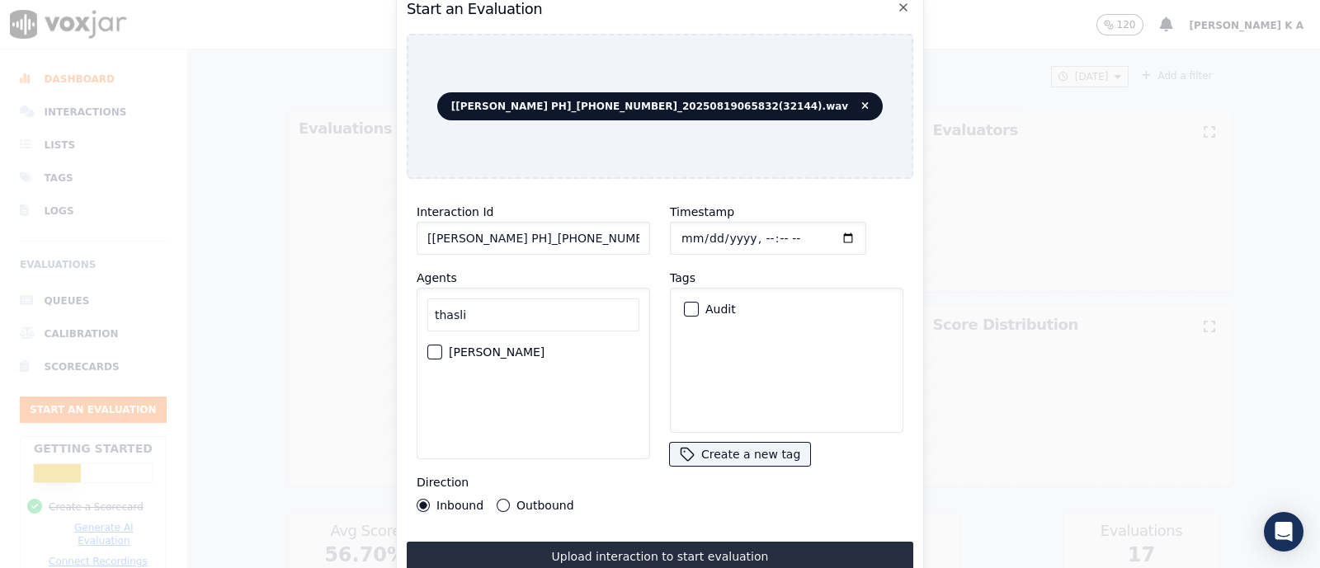
type input "thasli"
click at [492, 348] on label "[PERSON_NAME]" at bounding box center [497, 353] width 96 height 12
click at [442, 348] on button "[PERSON_NAME]" at bounding box center [434, 352] width 15 height 15
click at [497, 499] on button "Outbound" at bounding box center [503, 505] width 13 height 13
click at [685, 304] on div "button" at bounding box center [691, 310] width 12 height 12
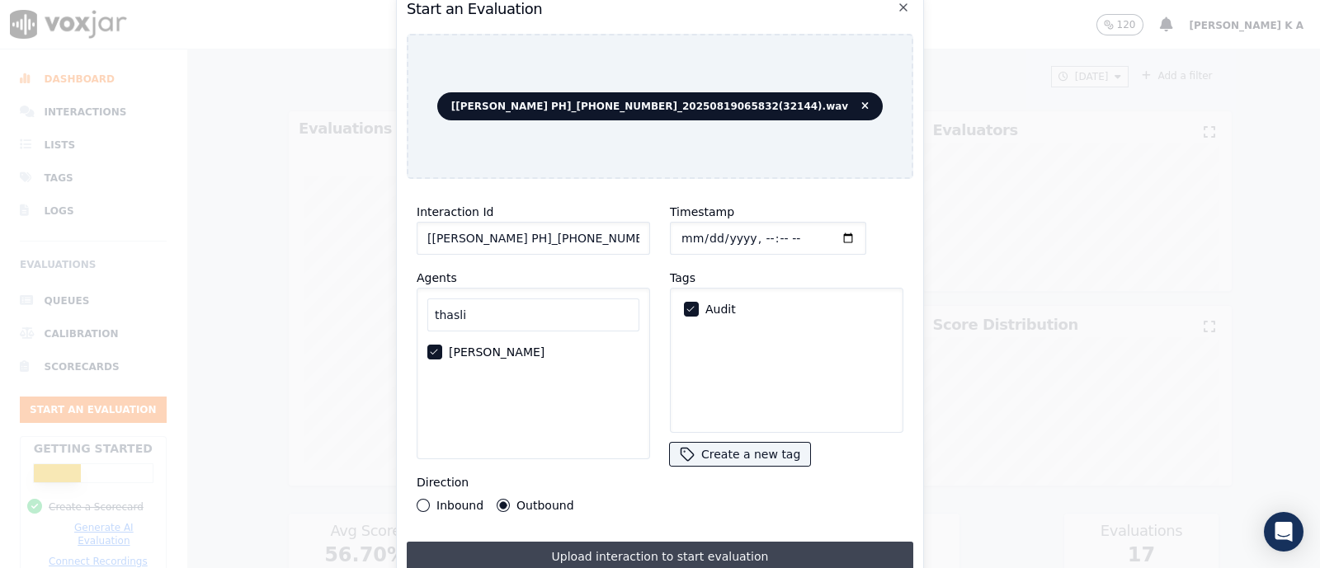
click at [629, 550] on button "Upload interaction to start evaluation" at bounding box center [660, 557] width 507 height 30
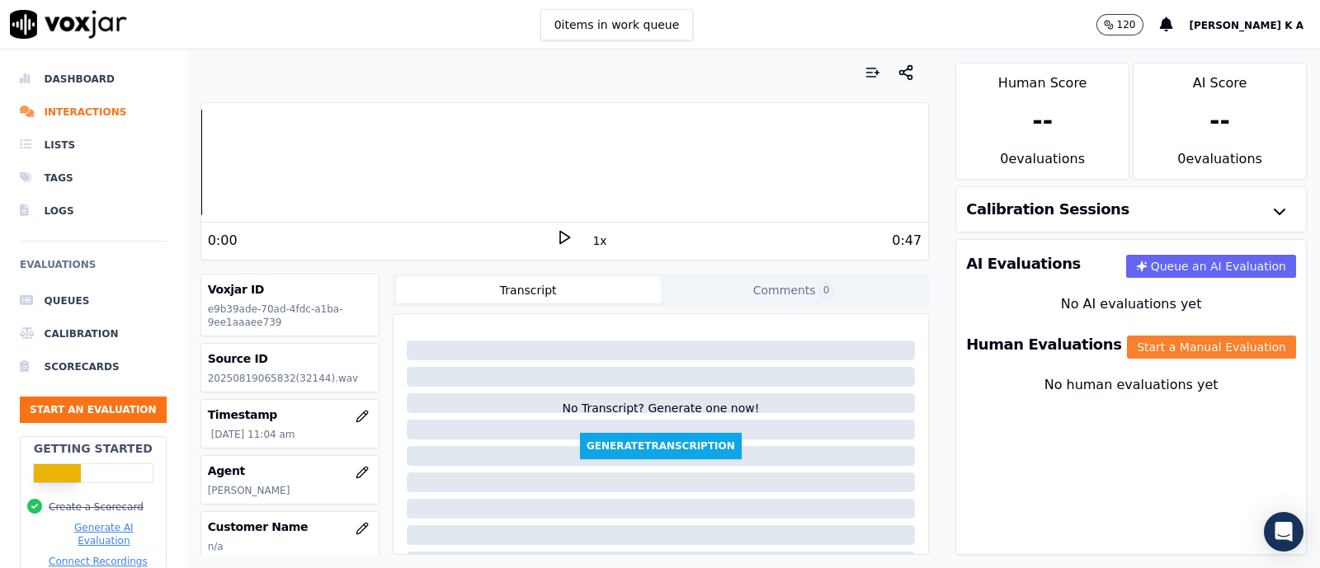
click at [1215, 353] on button "Start a Manual Evaluation" at bounding box center [1211, 347] width 169 height 23
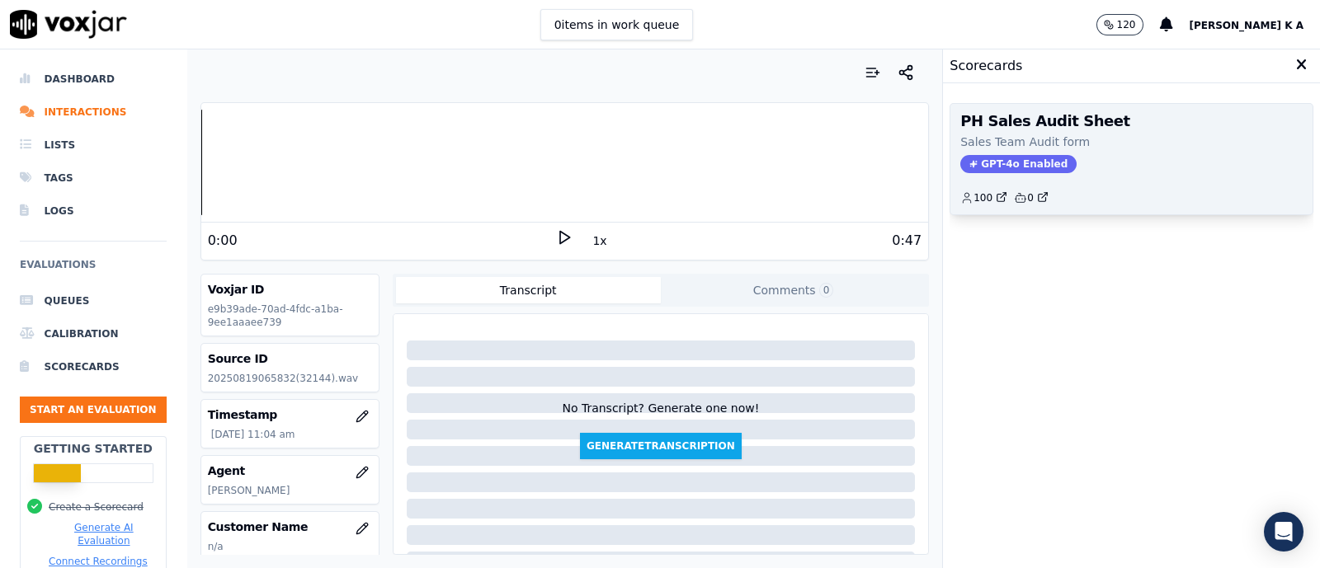
click at [996, 169] on span "GPT-4o Enabled" at bounding box center [1018, 164] width 116 height 18
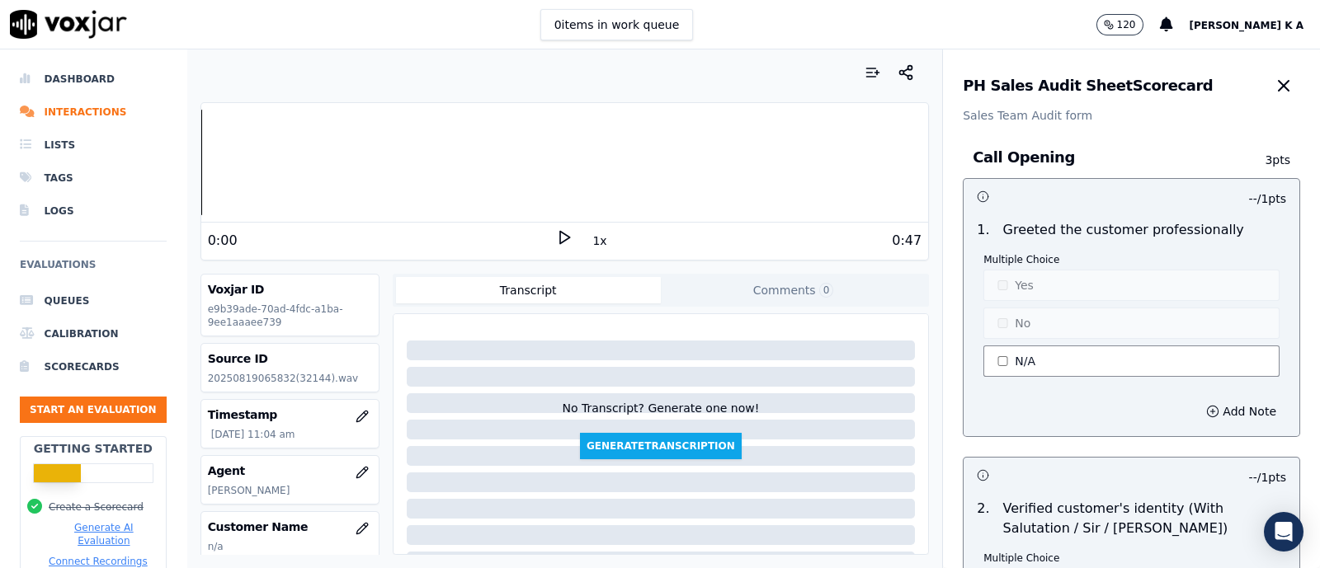
click at [1002, 350] on button "N/A" at bounding box center [1132, 361] width 296 height 31
click at [992, 295] on button "Yes" at bounding box center [1132, 285] width 296 height 31
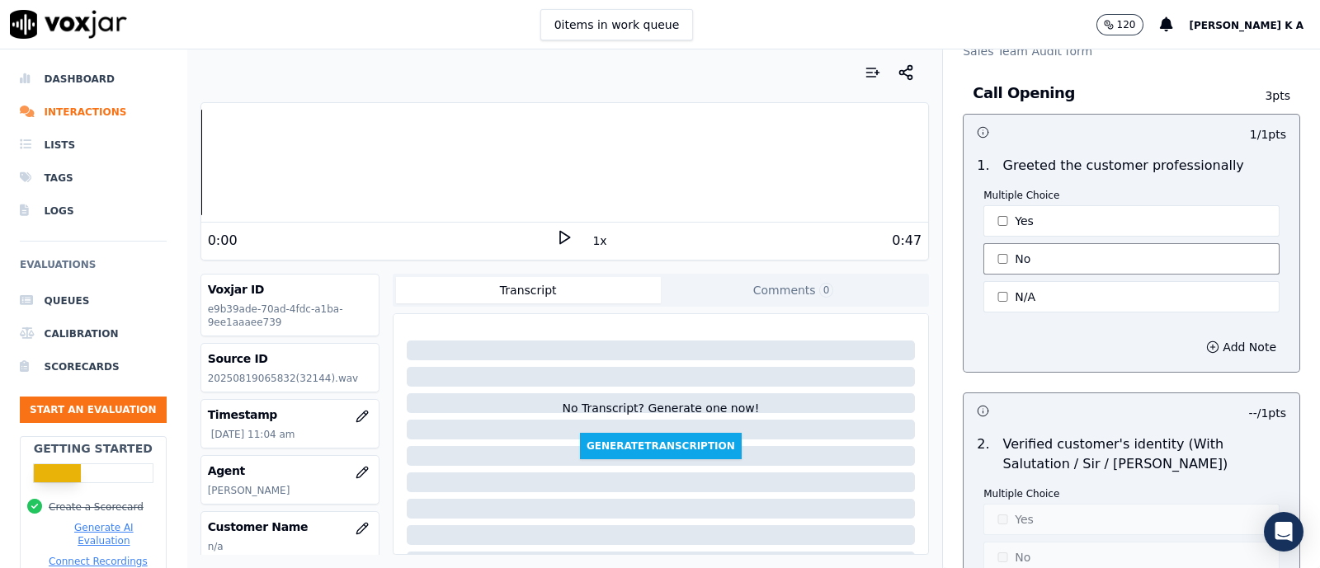
scroll to position [205, 0]
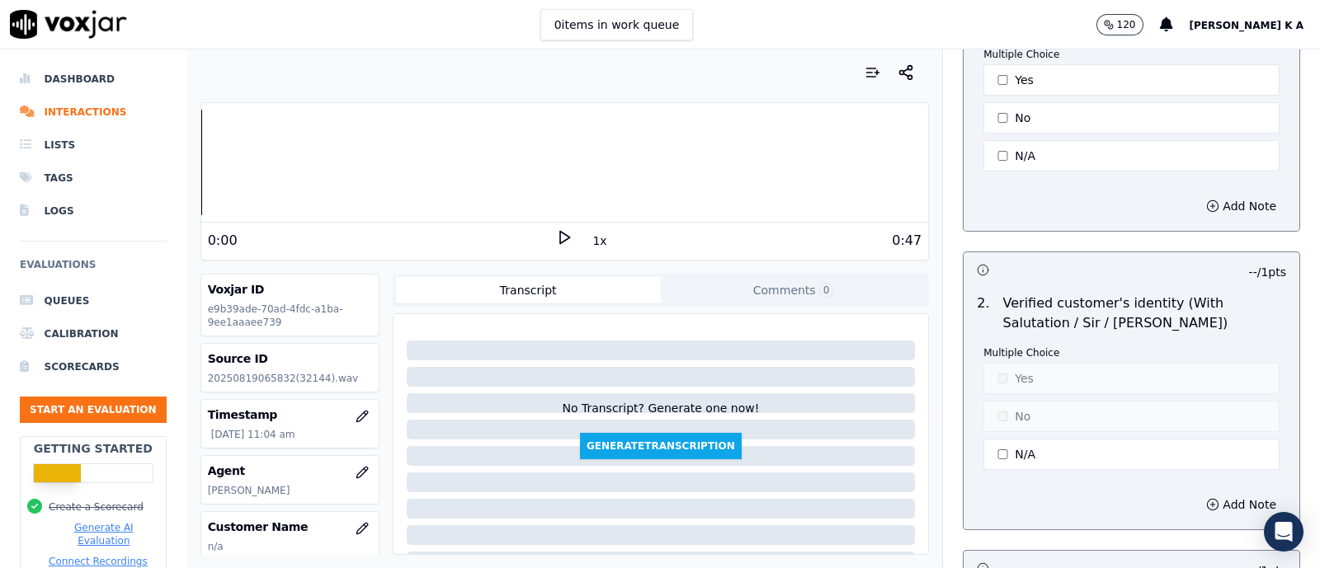
click at [1106, 219] on div "Add Note" at bounding box center [1132, 207] width 336 height 50
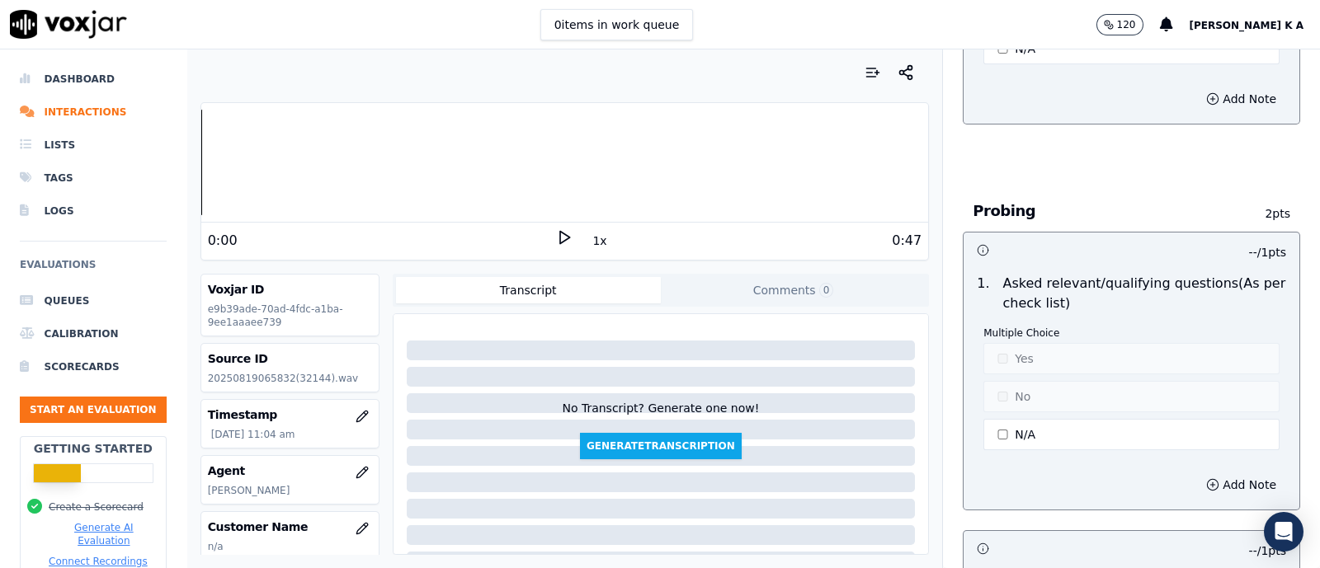
scroll to position [1031, 0]
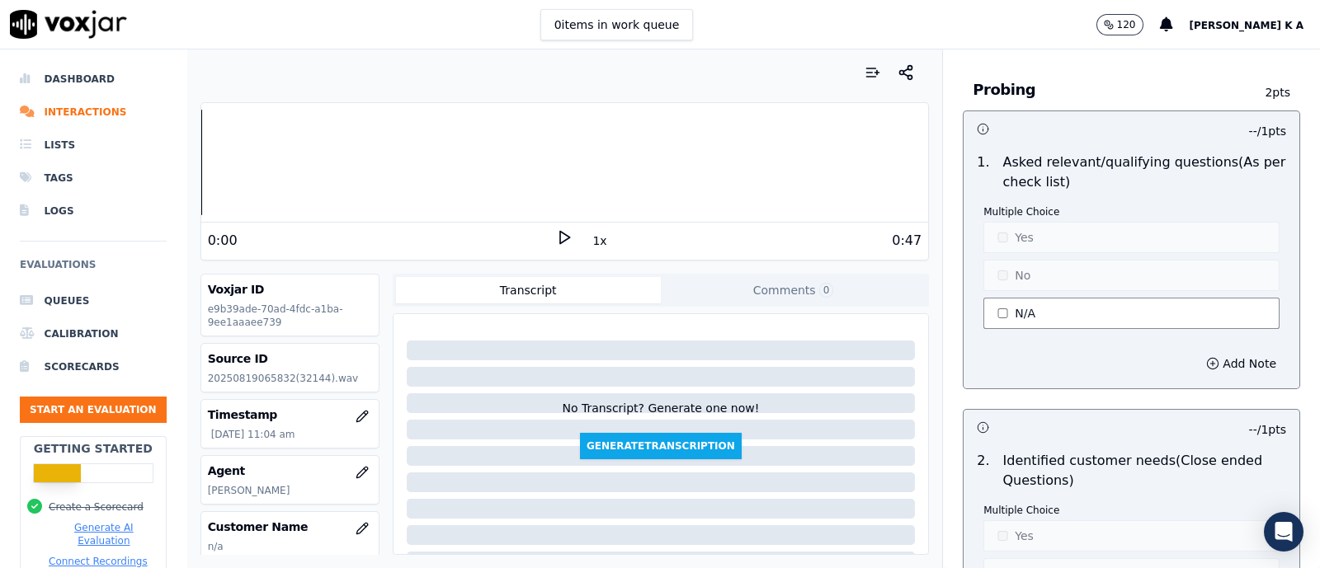
click at [987, 310] on button "N/A" at bounding box center [1132, 313] width 296 height 31
click at [992, 274] on button "No" at bounding box center [1132, 275] width 296 height 31
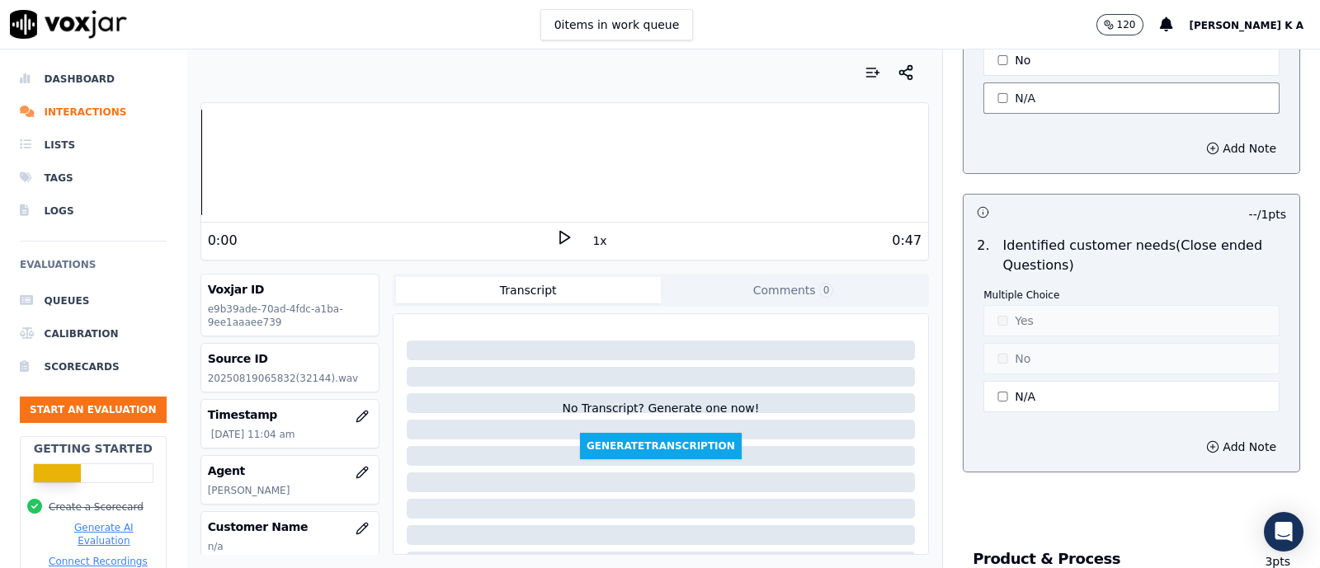
scroll to position [1340, 0]
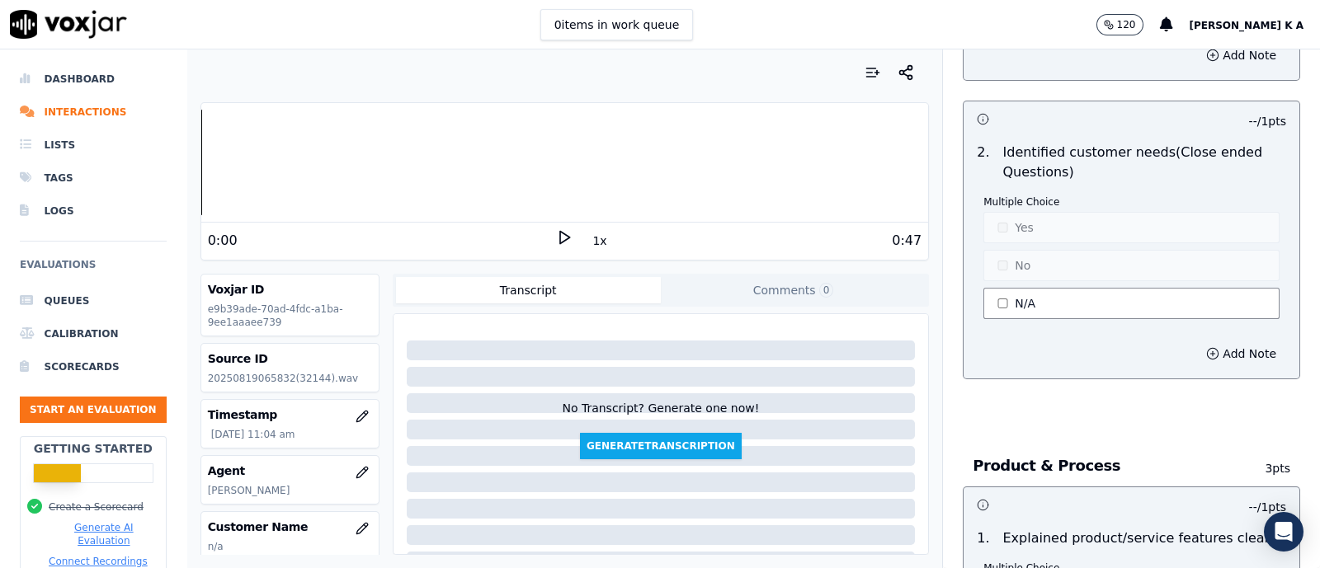
click at [1002, 291] on button "N/A" at bounding box center [1132, 303] width 296 height 31
click at [1002, 256] on button "No" at bounding box center [1132, 265] width 296 height 31
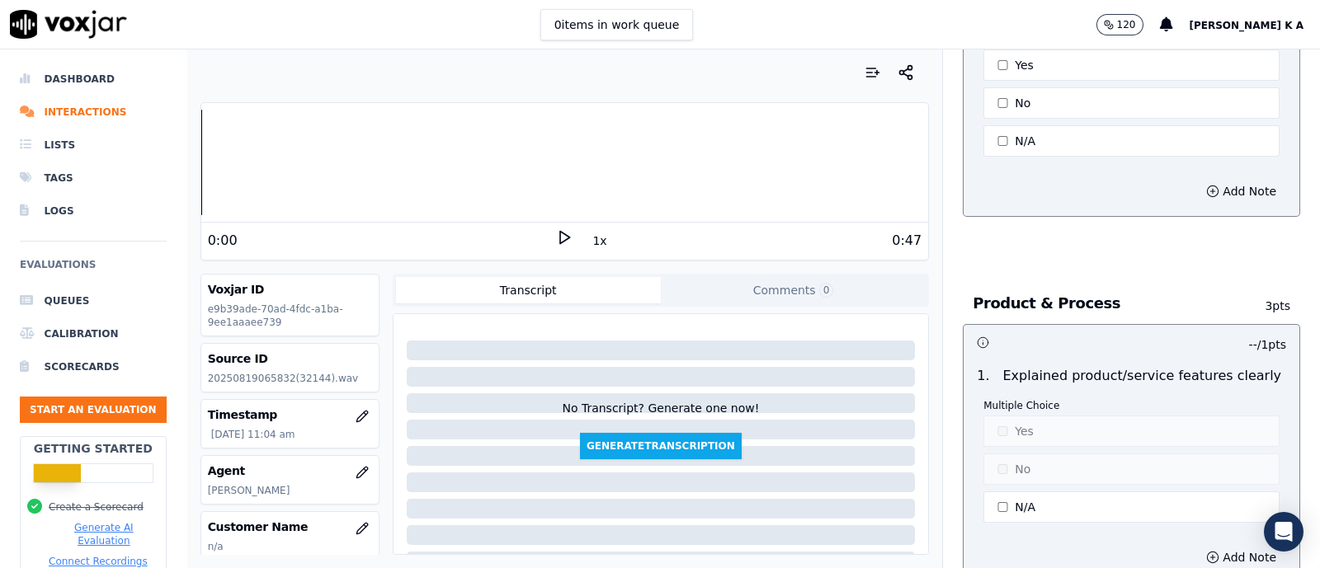
scroll to position [1649, 0]
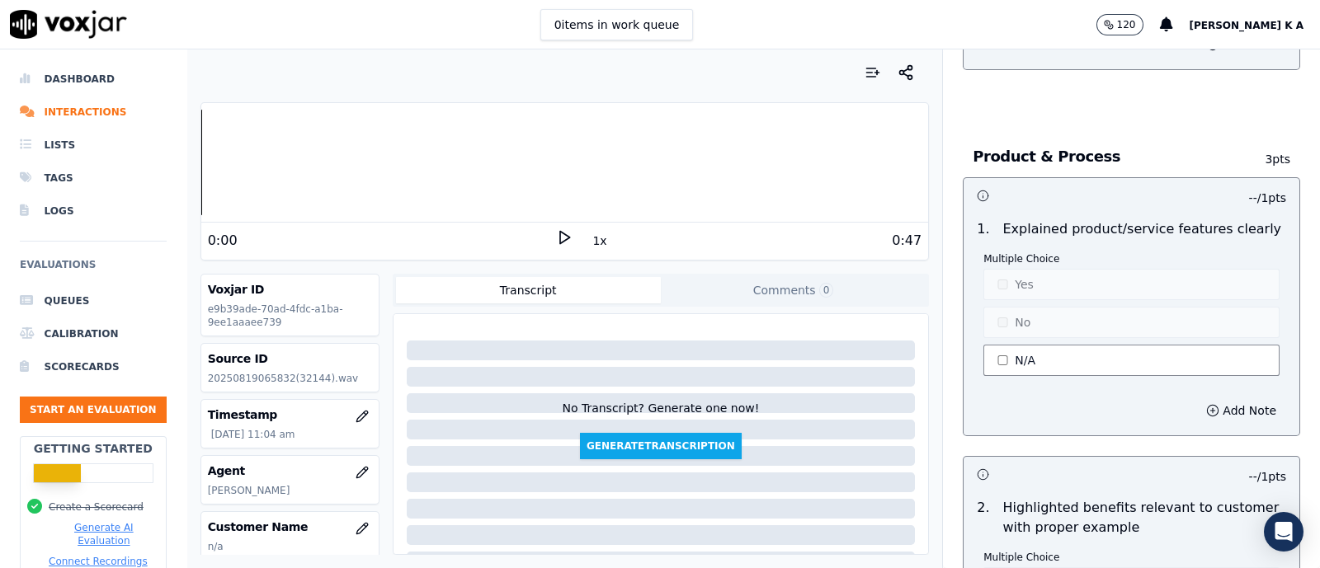
click at [989, 346] on button "N/A" at bounding box center [1132, 360] width 296 height 31
click at [998, 313] on button "No" at bounding box center [1132, 322] width 296 height 31
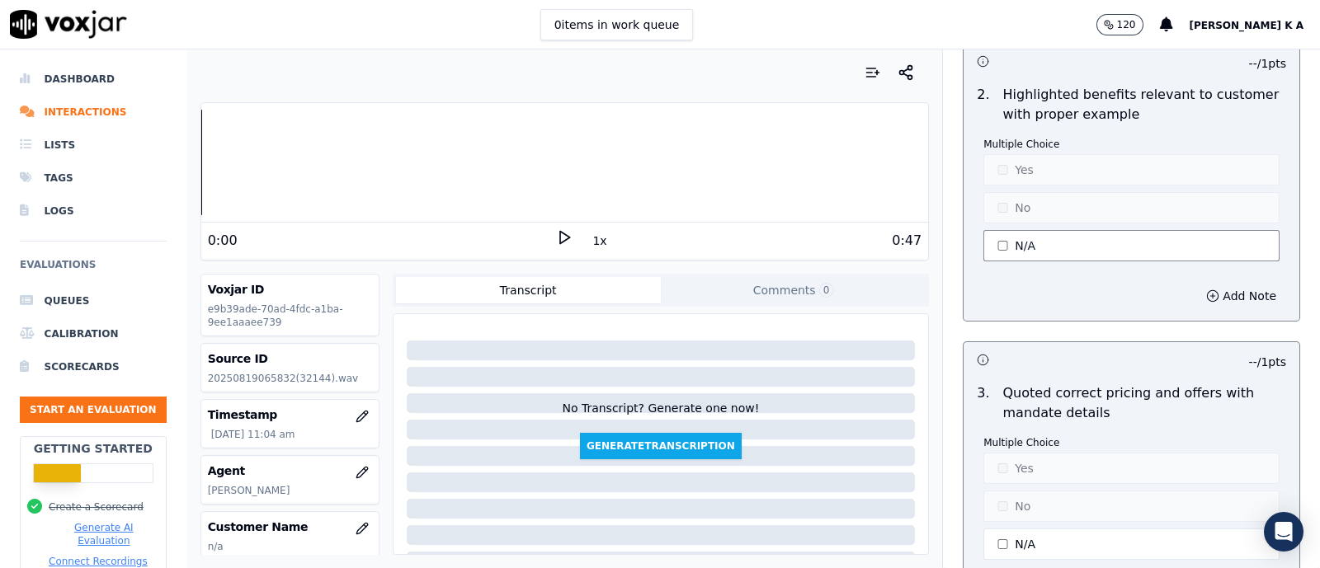
click at [994, 241] on button "N/A" at bounding box center [1132, 245] width 296 height 31
click at [998, 208] on button "No" at bounding box center [1132, 207] width 296 height 31
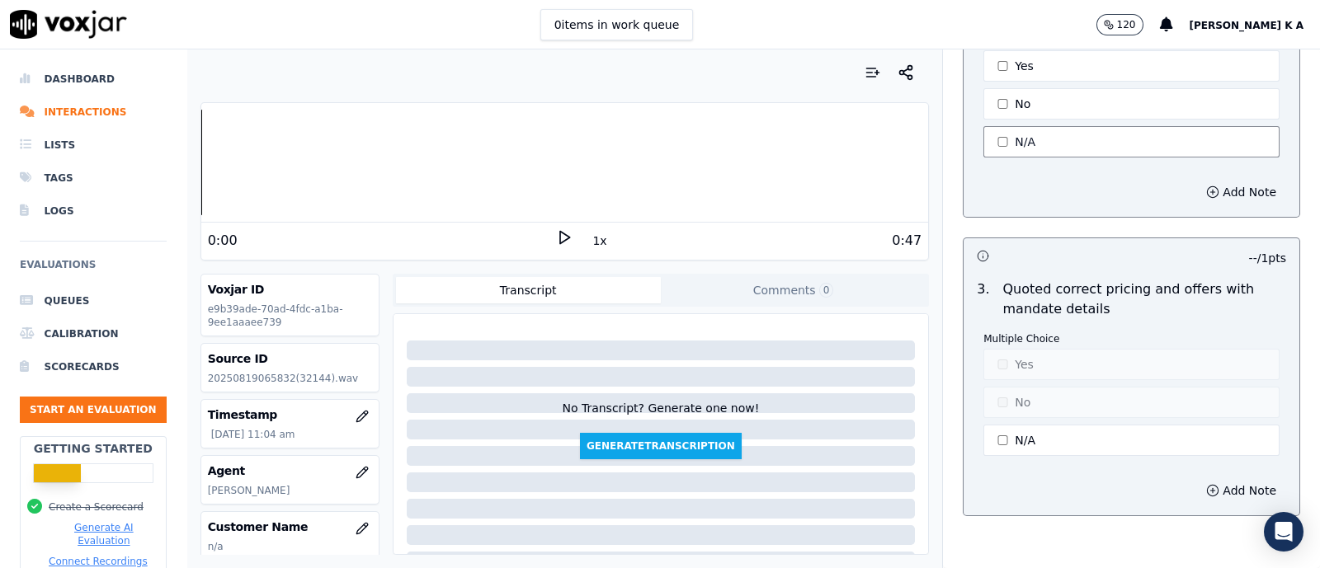
scroll to position [2269, 0]
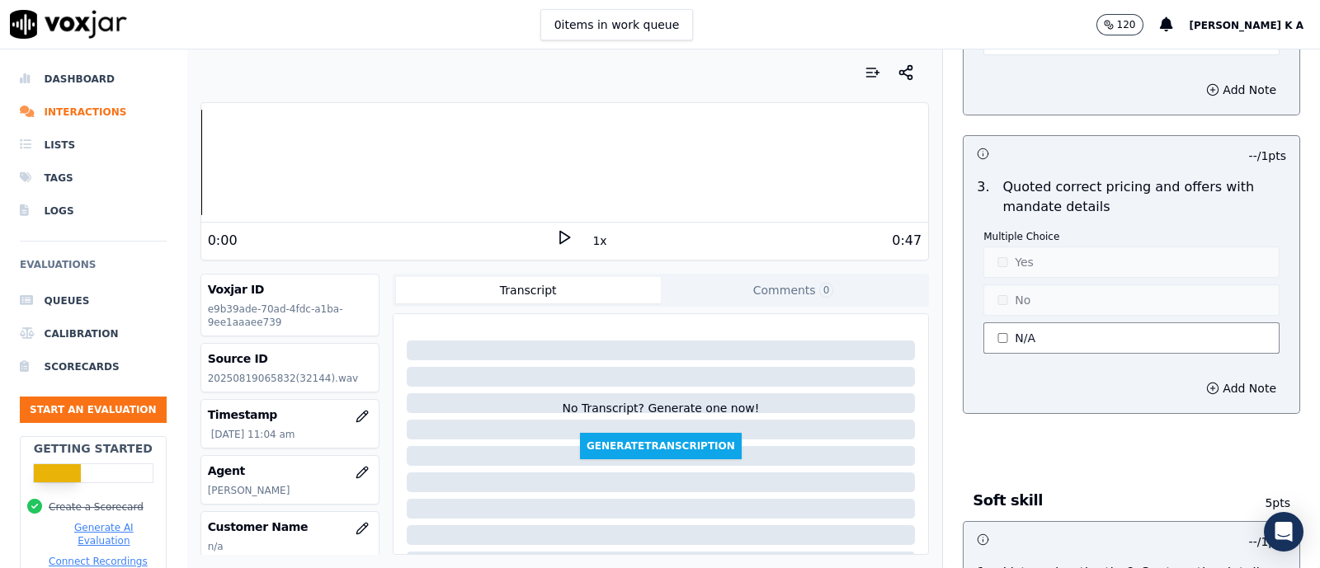
click at [1012, 328] on button "N/A" at bounding box center [1132, 338] width 296 height 31
click at [999, 285] on button "No" at bounding box center [1132, 300] width 296 height 31
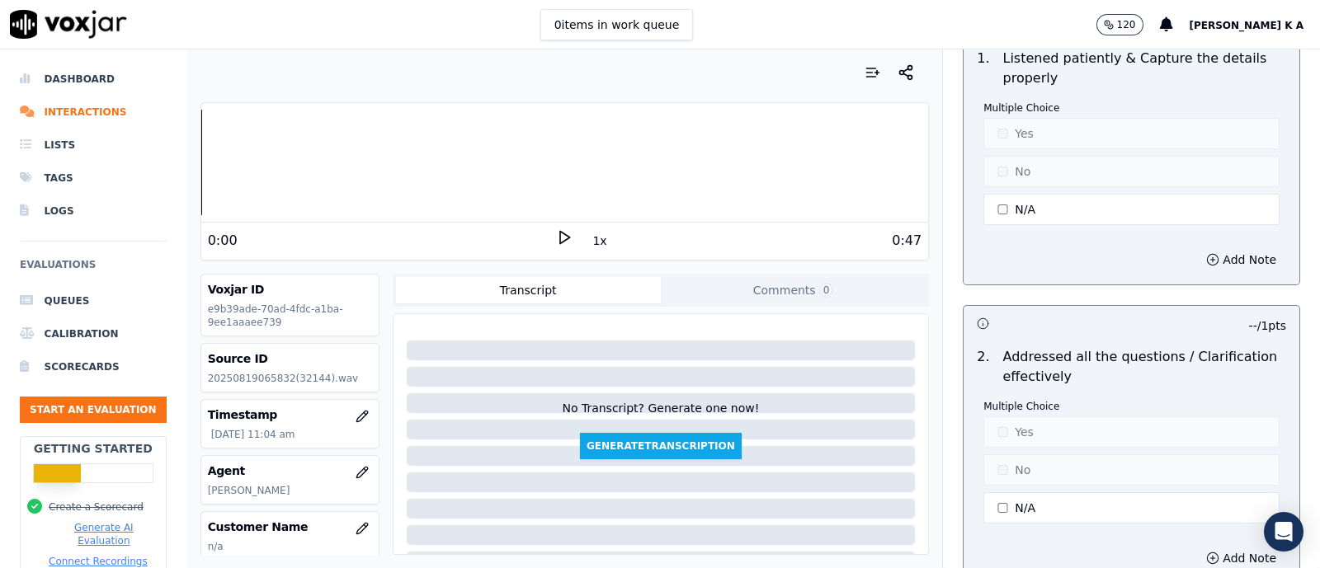
scroll to position [2578, 0]
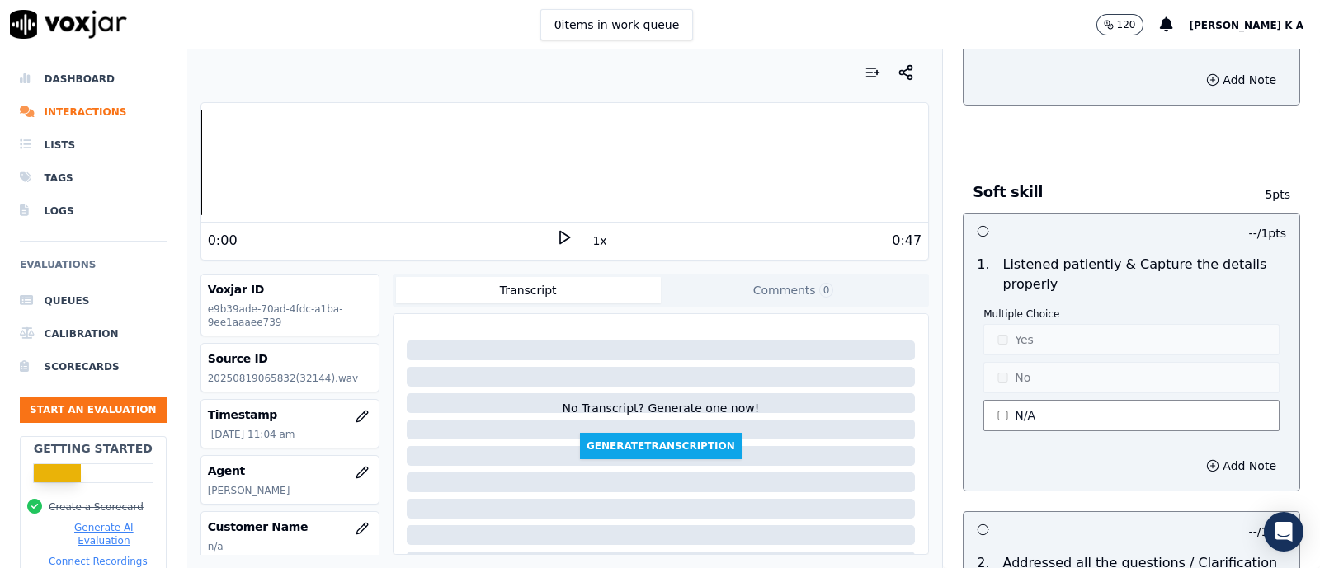
click at [1002, 416] on button "N/A" at bounding box center [1132, 415] width 296 height 31
click at [1006, 324] on button "Yes" at bounding box center [1132, 339] width 296 height 31
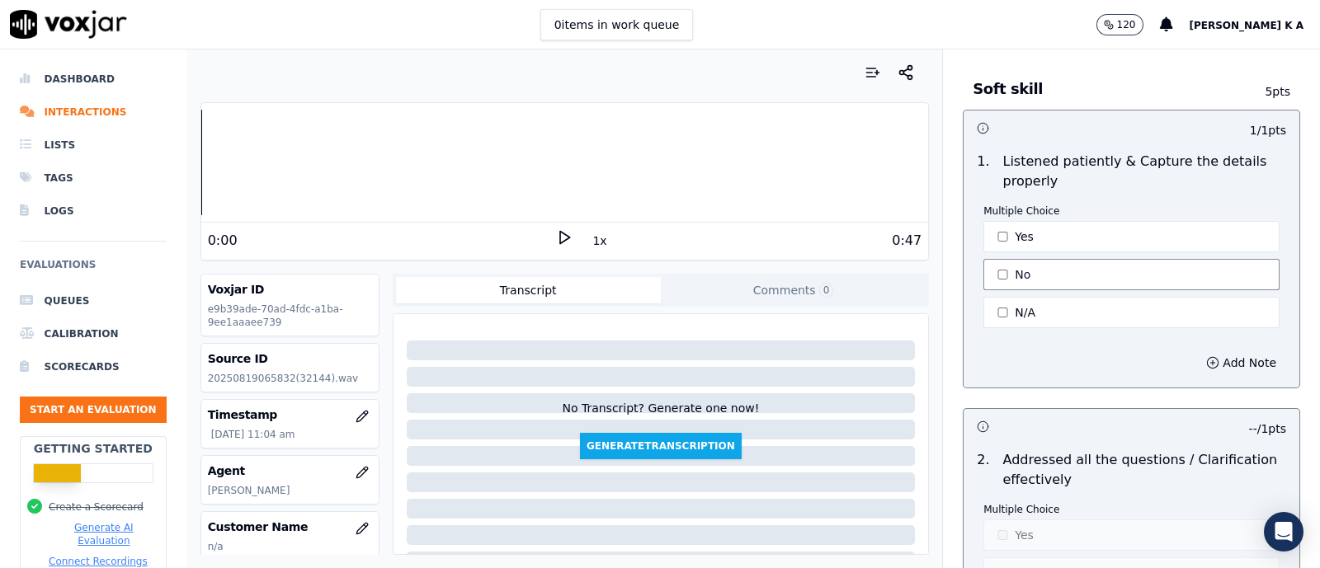
scroll to position [2990, 0]
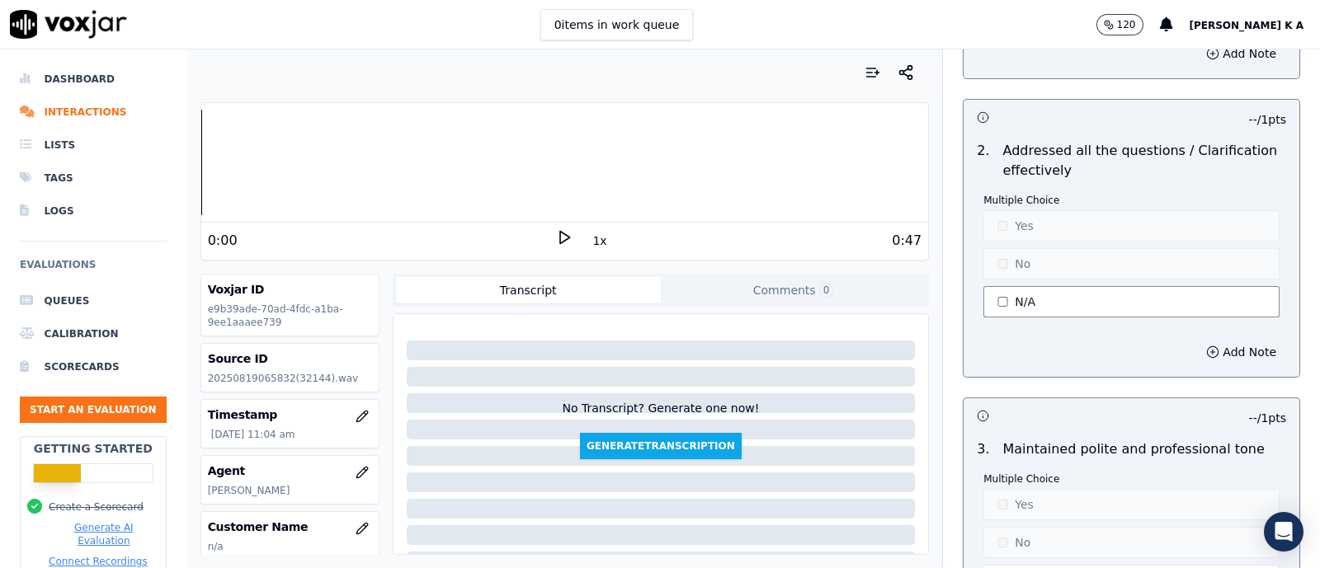
click at [1015, 298] on button "N/A" at bounding box center [1132, 301] width 296 height 31
click at [988, 248] on button "No" at bounding box center [1132, 263] width 296 height 31
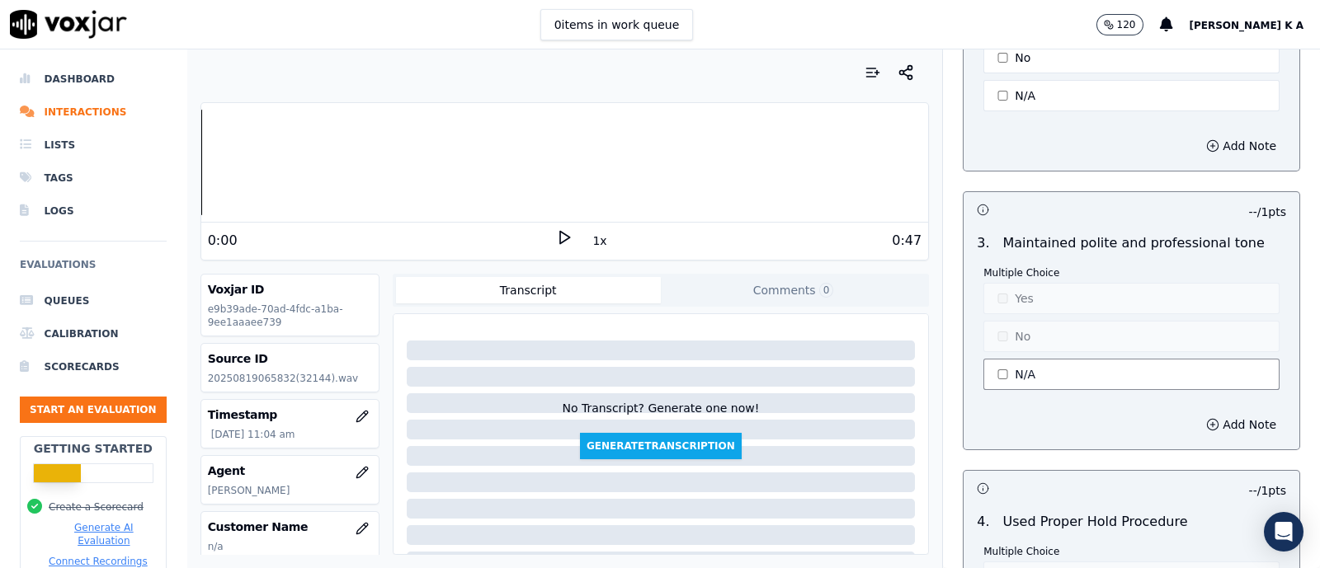
click at [1007, 359] on button "N/A" at bounding box center [1132, 374] width 296 height 31
click at [994, 285] on button "Yes" at bounding box center [1132, 298] width 296 height 31
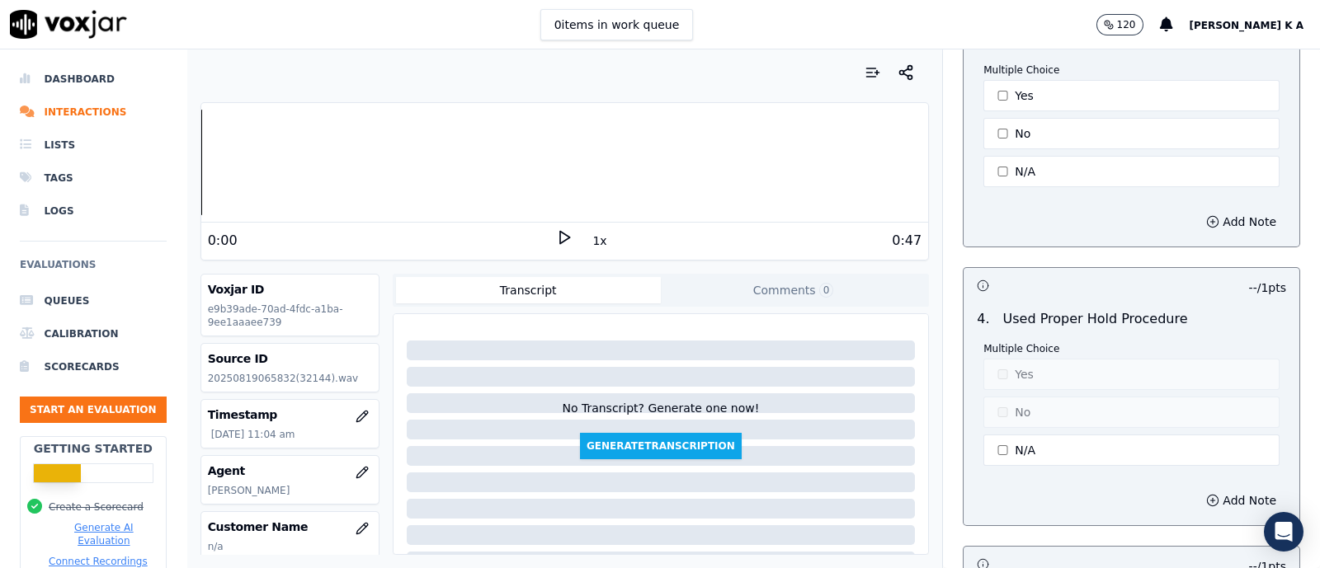
scroll to position [3403, 0]
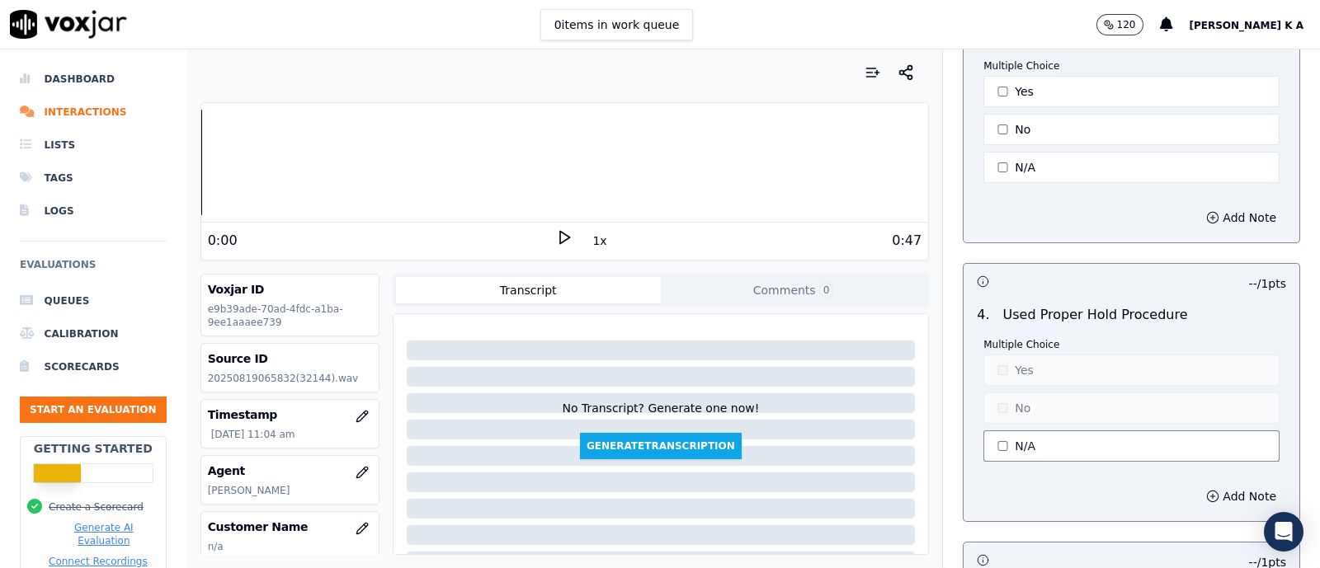
click at [1002, 431] on button "N/A" at bounding box center [1132, 446] width 296 height 31
click at [990, 355] on button "Yes" at bounding box center [1132, 370] width 296 height 31
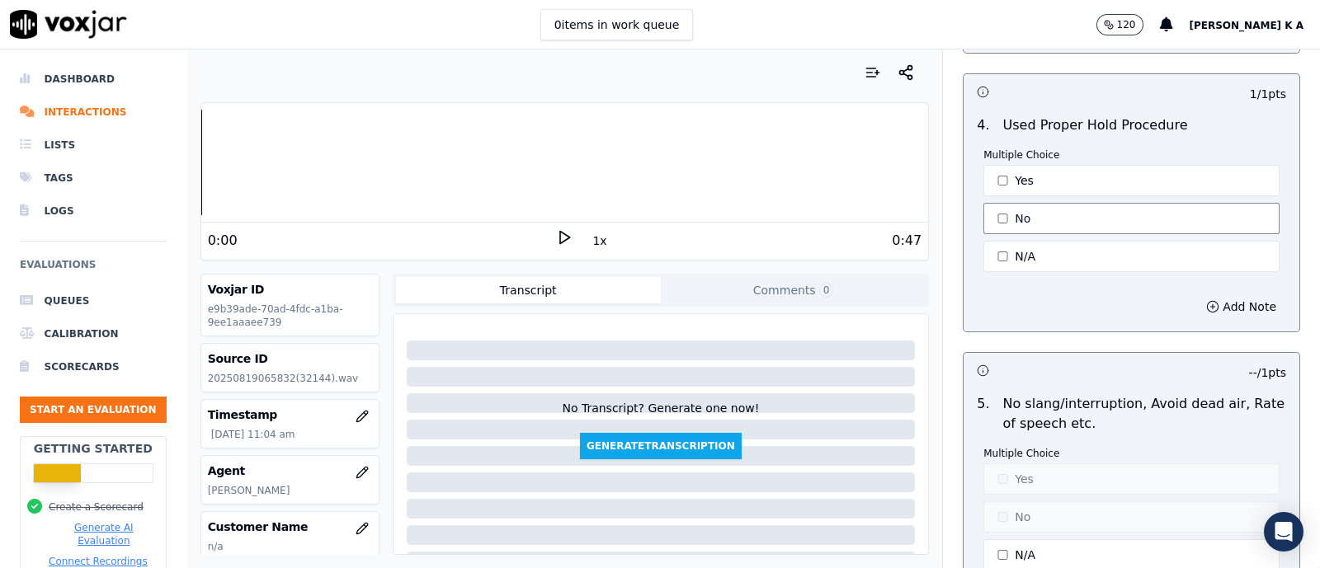
scroll to position [3816, 0]
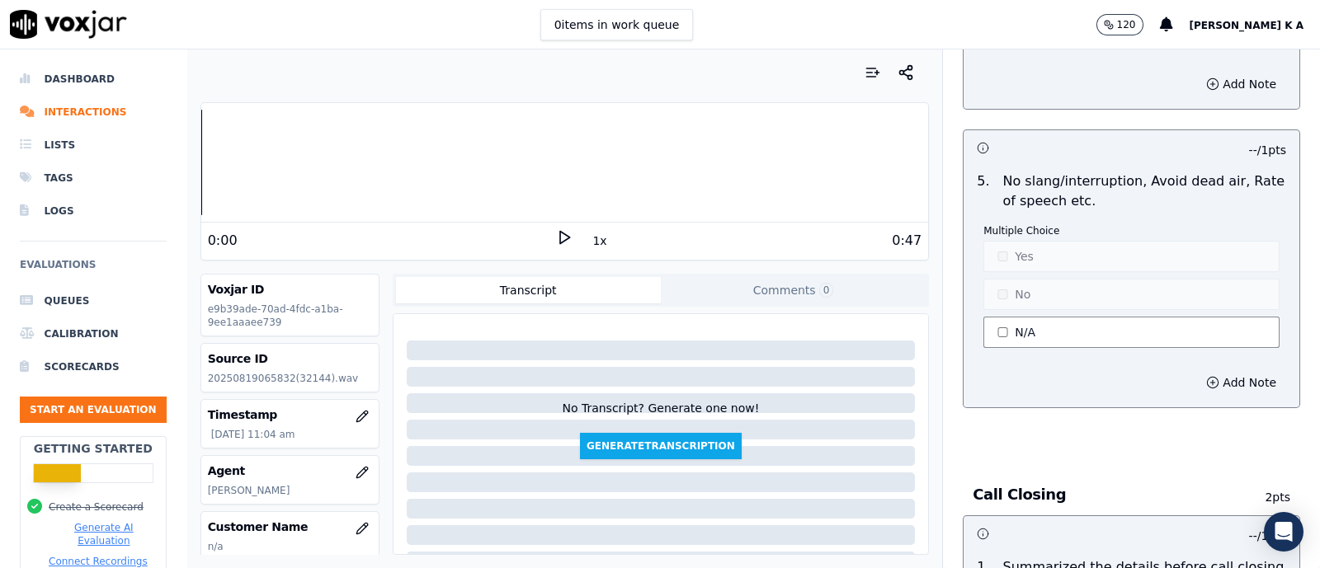
click at [1007, 323] on button "N/A" at bounding box center [1132, 332] width 296 height 31
click at [1013, 249] on button "Yes" at bounding box center [1132, 256] width 296 height 31
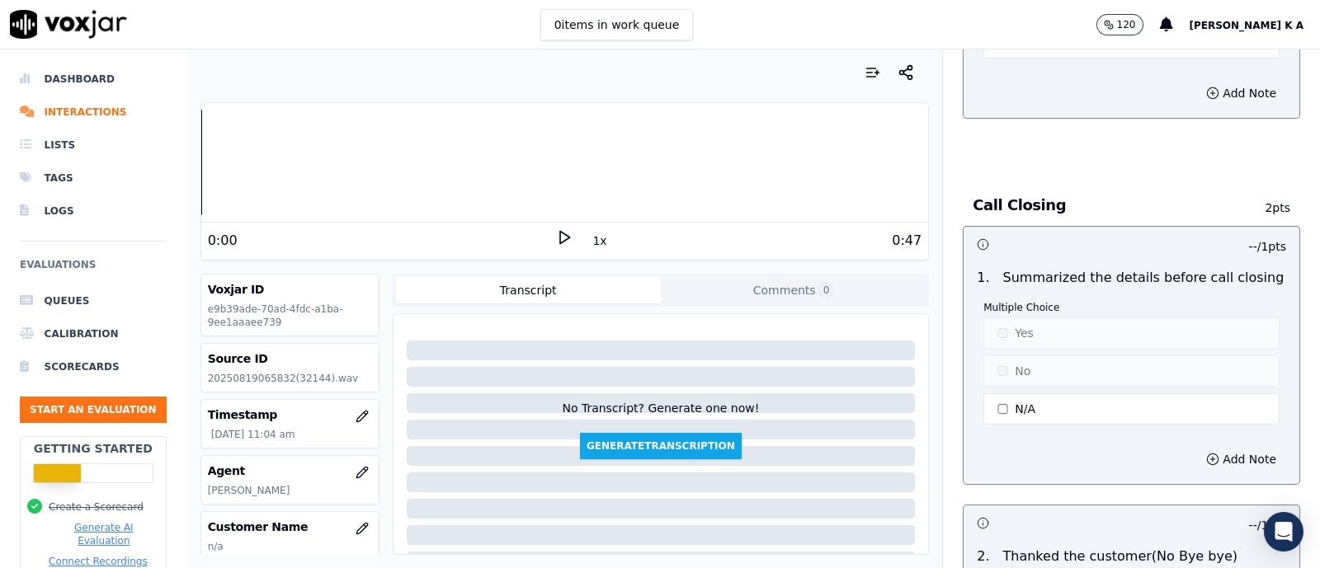
scroll to position [4229, 0]
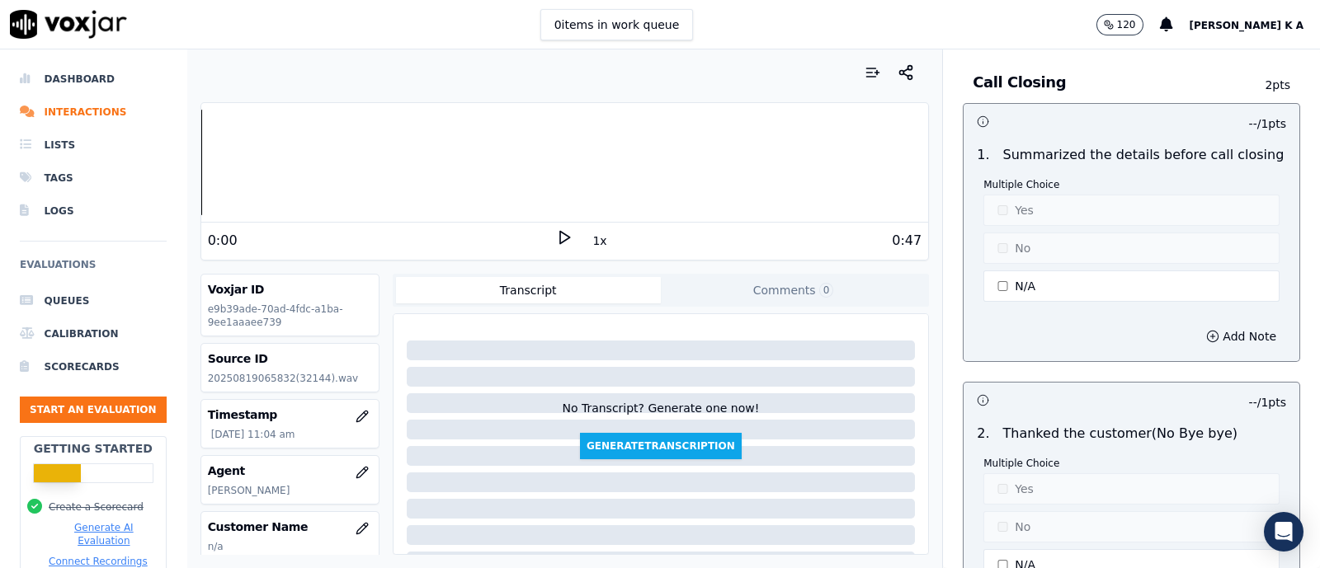
click at [1011, 271] on button "N/A" at bounding box center [1132, 286] width 296 height 31
click at [1005, 200] on button "Yes" at bounding box center [1132, 210] width 296 height 31
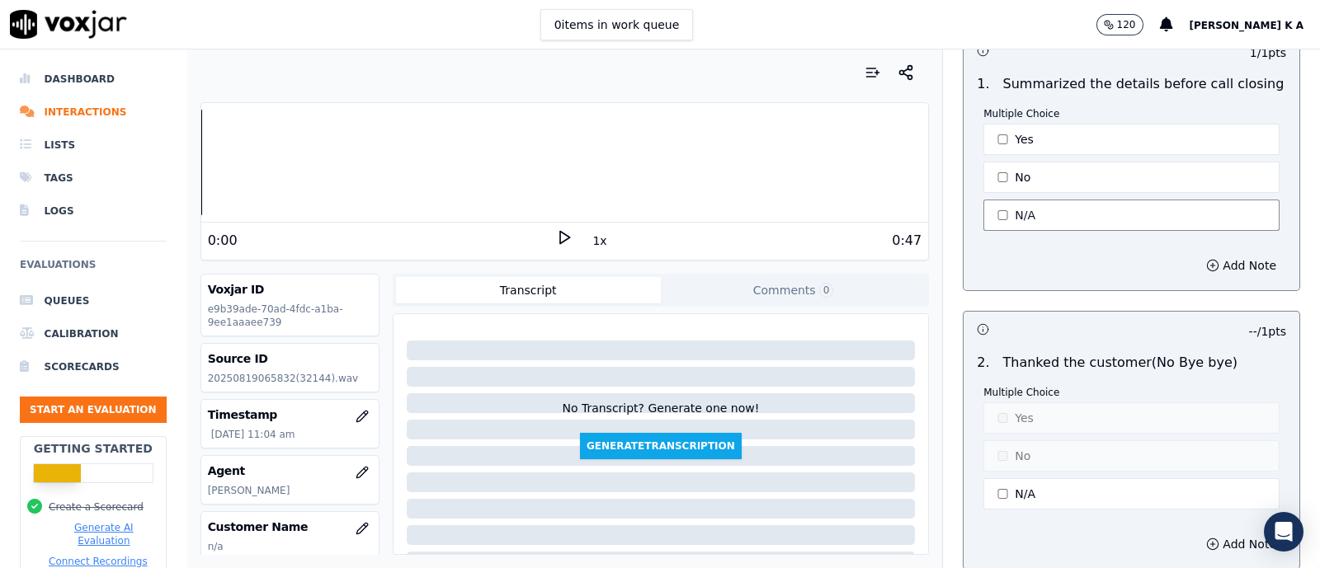
scroll to position [4332, 0]
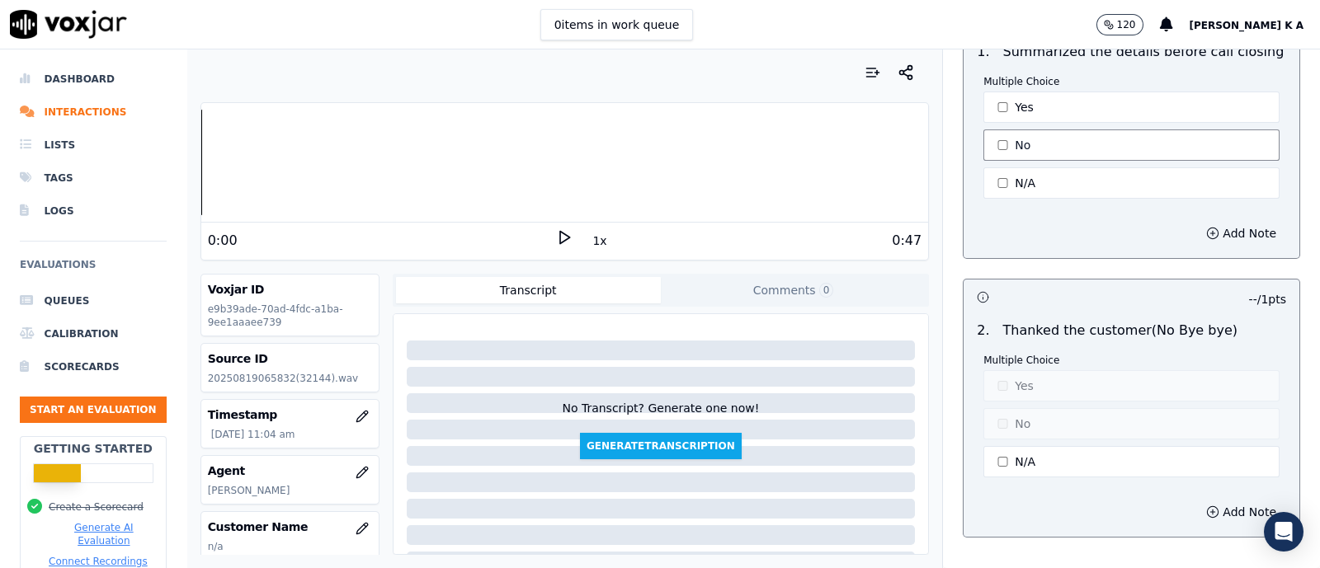
click at [984, 138] on button "No" at bounding box center [1132, 145] width 296 height 31
click at [995, 92] on button "Yes" at bounding box center [1132, 107] width 296 height 31
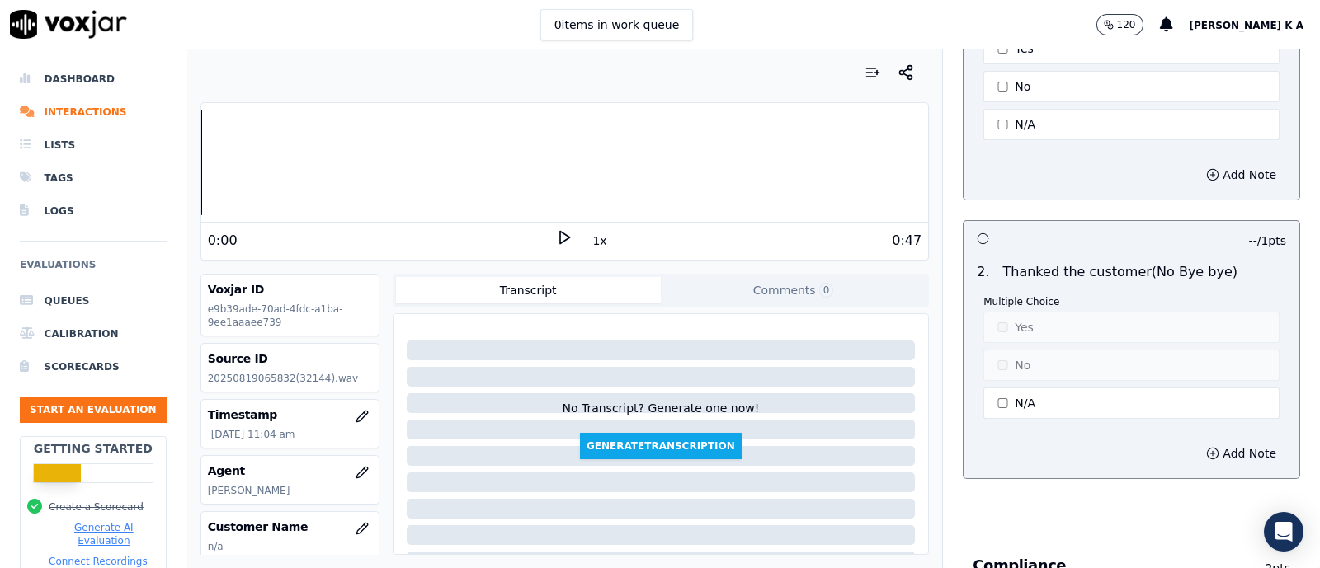
scroll to position [4435, 0]
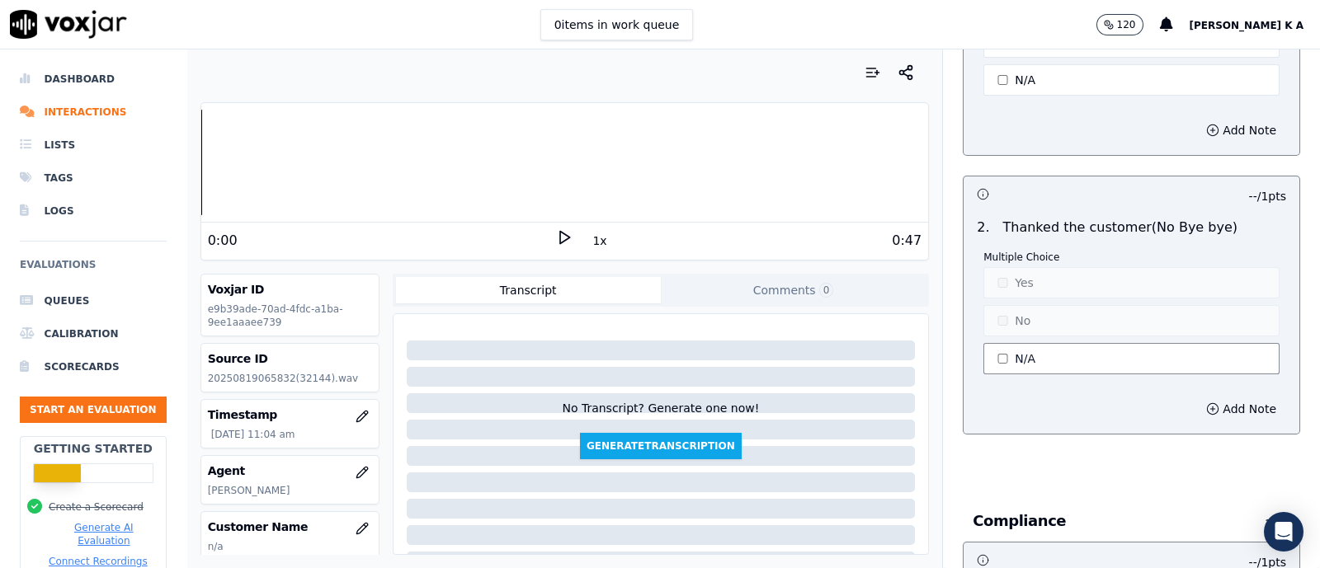
click at [1006, 343] on button "N/A" at bounding box center [1132, 358] width 296 height 31
click at [998, 270] on button "Yes" at bounding box center [1132, 282] width 296 height 31
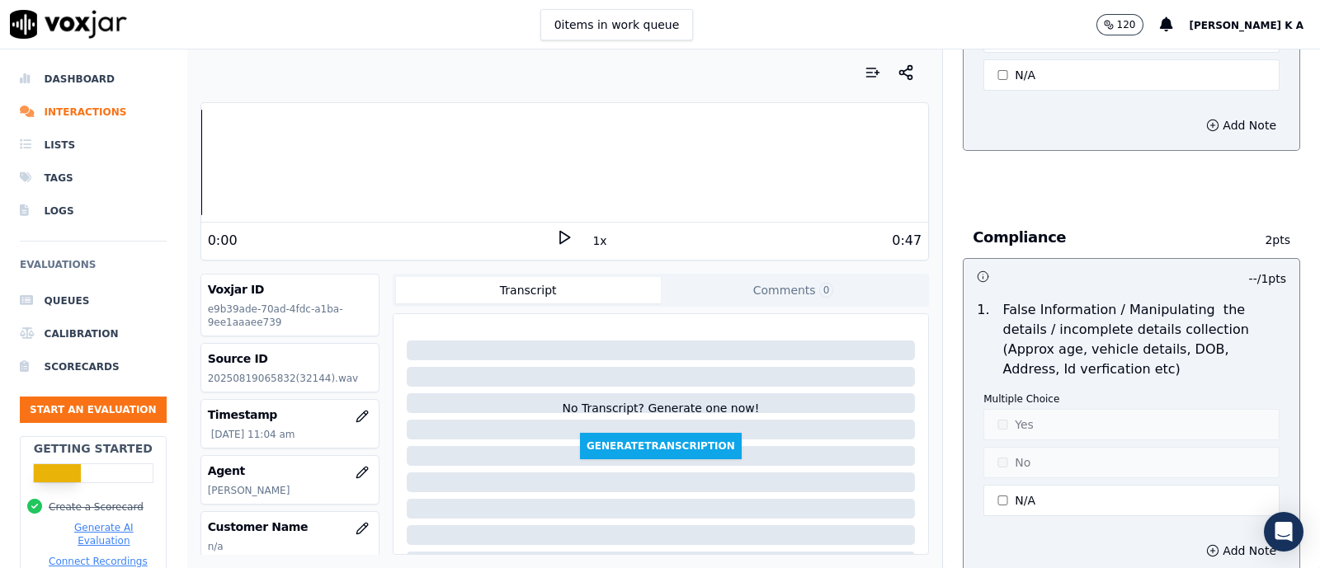
scroll to position [4847, 0]
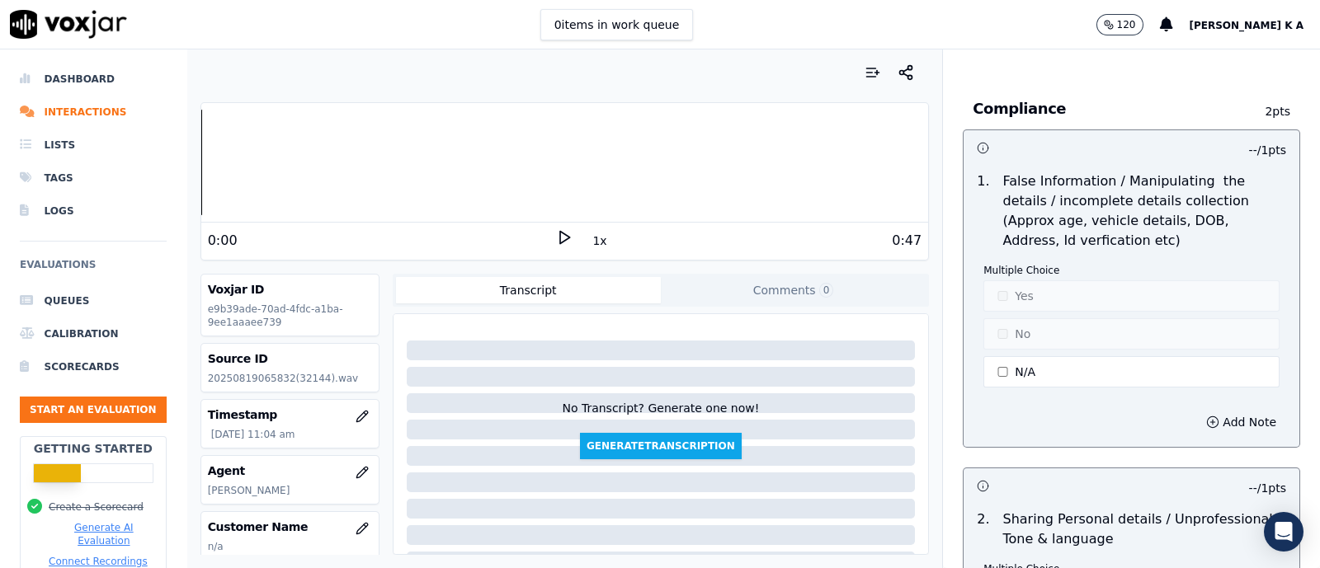
click at [1006, 369] on div "Multiple Choice Yes No N/A" at bounding box center [1132, 327] width 296 height 127
click at [1004, 359] on button "N/A" at bounding box center [1132, 371] width 296 height 31
click at [993, 286] on button "Yes" at bounding box center [1132, 296] width 296 height 31
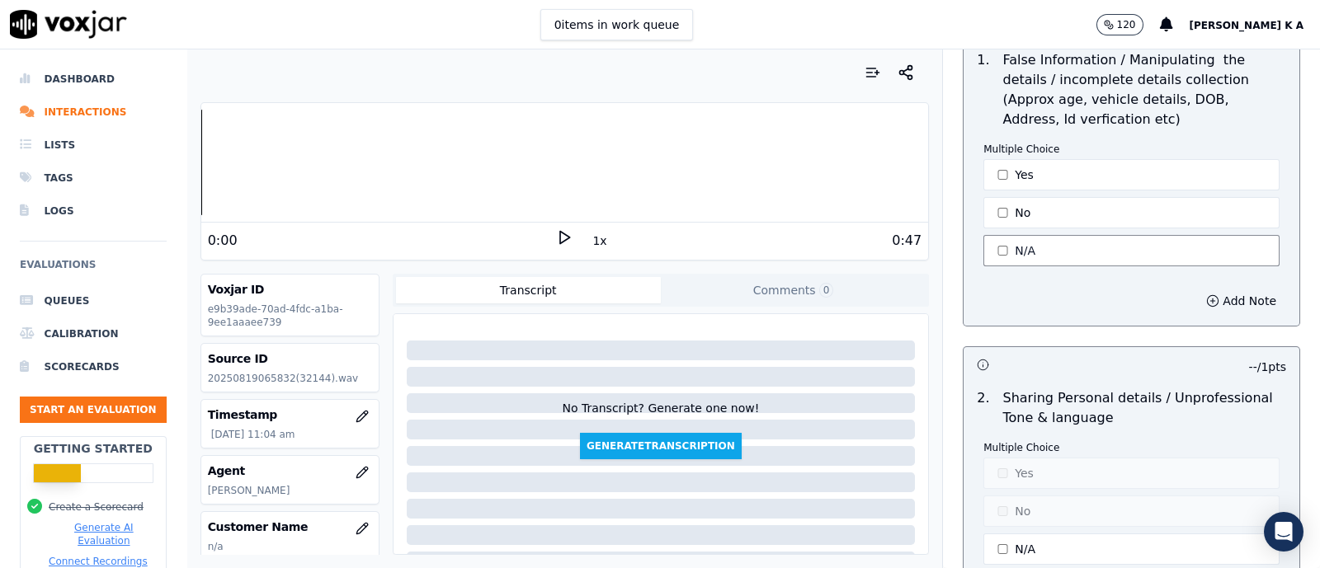
scroll to position [5151, 0]
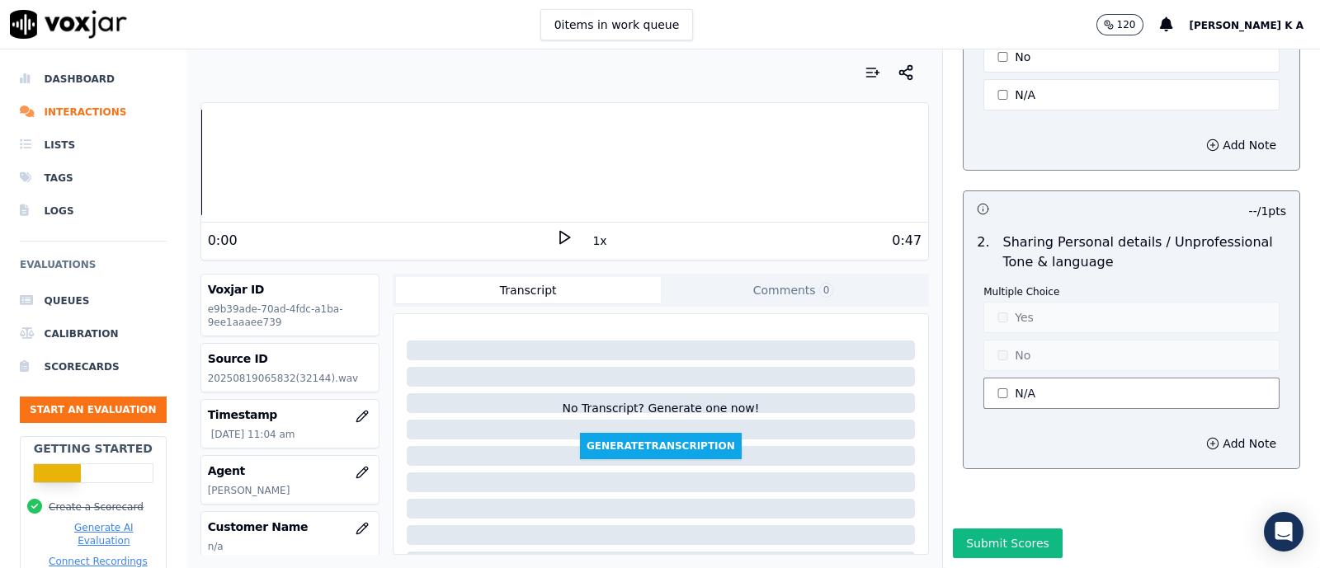
click at [993, 378] on button "N/A" at bounding box center [1132, 393] width 296 height 31
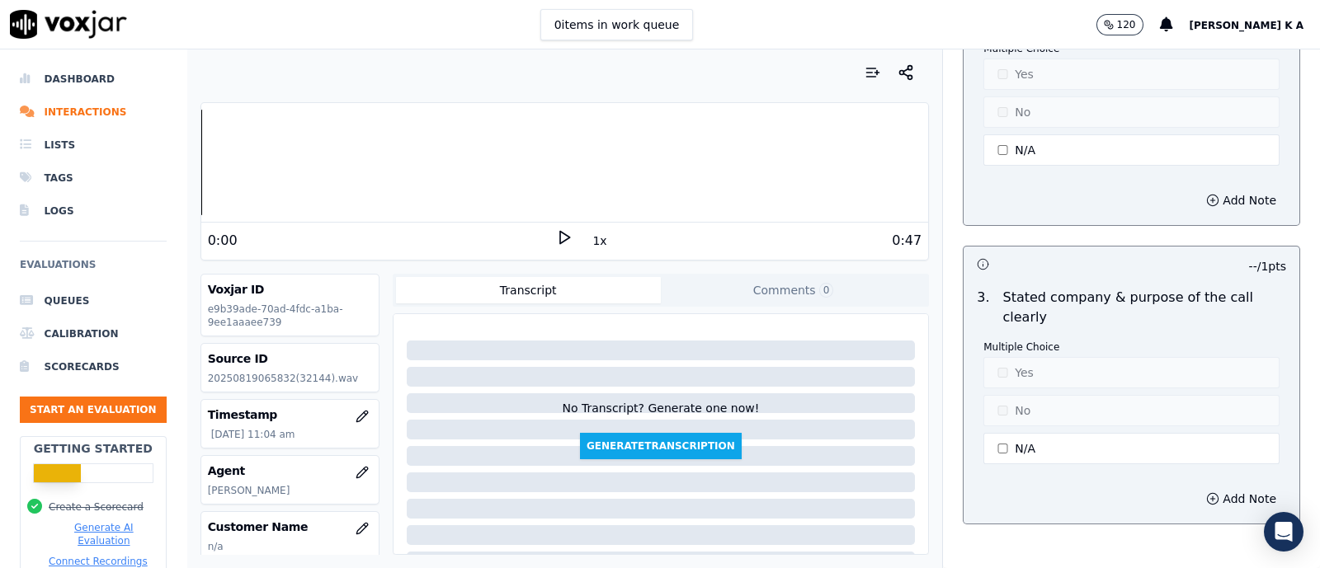
scroll to position [97, 0]
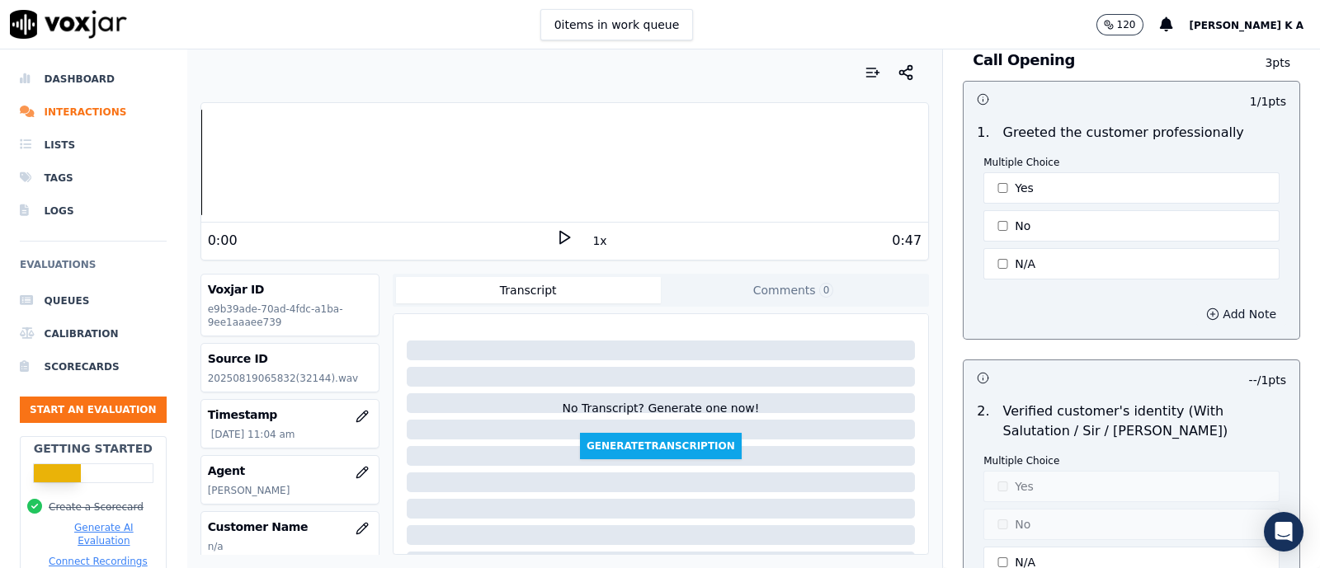
click at [1196, 323] on button "Add Note" at bounding box center [1241, 314] width 90 height 23
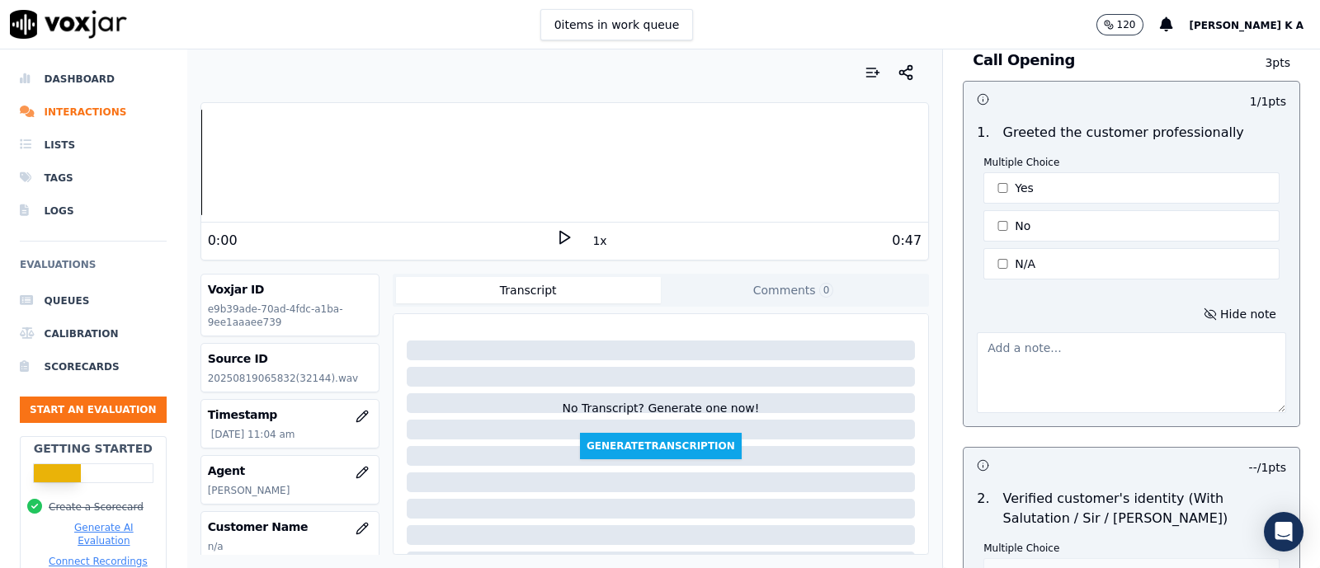
click at [1085, 343] on textarea at bounding box center [1131, 373] width 309 height 81
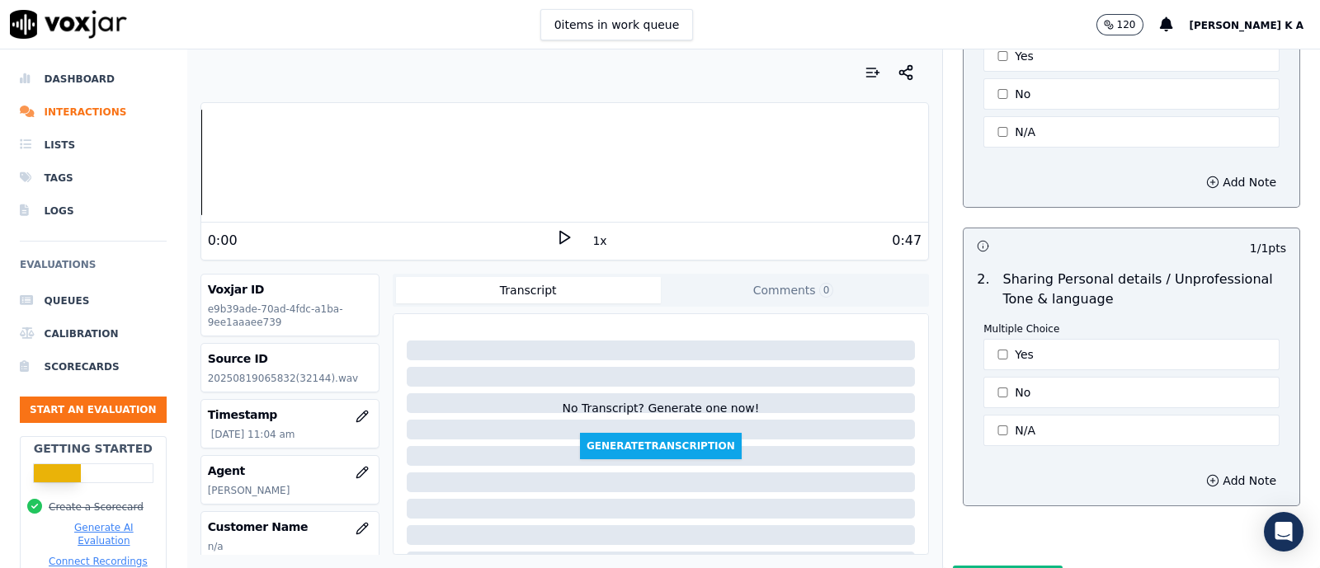
scroll to position [5238, 0]
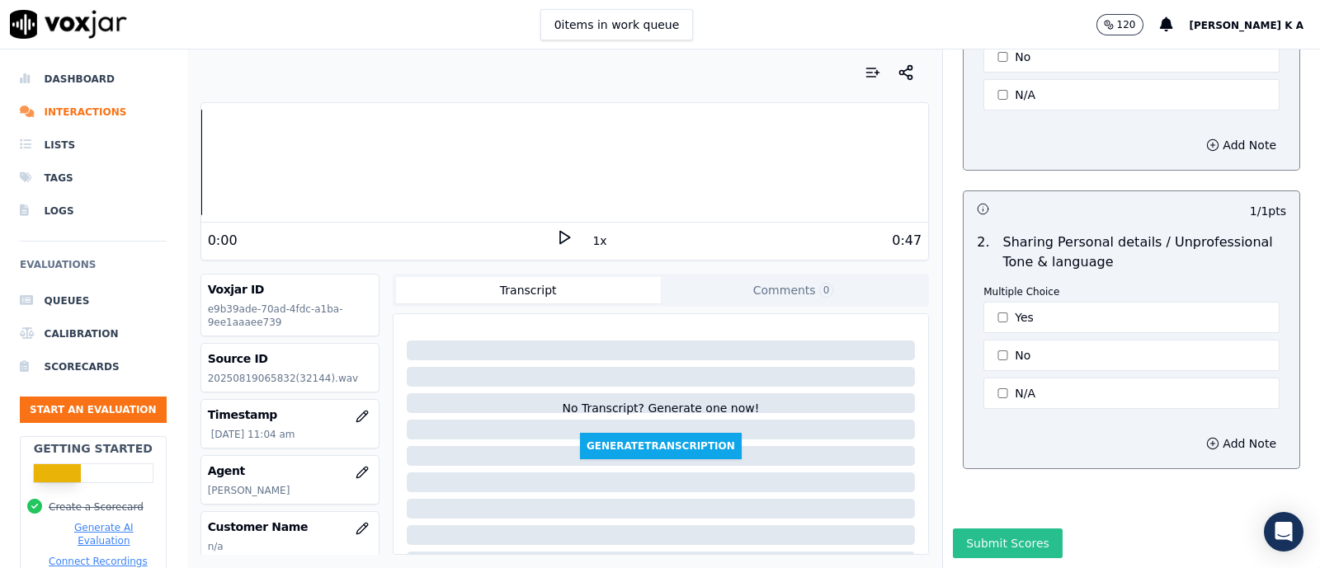
type textarea "no details wetre shared obver the call , only drag the call to wats app"
click at [993, 529] on button "Submit Scores" at bounding box center [1008, 544] width 110 height 30
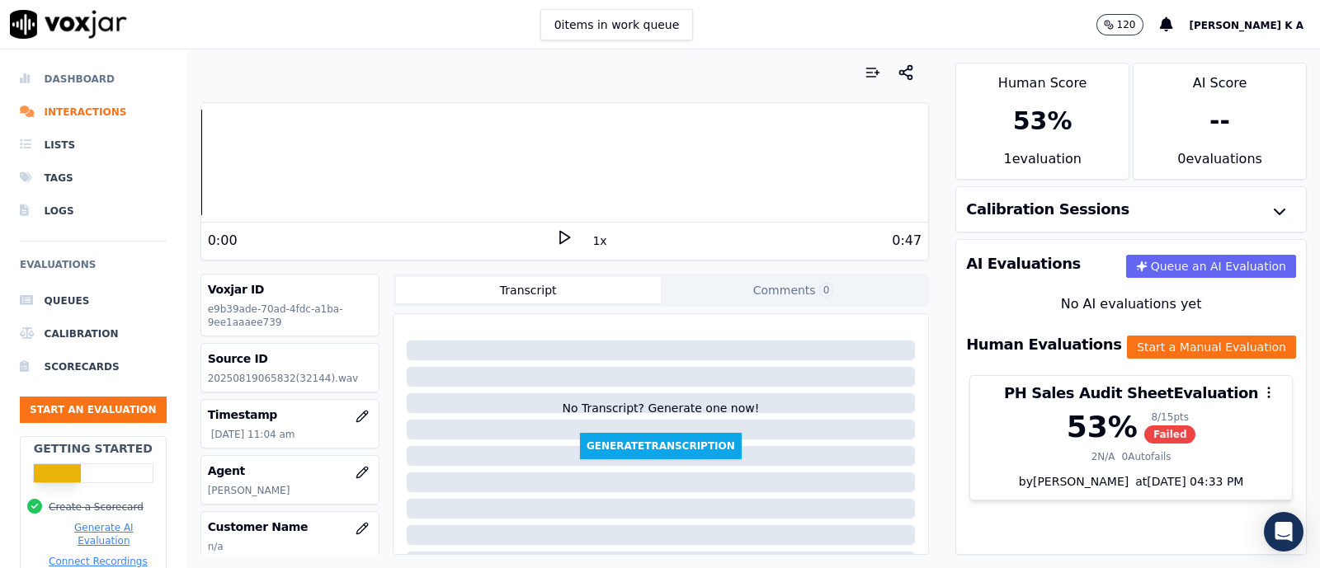
click at [38, 76] on li "Dashboard" at bounding box center [93, 79] width 147 height 33
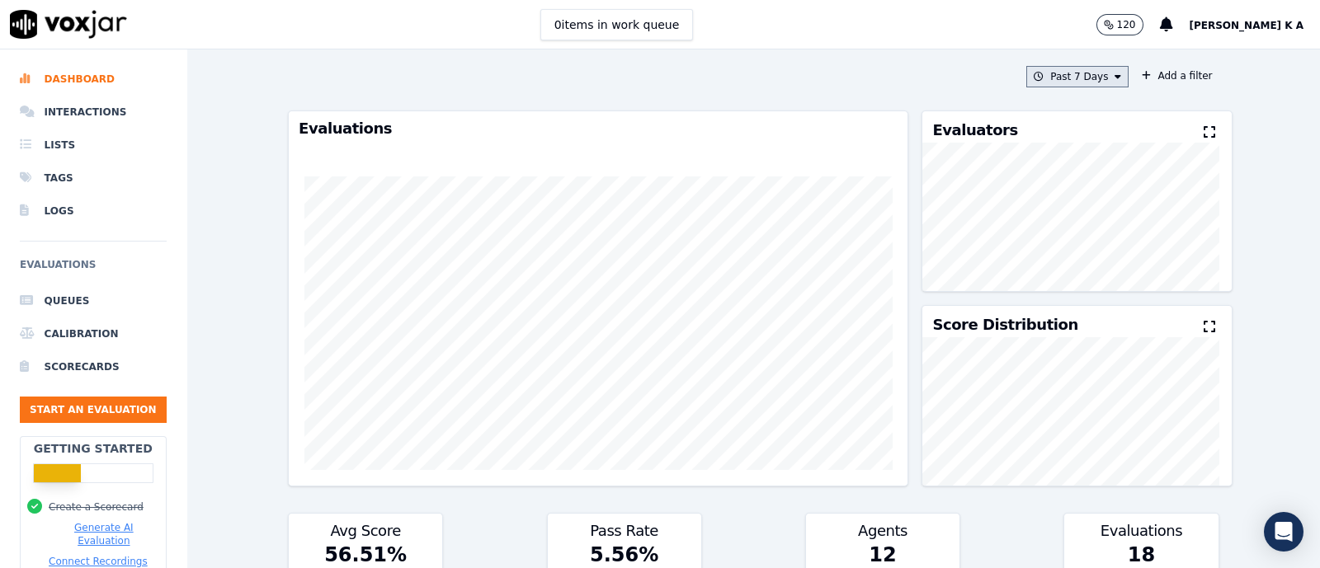
click at [1093, 83] on button "Past 7 Days" at bounding box center [1077, 76] width 102 height 21
click at [1053, 130] on div "[DATE]" at bounding box center [1070, 126] width 34 height 13
click at [1088, 280] on button "Add" at bounding box center [1104, 266] width 32 height 26
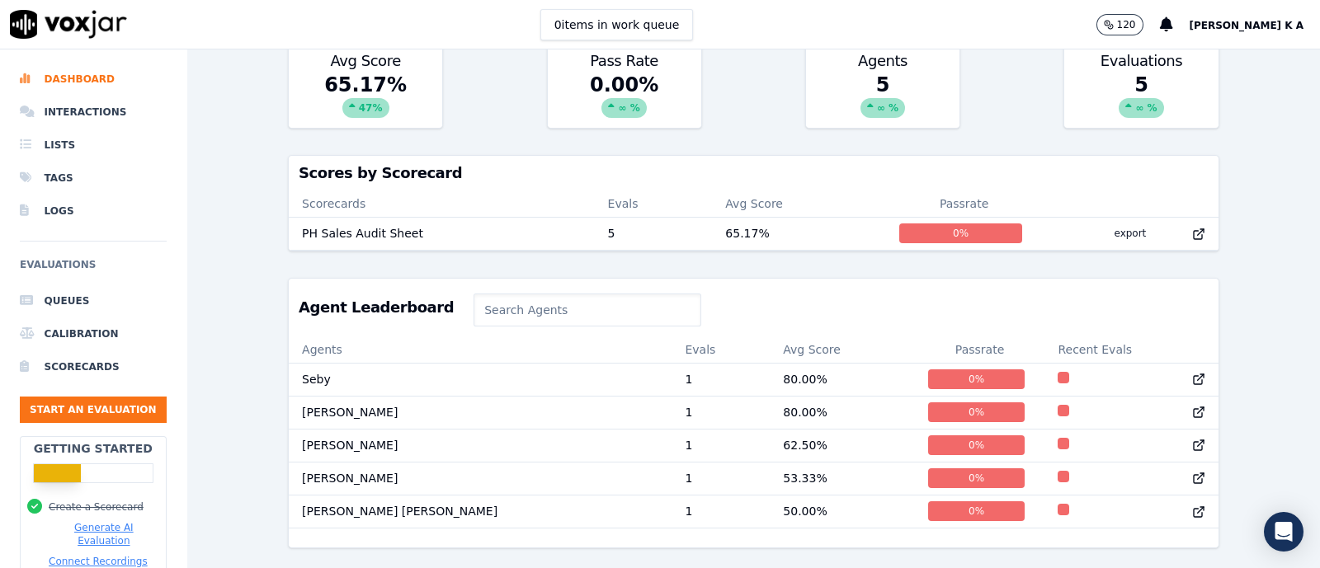
scroll to position [516, 0]
